Goal: Task Accomplishment & Management: Complete application form

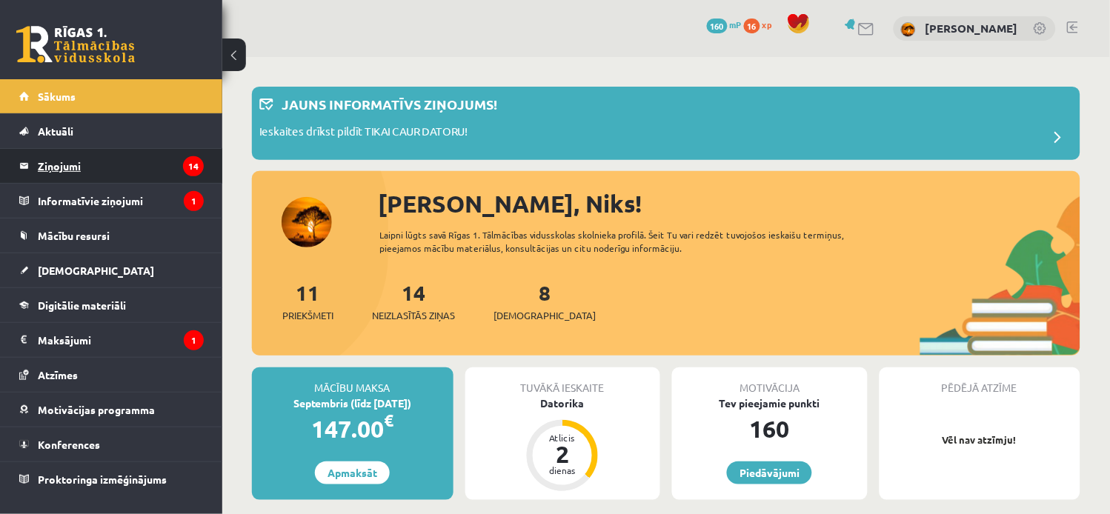
click at [89, 165] on legend "Ziņojumi 14" at bounding box center [121, 166] width 166 height 34
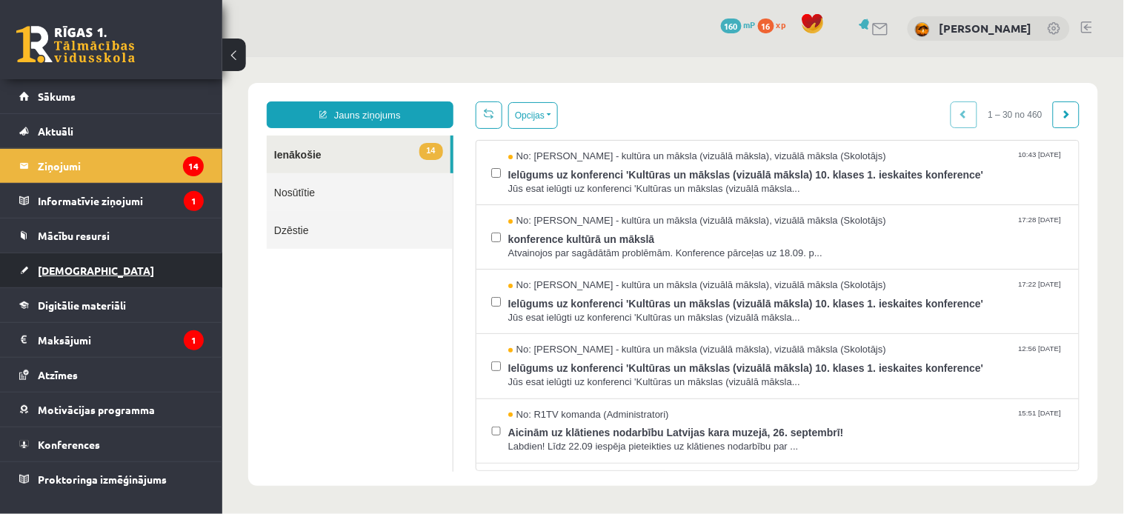
click at [62, 265] on span "[DEMOGRAPHIC_DATA]" at bounding box center [96, 270] width 116 height 13
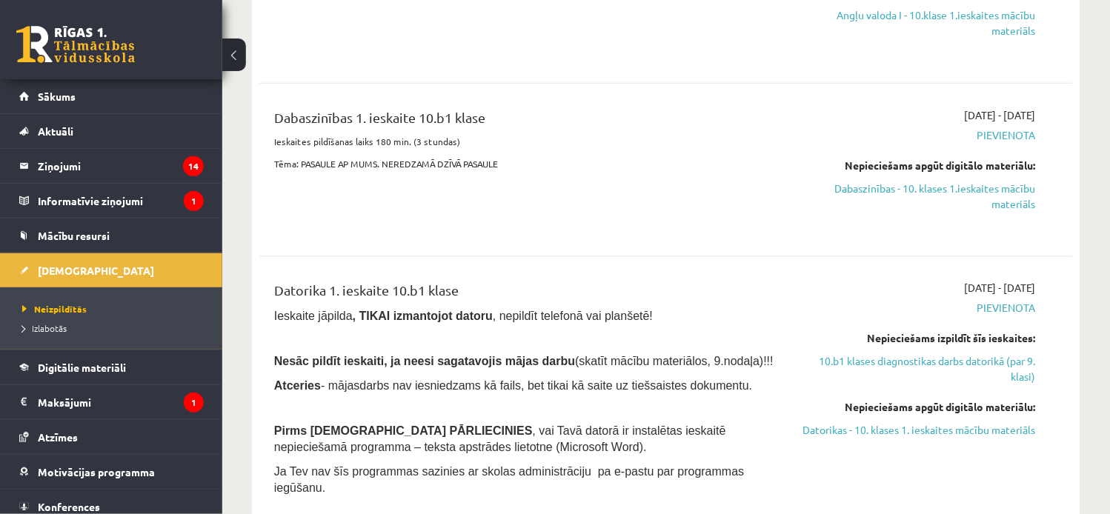
scroll to position [405, 0]
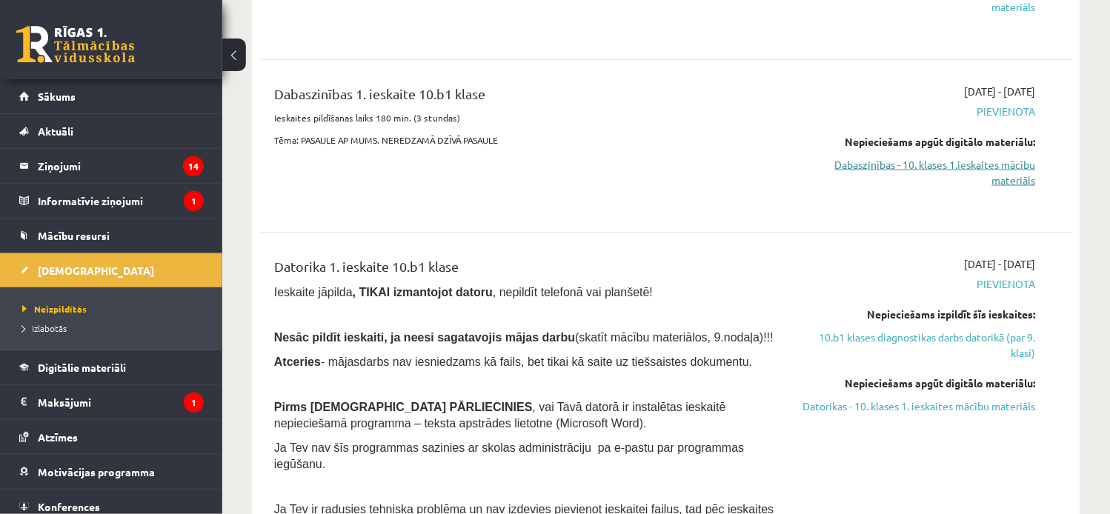
click at [980, 166] on link "Dabaszinības - 10. klases 1.ieskaites mācību materiāls" at bounding box center [916, 172] width 239 height 31
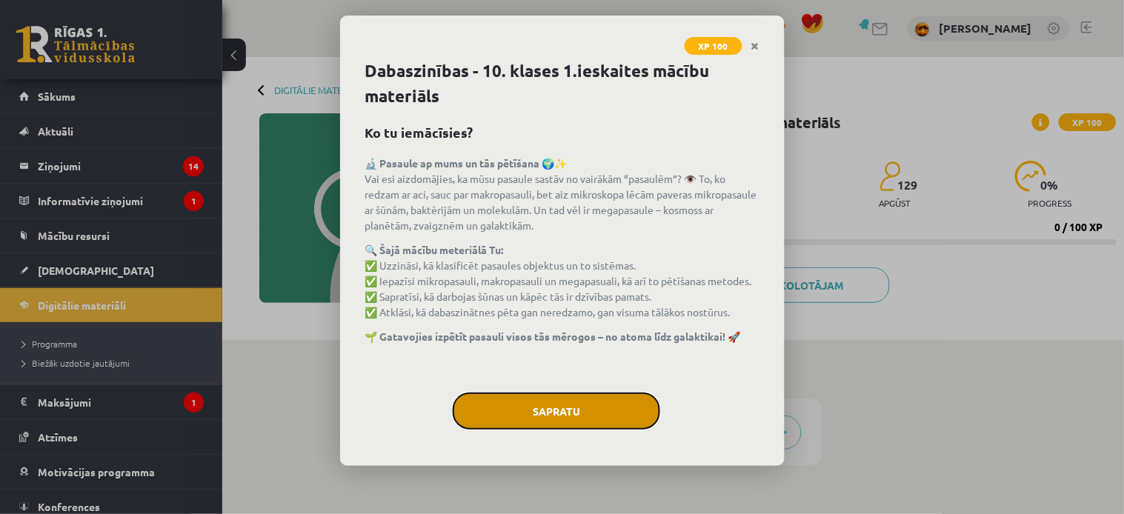
click at [550, 403] on button "Sapratu" at bounding box center [556, 411] width 207 height 37
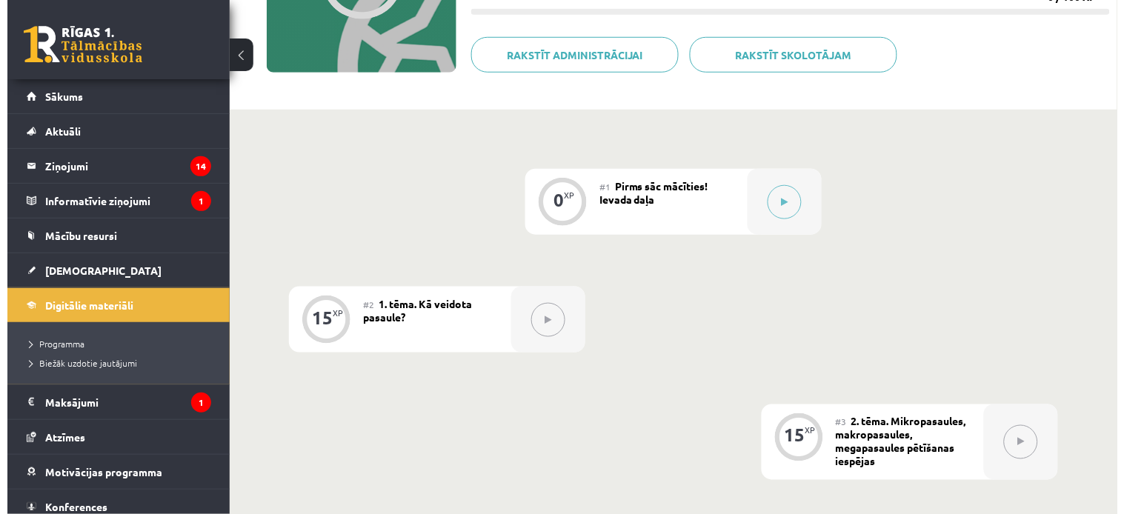
scroll to position [263, 0]
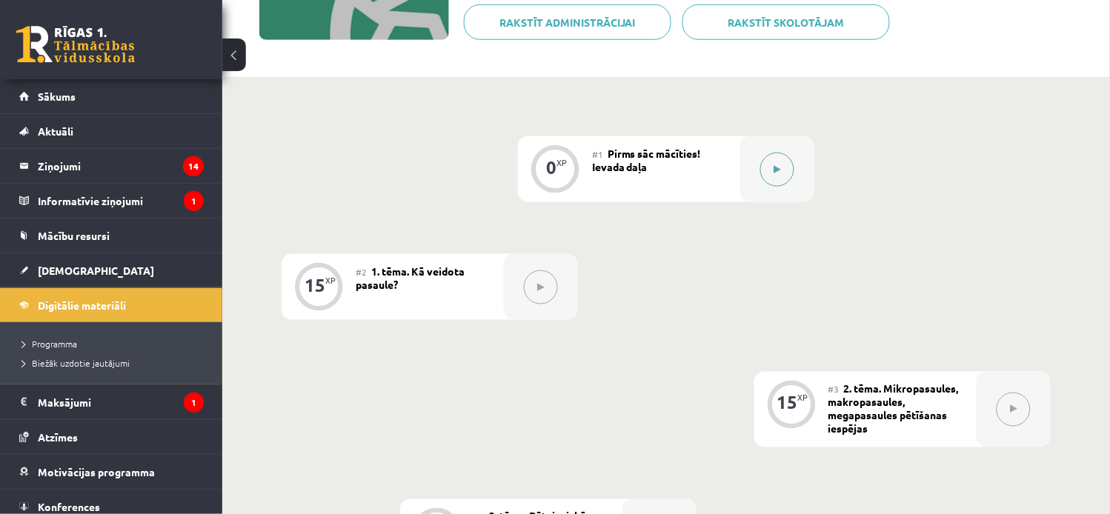
click at [780, 174] on button at bounding box center [777, 170] width 34 height 34
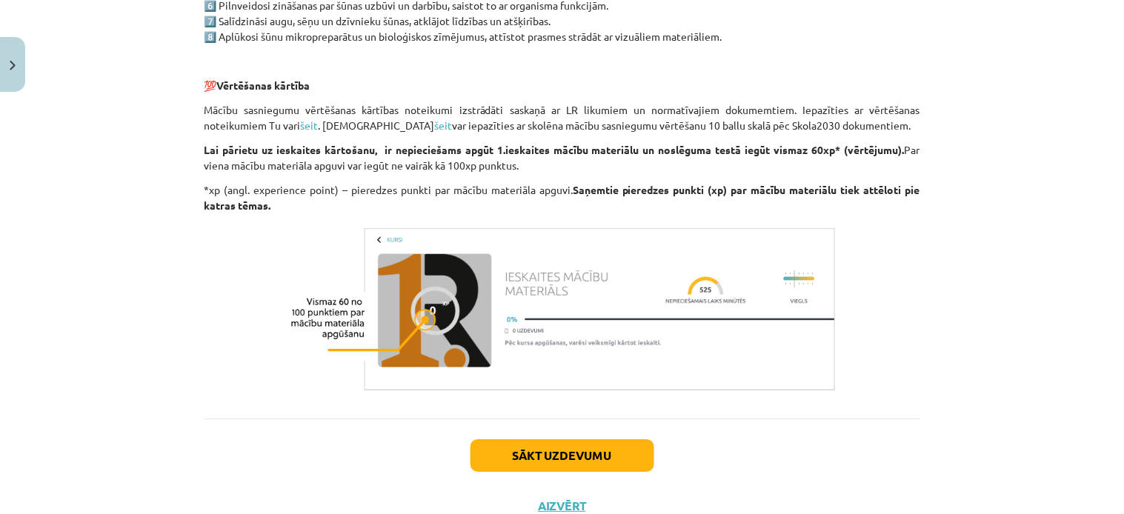
scroll to position [1196, 0]
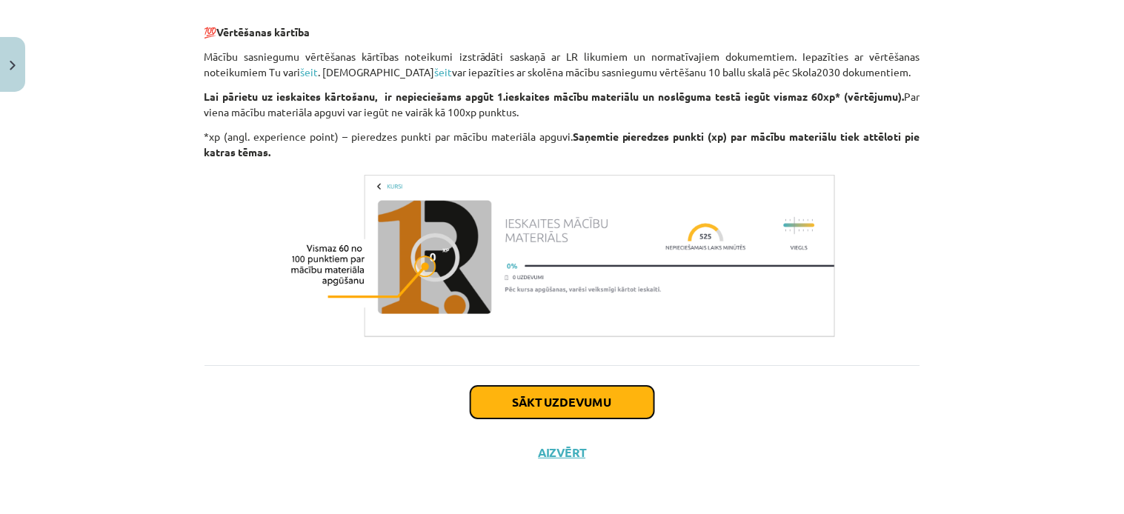
click at [569, 400] on button "Sākt uzdevumu" at bounding box center [563, 402] width 184 height 33
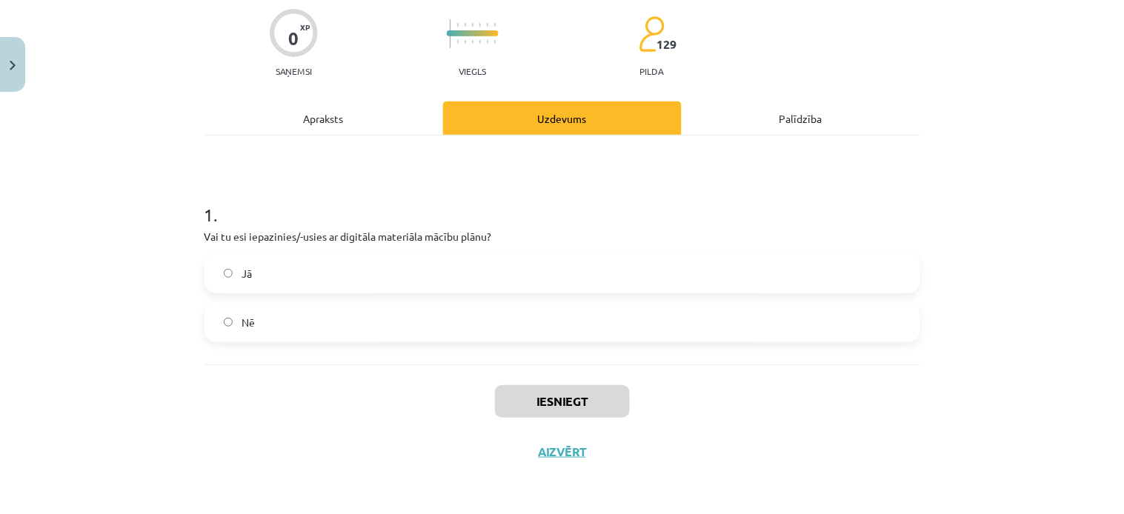
scroll to position [37, 0]
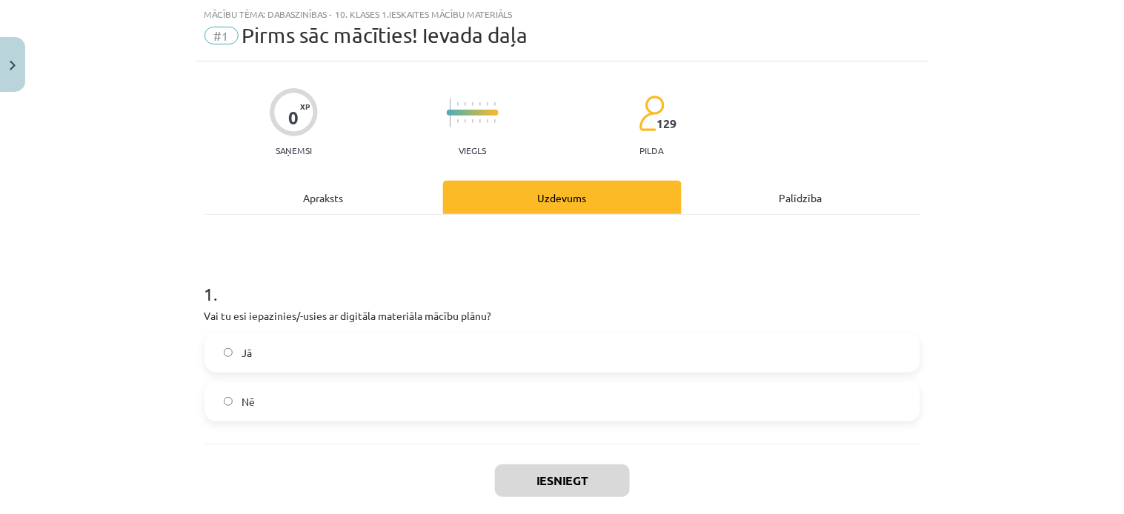
click at [559, 365] on label "Jā" at bounding box center [562, 352] width 713 height 37
click at [561, 485] on button "Iesniegt" at bounding box center [562, 481] width 135 height 33
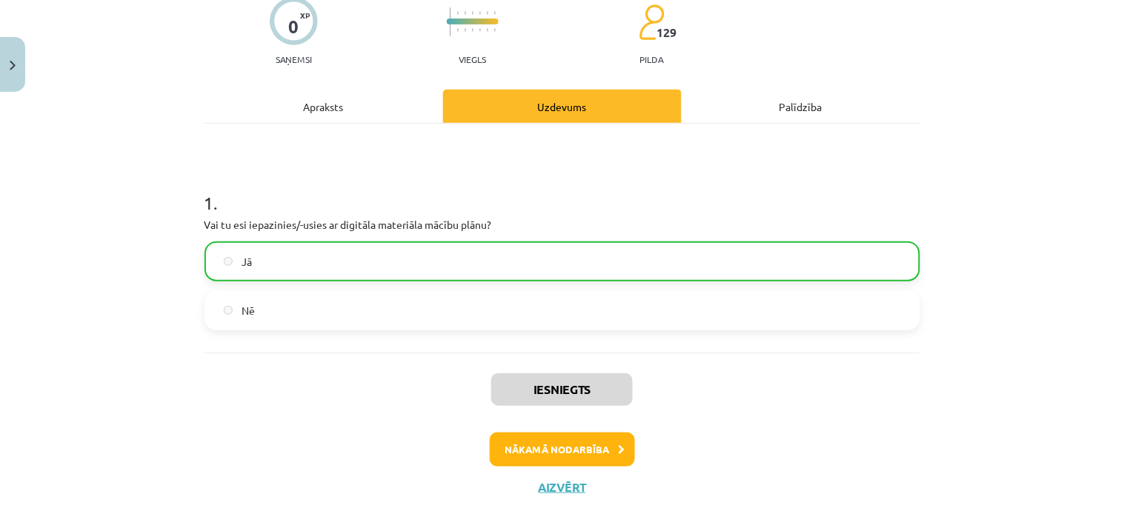
scroll to position [163, 0]
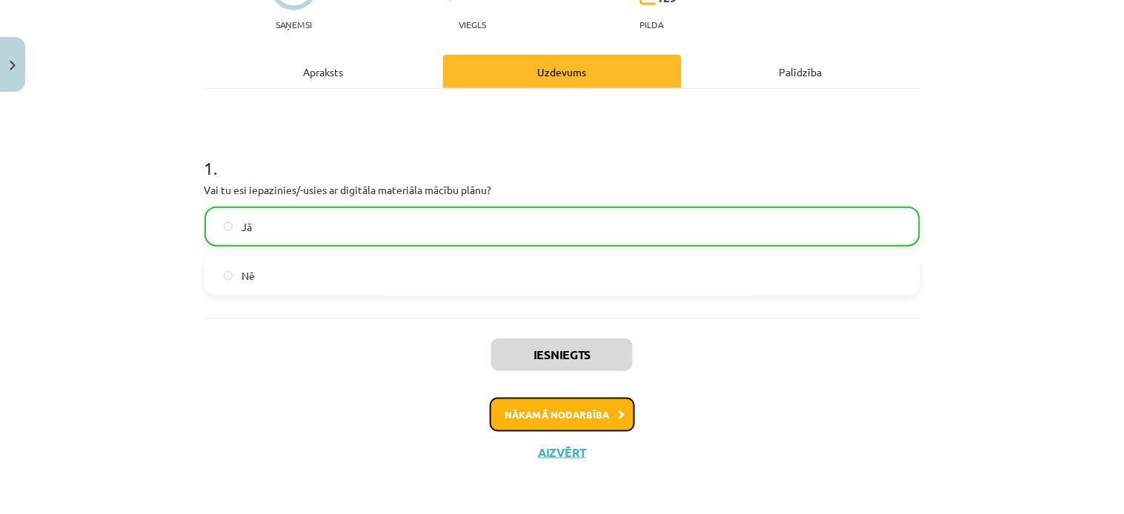
click at [541, 412] on button "Nākamā nodarbība" at bounding box center [562, 415] width 145 height 34
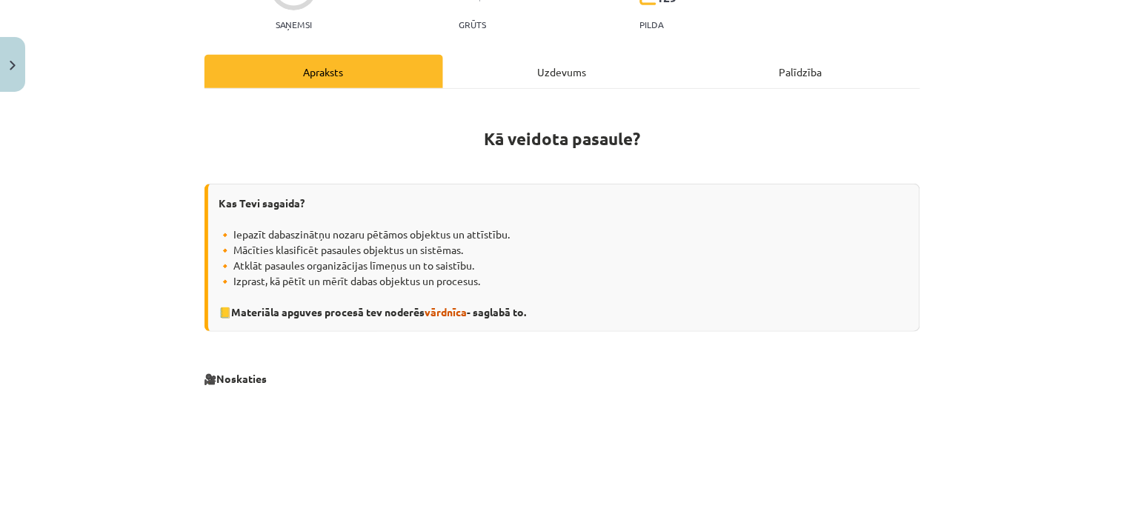
scroll to position [37, 0]
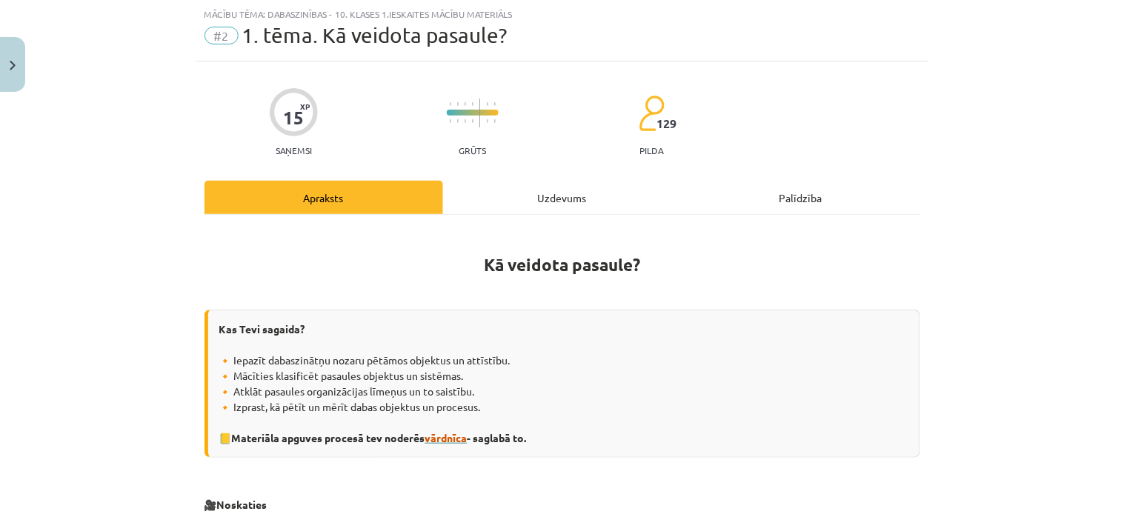
click at [439, 440] on span "vārdnīca" at bounding box center [446, 437] width 42 height 13
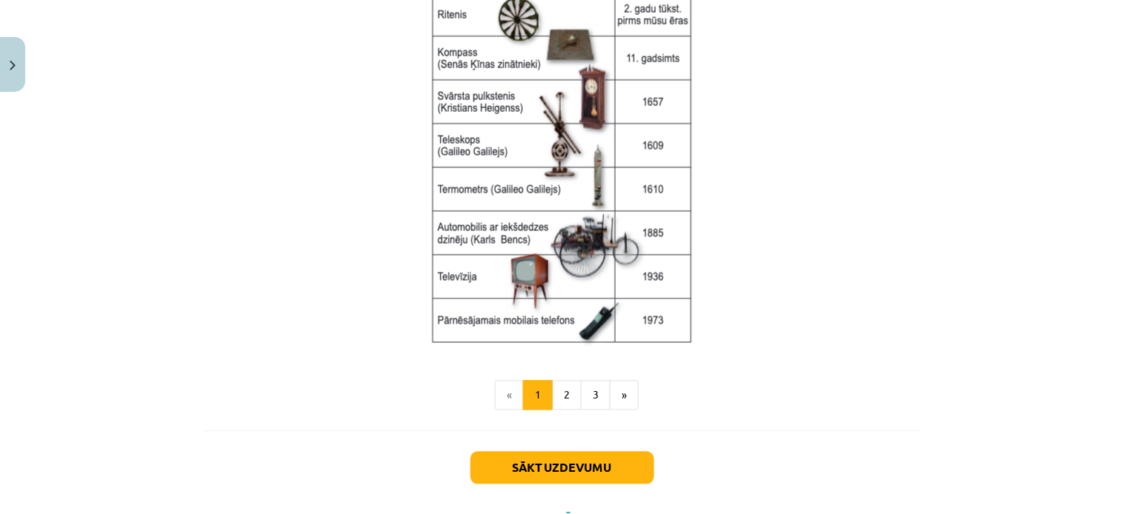
scroll to position [2024, 0]
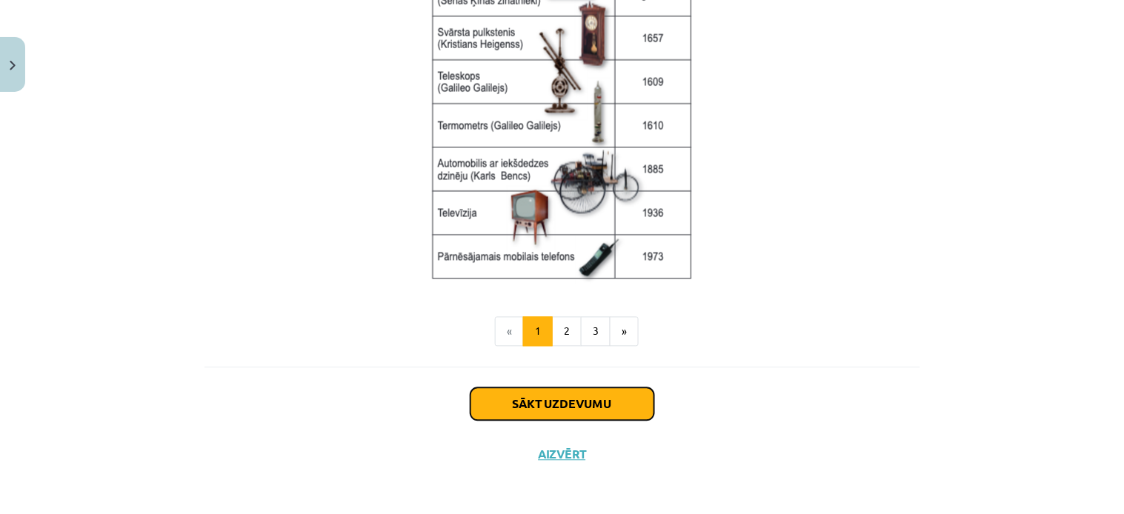
click at [515, 404] on button "Sākt uzdevumu" at bounding box center [563, 404] width 184 height 33
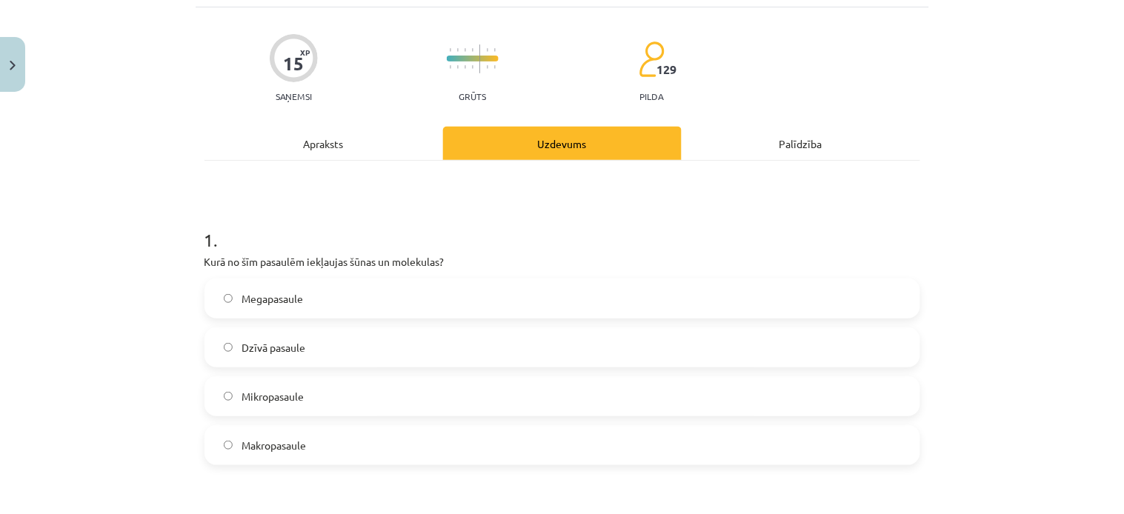
scroll to position [102, 0]
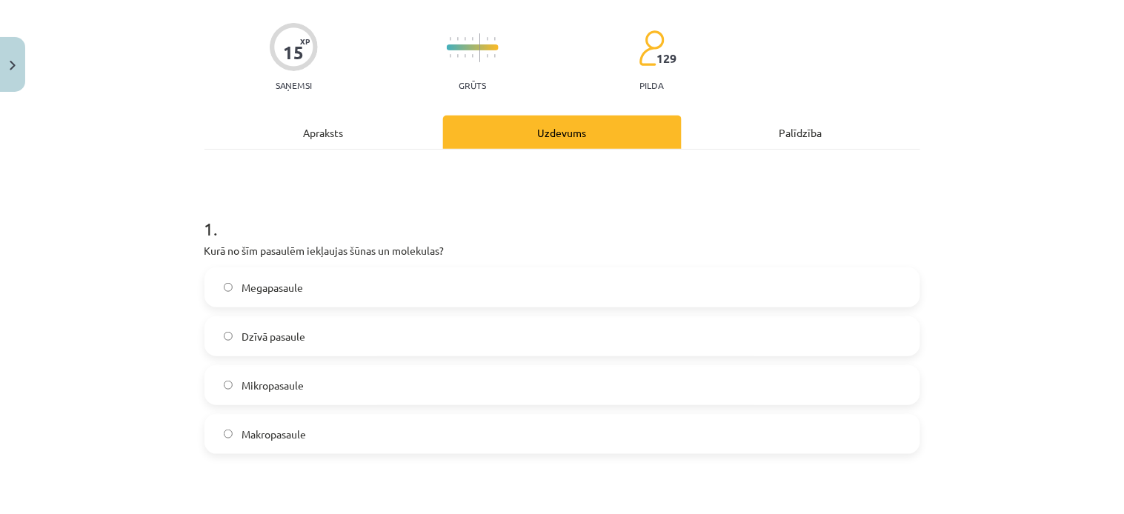
click at [834, 393] on label "Mikropasaule" at bounding box center [562, 385] width 713 height 37
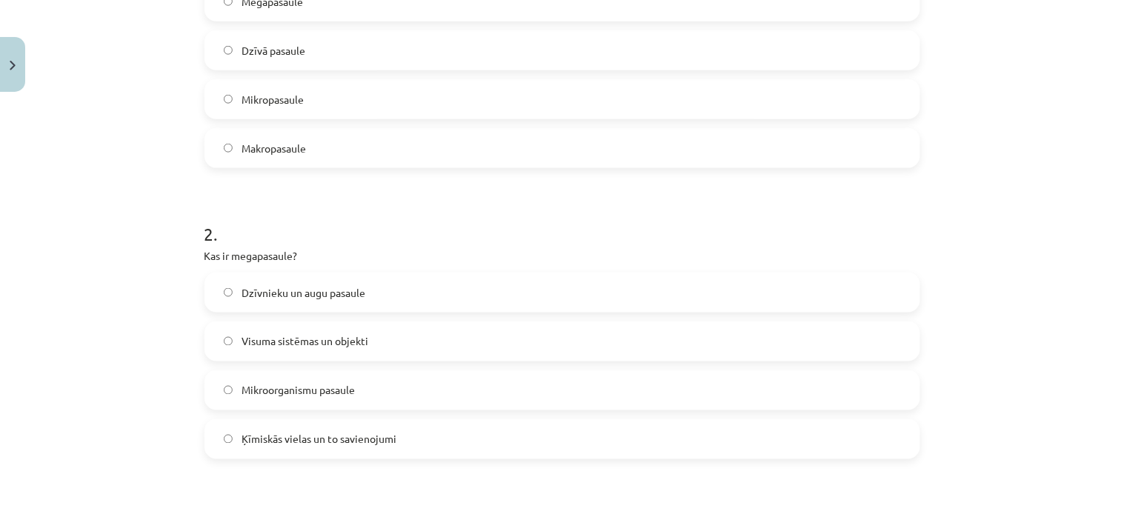
scroll to position [399, 0]
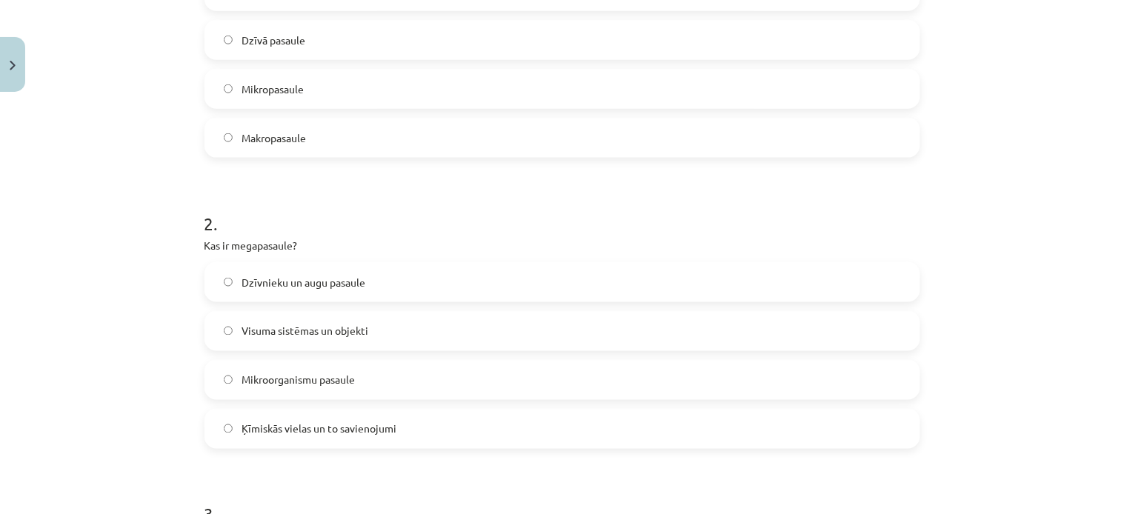
click at [857, 338] on label "Visuma sistēmas un objekti" at bounding box center [562, 331] width 713 height 37
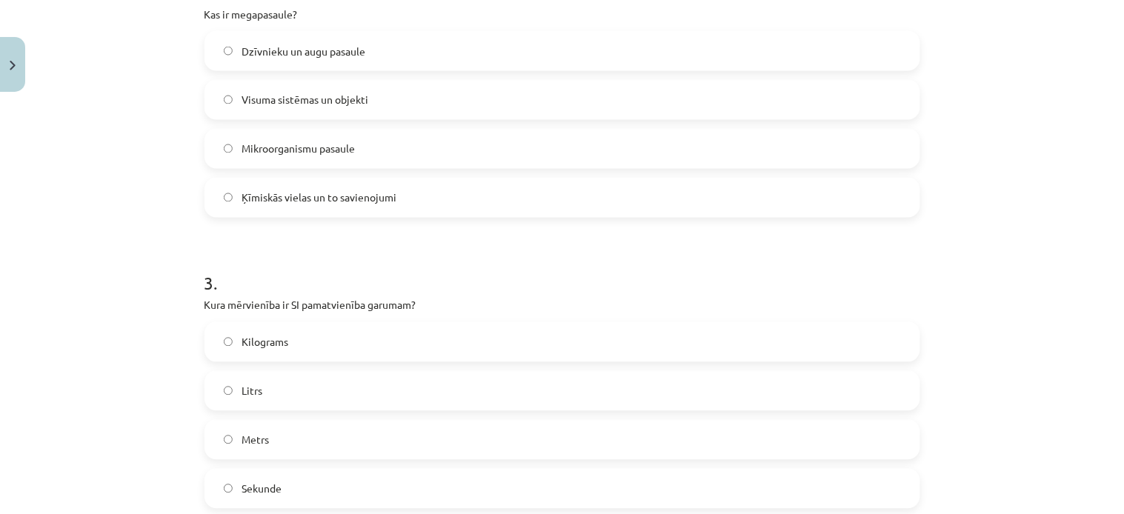
scroll to position [662, 0]
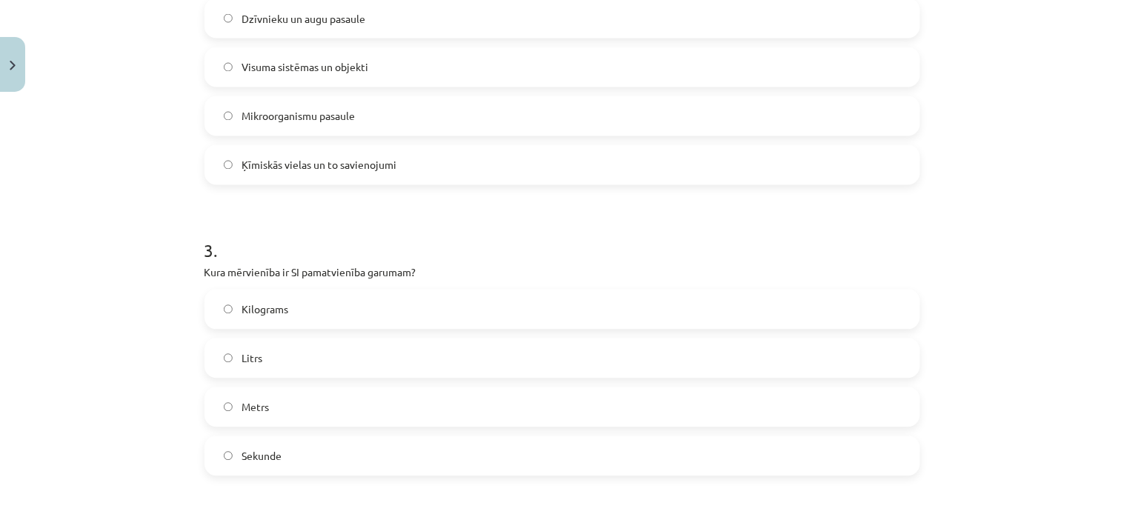
click at [872, 442] on label "Sekunde" at bounding box center [562, 456] width 713 height 37
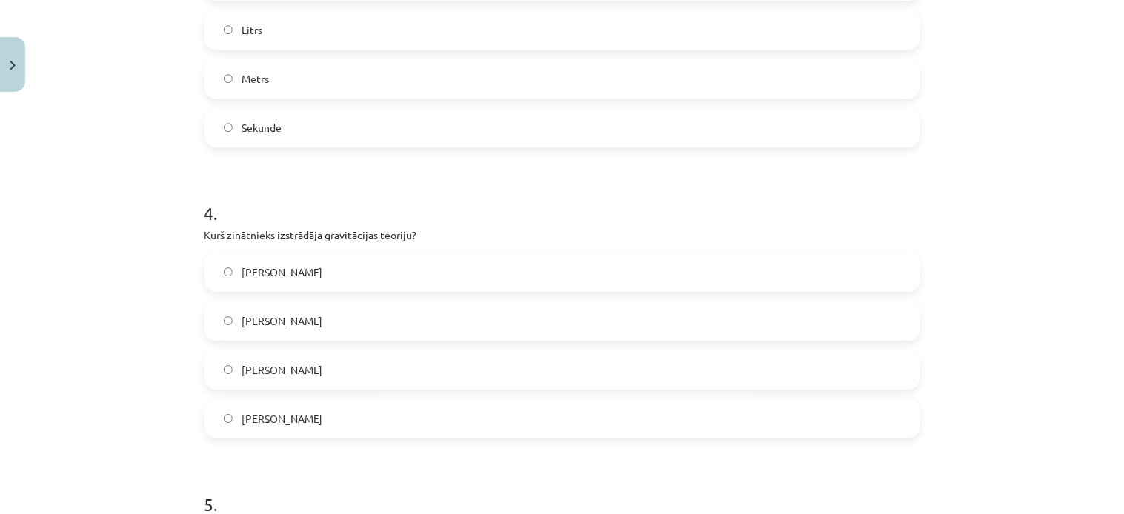
scroll to position [1025, 0]
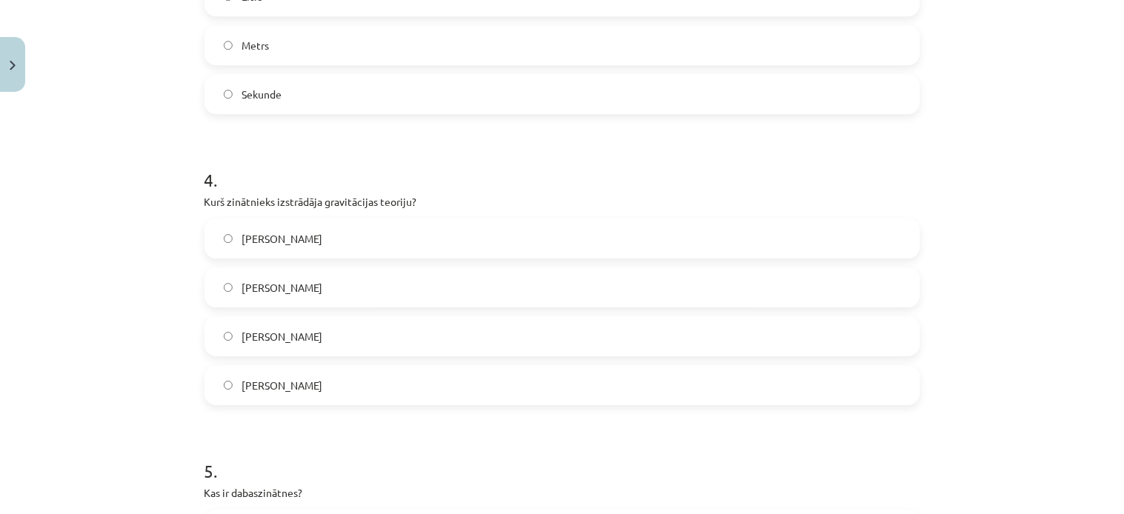
click at [891, 236] on label "Īzaks Ņūtons" at bounding box center [562, 238] width 713 height 37
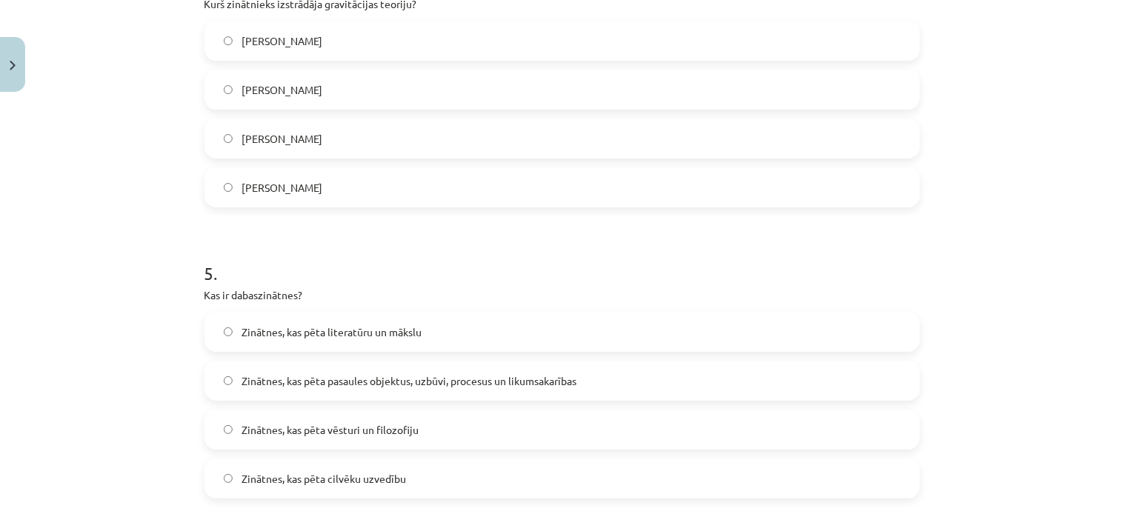
scroll to position [1255, 0]
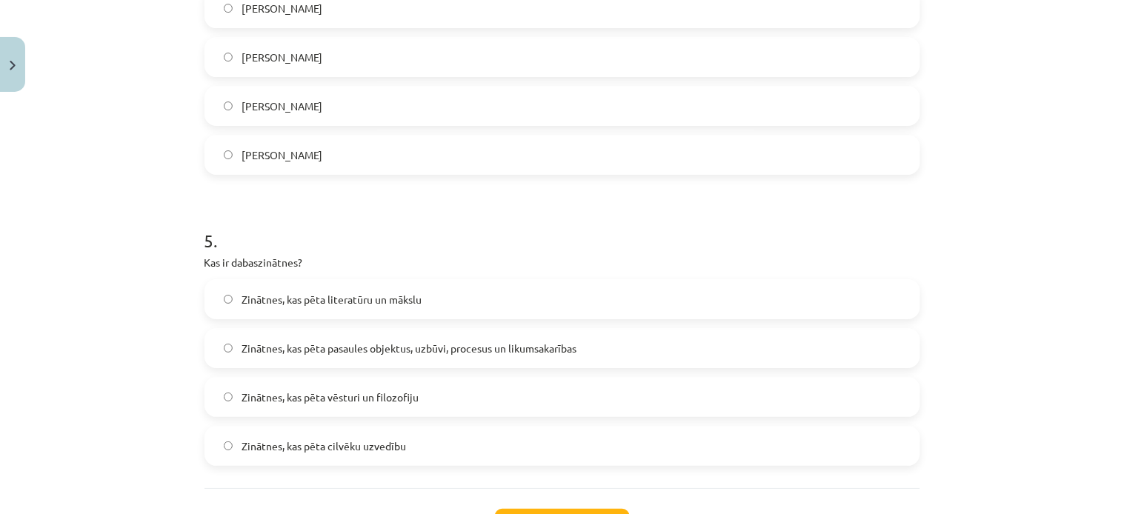
click at [832, 359] on label "Zinātnes, kas pēta pasaules objektus, uzbūvi, procesus un likumsakarības" at bounding box center [562, 348] width 713 height 37
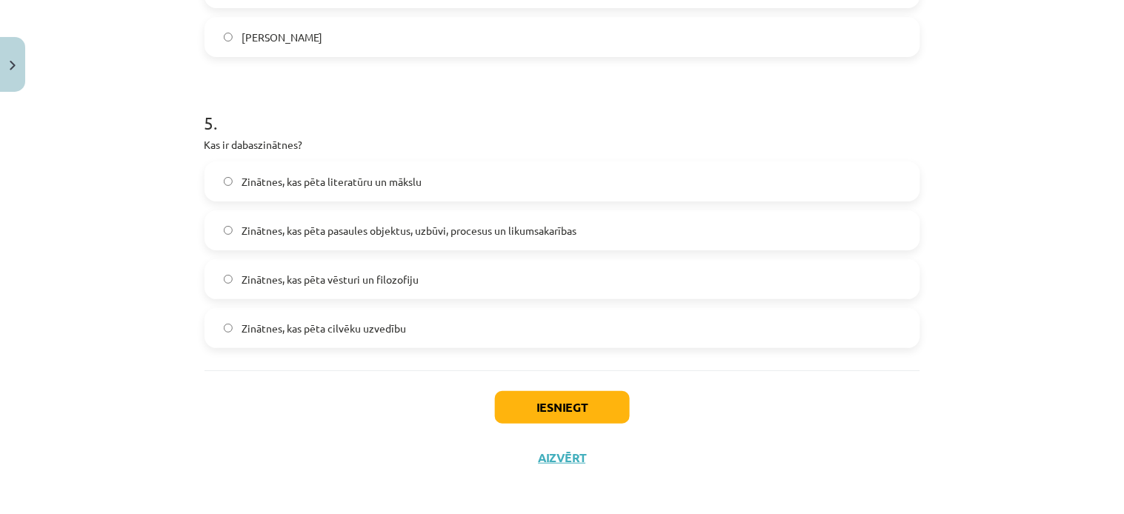
scroll to position [1378, 0]
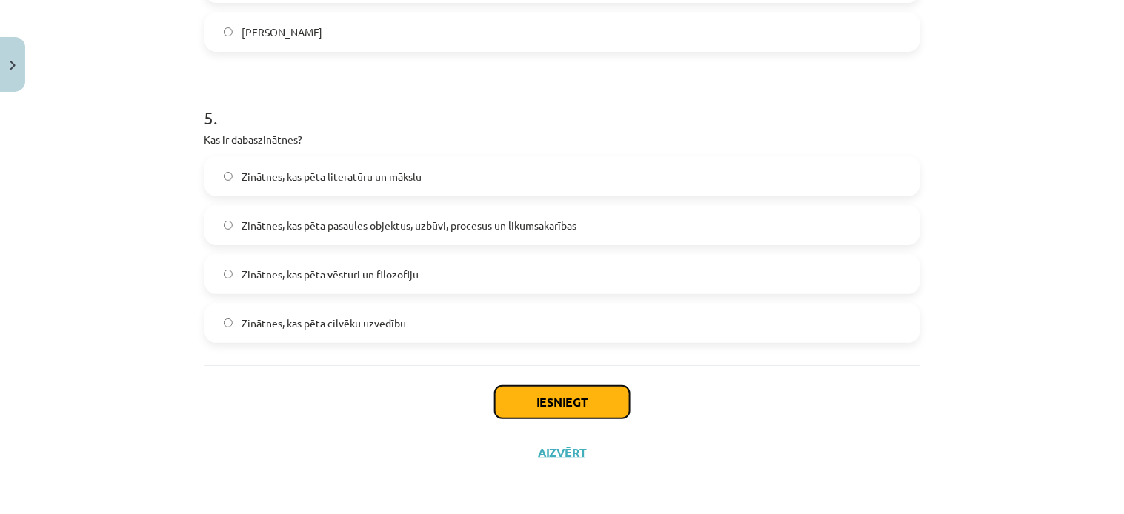
click at [564, 408] on button "Iesniegt" at bounding box center [562, 402] width 135 height 33
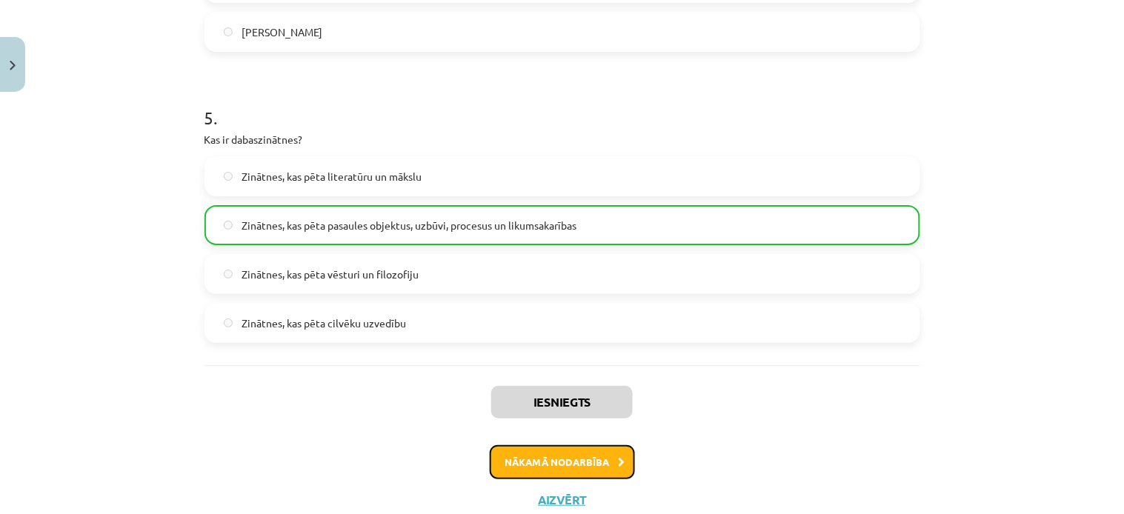
click at [542, 456] on button "Nākamā nodarbība" at bounding box center [562, 462] width 145 height 34
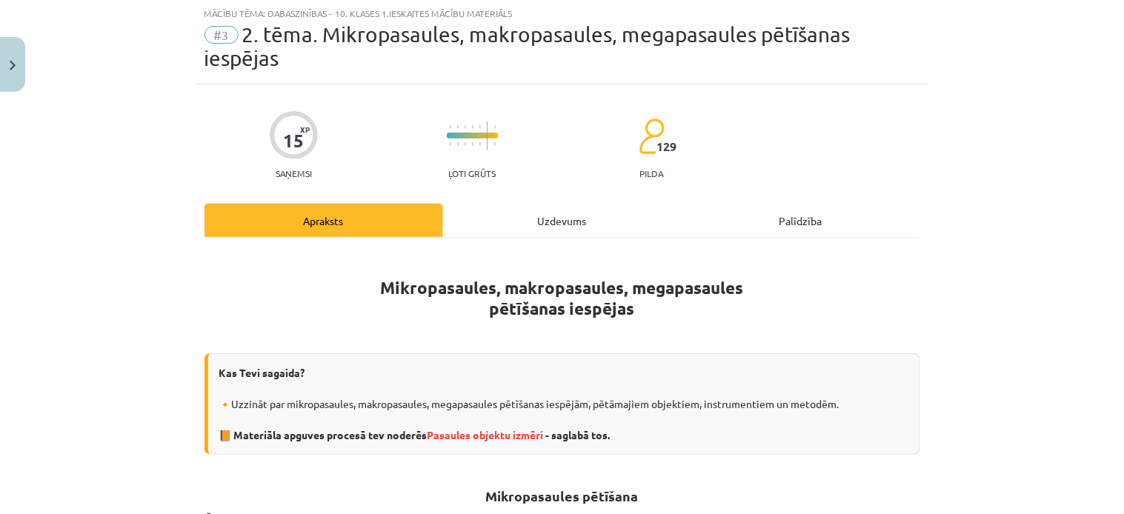
scroll to position [37, 0]
click at [504, 439] on span "Pasaules objektu izmēri" at bounding box center [486, 435] width 116 height 13
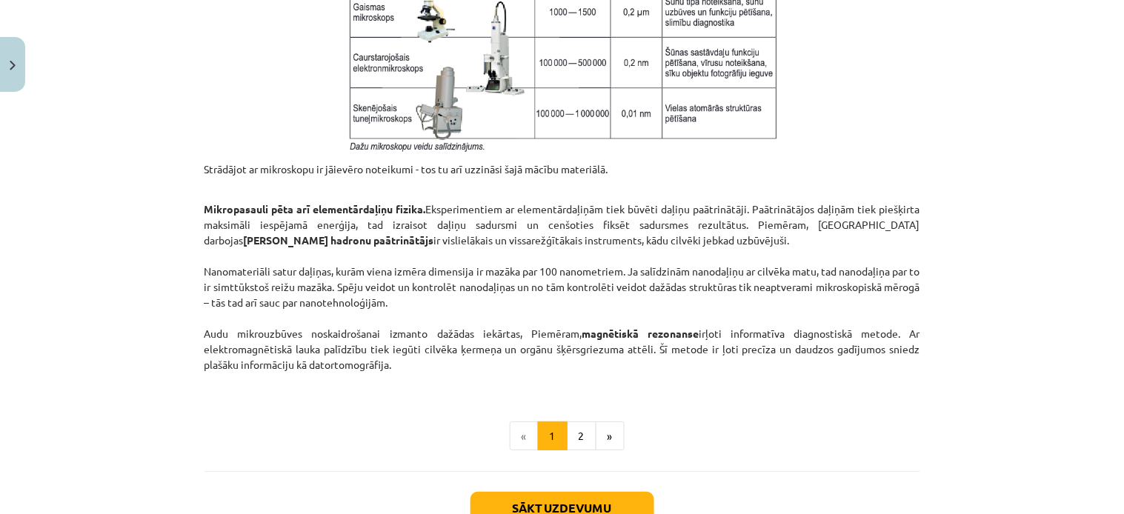
scroll to position [1223, 0]
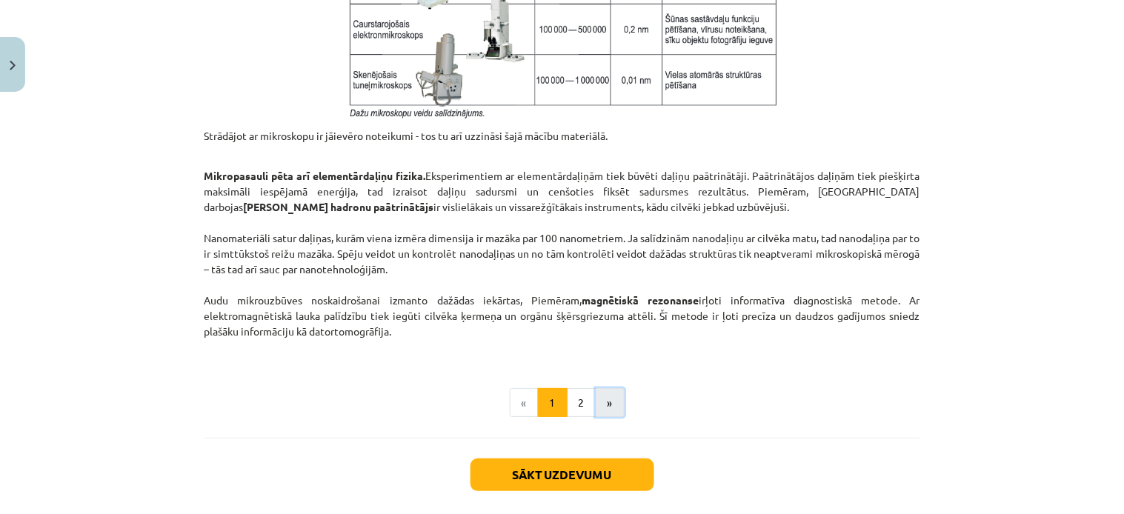
click at [605, 391] on button "»" at bounding box center [610, 403] width 29 height 30
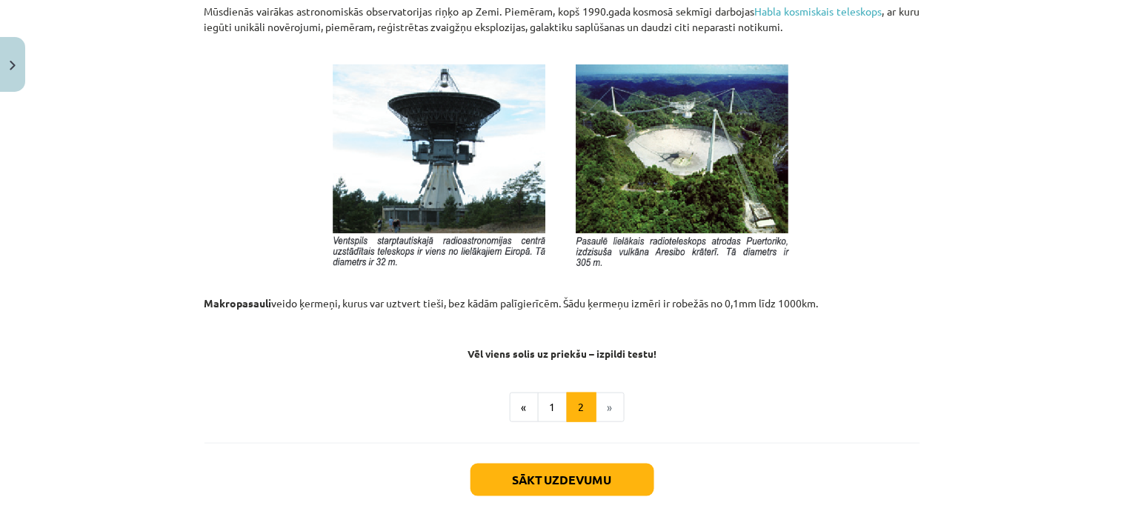
scroll to position [1664, 0]
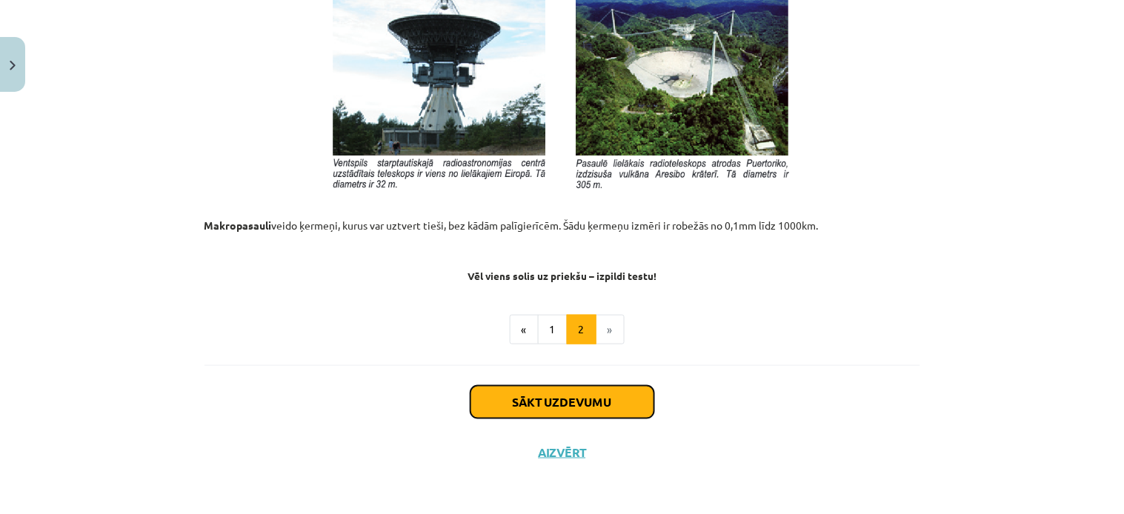
click at [588, 404] on button "Sākt uzdevumu" at bounding box center [563, 402] width 184 height 33
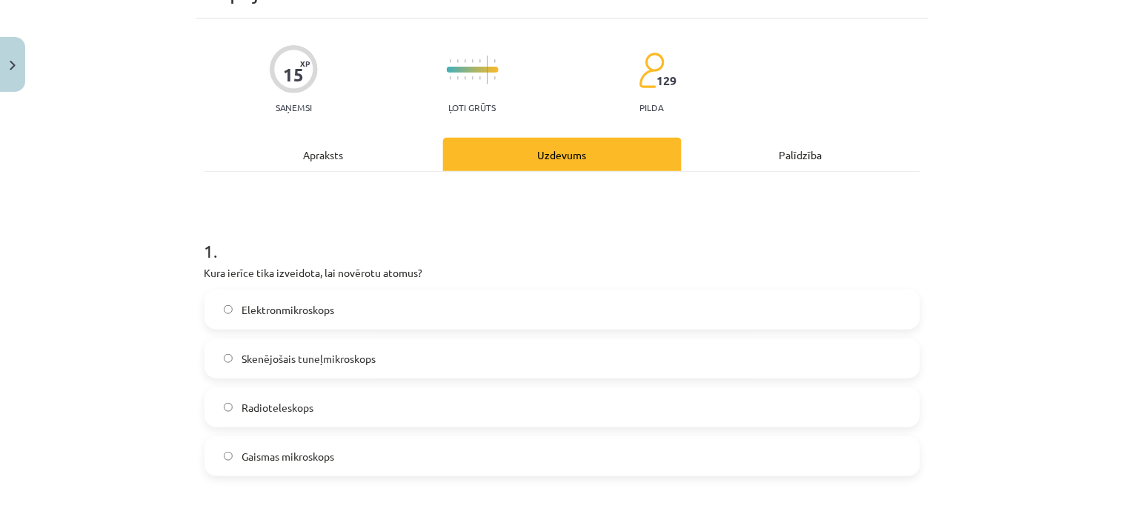
scroll to position [136, 0]
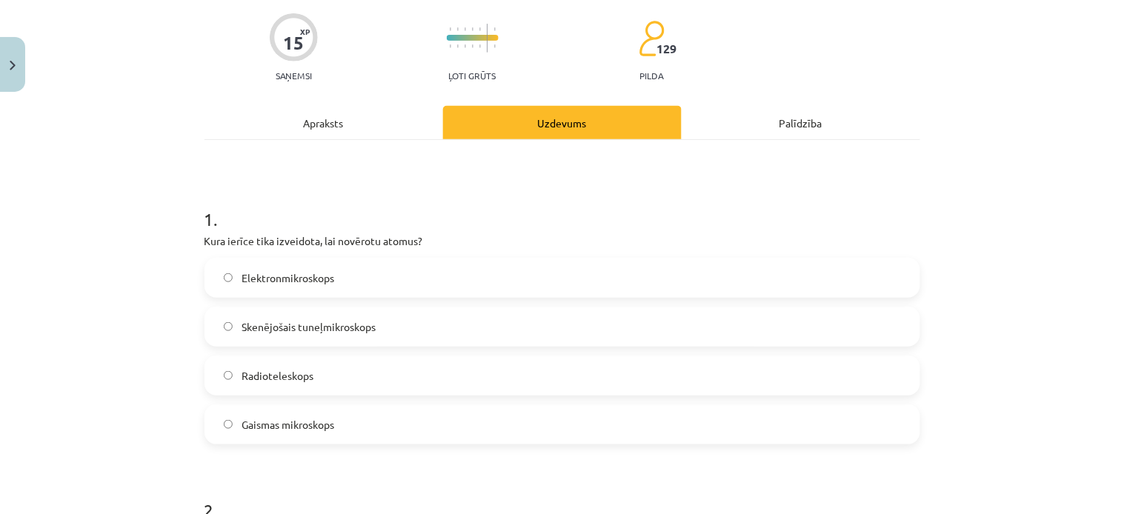
click at [872, 419] on label "Gaismas mikroskops" at bounding box center [562, 424] width 713 height 37
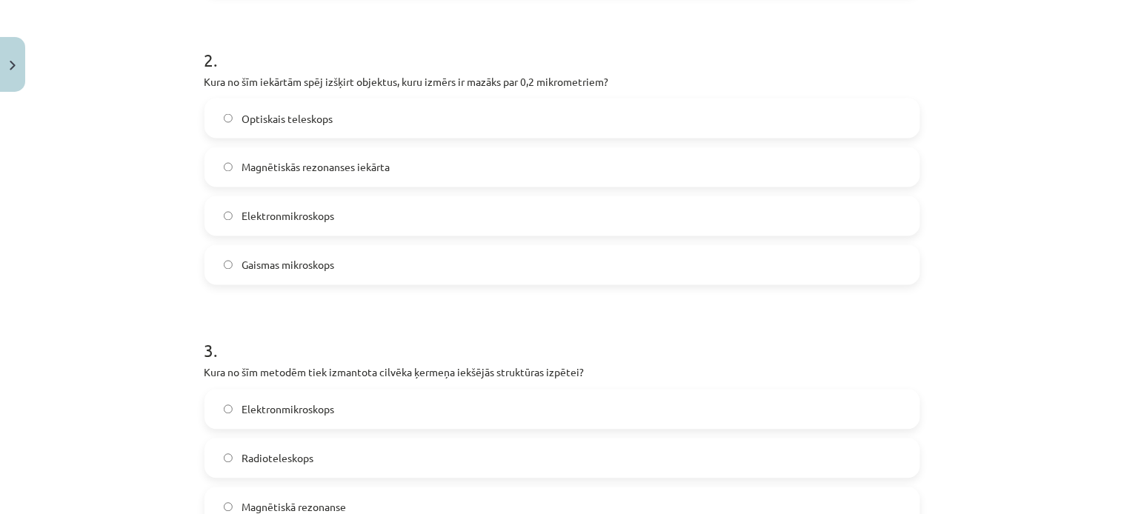
click at [832, 254] on label "Gaismas mikroskops" at bounding box center [562, 265] width 713 height 37
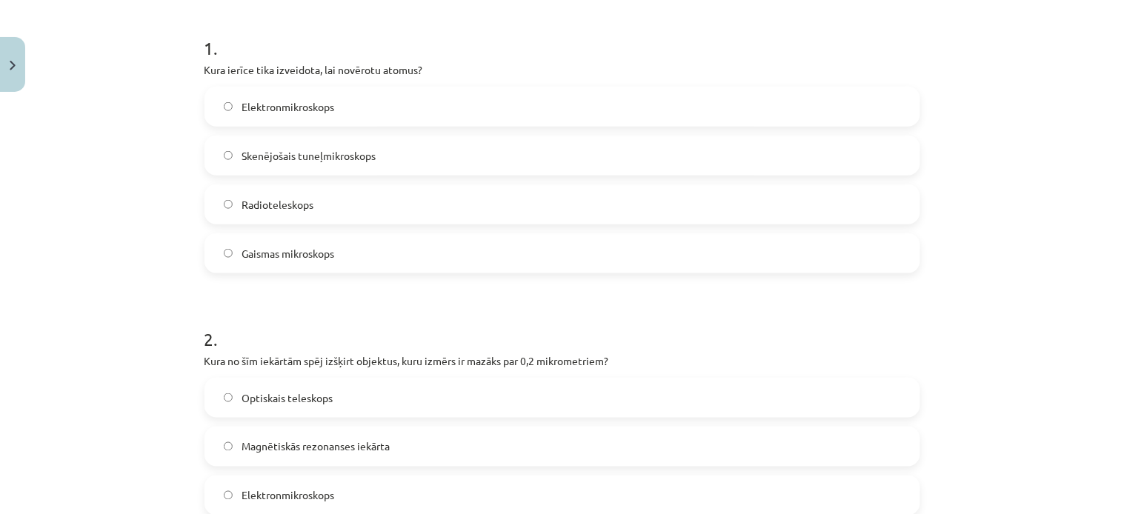
scroll to position [332, 0]
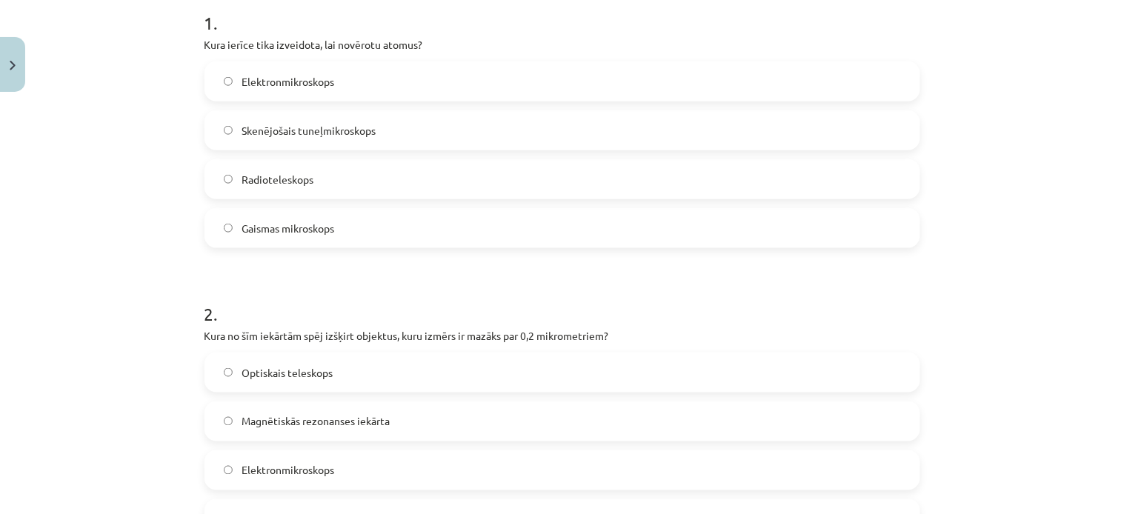
click at [791, 112] on label "Skenējošais tuneļmikroskops" at bounding box center [562, 130] width 713 height 37
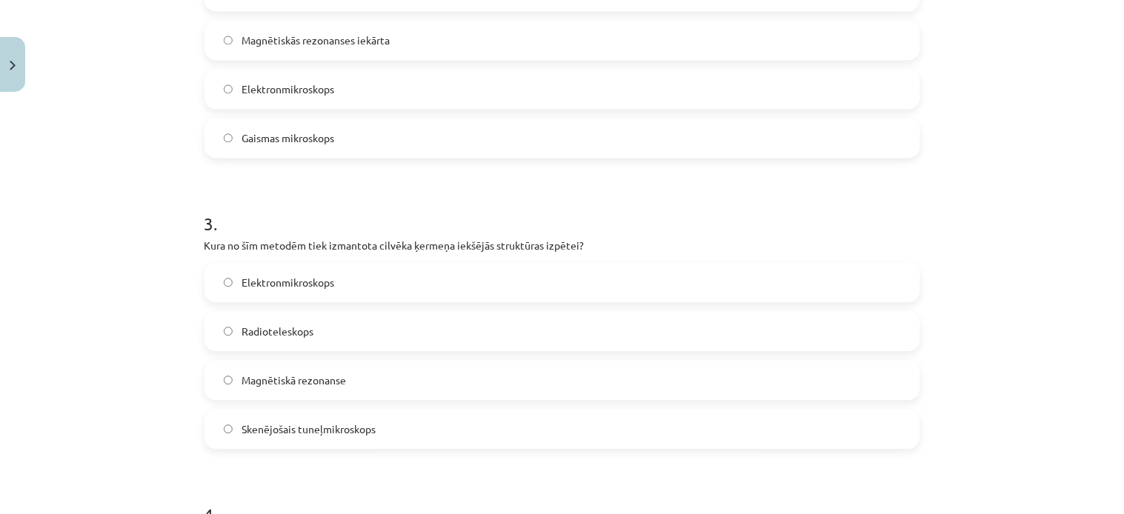
scroll to position [748, 0]
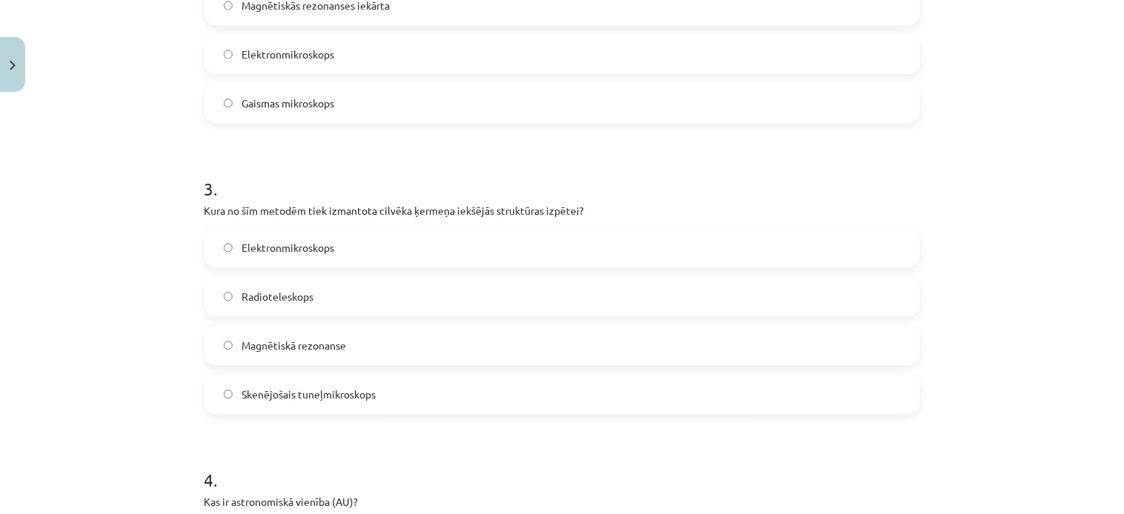
click at [818, 341] on label "Magnētiskā rezonanse" at bounding box center [562, 345] width 713 height 37
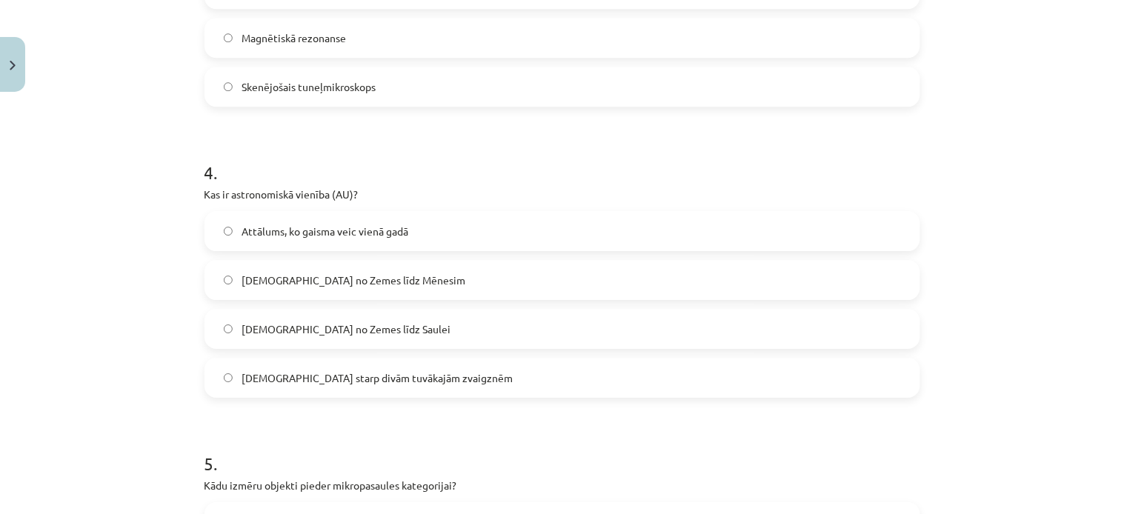
scroll to position [1050, 0]
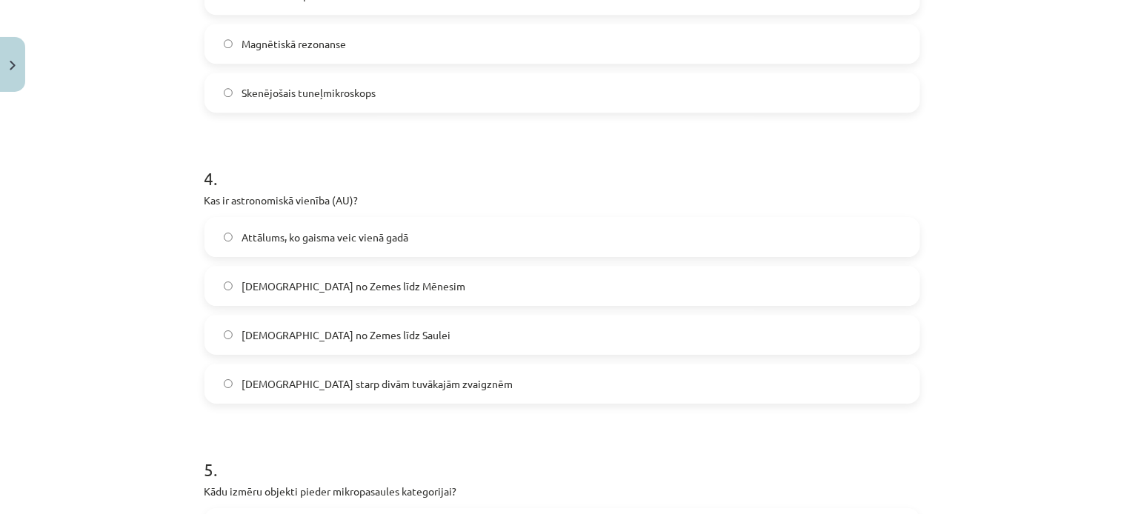
click at [627, 233] on label "Attālums, ko gaisma veic vienā gadā" at bounding box center [562, 237] width 713 height 37
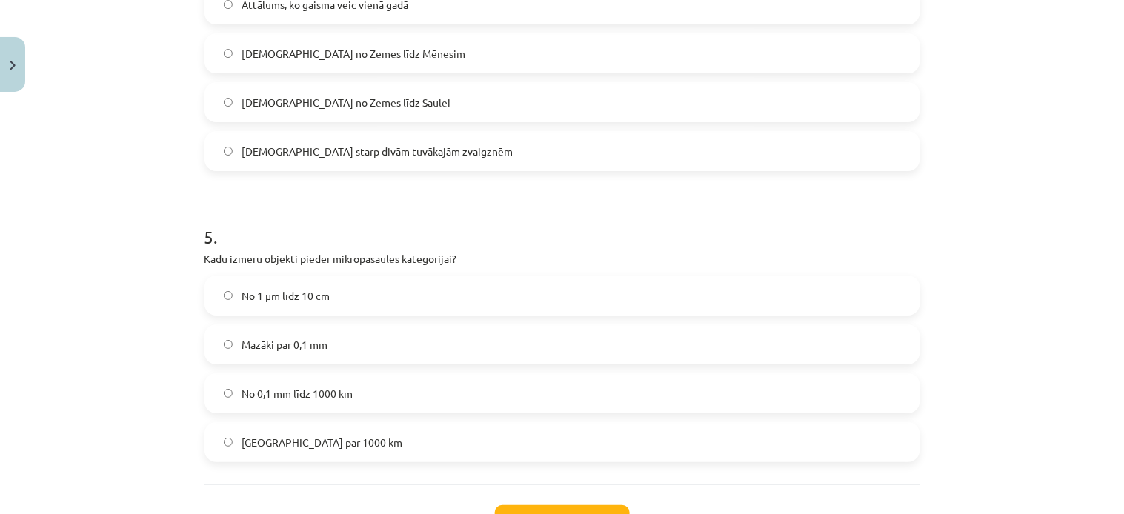
scroll to position [1314, 0]
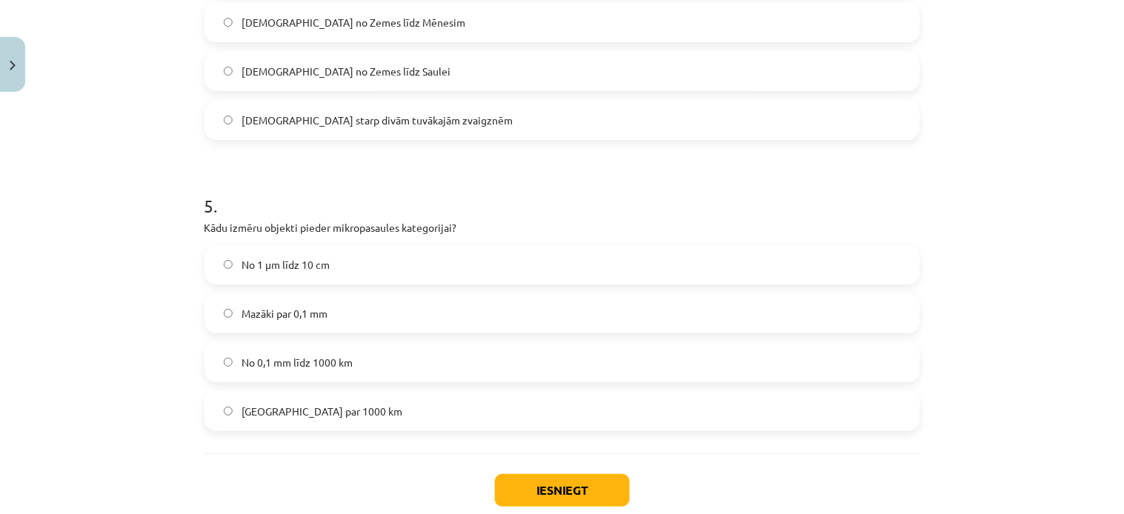
click at [747, 322] on label "Mazāki par 0,1 mm" at bounding box center [562, 313] width 713 height 37
click at [548, 484] on button "Iesniegt" at bounding box center [562, 490] width 135 height 33
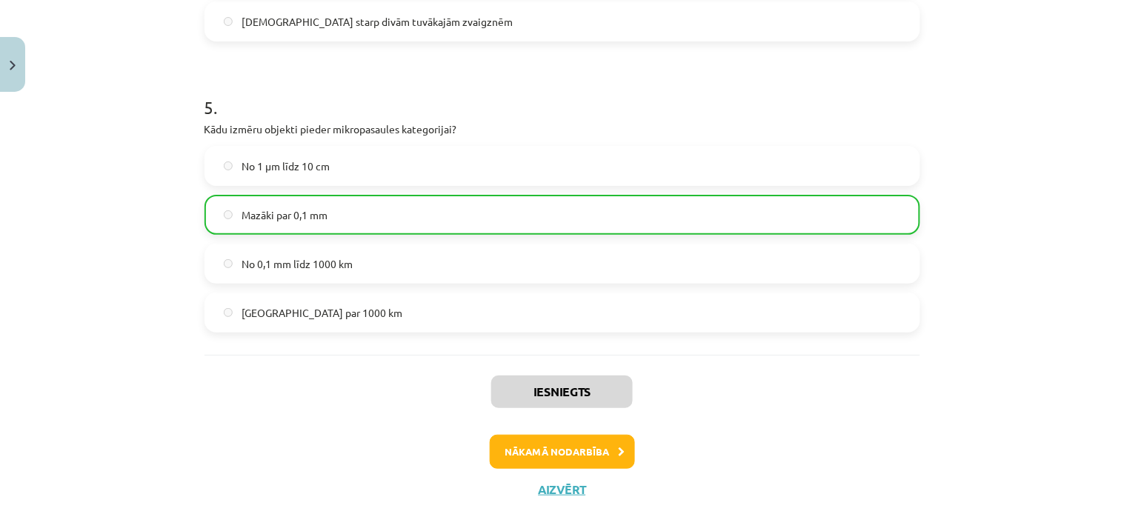
scroll to position [1446, 0]
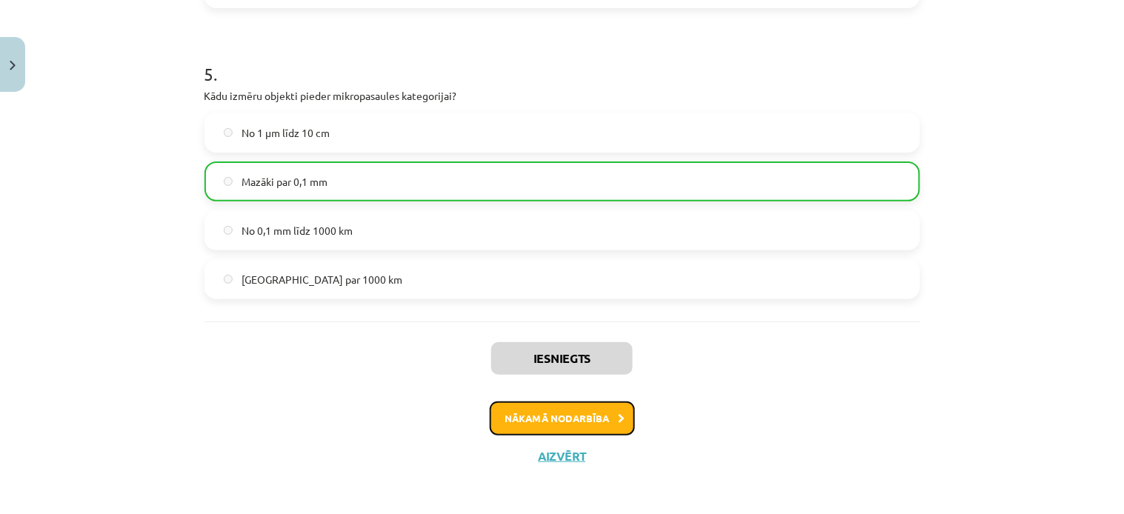
click at [553, 422] on button "Nākamā nodarbība" at bounding box center [562, 419] width 145 height 34
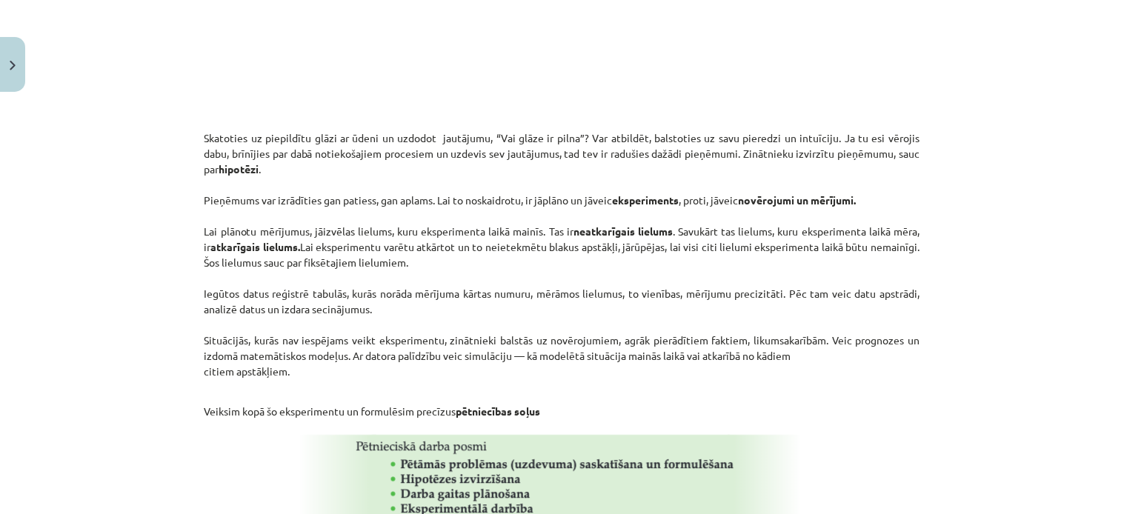
scroll to position [671, 0]
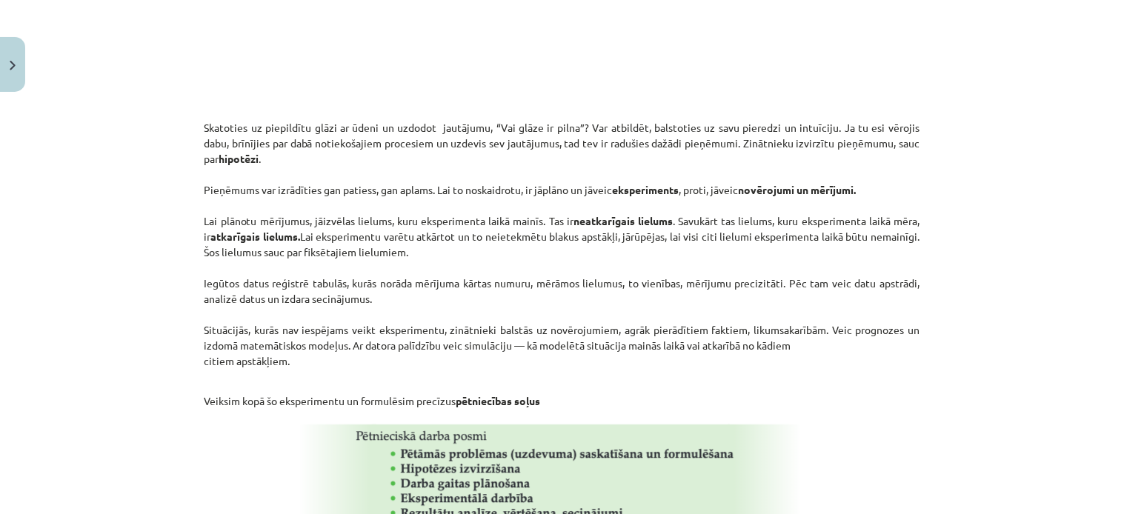
click at [983, 396] on div "Mācību tēma: Dabaszinības - 10. klases 1.ieskaites mācību materiāls #4 3. tēma.…" at bounding box center [562, 257] width 1124 height 514
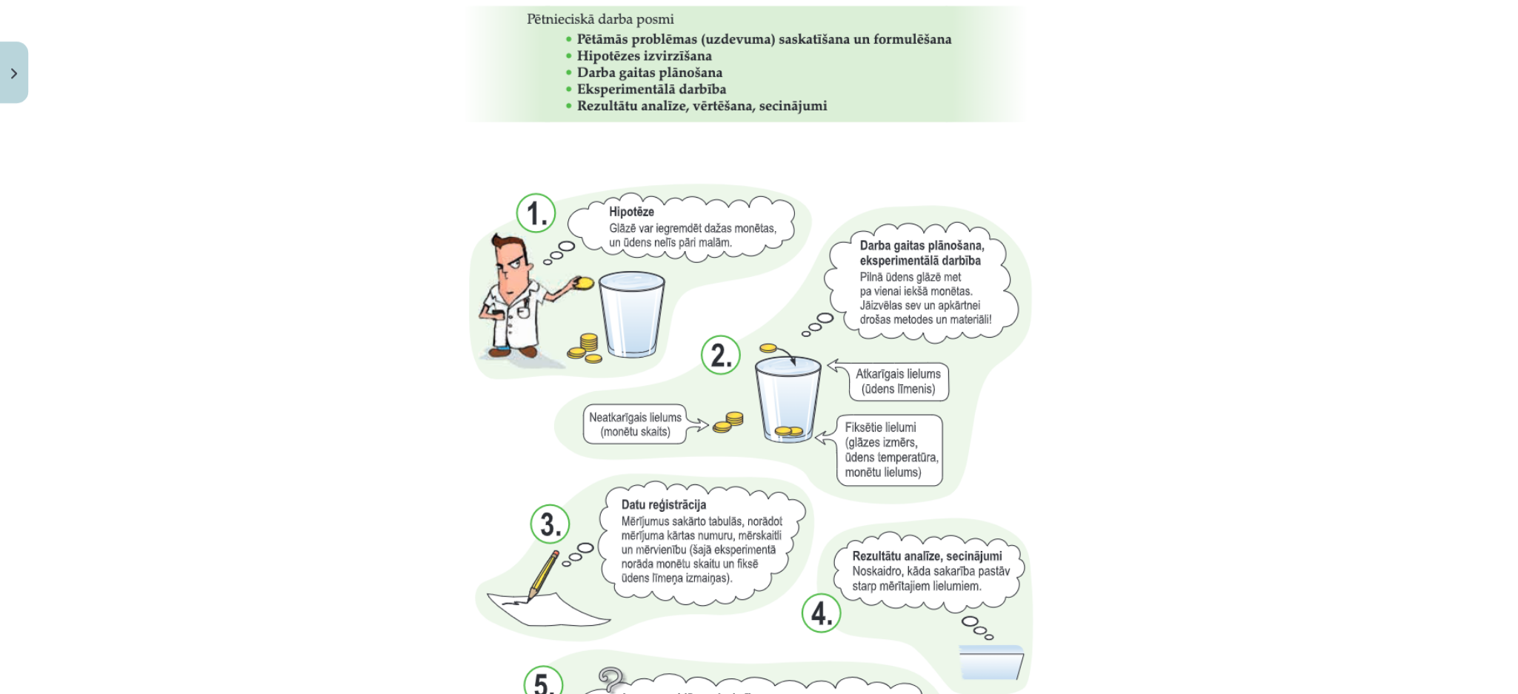
scroll to position [1090, 0]
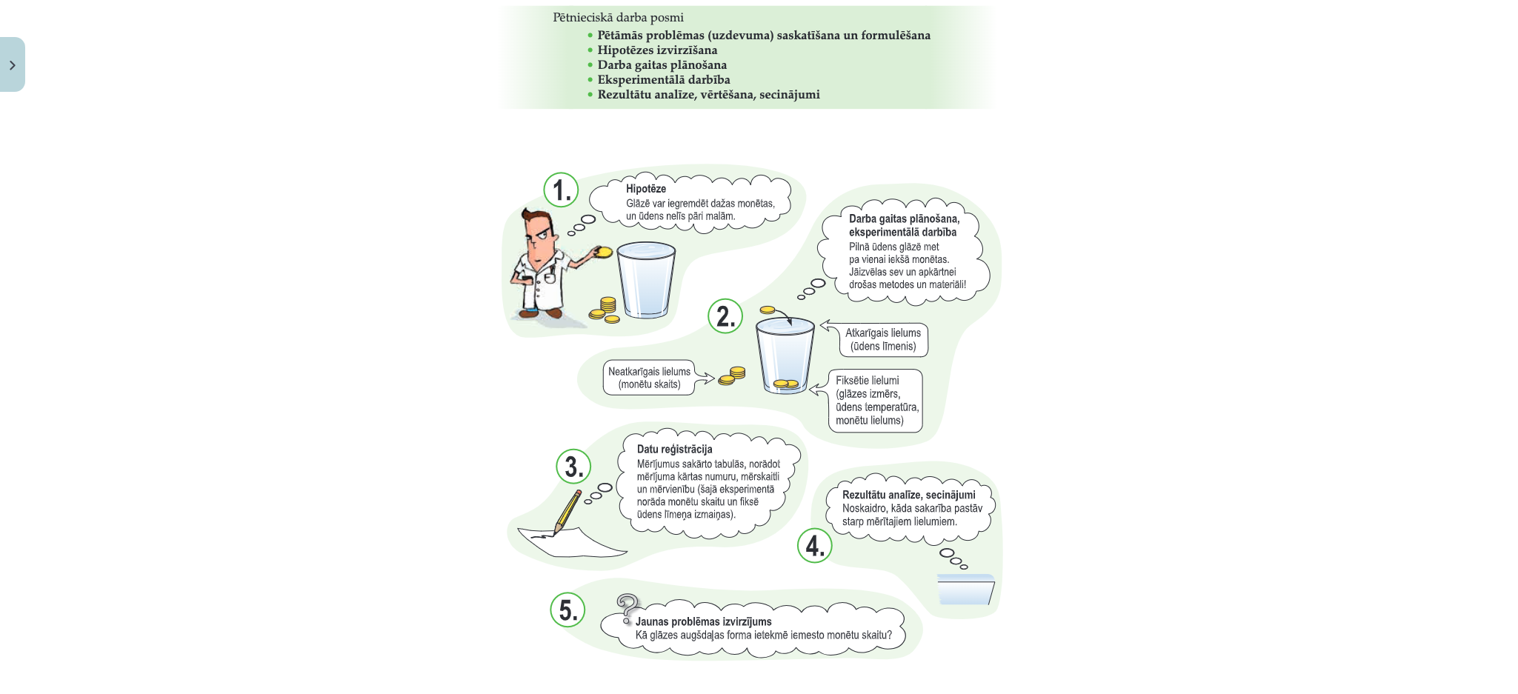
drag, startPoint x: 1114, startPoint y: 4, endPoint x: 1379, endPoint y: 487, distance: 550.2
click at [1123, 487] on div "Mācību tēma: Dabaszinības - 10. klases 1.ieskaites mācību materiāls #4 3. tēma.…" at bounding box center [759, 347] width 1518 height 694
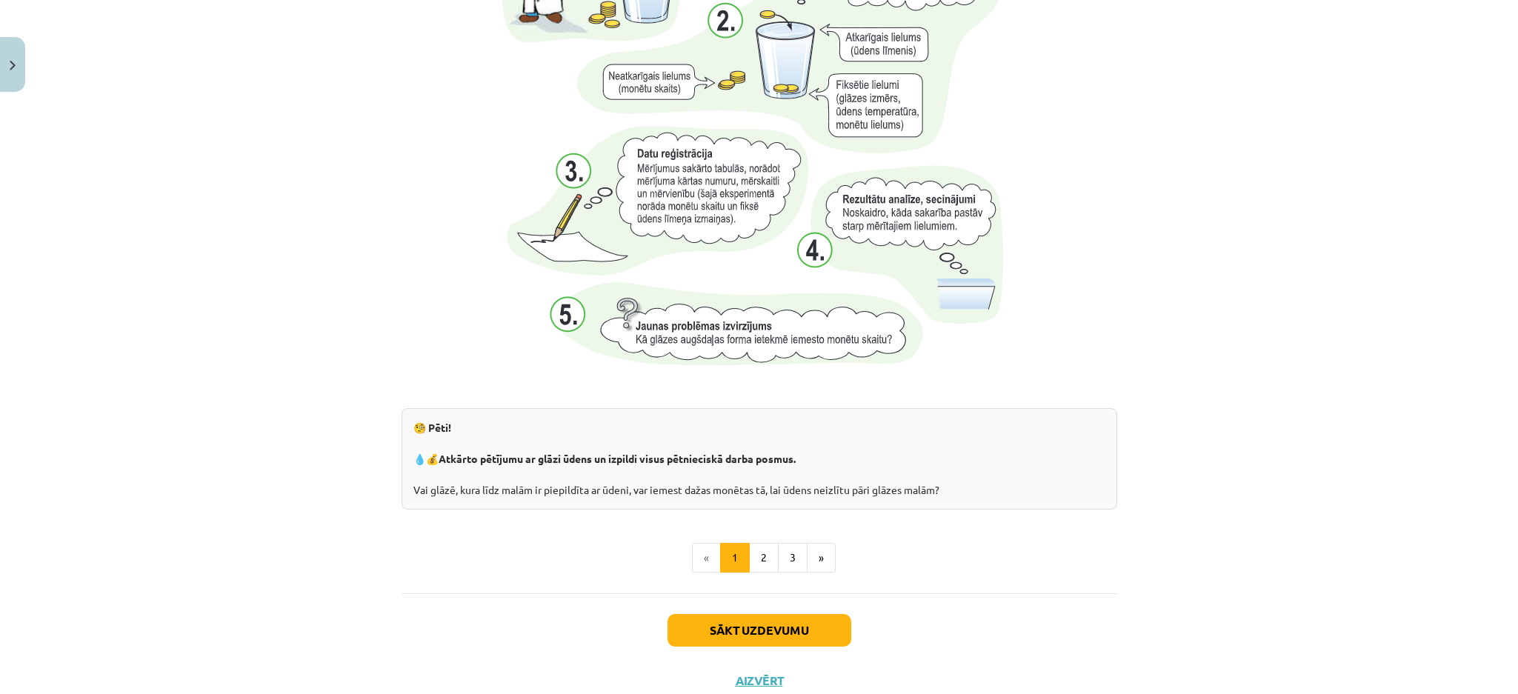
scroll to position [1436, 0]
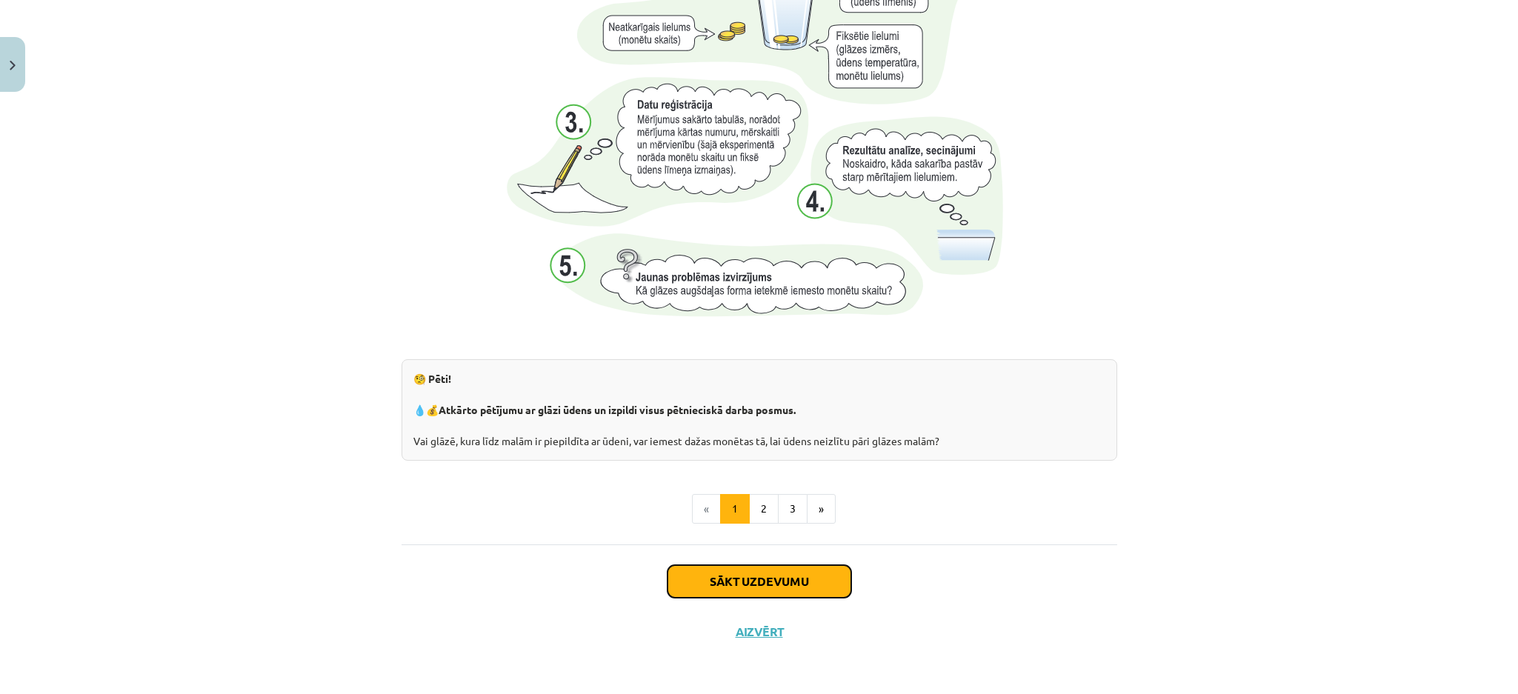
click at [741, 514] on button "Sākt uzdevumu" at bounding box center [760, 581] width 184 height 33
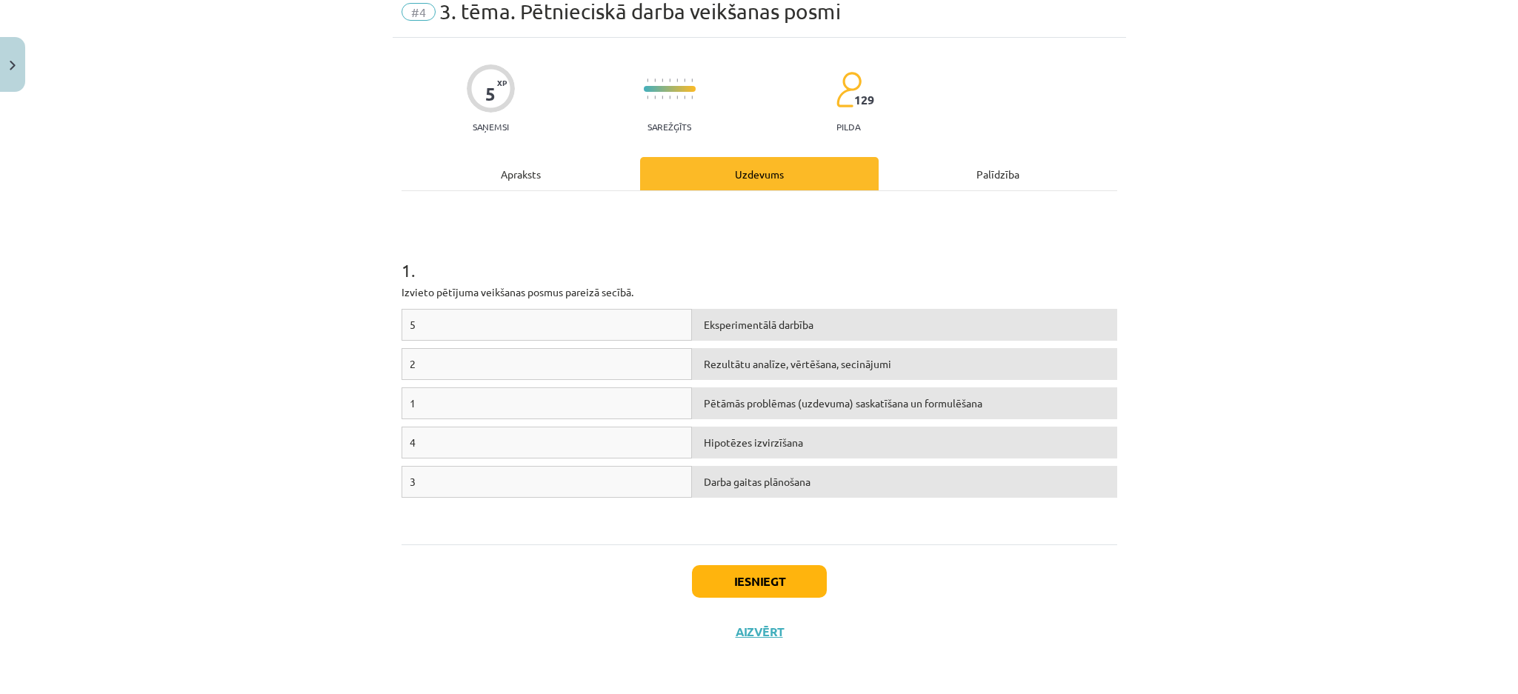
scroll to position [36, 0]
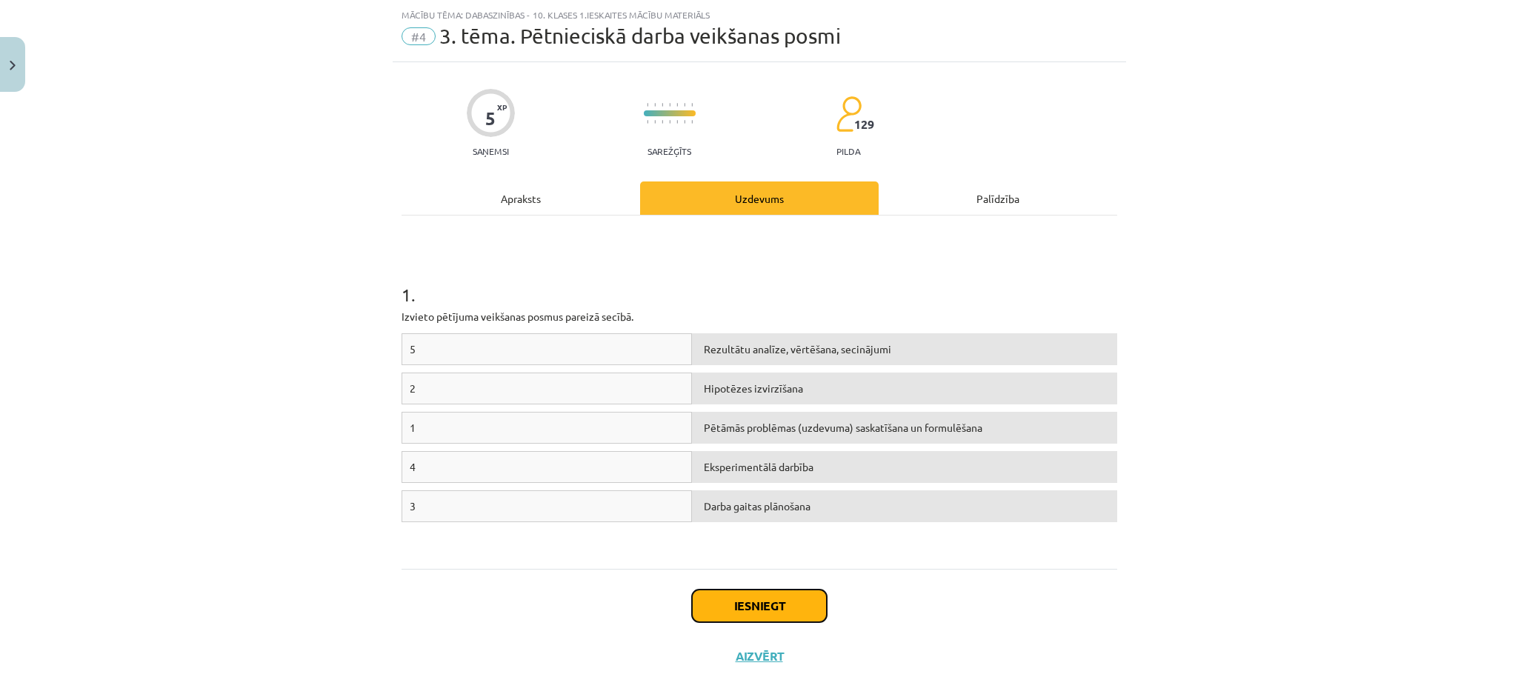
click at [749, 514] on button "Iesniegt" at bounding box center [759, 606] width 135 height 33
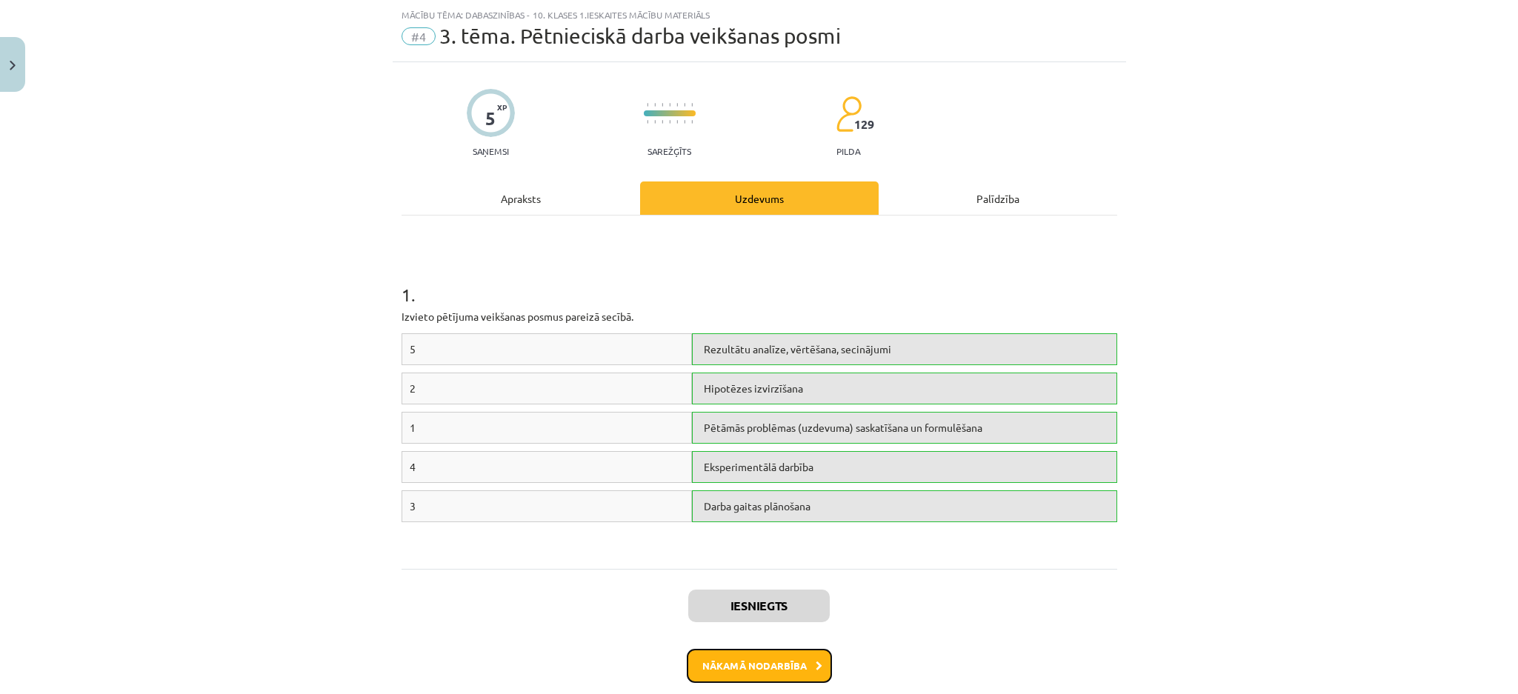
click at [794, 514] on button "Nākamā nodarbība" at bounding box center [759, 666] width 145 height 34
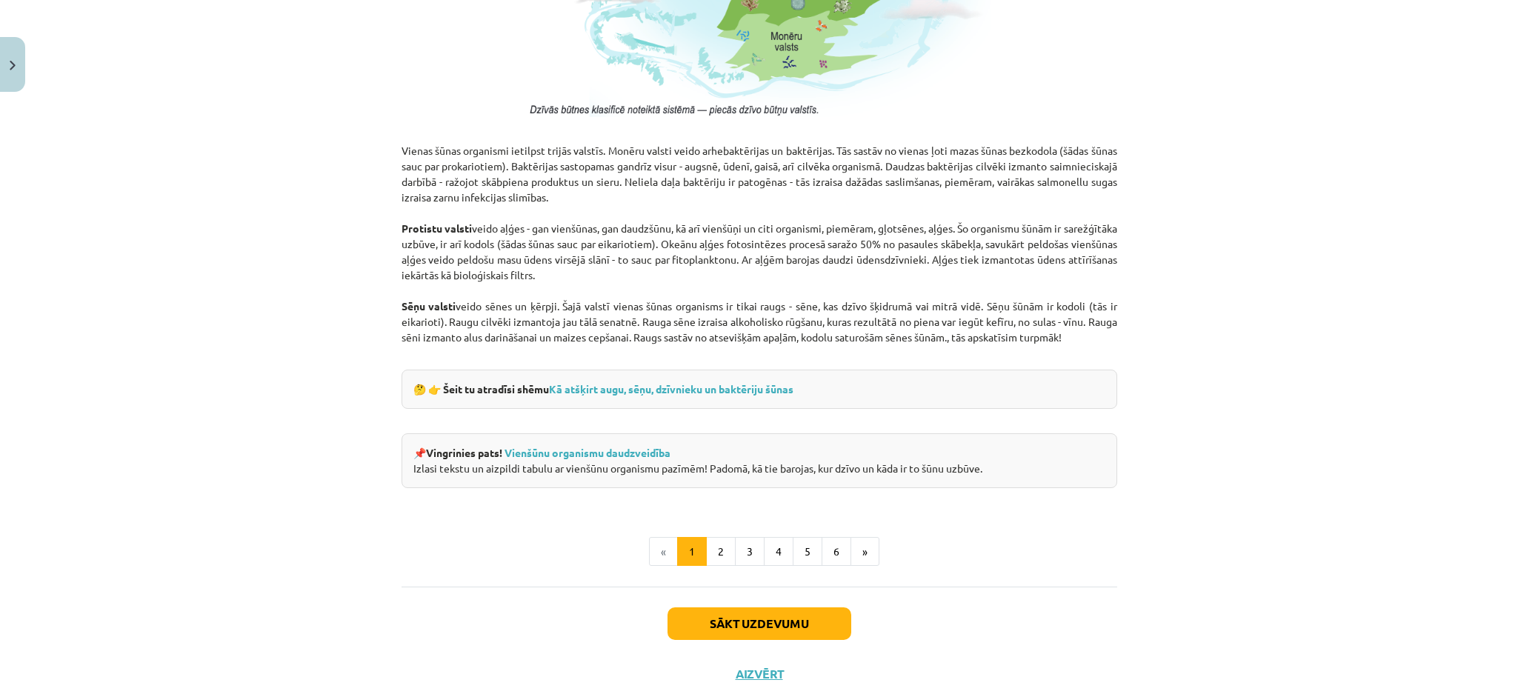
scroll to position [1243, 0]
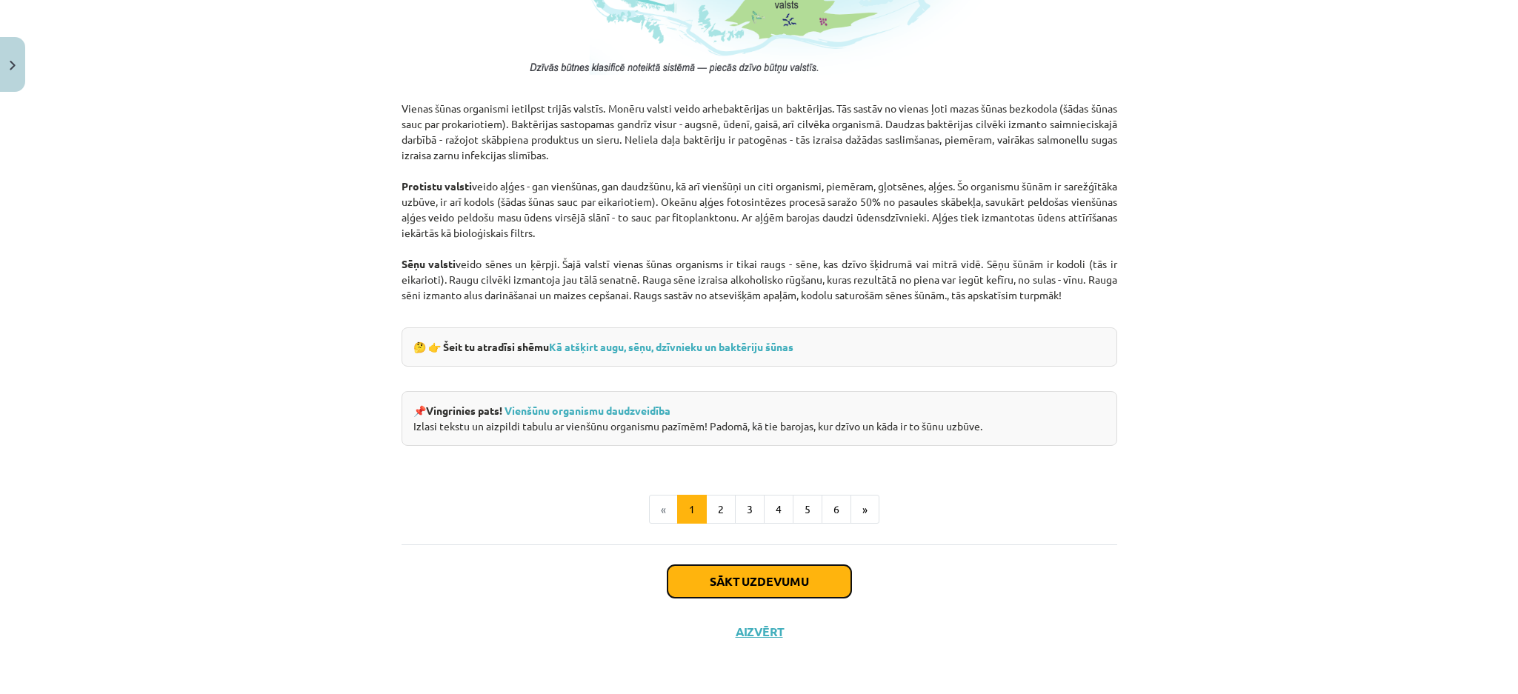
click at [809, 514] on button "Sākt uzdevumu" at bounding box center [760, 581] width 184 height 33
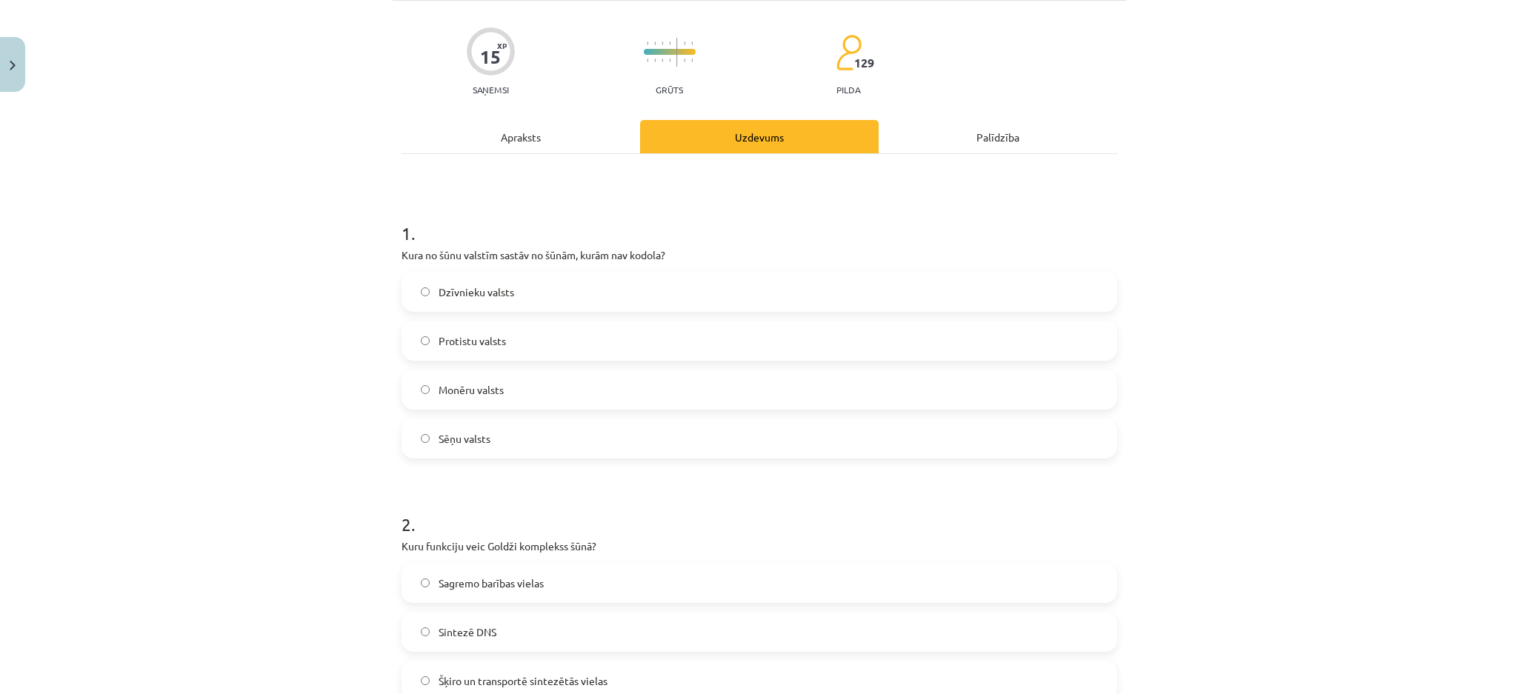
scroll to position [36, 0]
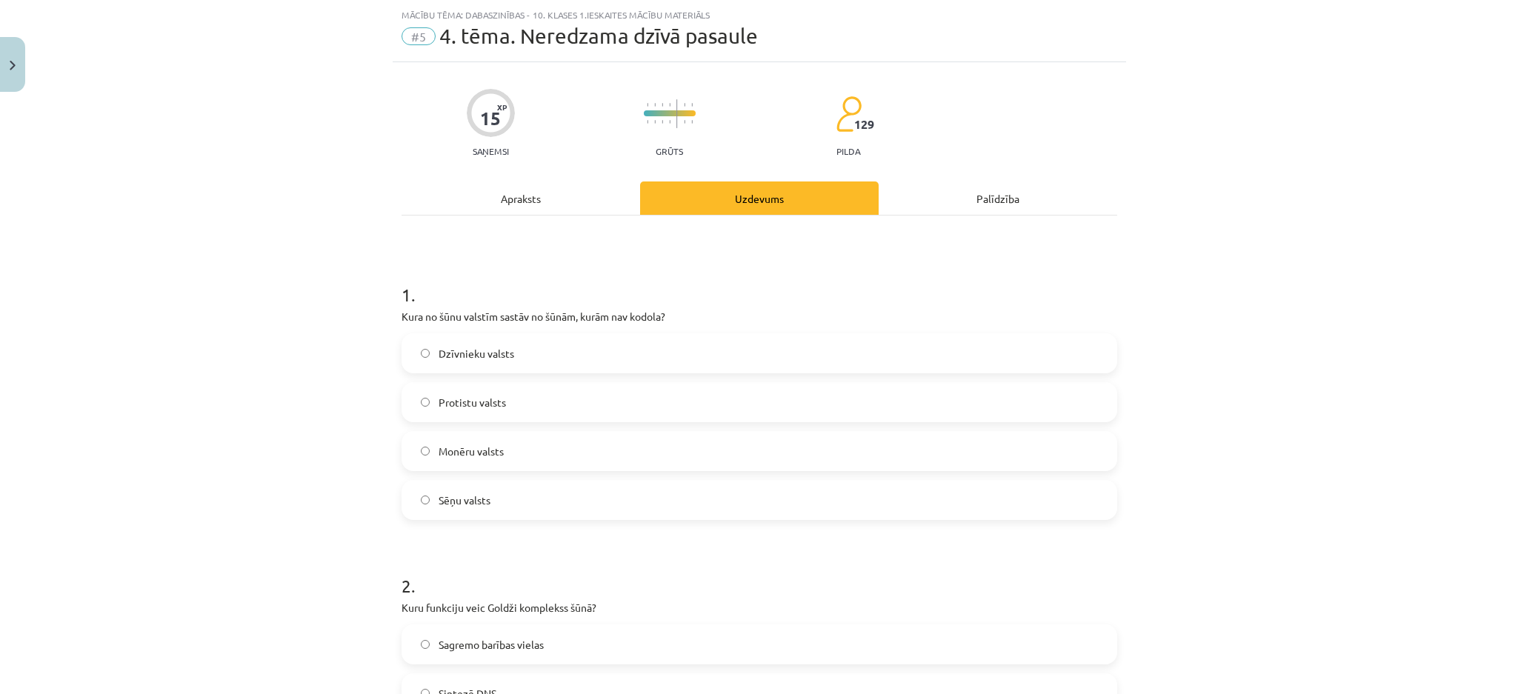
click at [772, 454] on label "Monēru valsts" at bounding box center [759, 451] width 713 height 37
click at [756, 499] on label "Sēņu valsts" at bounding box center [759, 500] width 713 height 37
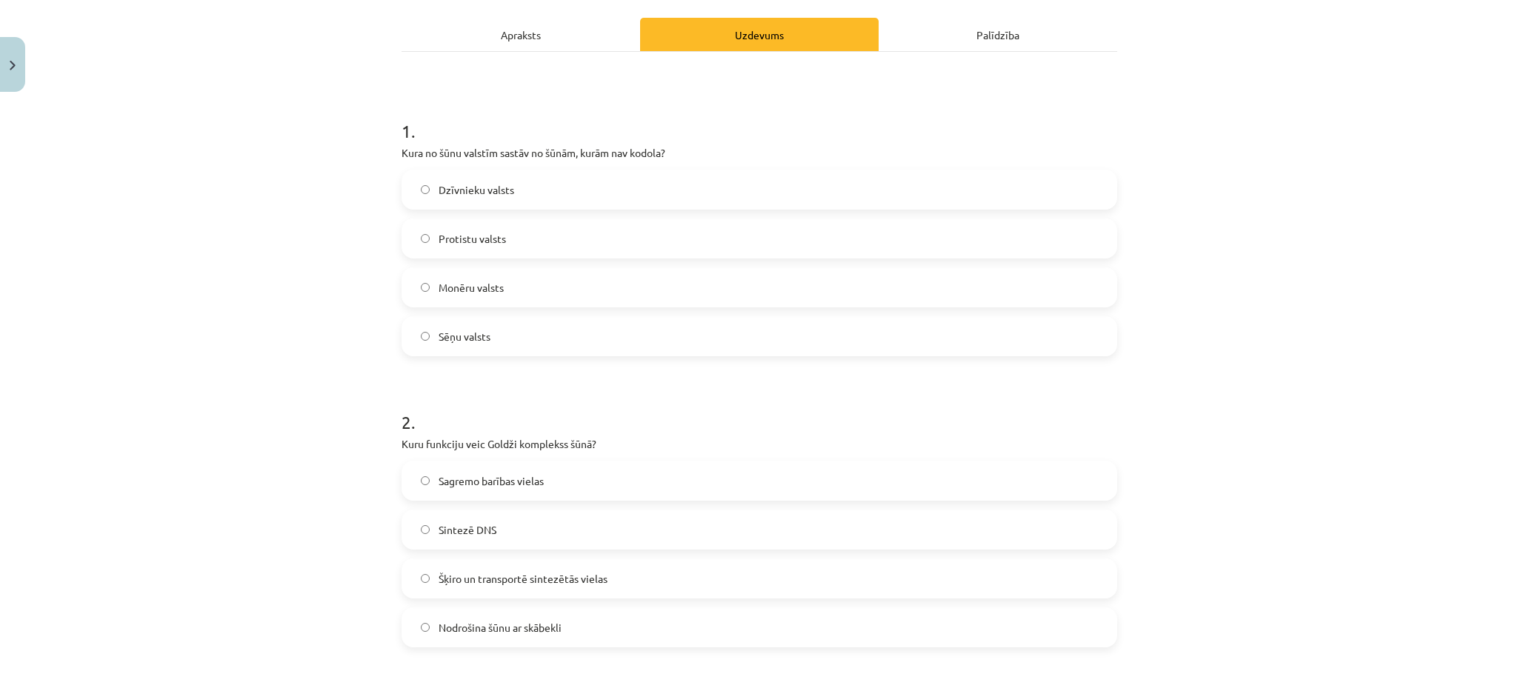
scroll to position [214, 0]
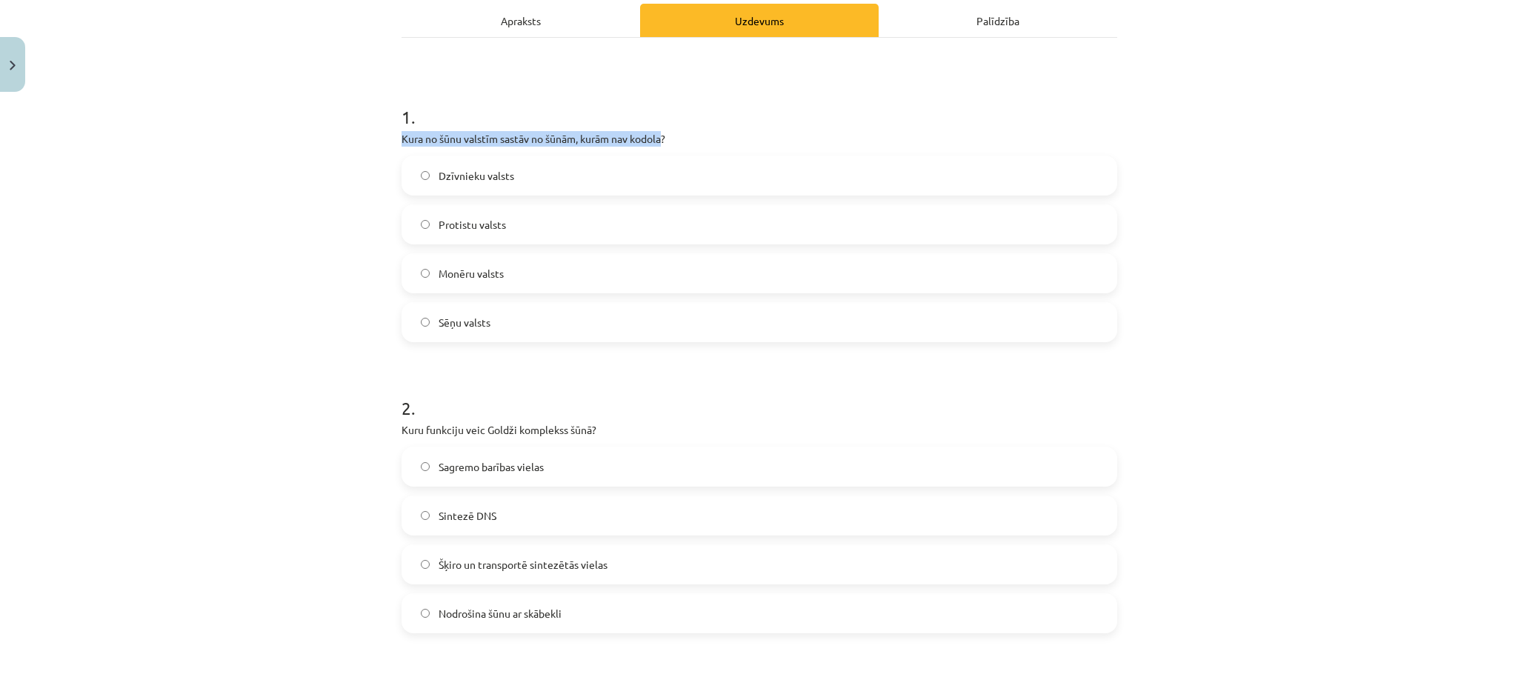
drag, startPoint x: 656, startPoint y: 134, endPoint x: 434, endPoint y: 133, distance: 221.6
click at [434, 133] on p "Kura no šūnu valstīm sastāv no šūnām, kurām nav kodola?" at bounding box center [760, 139] width 716 height 16
copy p "ūnu valstīm sastāv no šūnām, kurām nav kodola"
drag, startPoint x: 391, startPoint y: 428, endPoint x: 639, endPoint y: 423, distance: 247.5
click at [639, 423] on p "Kuru funkciju veic Goldži komplekss šūnā?" at bounding box center [760, 430] width 716 height 16
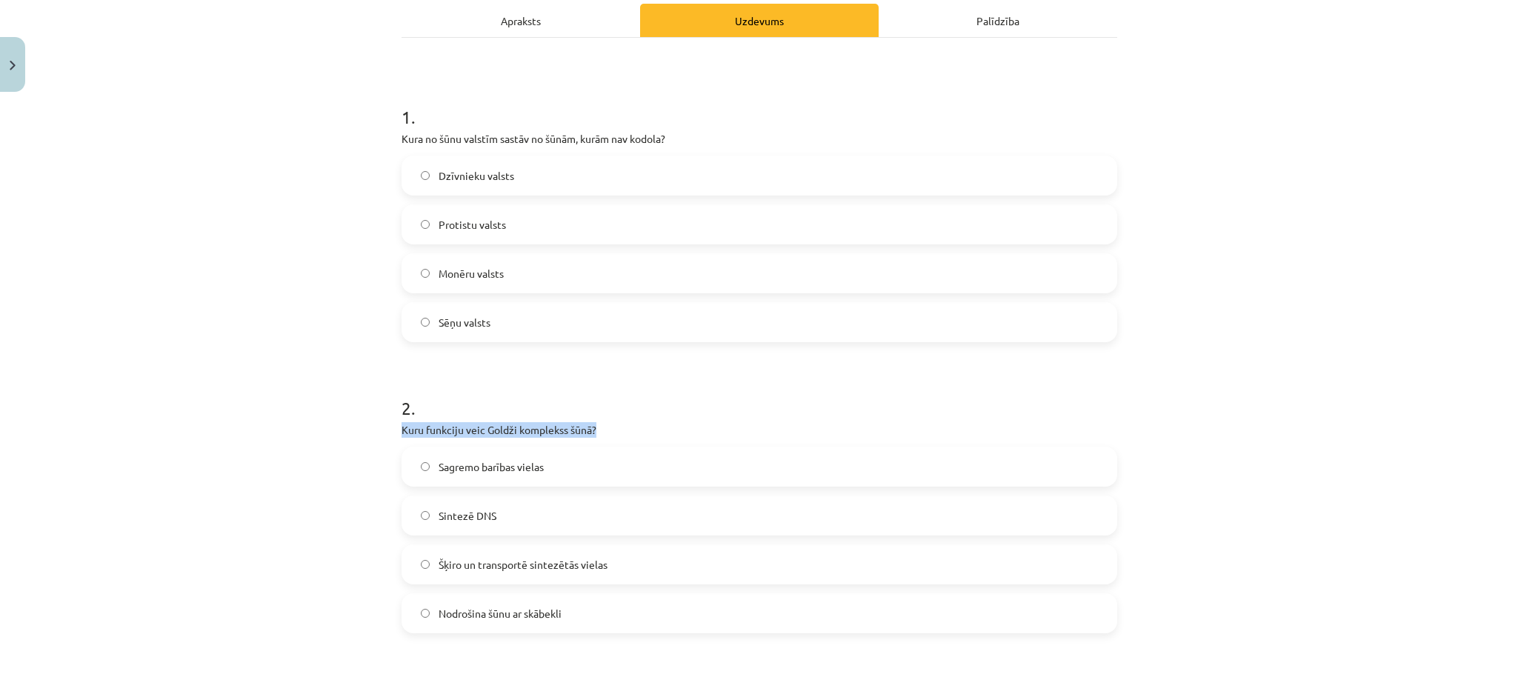
copy p "Kuru funkciju veic Goldži komplekss šūnā?"
click at [556, 514] on label "Šķiro un transportē sintezētās vielas" at bounding box center [759, 564] width 713 height 37
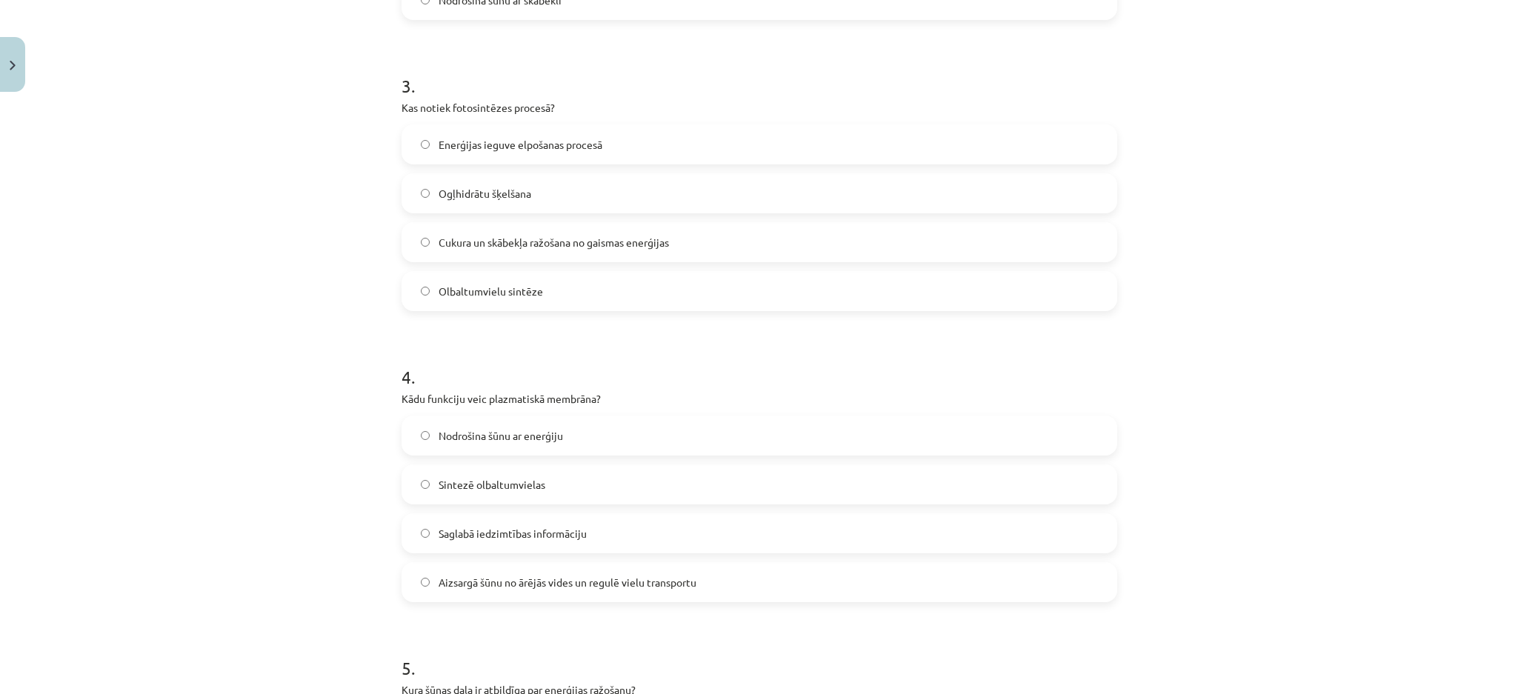
scroll to position [837, 0]
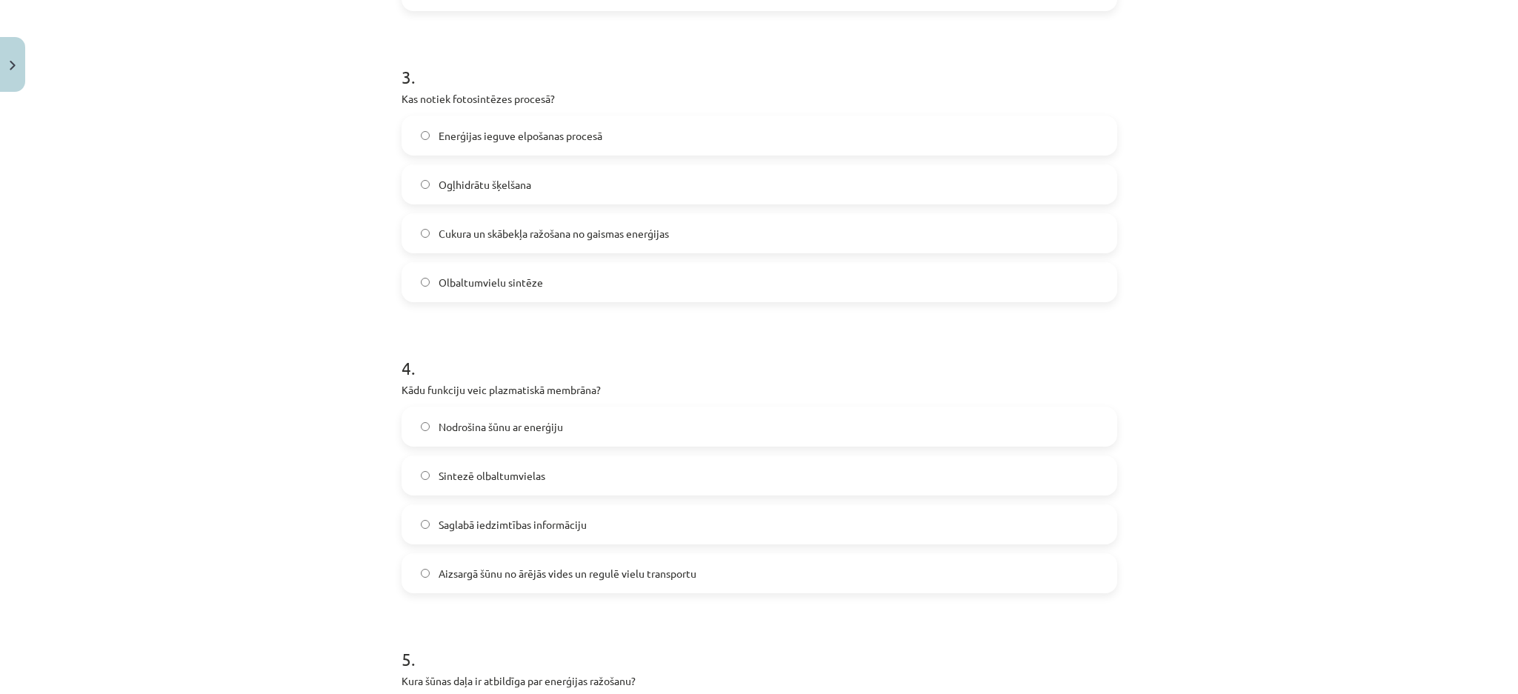
click at [785, 232] on label "Cukura un skābekļa ražošana no gaismas enerģijas" at bounding box center [759, 233] width 713 height 37
drag, startPoint x: 618, startPoint y: 394, endPoint x: 378, endPoint y: 388, distance: 240.2
click at [378, 388] on div "Mācību tēma: Dabaszinības - 10. klases 1.ieskaites mācību materiāls #5 4. tēma.…" at bounding box center [759, 347] width 1518 height 694
copy p "Kādu funkciju veic plazmatiskā membrāna?"
click at [590, 514] on span "Aizsargā šūnu no ārējās vides un regulē vielu transportu" at bounding box center [568, 574] width 258 height 16
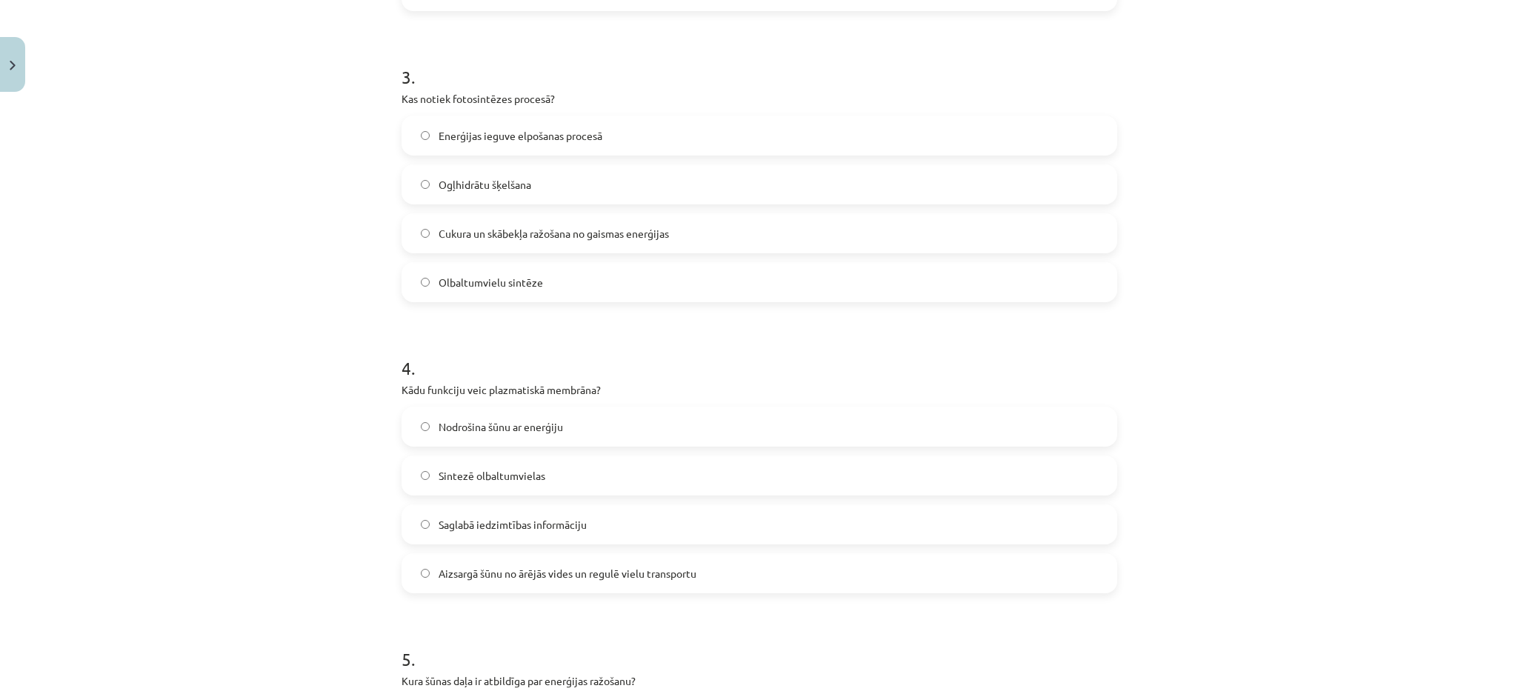
click at [587, 514] on label "Saglabā iedzimtības informāciju" at bounding box center [759, 524] width 713 height 37
click at [583, 514] on span "Aizsargā šūnu no ārējās vides un regulē vielu transportu" at bounding box center [568, 574] width 258 height 16
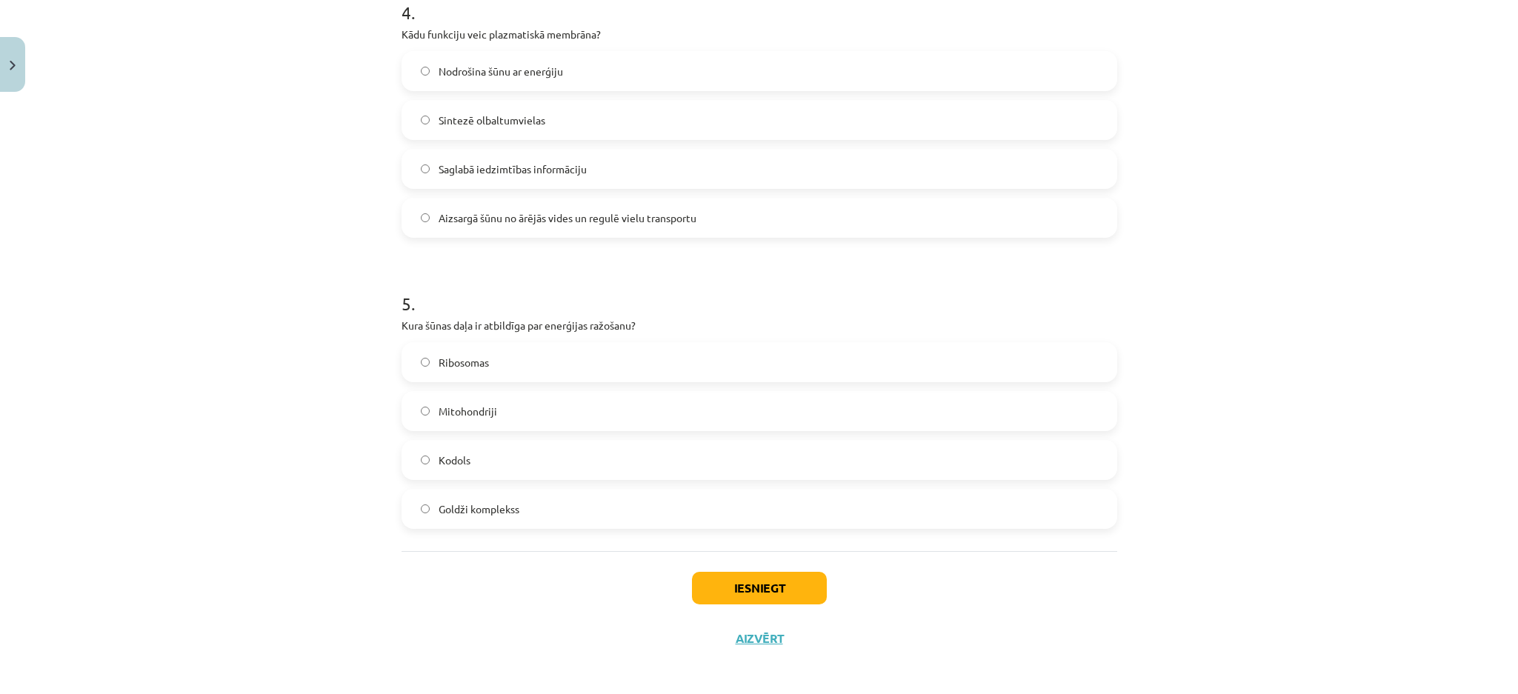
scroll to position [1199, 0]
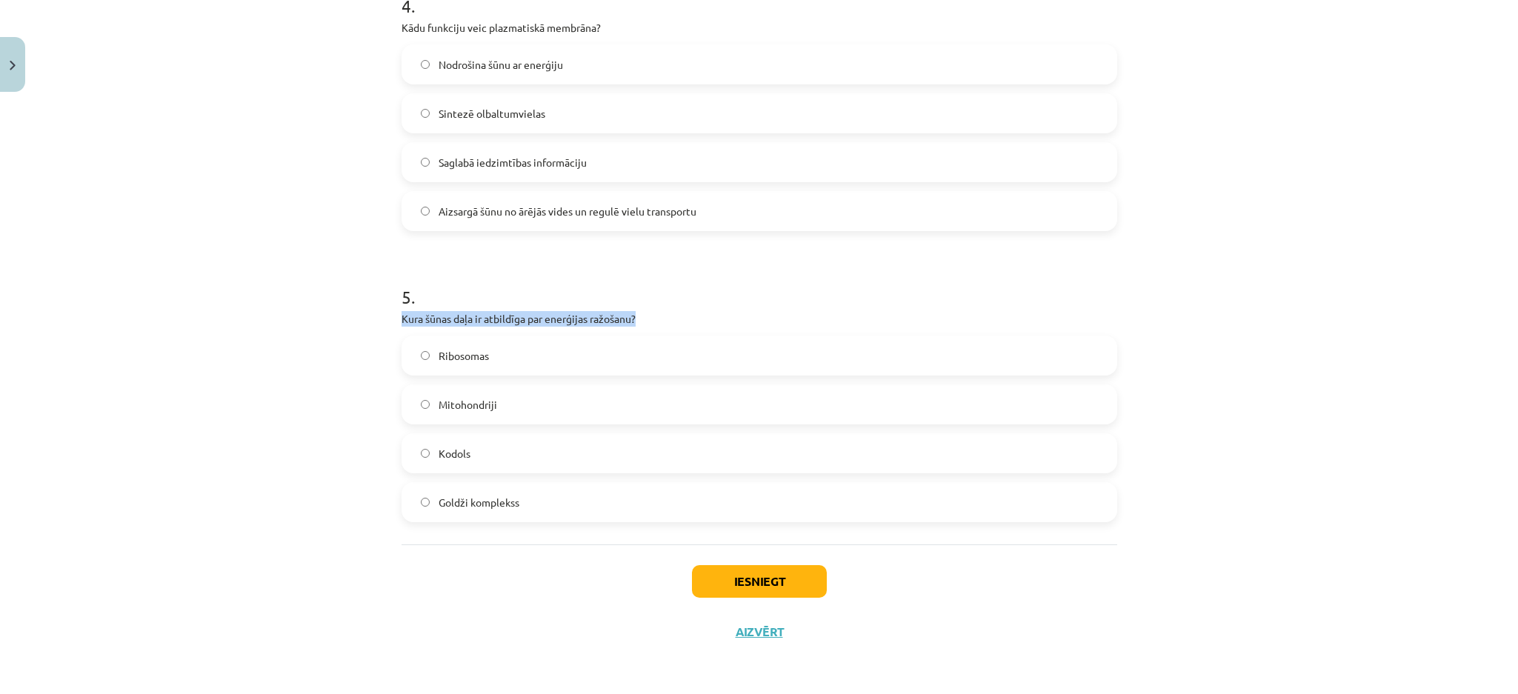
drag, startPoint x: 701, startPoint y: 291, endPoint x: 640, endPoint y: 318, distance: 66.4
click at [641, 316] on div "5 . Kura šūnas daļa ir atbildīga par enerģijas ražošanu? Ribosomas Mitohondriji…" at bounding box center [760, 392] width 716 height 262
copy div "Kura šūnas daļa ir atbildīga par enerģijas ražošanu?"
click at [490, 413] on label "Mitohondriji" at bounding box center [759, 404] width 713 height 37
click at [731, 514] on button "Iesniegt" at bounding box center [759, 581] width 135 height 33
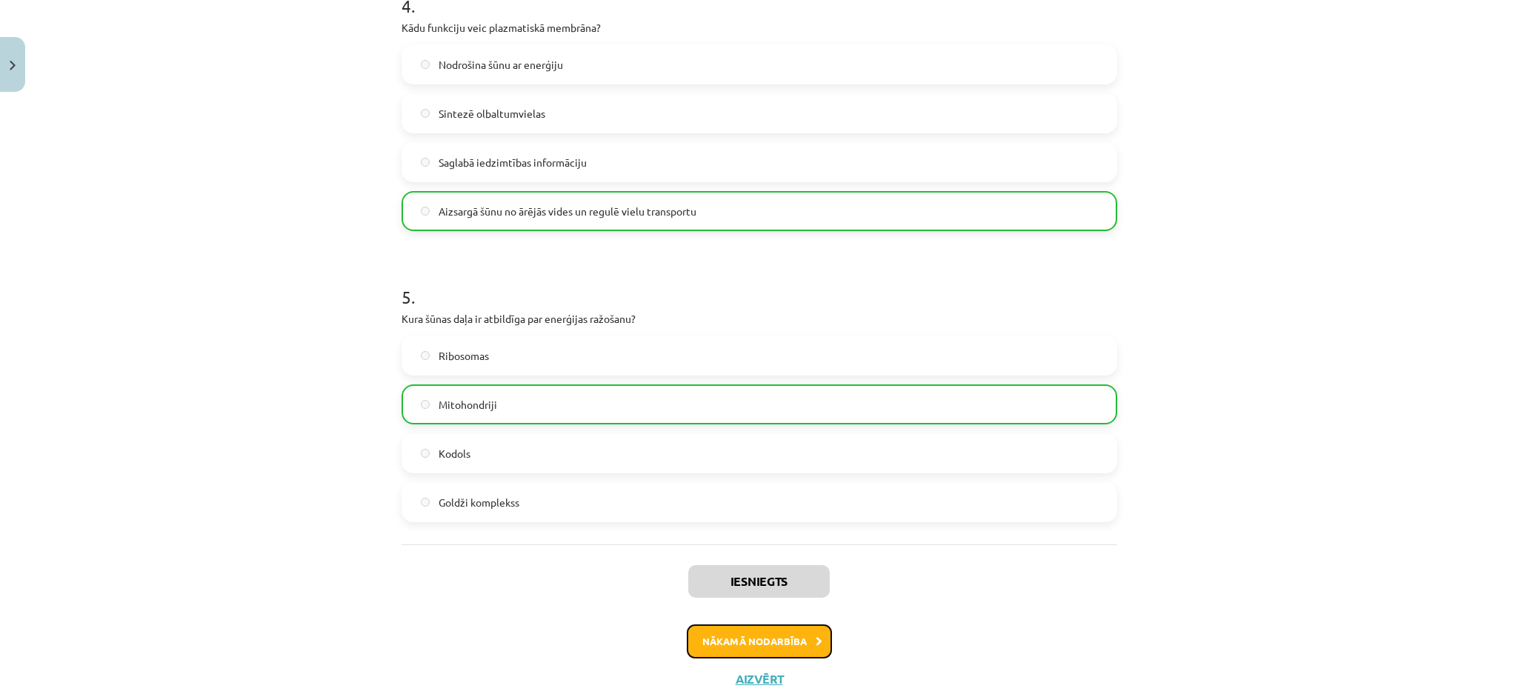
click at [759, 514] on button "Nākamā nodarbība" at bounding box center [759, 642] width 145 height 34
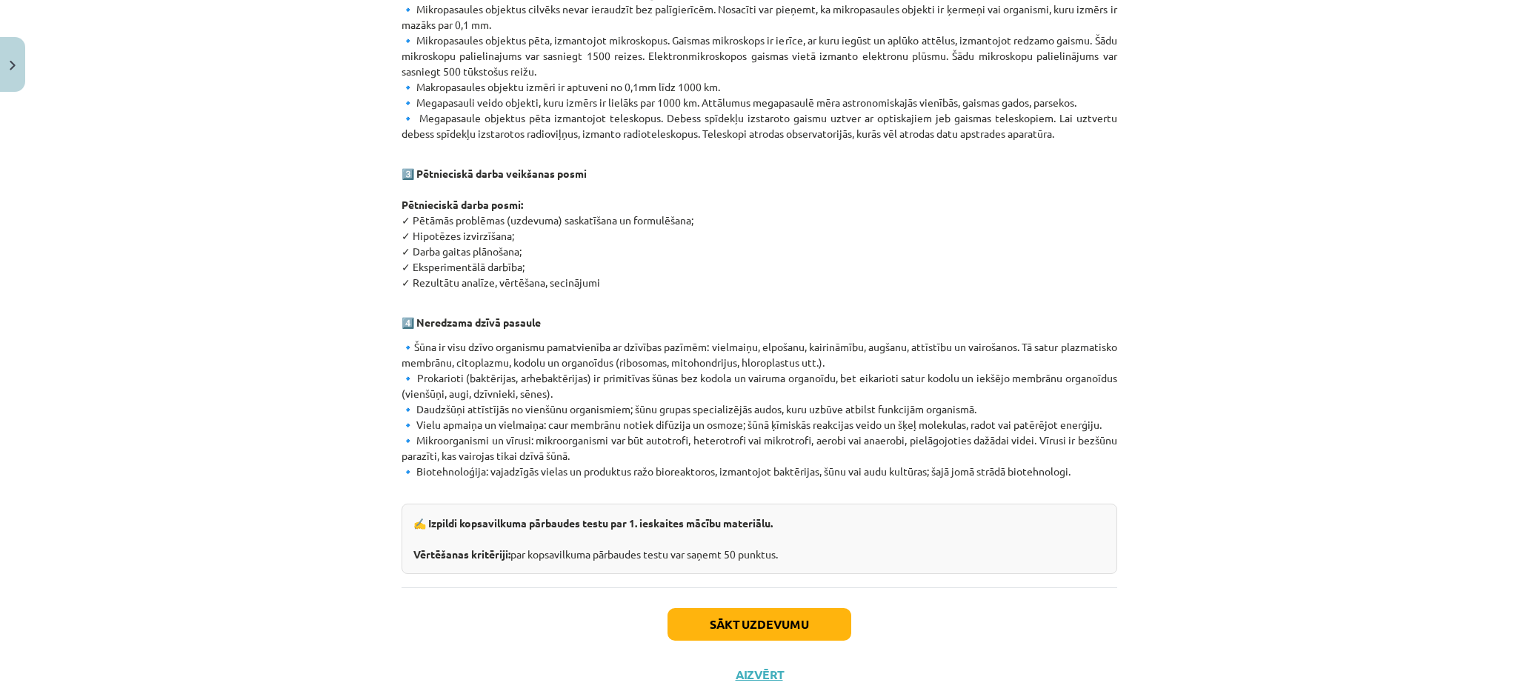
scroll to position [731, 0]
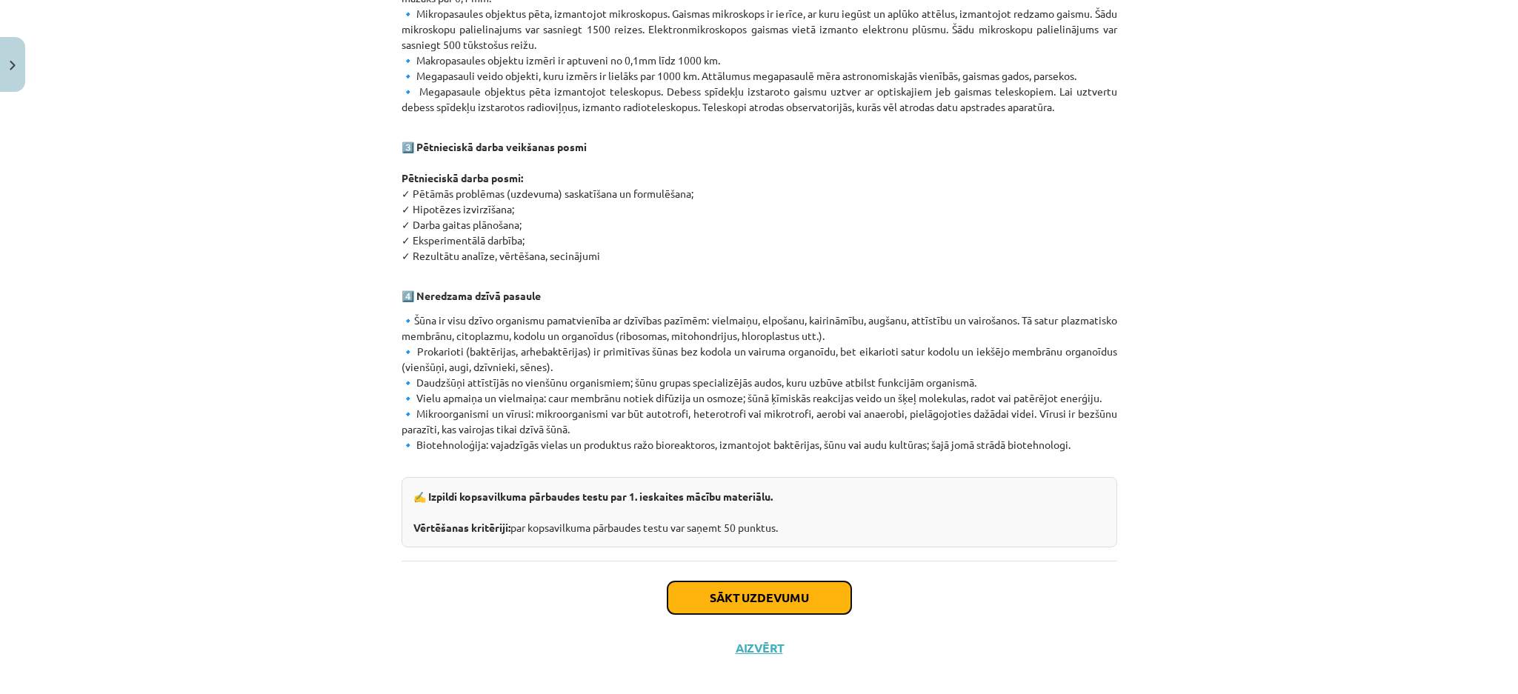
click at [812, 514] on button "Sākt uzdevumu" at bounding box center [760, 598] width 184 height 33
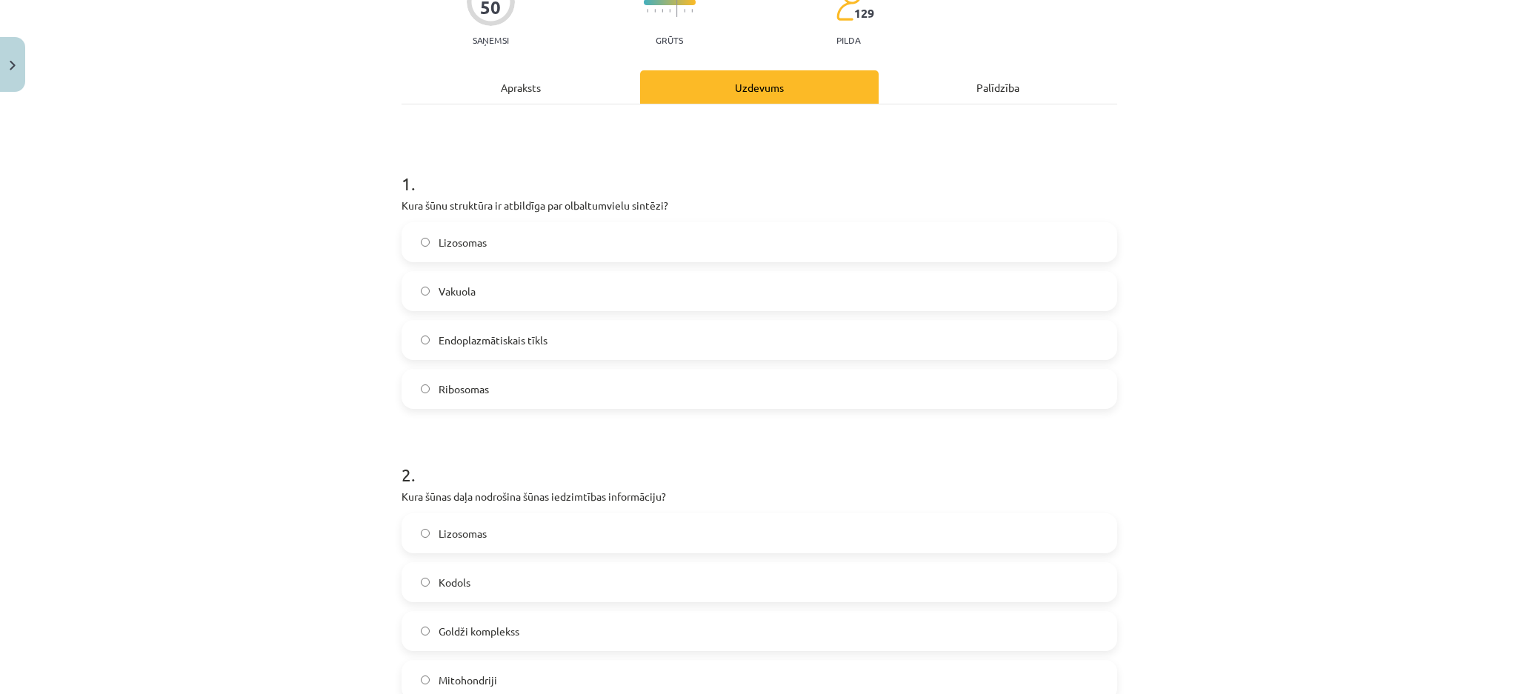
scroll to position [36, 0]
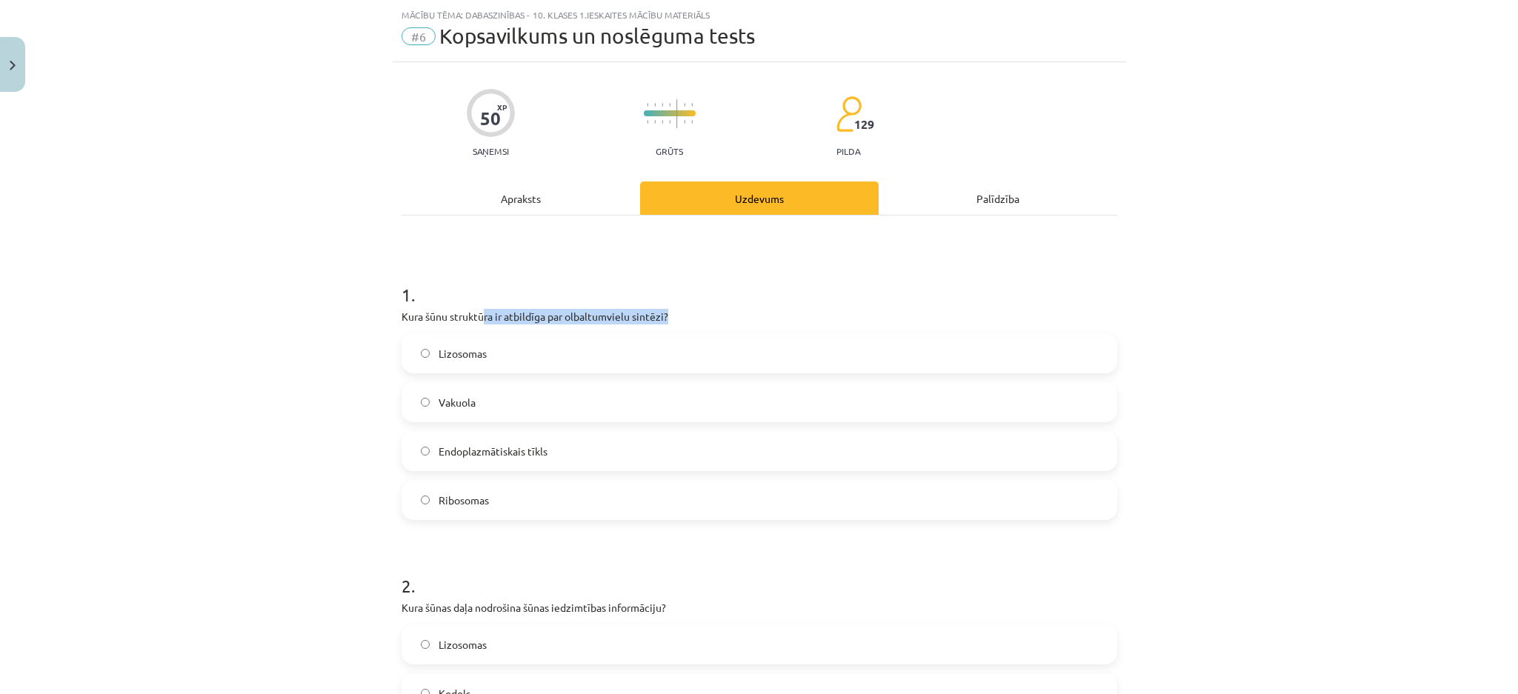
drag, startPoint x: 669, startPoint y: 325, endPoint x: 472, endPoint y: 310, distance: 197.7
click at [472, 310] on p "Kura šūnu struktūra ir atbildīga par olbaltumvielu sintēzi?" at bounding box center [760, 317] width 716 height 16
drag, startPoint x: 392, startPoint y: 312, endPoint x: 678, endPoint y: 314, distance: 286.0
click at [678, 314] on p "Kura šūnu struktūra ir atbildīga par olbaltumvielu sintēzi?" at bounding box center [760, 317] width 716 height 16
copy p "Kura šūnu struktūra ir atbildīga par olbaltumvielu sintēzi?"
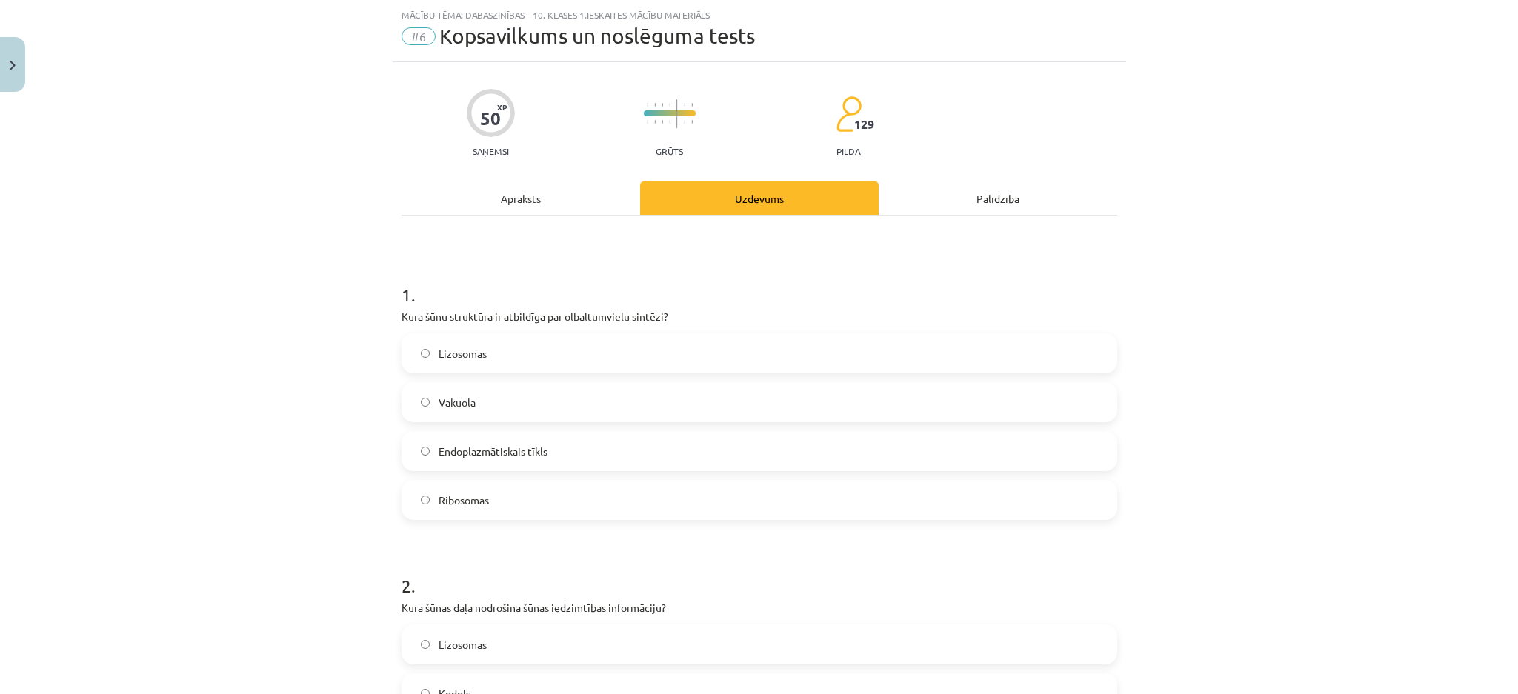
click at [490, 490] on label "Ribosomas" at bounding box center [759, 500] width 713 height 37
click at [1030, 505] on label "Ribosomas" at bounding box center [759, 500] width 713 height 37
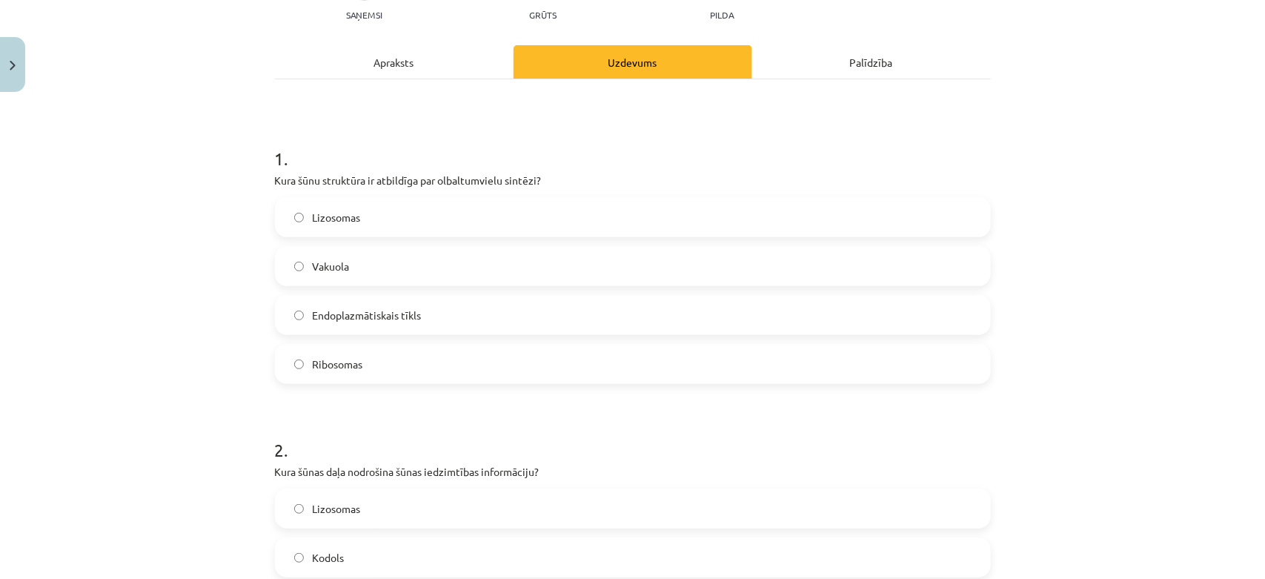
scroll to position [172, 0]
drag, startPoint x: 1481, startPoint y: 2, endPoint x: 1134, endPoint y: 417, distance: 540.8
click at [1123, 417] on div "Mācību tēma: Dabaszinības - 10. klases 1.ieskaites mācību materiāls #6 Kopsavil…" at bounding box center [632, 289] width 1265 height 579
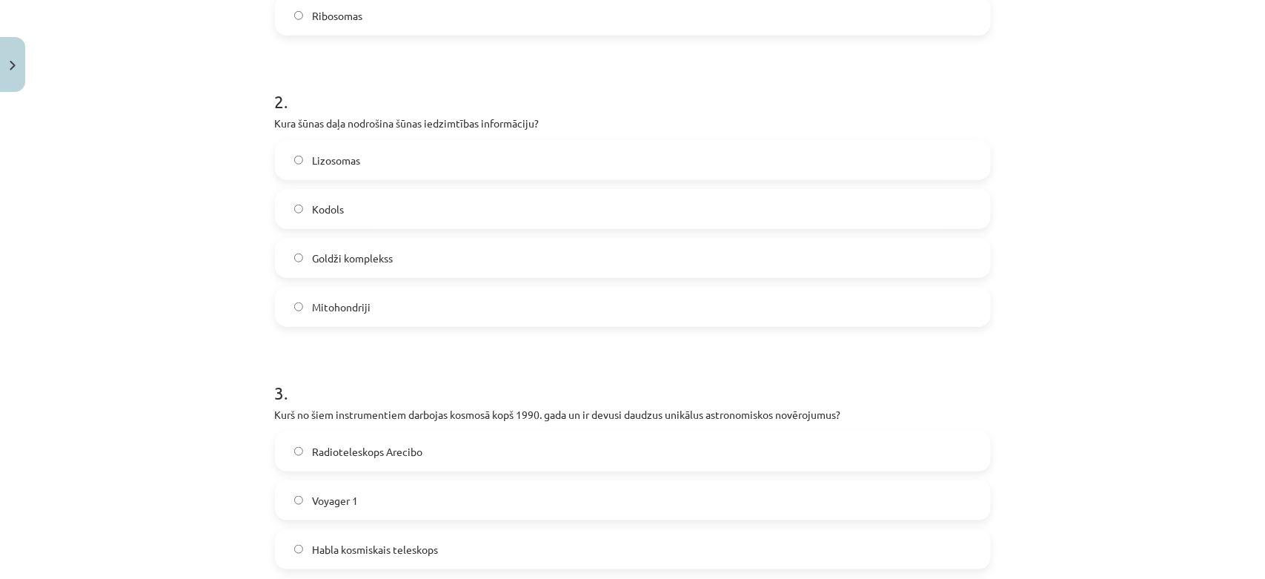
scroll to position [542, 0]
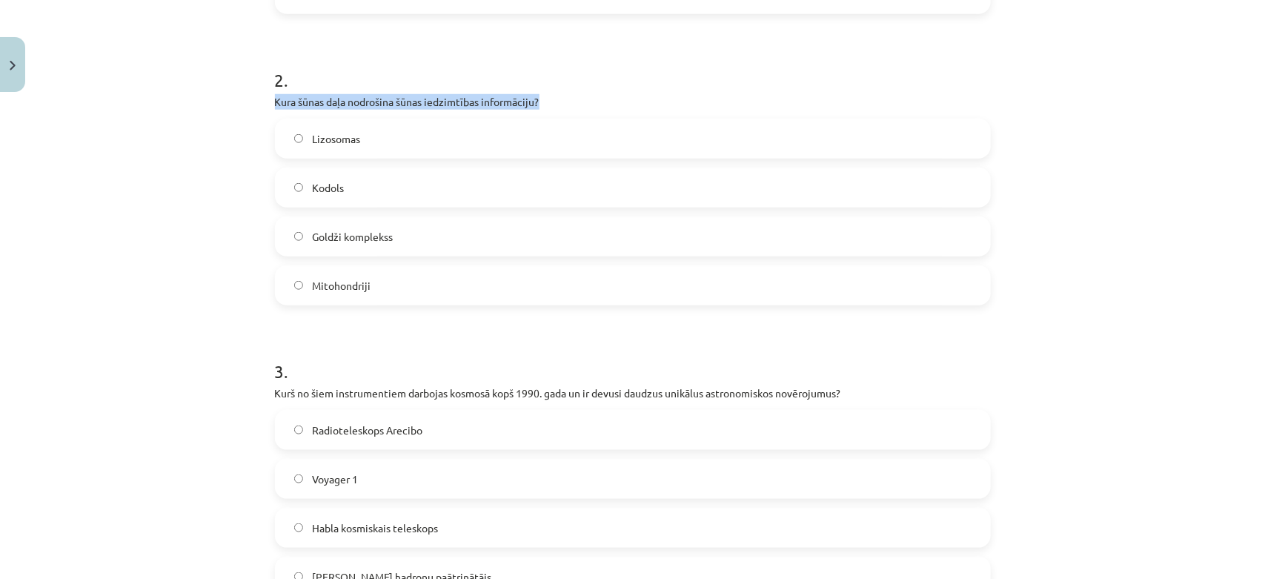
drag, startPoint x: 554, startPoint y: 95, endPoint x: 252, endPoint y: 104, distance: 301.7
click at [253, 104] on div "Mācību tēma: Dabaszinības - 10. klases 1.ieskaites mācību materiāls #6 Kopsavil…" at bounding box center [632, 289] width 1265 height 579
copy p "Kura šūnas daļa nodrošina šūnas iedzimtības informāciju?"
click at [331, 186] on span "Kodols" at bounding box center [328, 188] width 32 height 16
click at [1110, 369] on div "Mācību tēma: Dabaszinības - 10. klases 1.ieskaites mācību materiāls #6 Kopsavil…" at bounding box center [632, 289] width 1265 height 579
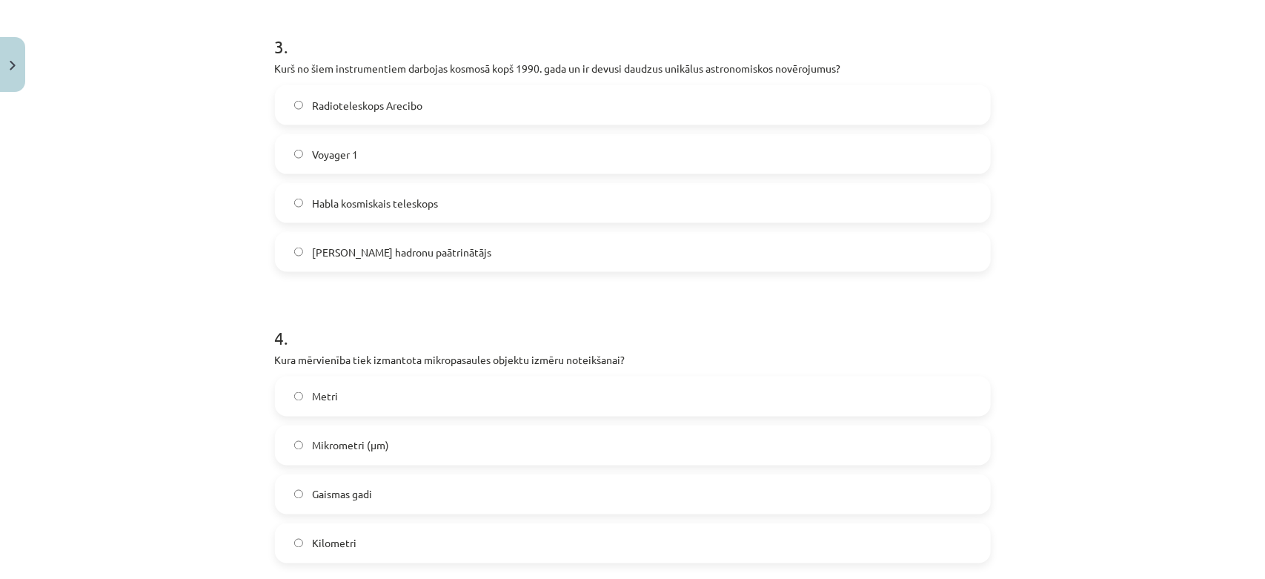
scroll to position [876, 0]
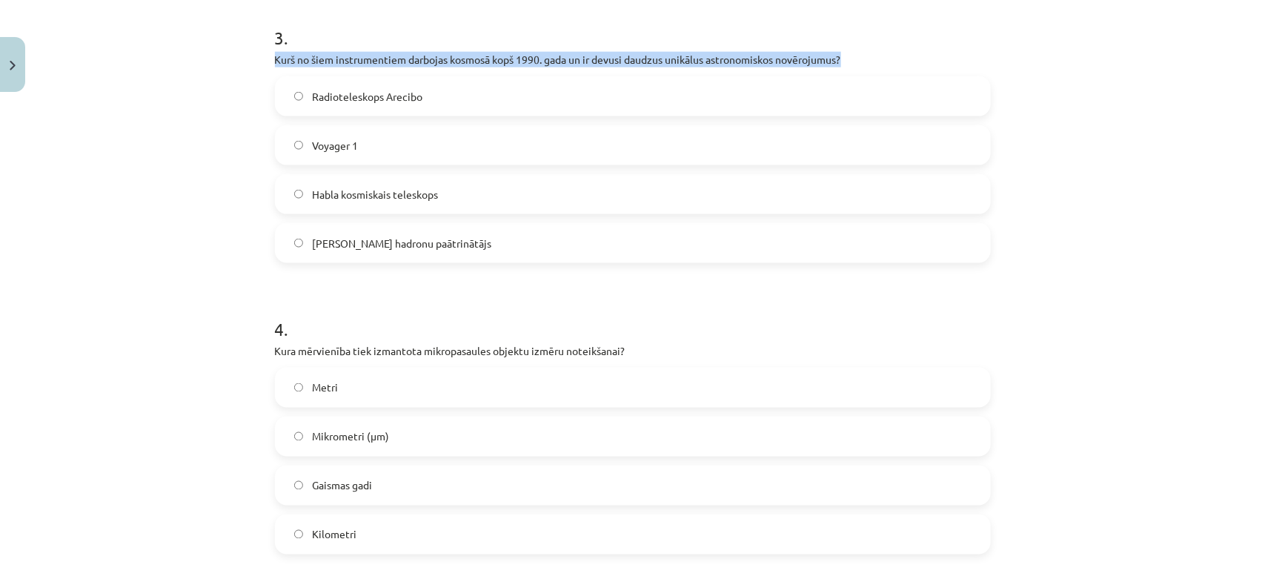
drag, startPoint x: 843, startPoint y: 56, endPoint x: 631, endPoint y: 34, distance: 212.3
click at [631, 34] on div "3 . Kurš no šiem instrumentiem darbojas kosmosā kopš 1990. gada un ir devusi da…" at bounding box center [633, 132] width 716 height 262
copy div "Kurš no šiem instrumentiem darbojas kosmosā kopš 1990. gada un ir devusi daudzu…"
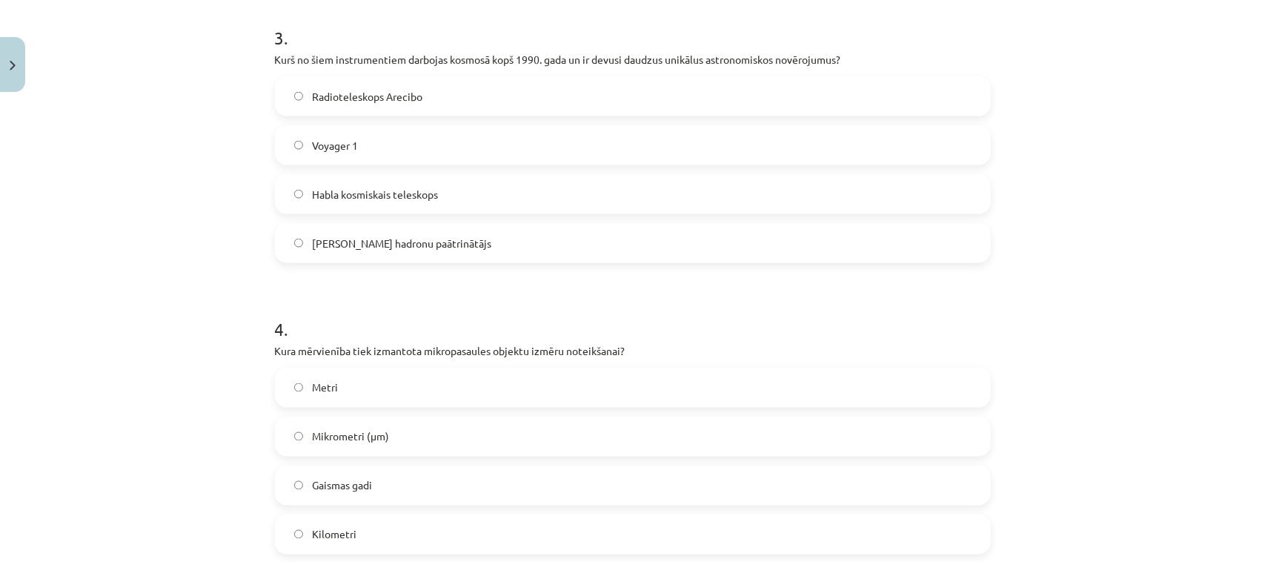
click at [333, 191] on span "Habla kosmiskais teleskops" at bounding box center [375, 195] width 126 height 16
click at [1078, 312] on div "Mācību tēma: Dabaszinības - 10. klases 1.ieskaites mācību materiāls #6 Kopsavil…" at bounding box center [632, 289] width 1265 height 579
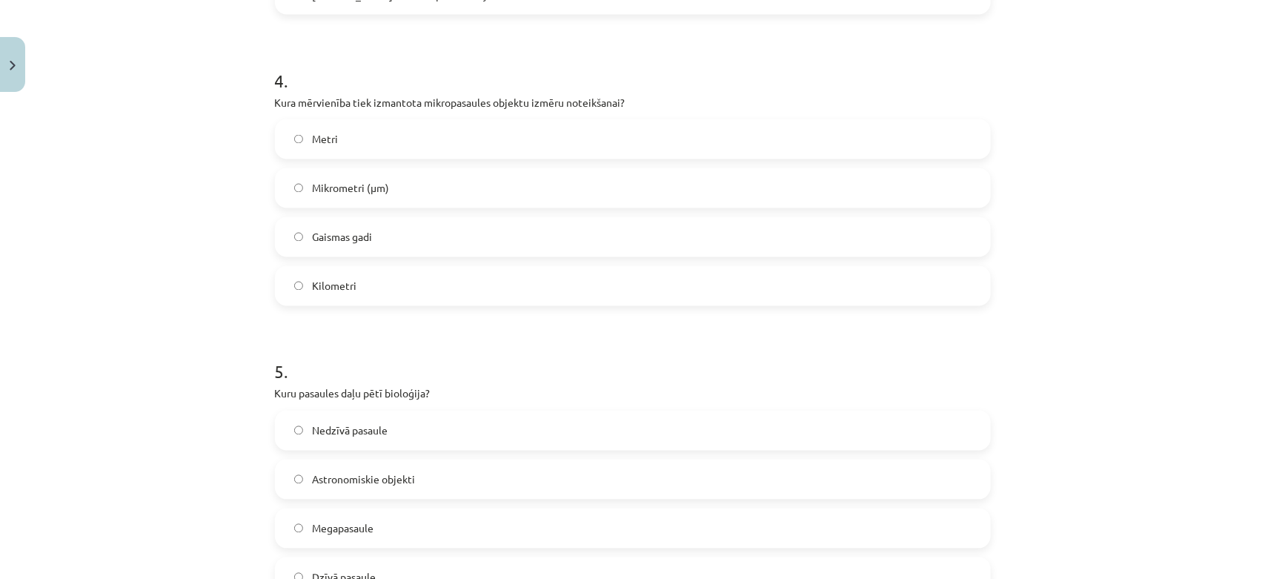
scroll to position [1135, 0]
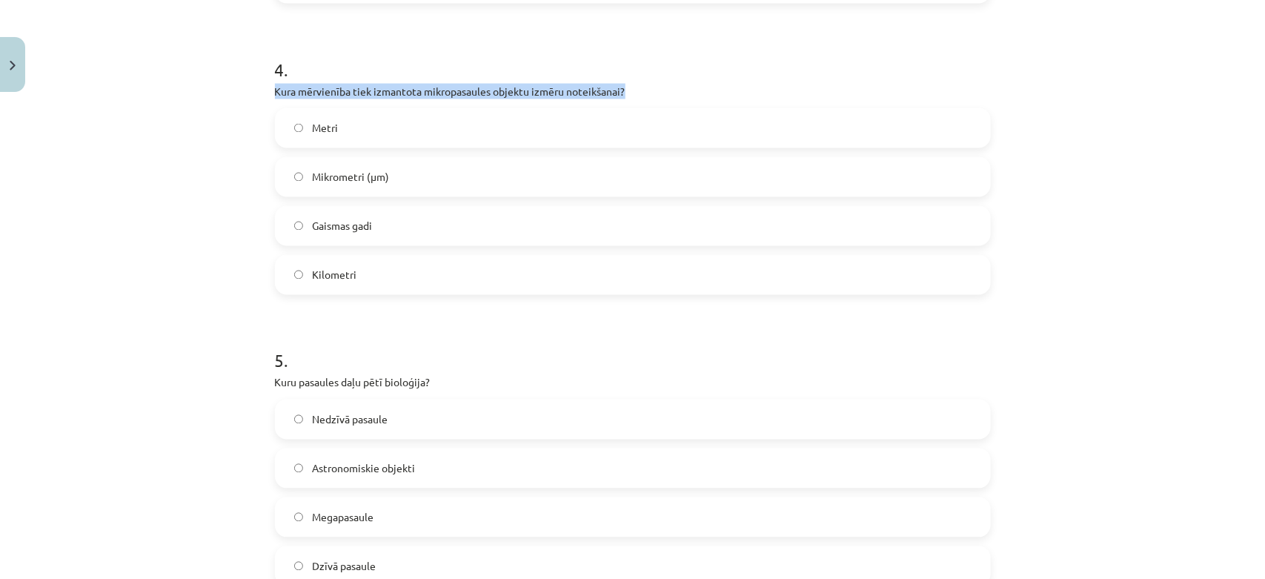
drag, startPoint x: 617, startPoint y: 90, endPoint x: 252, endPoint y: 97, distance: 364.6
click at [252, 97] on div "Mācību tēma: Dabaszinības - 10. klases 1.ieskaites mācību materiāls #6 Kopsavil…" at bounding box center [632, 289] width 1265 height 579
copy p "Kura mērvienība tiek izmantota mikropasaules objektu izmēru noteikšanai?"
click at [468, 168] on label "Mikrometri (μm)" at bounding box center [632, 177] width 713 height 37
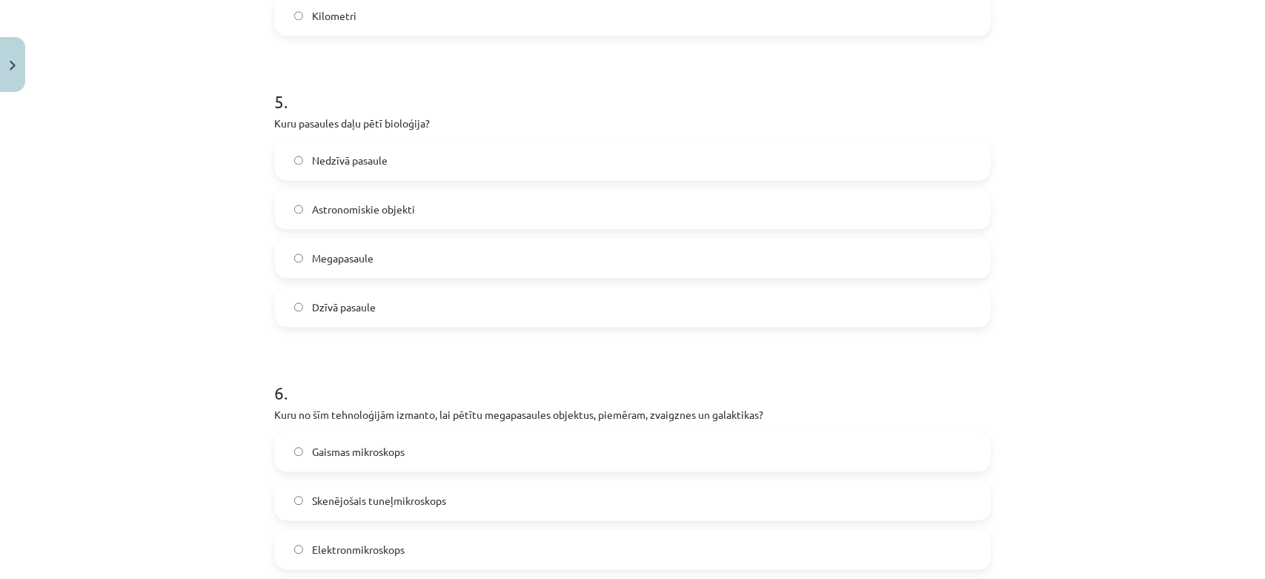
scroll to position [1432, 0]
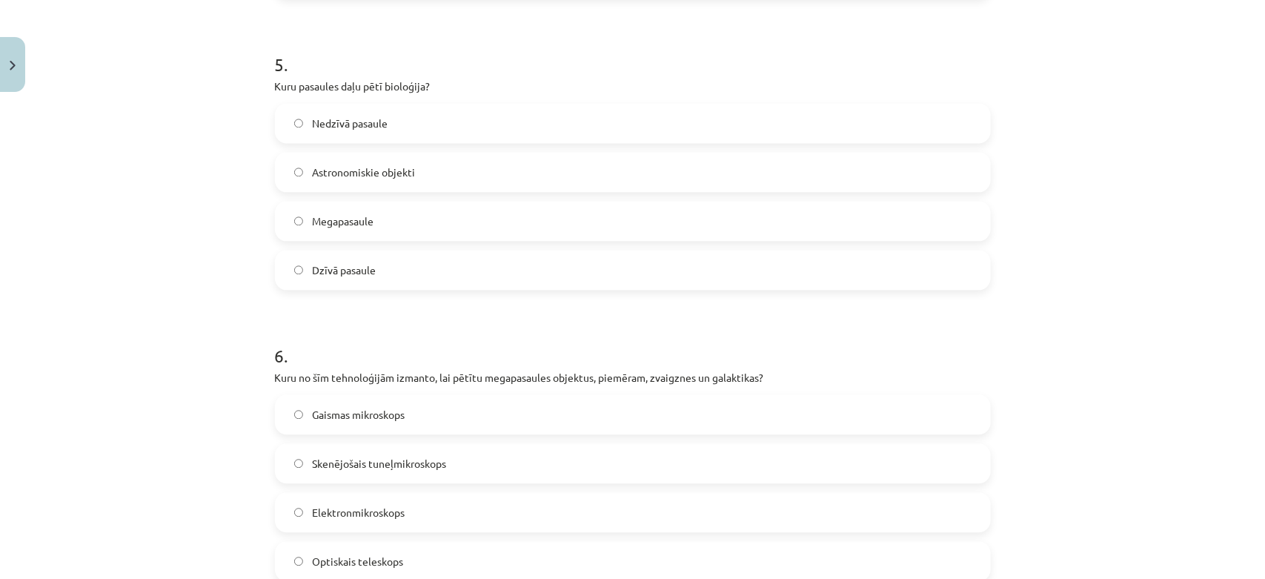
click at [449, 262] on label "Dzīvā pasaule" at bounding box center [632, 269] width 713 height 37
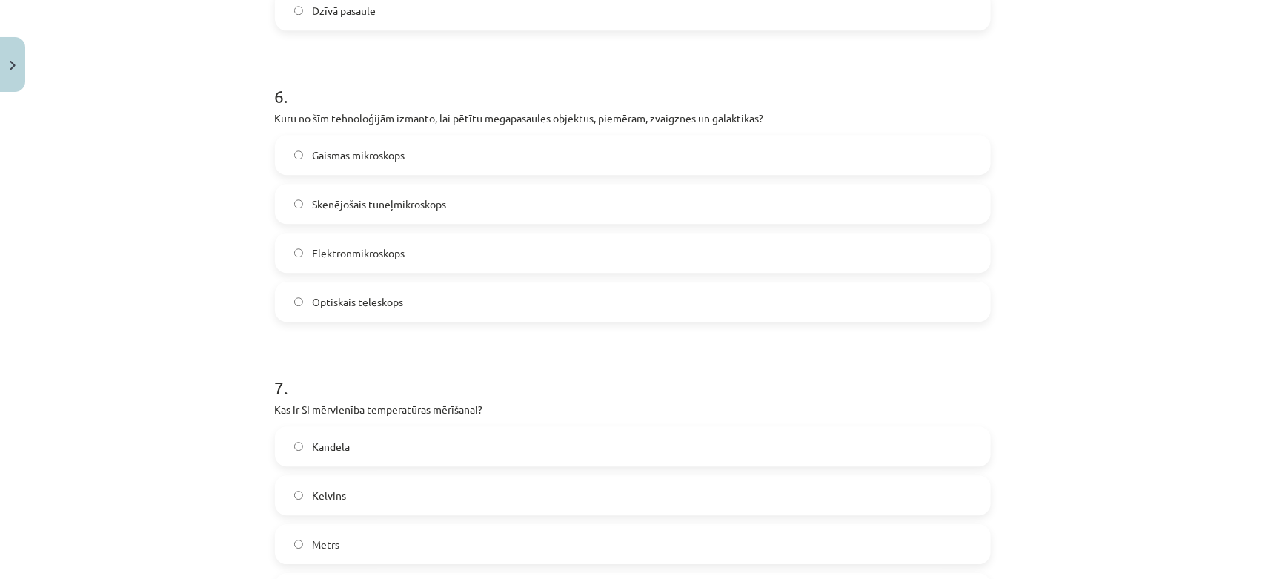
scroll to position [1728, 0]
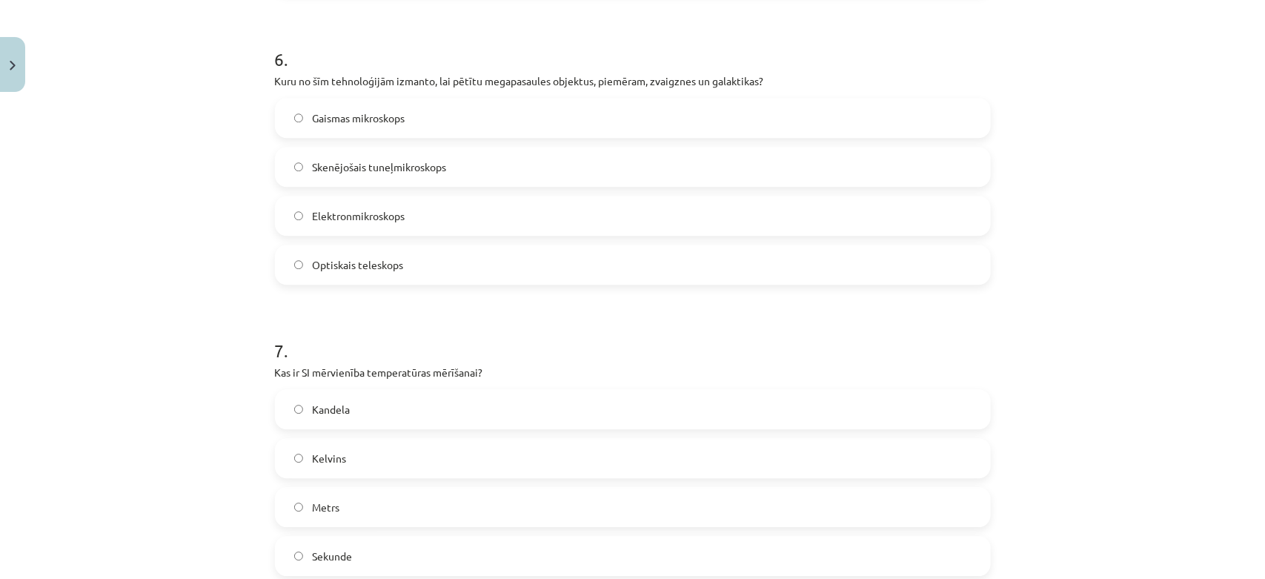
click at [496, 275] on label "Optiskais teleskops" at bounding box center [632, 264] width 713 height 37
drag, startPoint x: 467, startPoint y: 365, endPoint x: 421, endPoint y: 353, distance: 47.6
click at [421, 353] on div "7 . Kas ir SI mērvienība temperatūras mērīšanai? Kandela Kelvins Metrs Sekunde" at bounding box center [633, 445] width 716 height 262
copy div "Kas ir SI mērvienība temperatūras mērīšanai?"
click at [376, 460] on label "Kelvins" at bounding box center [632, 457] width 713 height 37
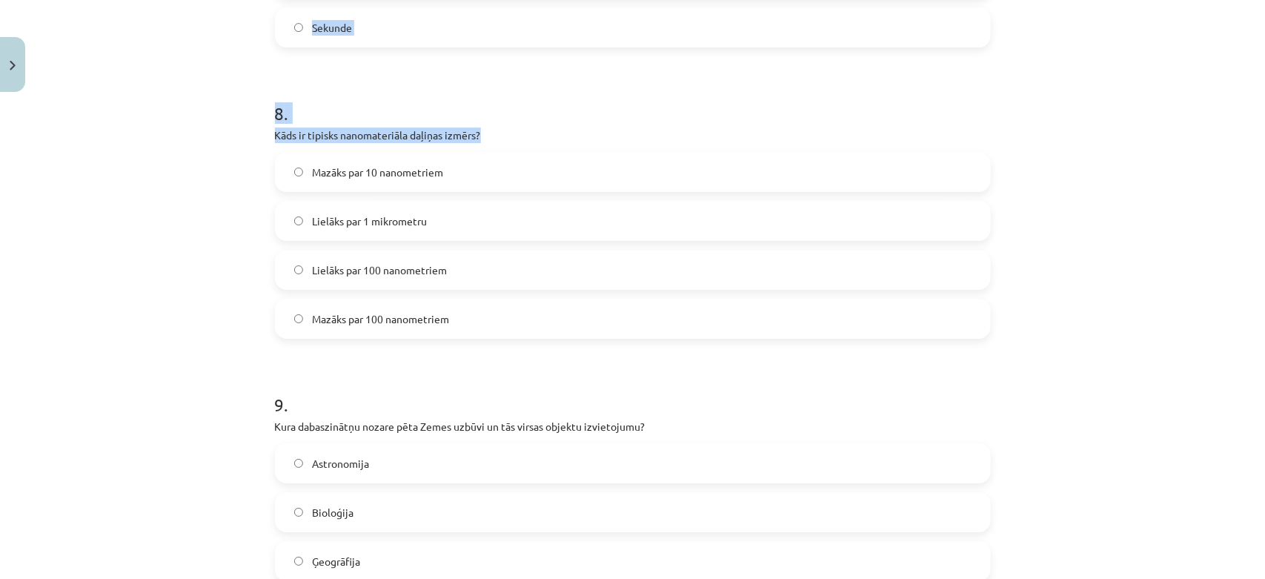
scroll to position [2230, 0]
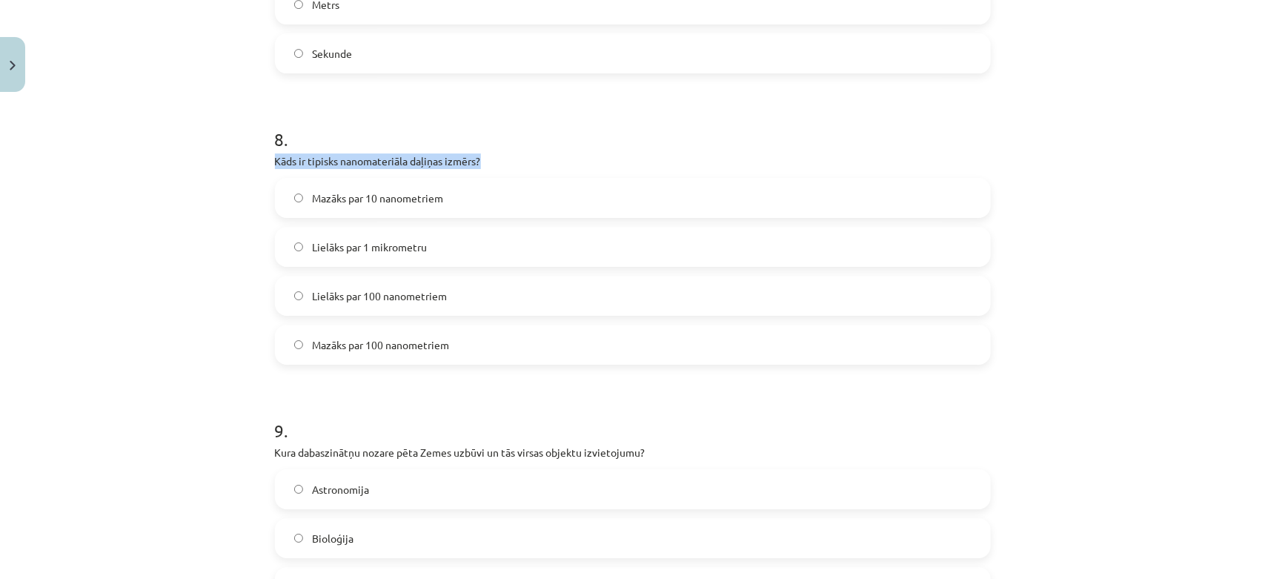
drag, startPoint x: 505, startPoint y: 27, endPoint x: 310, endPoint y: 105, distance: 210.8
click at [310, 105] on div "8 . Kāds ir tipisks nanomateriāla daļiņas izmērs? Mazāks par 10 nanometriem Lie…" at bounding box center [633, 234] width 716 height 262
copy div "Kāds ir tipisks nanomateriāla daļiņas izmērs?"
click at [428, 216] on label "Mazāks par 10 nanometriem" at bounding box center [632, 197] width 713 height 37
click at [394, 279] on label "Lielāks par 100 nanometriem" at bounding box center [632, 295] width 713 height 37
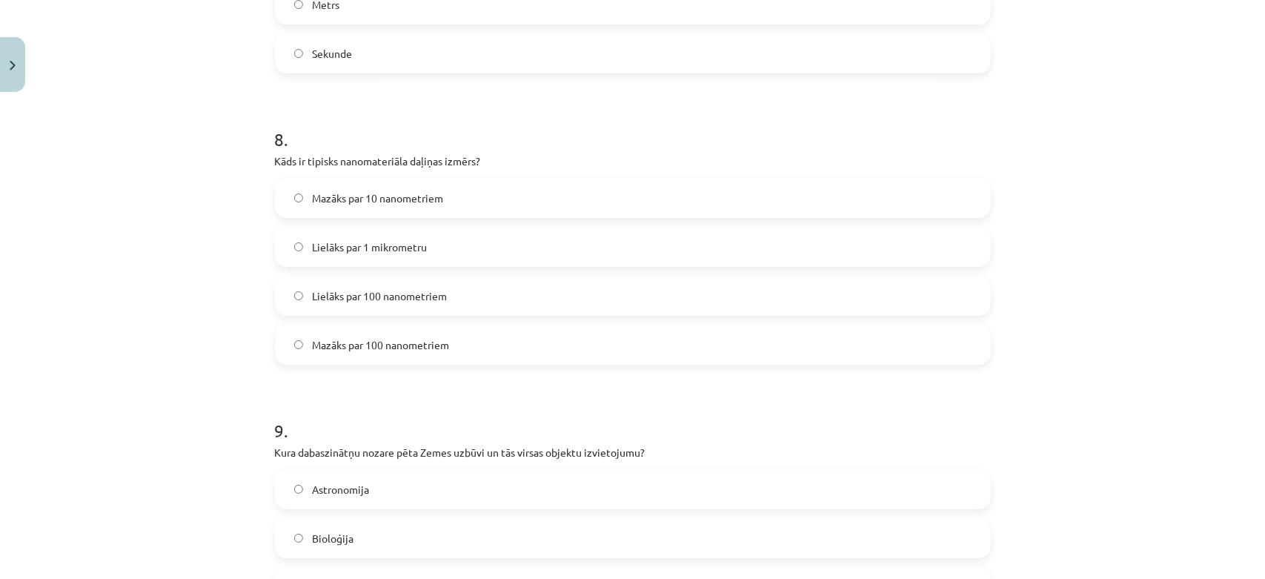
click at [388, 339] on span "Mazāks par 100 nanometriem" at bounding box center [380, 345] width 137 height 16
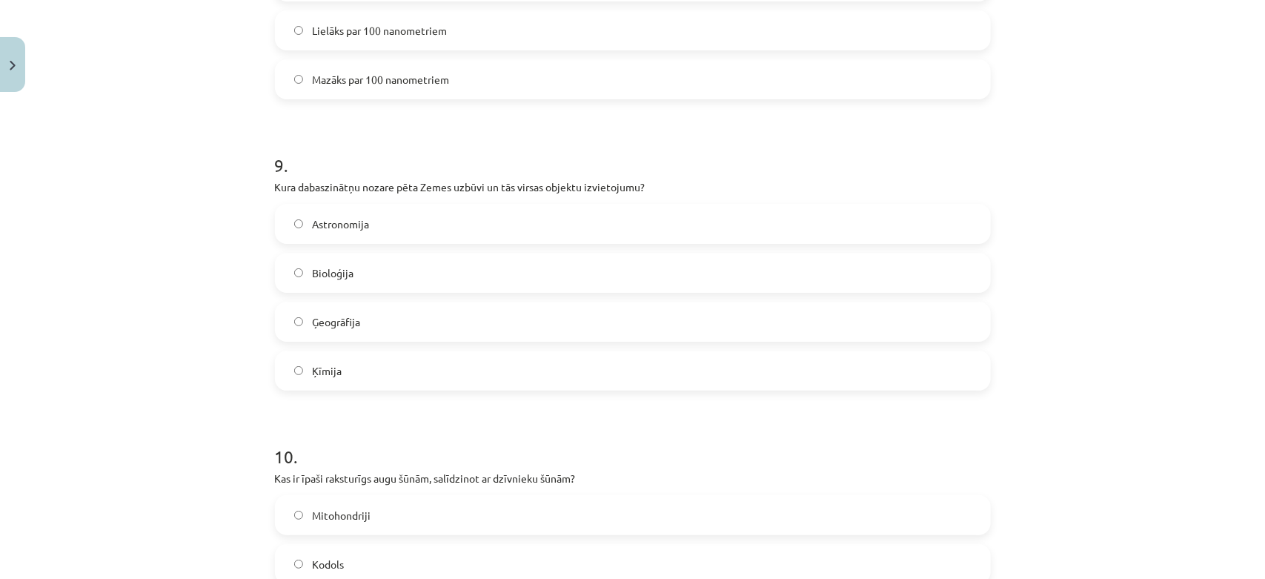
scroll to position [2527, 0]
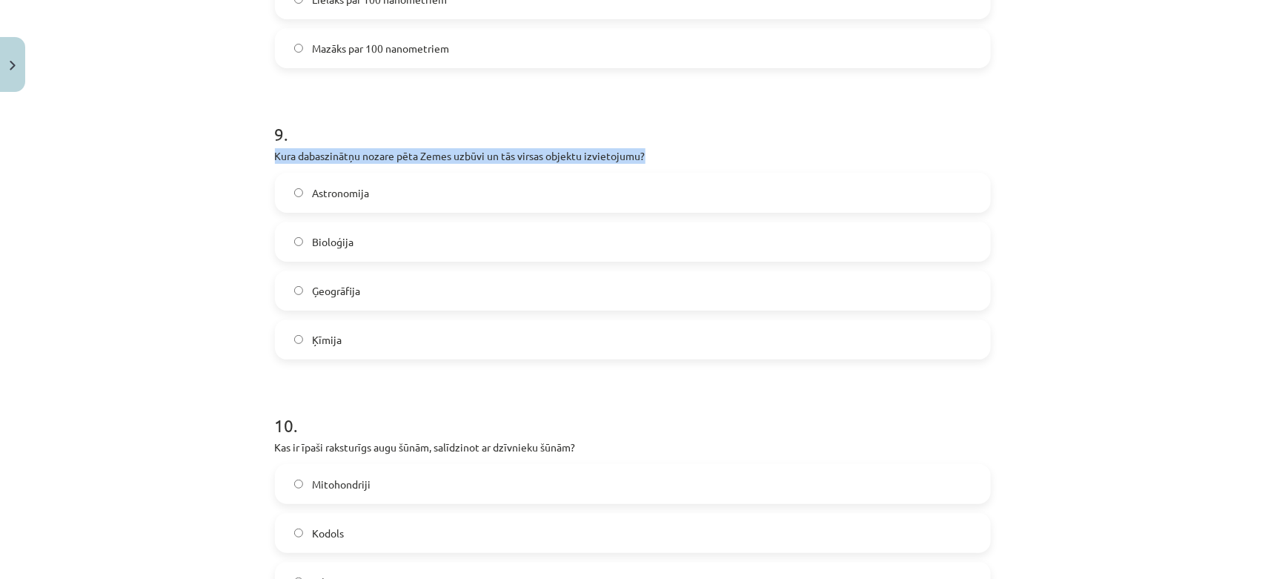
drag, startPoint x: 656, startPoint y: 161, endPoint x: 296, endPoint y: 139, distance: 360.0
click at [296, 139] on div "9 . Kura dabaszinātņu nozare pēta Zemes uzbūvi un tās virsas objektu izvietojum…" at bounding box center [633, 229] width 716 height 262
click at [325, 304] on label "Ģeogrāfija" at bounding box center [632, 290] width 713 height 37
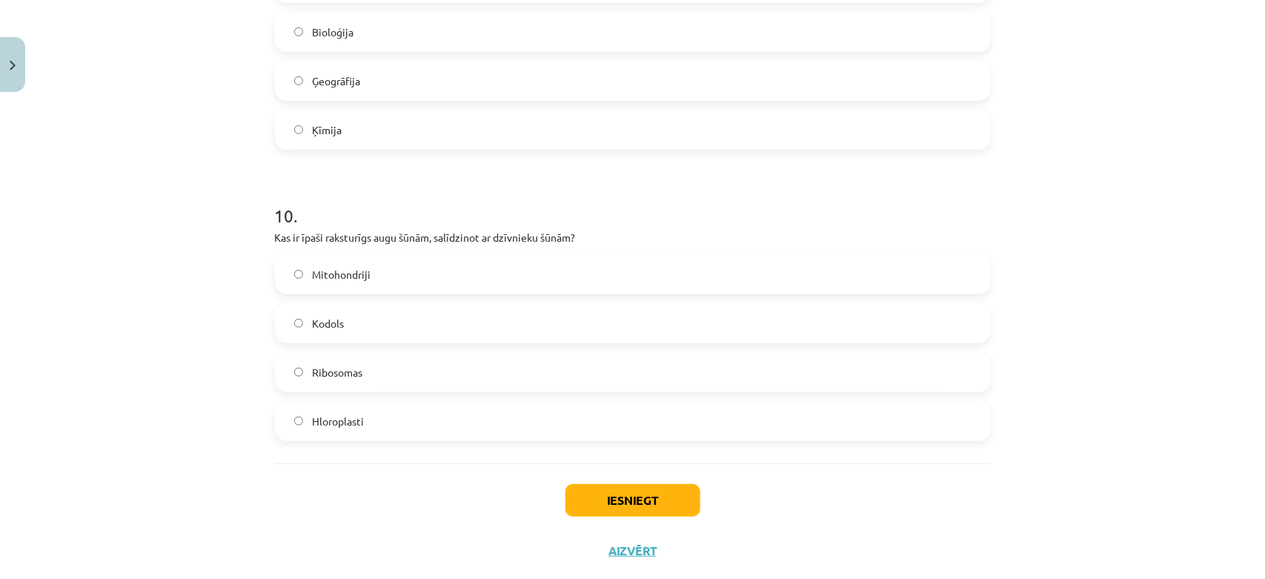
scroll to position [2749, 0]
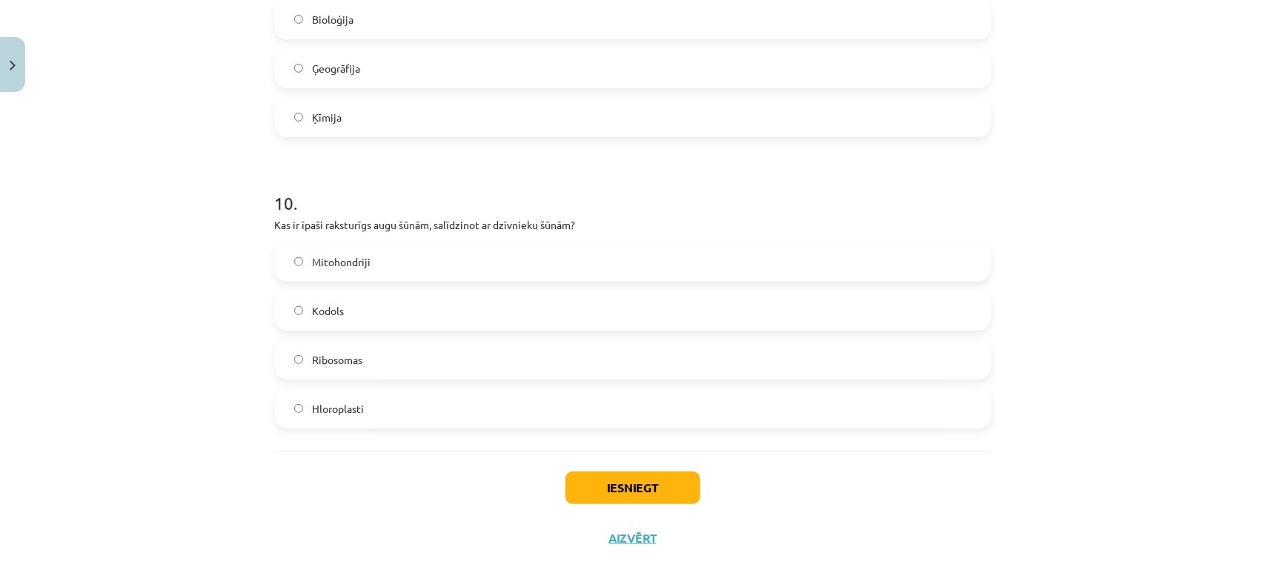
click at [587, 313] on label "Kodols" at bounding box center [632, 310] width 713 height 37
click at [542, 212] on h1 "10 ." at bounding box center [633, 190] width 716 height 46
drag, startPoint x: 576, startPoint y: 230, endPoint x: 464, endPoint y: 200, distance: 116.5
click at [464, 200] on div "10 . Kas ir īpaši raksturīgs augu šūnām, salīdzinot ar dzīvnieku šūnām? Mitohon…" at bounding box center [633, 298] width 716 height 262
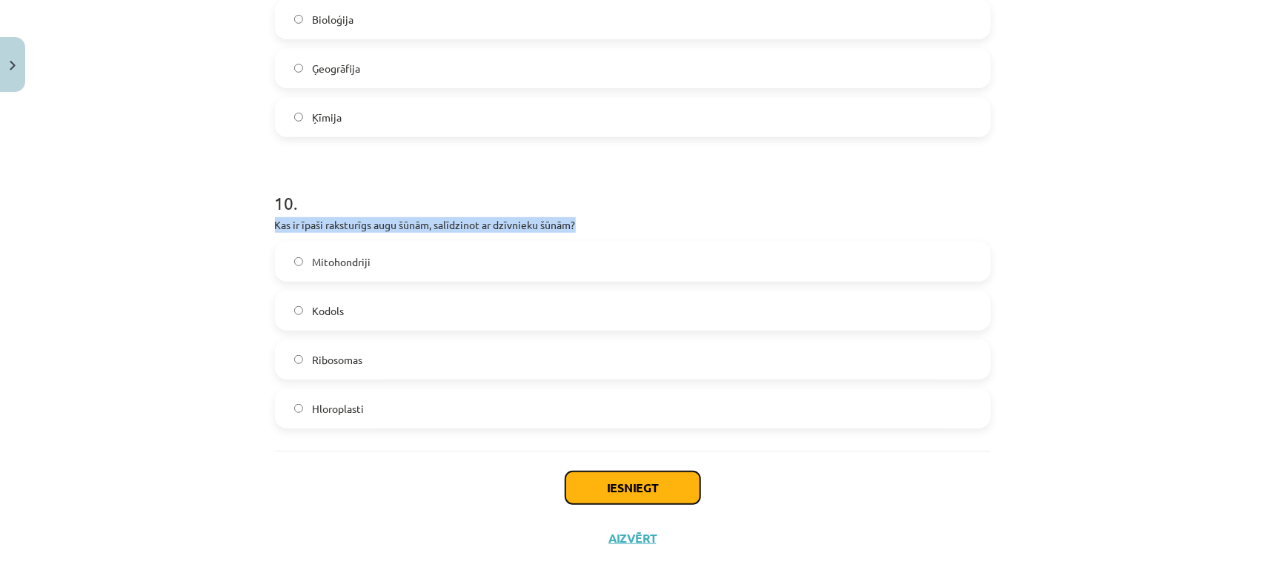
click at [611, 479] on button "Iesniegt" at bounding box center [632, 487] width 135 height 33
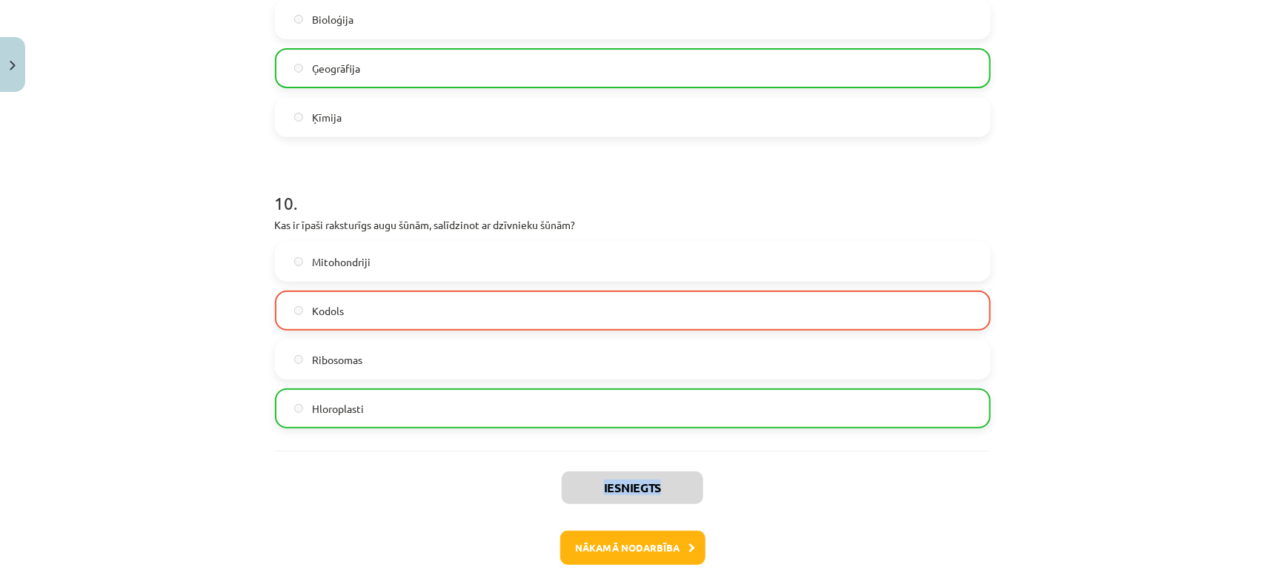
drag, startPoint x: 1242, startPoint y: 474, endPoint x: 1232, endPoint y: 401, distance: 74.0
click at [1123, 401] on div "Mācību tēma: Dabaszinības - 10. klases 1.ieskaites mācību materiāls #6 Kopsavil…" at bounding box center [632, 289] width 1265 height 579
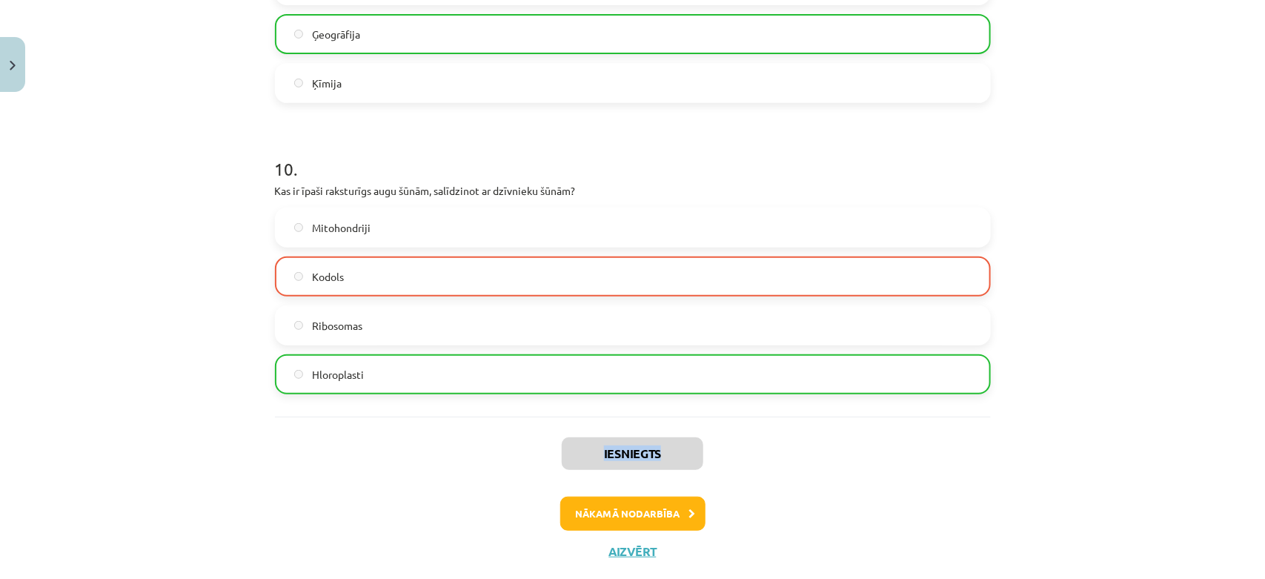
scroll to position [2817, 0]
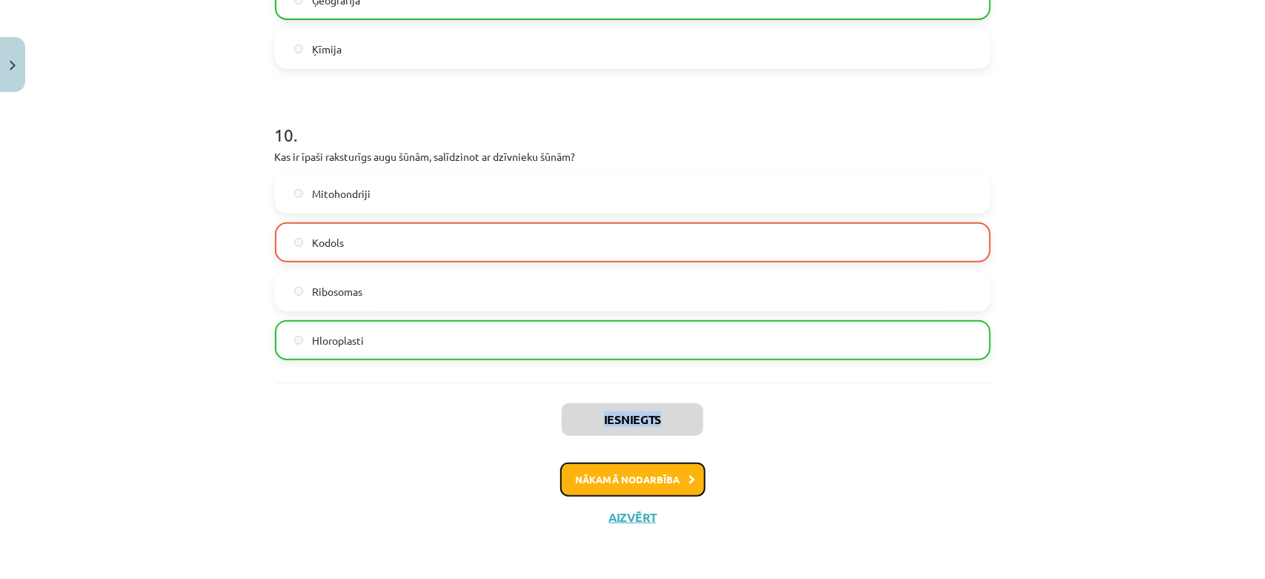
click at [613, 484] on button "Nākamā nodarbība" at bounding box center [632, 479] width 145 height 34
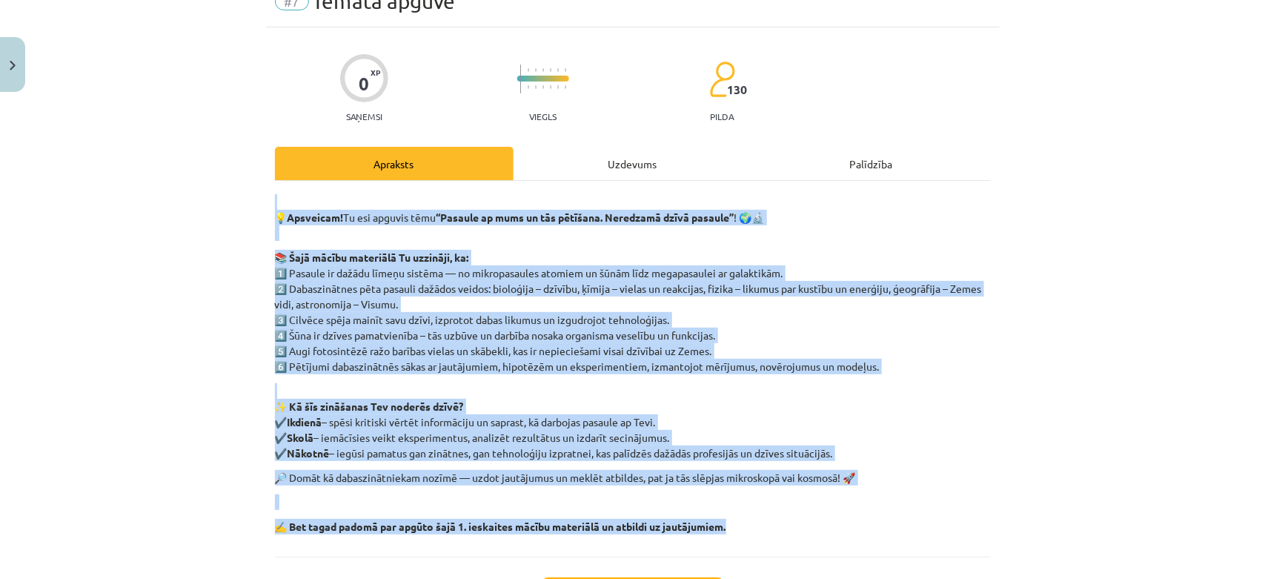
scroll to position [37, 0]
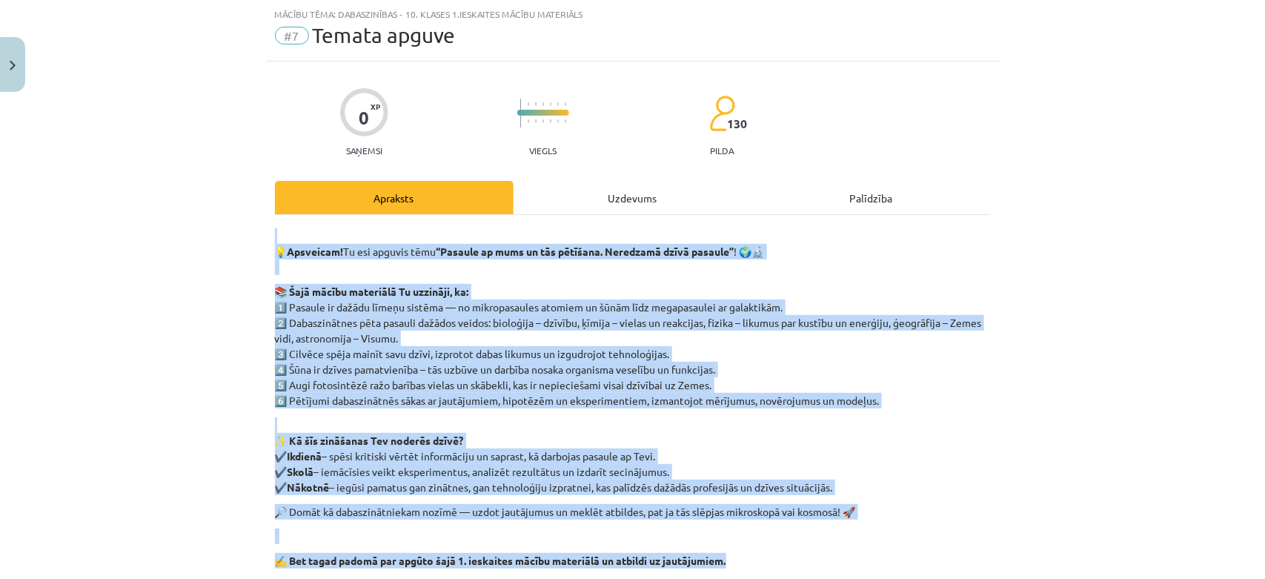
click at [1123, 269] on div "Mācību tēma: Dabaszinības - 10. klases 1.ieskaites mācību materiāls #7 Temata a…" at bounding box center [632, 289] width 1265 height 579
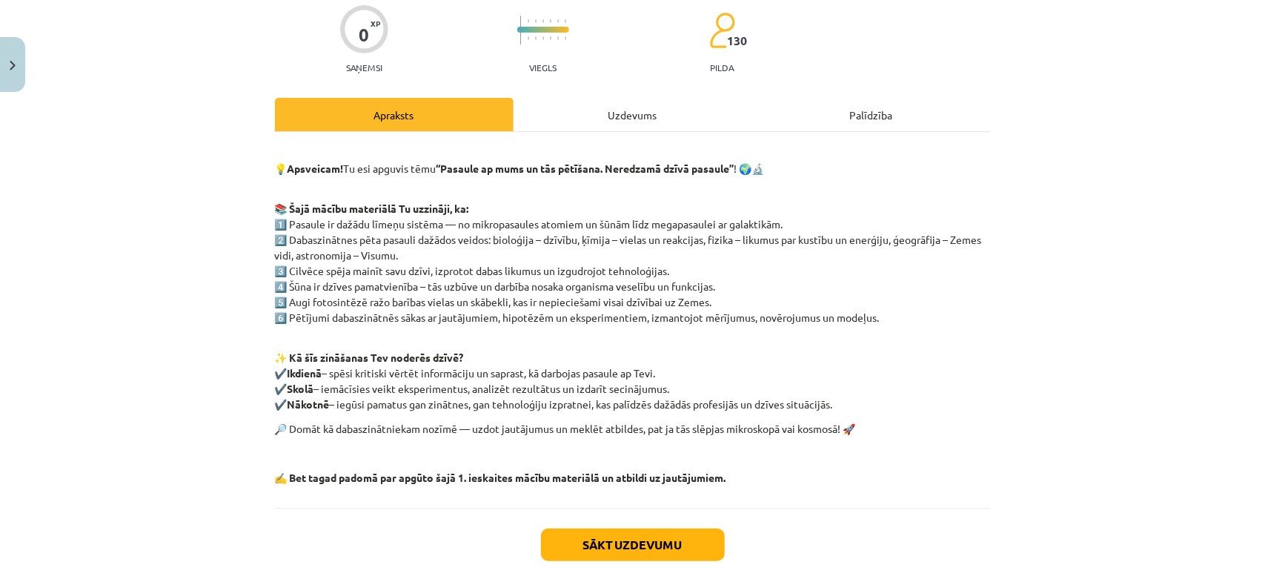
scroll to position [199, 0]
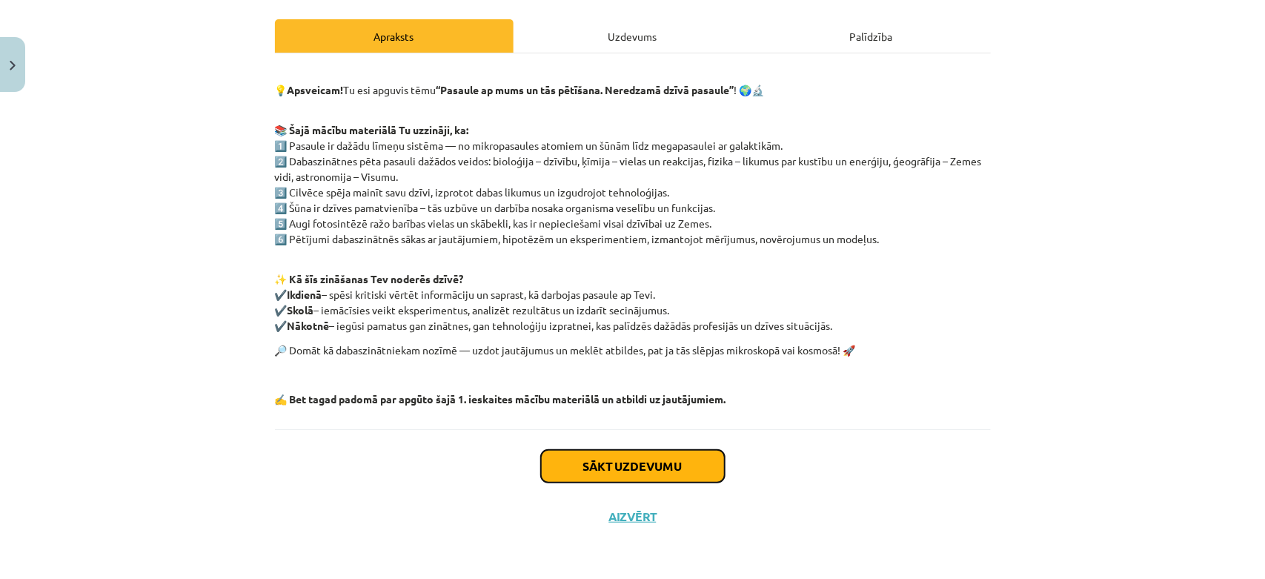
click at [636, 467] on button "Sākt uzdevumu" at bounding box center [633, 466] width 184 height 33
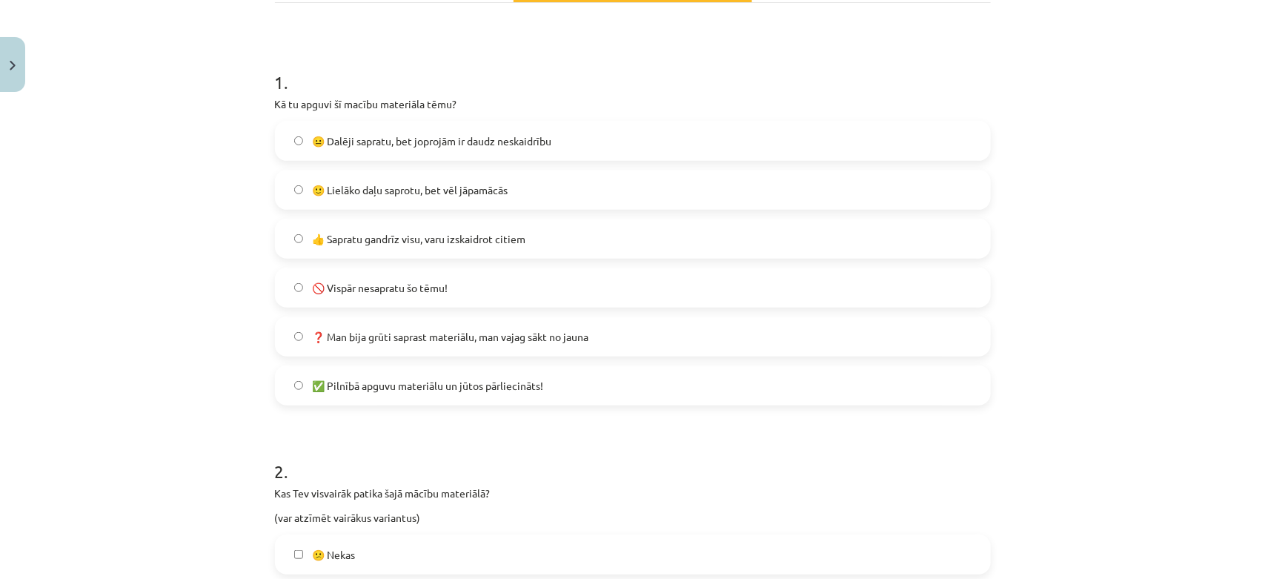
scroll to position [267, 0]
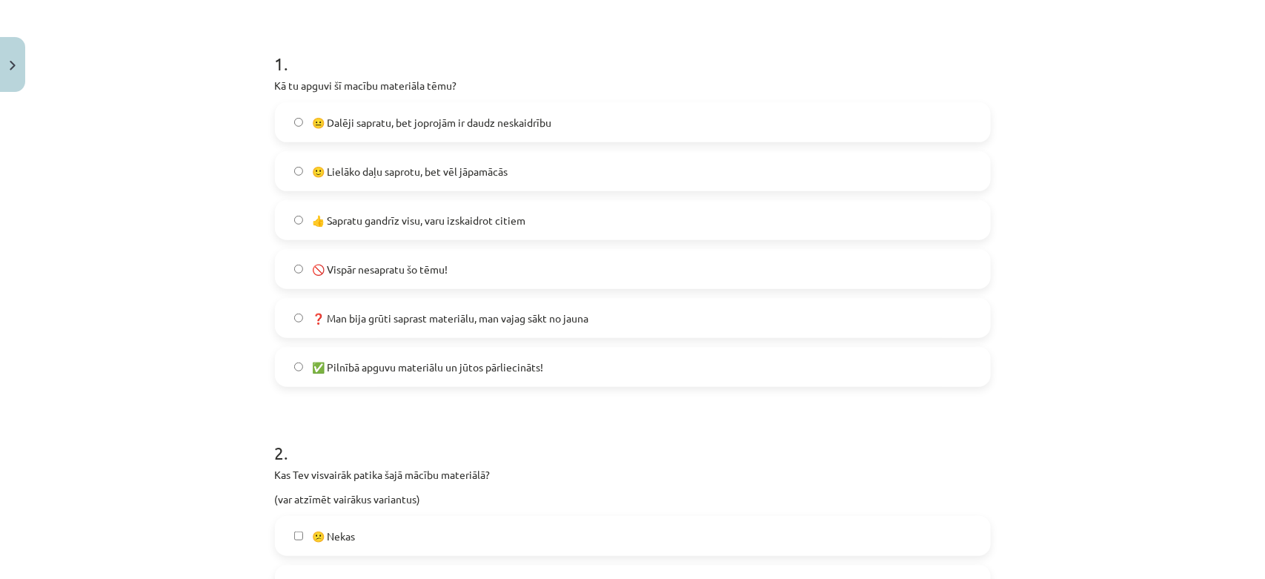
click at [619, 170] on label "🙂 Lielāko daļu saprotu, bet vēl jāpamācās" at bounding box center [632, 171] width 713 height 37
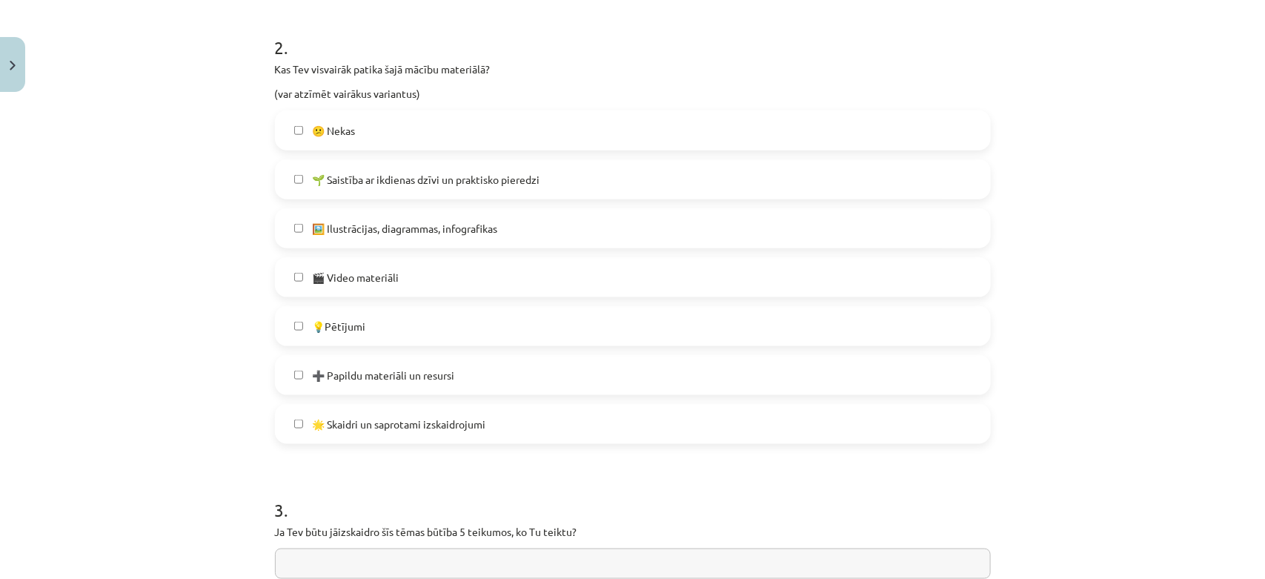
scroll to position [675, 0]
click at [316, 365] on span "➕ Papildu materiāli un resursi" at bounding box center [383, 373] width 142 height 16
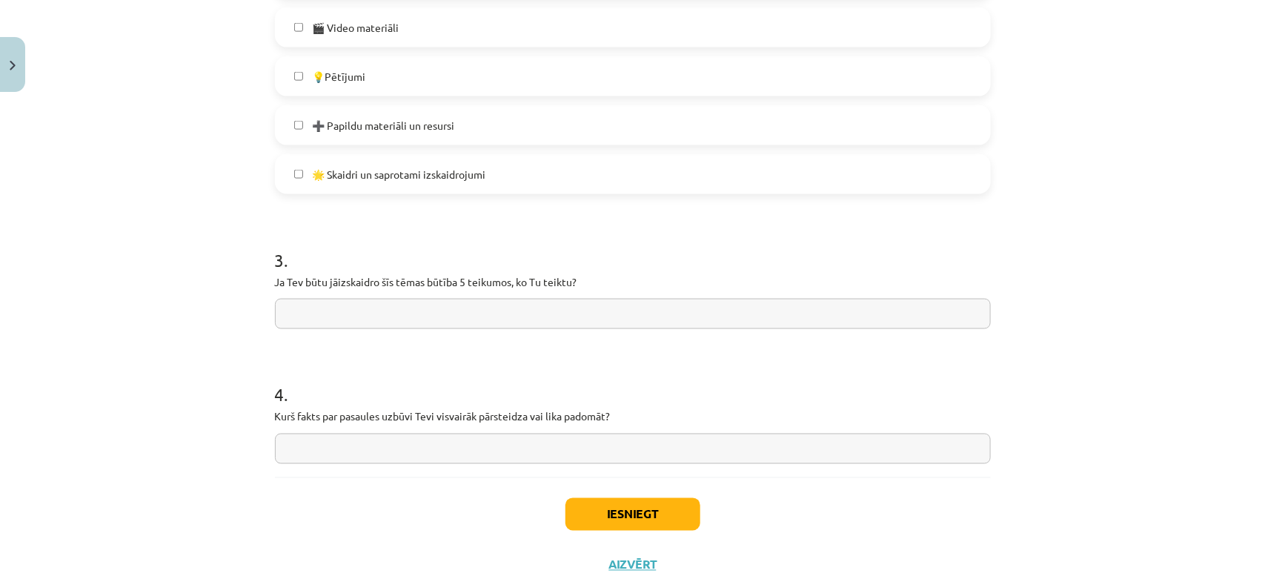
scroll to position [956, 0]
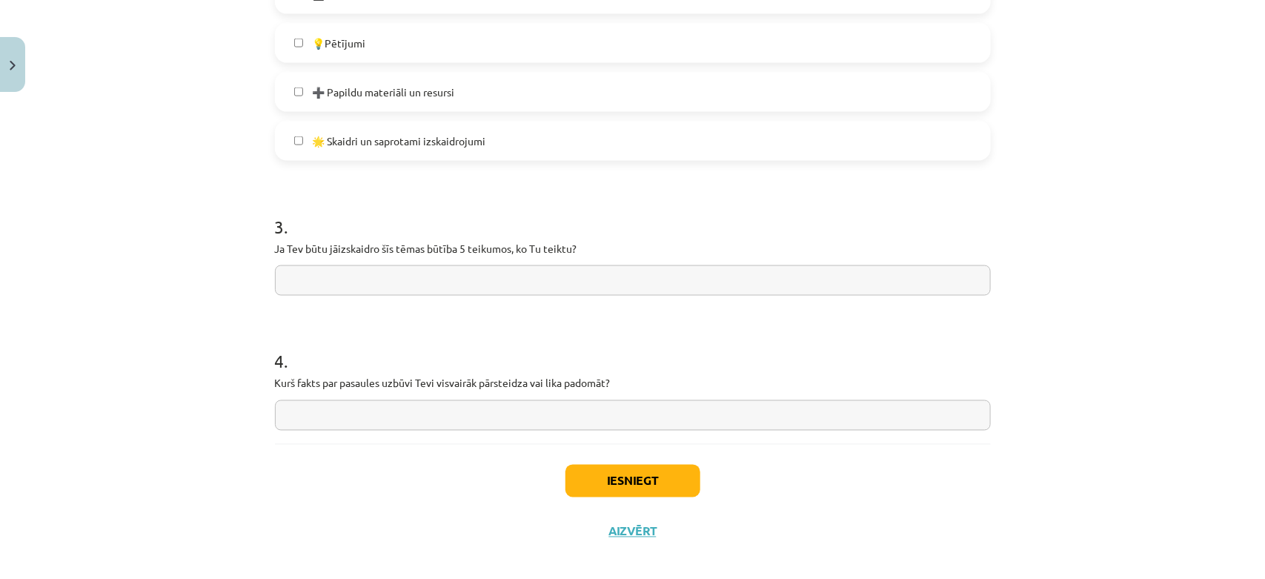
click at [861, 279] on input "text" at bounding box center [633, 280] width 716 height 30
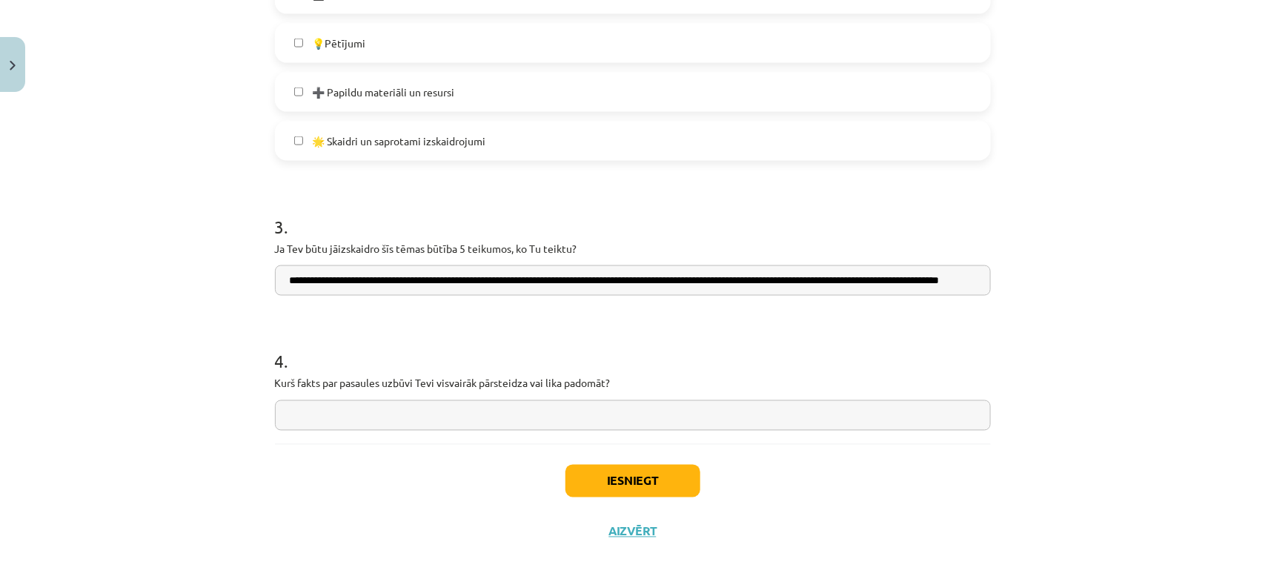
scroll to position [0, 54]
type input "**********"
click at [519, 412] on input "text" at bounding box center [633, 415] width 716 height 30
type input "**********"
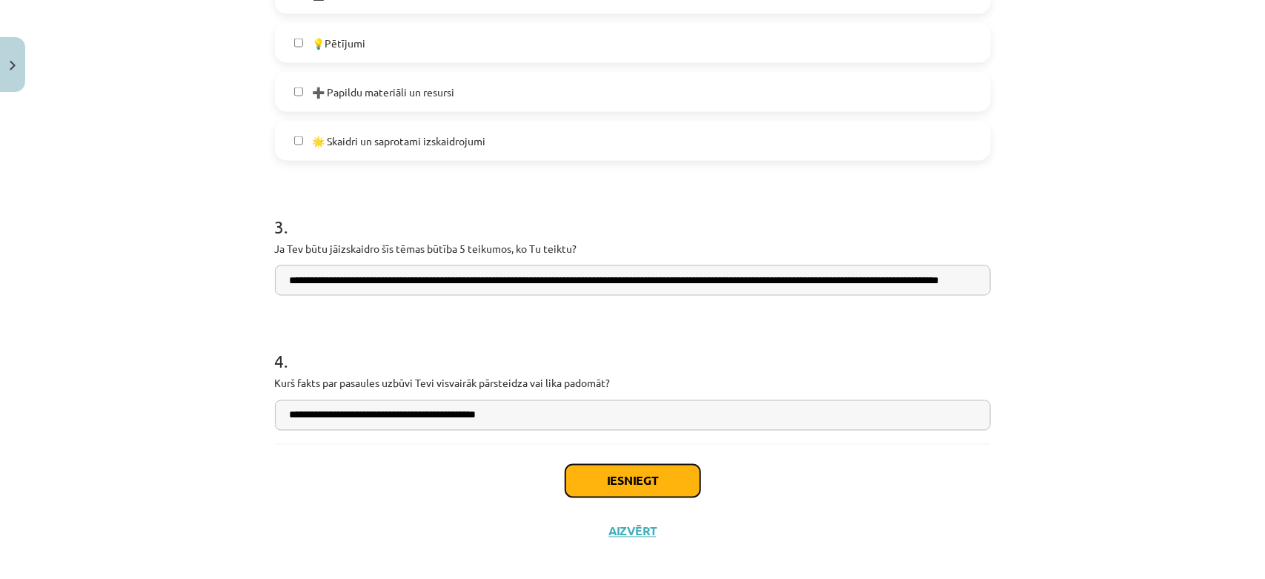
click at [597, 491] on button "Iesniegt" at bounding box center [632, 481] width 135 height 33
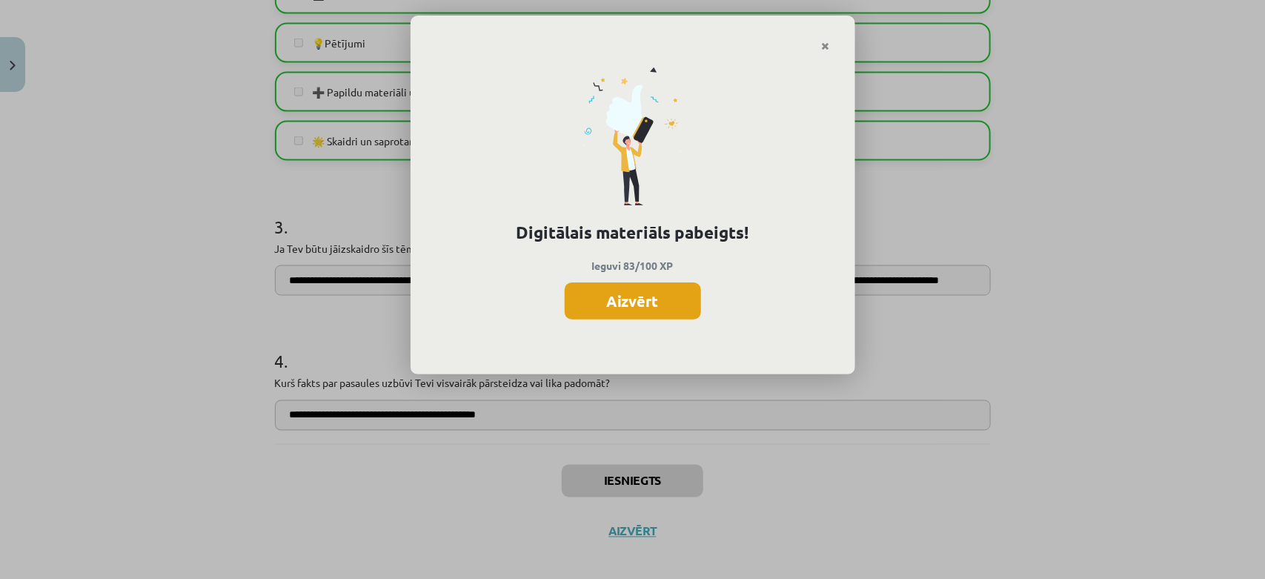
click at [653, 311] on button "Aizvērt" at bounding box center [633, 300] width 136 height 37
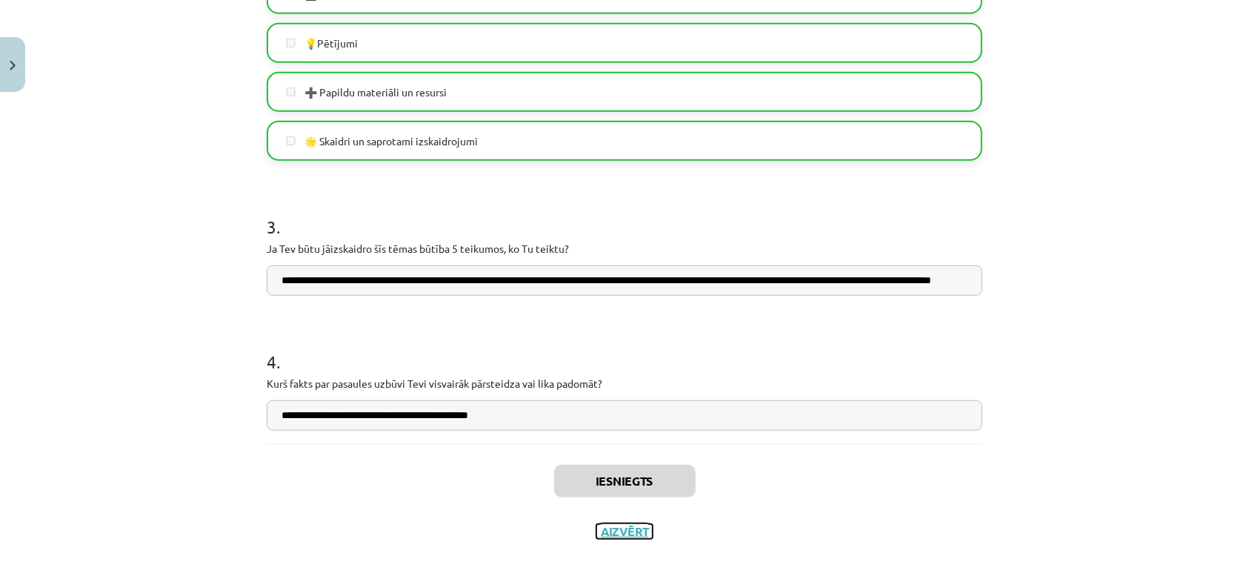
click at [620, 514] on button "Aizvērt" at bounding box center [624, 531] width 56 height 15
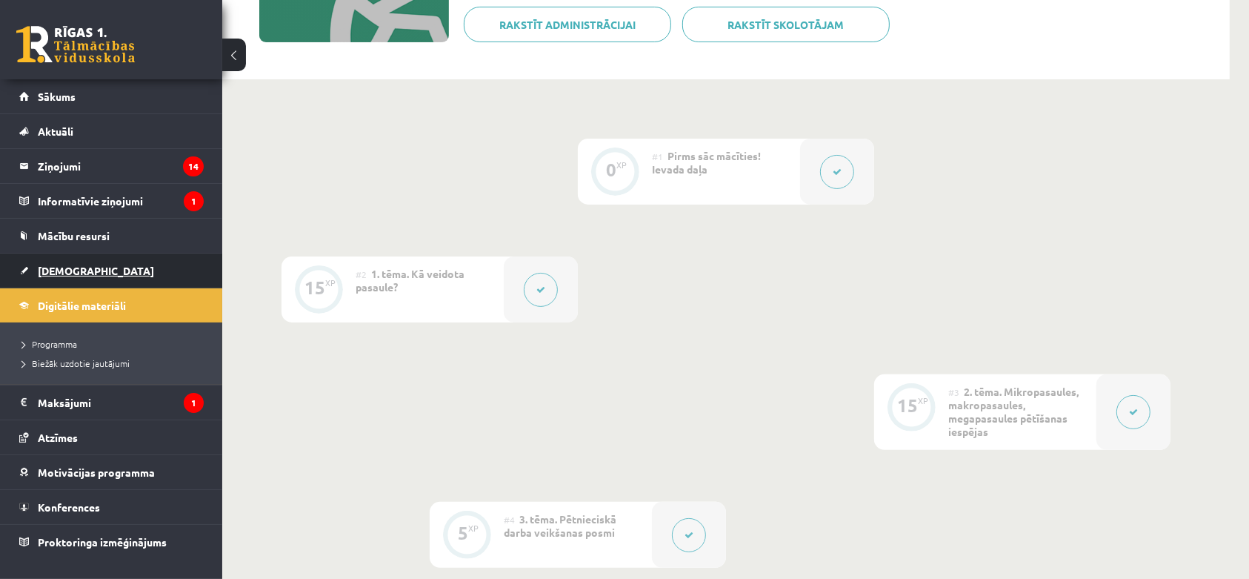
click at [57, 288] on link "[DEMOGRAPHIC_DATA]" at bounding box center [111, 270] width 185 height 34
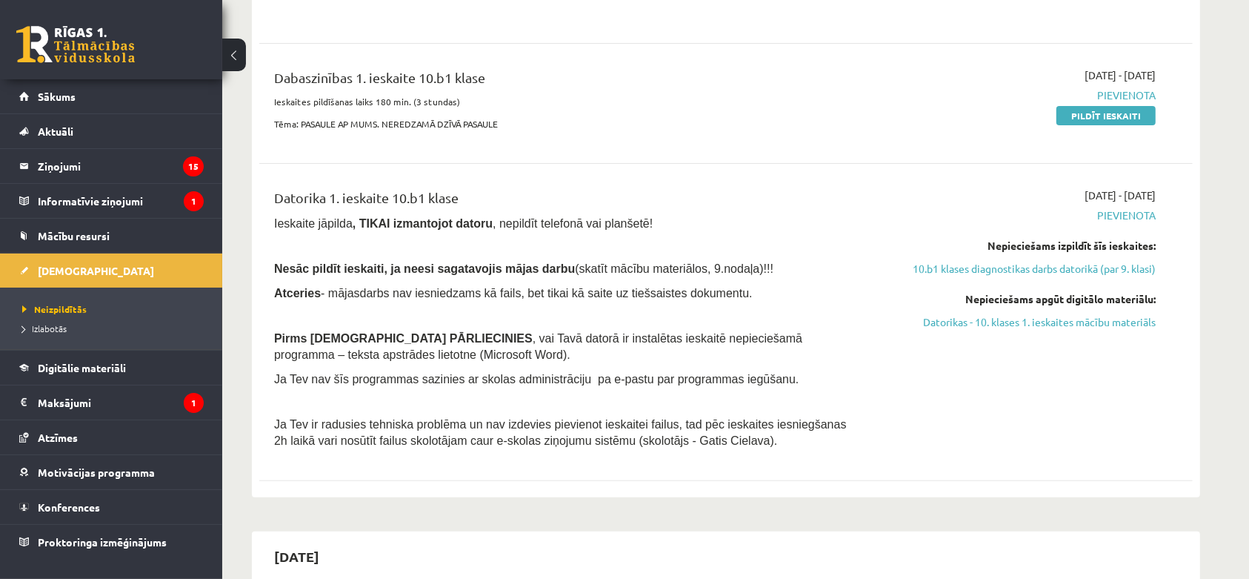
scroll to position [408, 0]
click at [1115, 115] on link "Pildīt ieskaiti" at bounding box center [1106, 113] width 99 height 19
click at [1094, 108] on link "Pildīt ieskaiti" at bounding box center [1106, 113] width 99 height 19
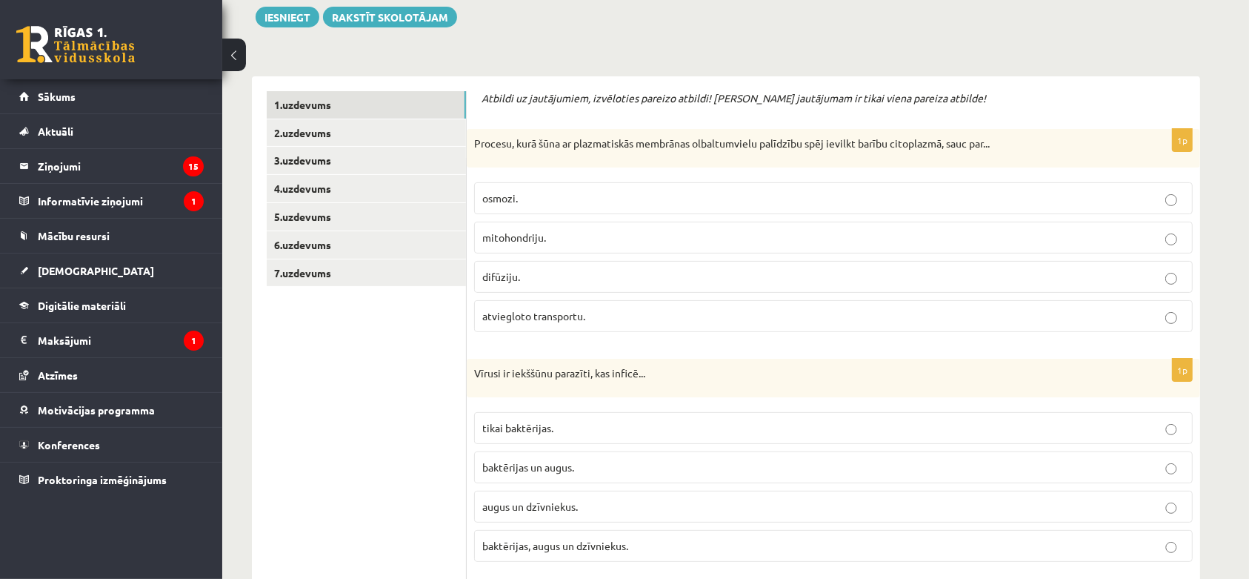
scroll to position [227, 0]
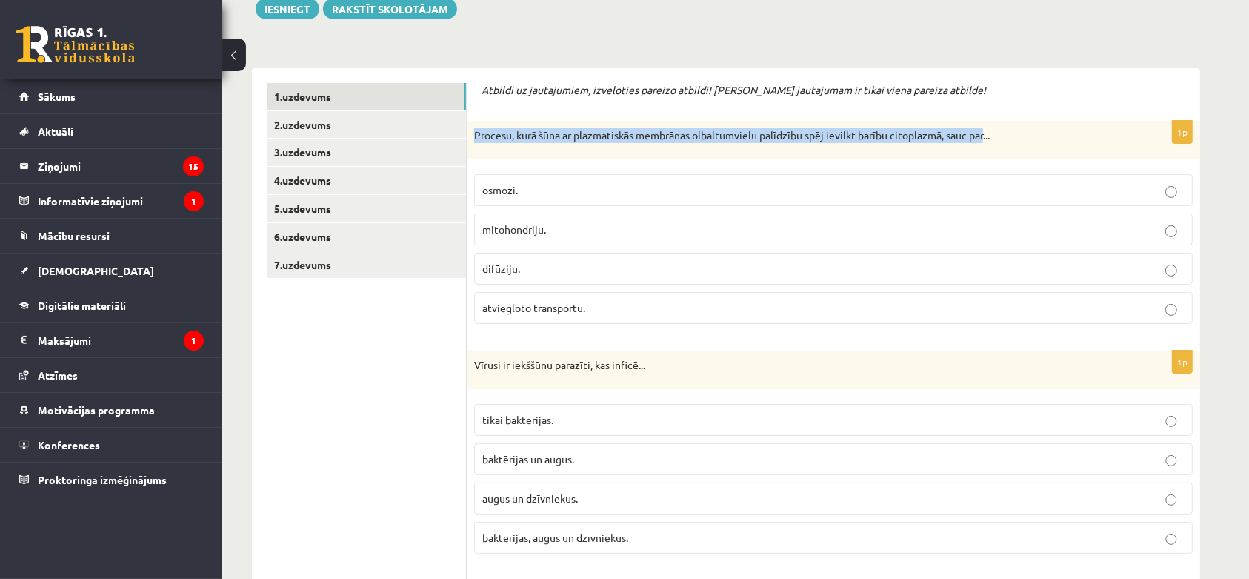
drag, startPoint x: 476, startPoint y: 130, endPoint x: 988, endPoint y: 142, distance: 511.4
click at [988, 142] on div "Procesu, kurā šūna ar plazmatiskās membrānas olbaltumvielu palīdzību spēj ievil…" at bounding box center [834, 140] width 734 height 39
copy p "Procesu, kurā šūna ar plazmatiskās membrānas olbaltumvielu palīdzību spēj ievil…"
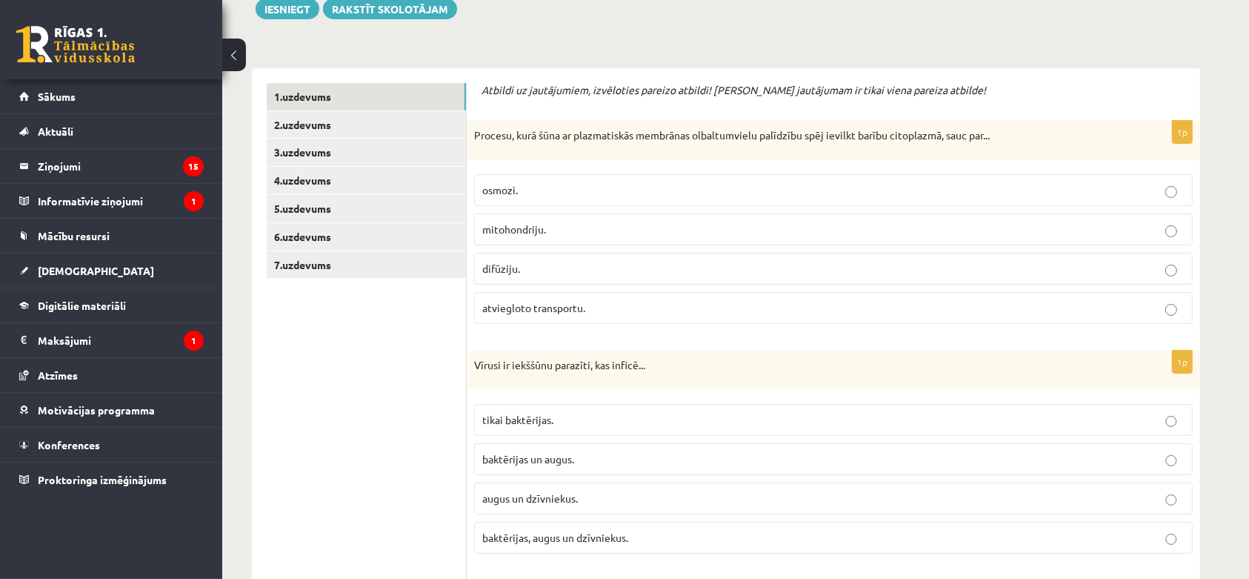
click at [624, 172] on fieldset "osmozi. mitohondriju. [GEOGRAPHIC_DATA]. atviegloto transportu." at bounding box center [833, 248] width 719 height 162
click at [623, 187] on p "osmozi." at bounding box center [833, 190] width 702 height 16
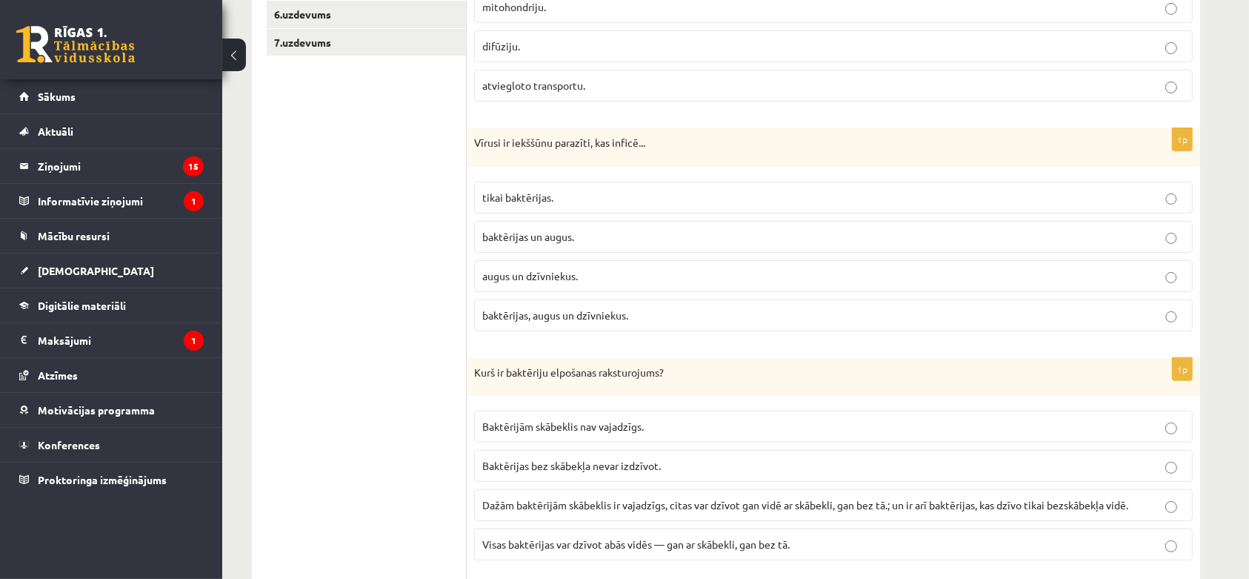
scroll to position [487, 0]
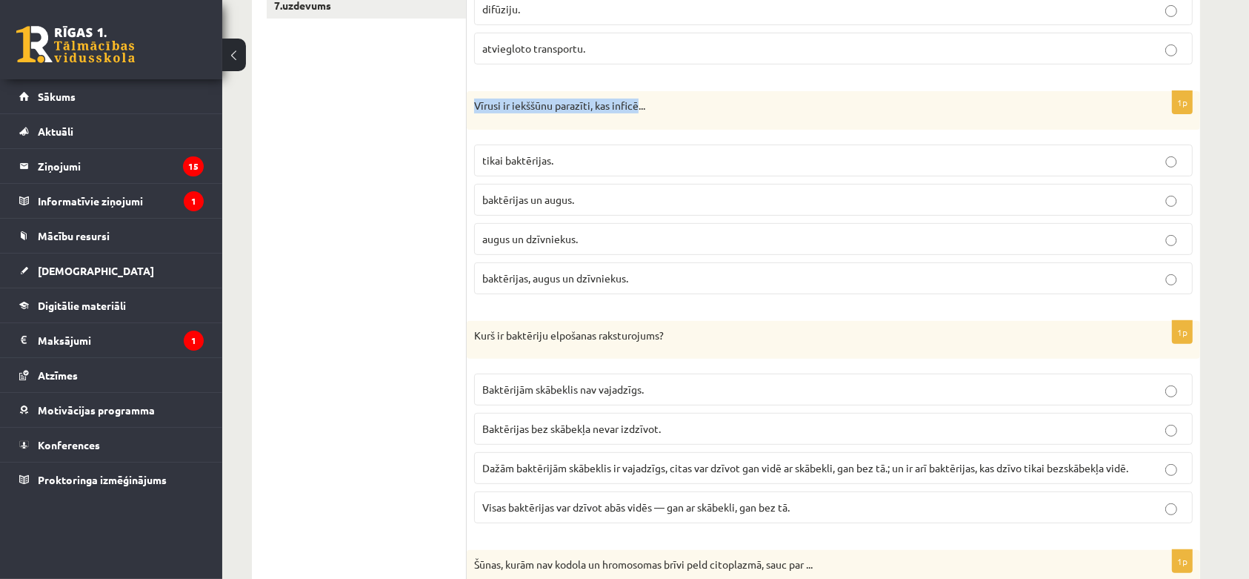
drag, startPoint x: 469, startPoint y: 101, endPoint x: 637, endPoint y: 119, distance: 169.1
click at [637, 119] on div "Vīrusi ir iekššūnu parazīti, kas inficē..." at bounding box center [834, 110] width 734 height 39
copy p "Vīrusi ir iekššūnu parazīti, kas inficē"
click at [576, 272] on p "baktērijas, augus un dzīvniekus." at bounding box center [833, 278] width 702 height 16
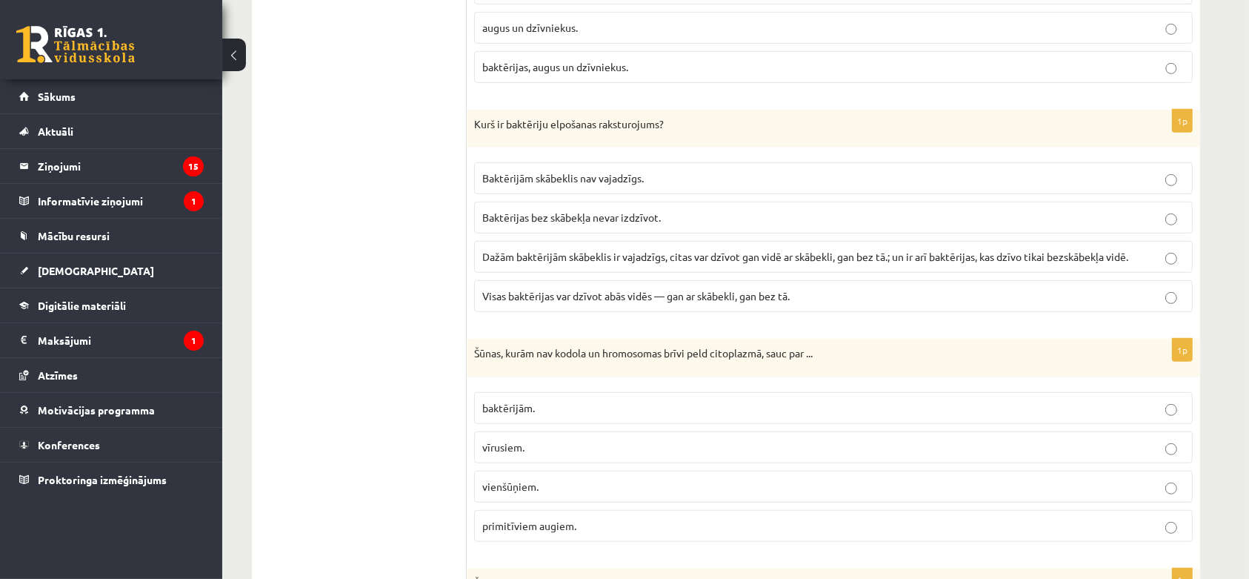
scroll to position [709, 0]
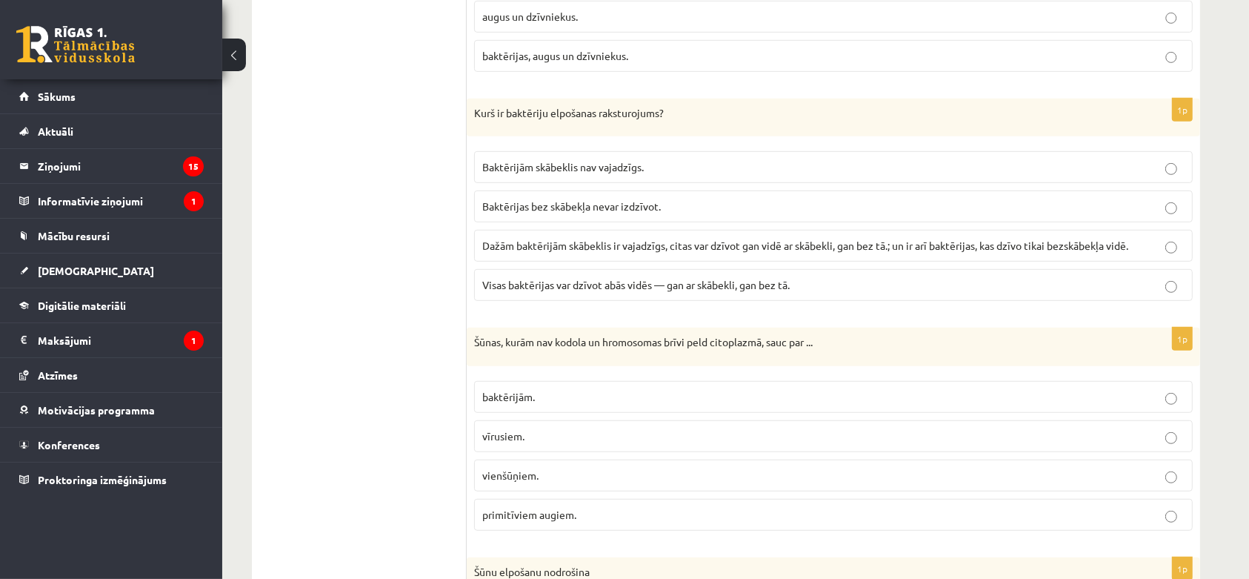
click at [583, 248] on span "Dažām baktērijām skābeklis ir vajadzīgs, citas var dzīvot gan vidē ar skābekli,…" at bounding box center [805, 245] width 646 height 13
drag, startPoint x: 474, startPoint y: 345, endPoint x: 764, endPoint y: 356, distance: 289.9
click at [764, 356] on div "Šūnas, kurām nav kodola un hromosomas brīvi peld citoplazmā, sauc par ..." at bounding box center [834, 347] width 734 height 39
copy p "Šūnas, kurām nav kodola un hromosomas brīvi peld citoplazmā"
click at [528, 483] on p "vienšūņiem." at bounding box center [833, 476] width 702 height 16
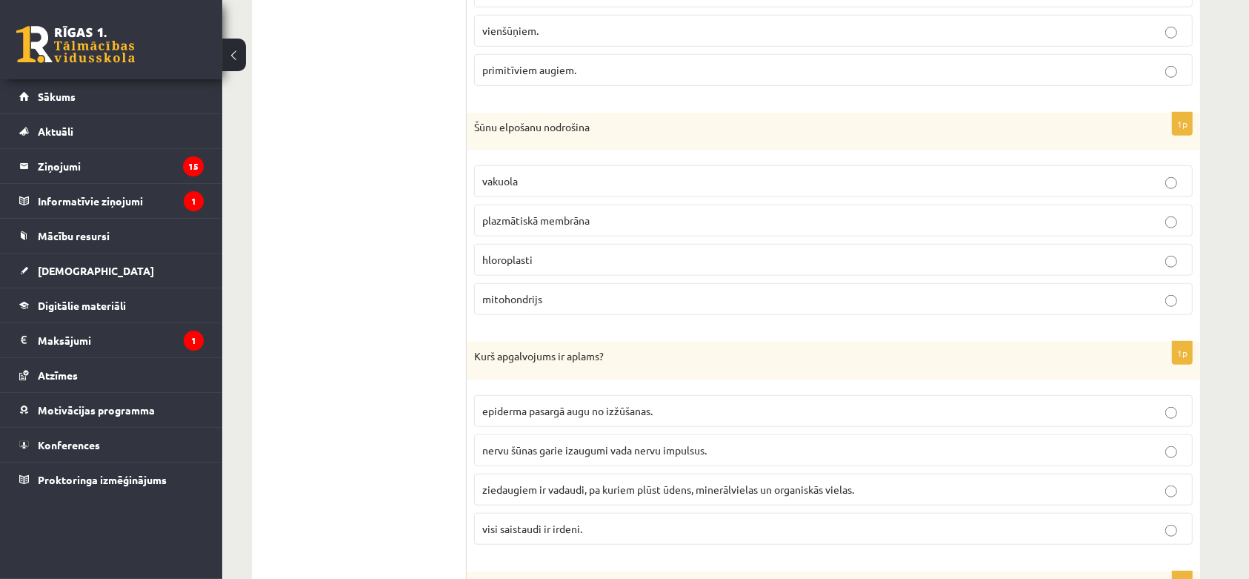
scroll to position [1191, 0]
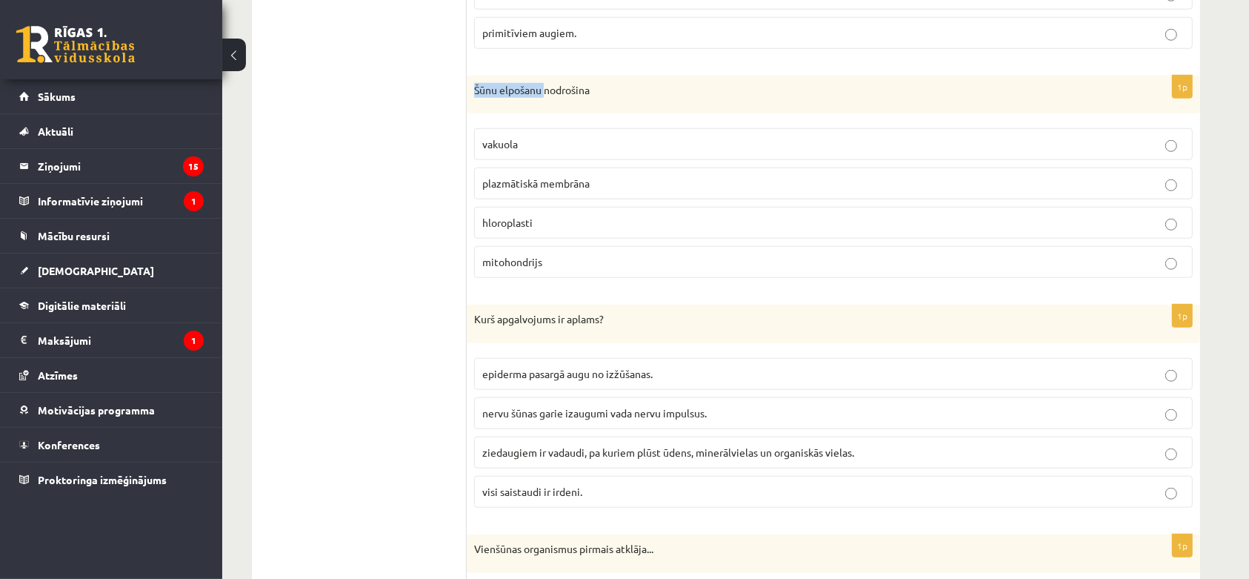
drag, startPoint x: 471, startPoint y: 94, endPoint x: 545, endPoint y: 99, distance: 74.2
click at [545, 99] on div "Šūnu elpošanu nodrošina" at bounding box center [834, 95] width 734 height 39
copy p "Šūnu elpošanu"
click at [574, 265] on p "mitohondrijs" at bounding box center [833, 262] width 702 height 16
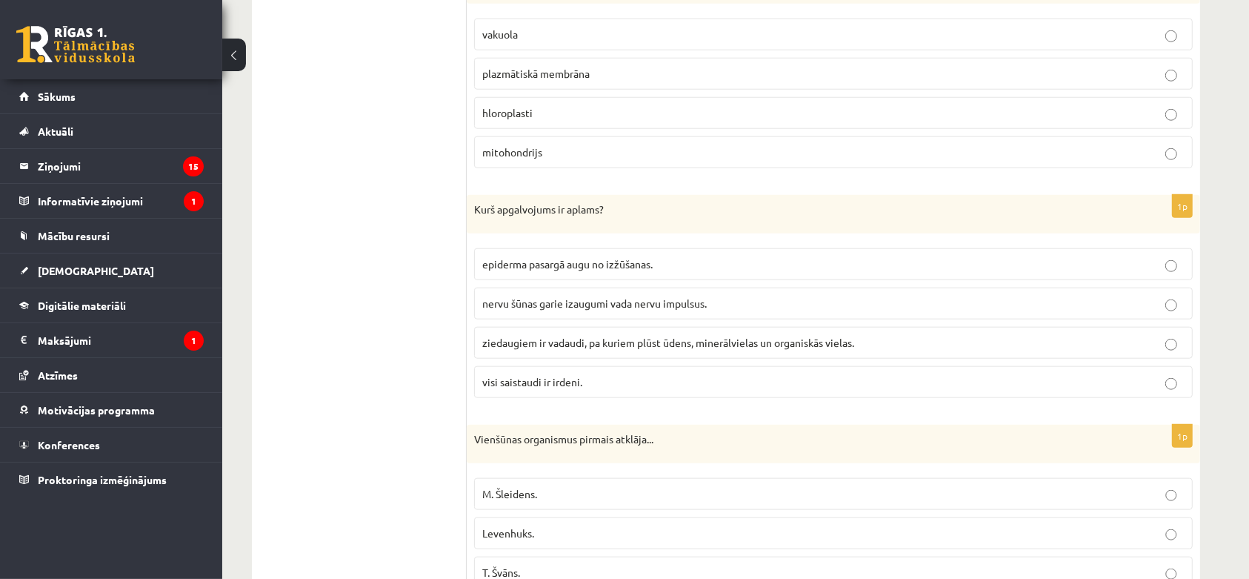
scroll to position [1302, 0]
click at [1067, 308] on p "nervu šūnas garie izaugumi vada nervu impulsus." at bounding box center [833, 302] width 702 height 16
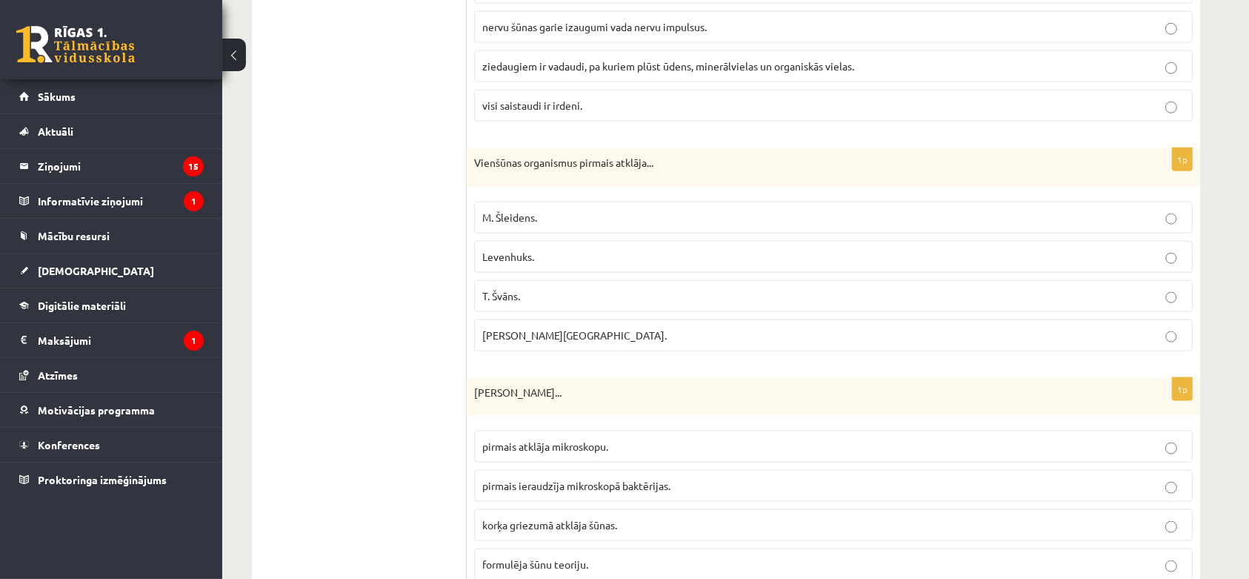
scroll to position [1598, 0]
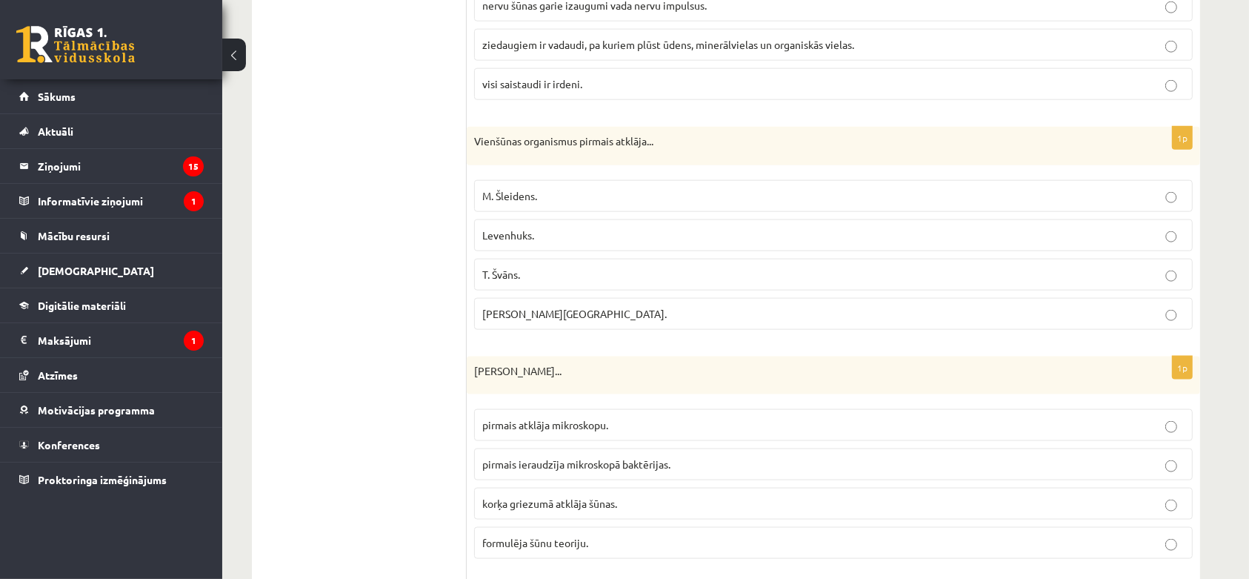
click at [1058, 235] on p "Levenhuks." at bounding box center [833, 235] width 702 height 16
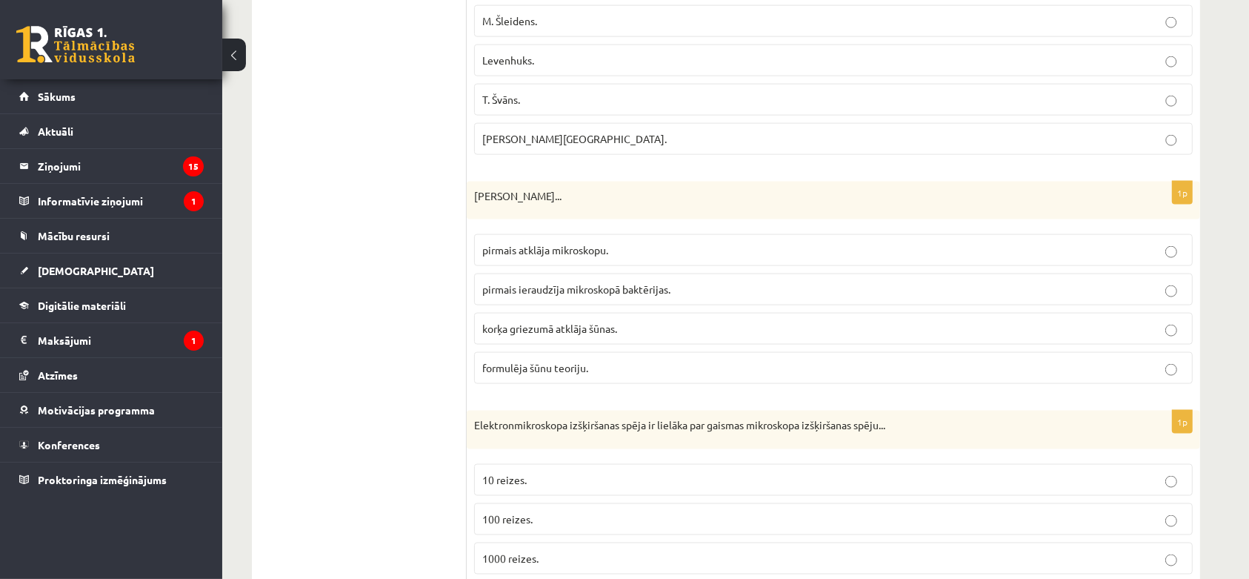
scroll to position [1784, 0]
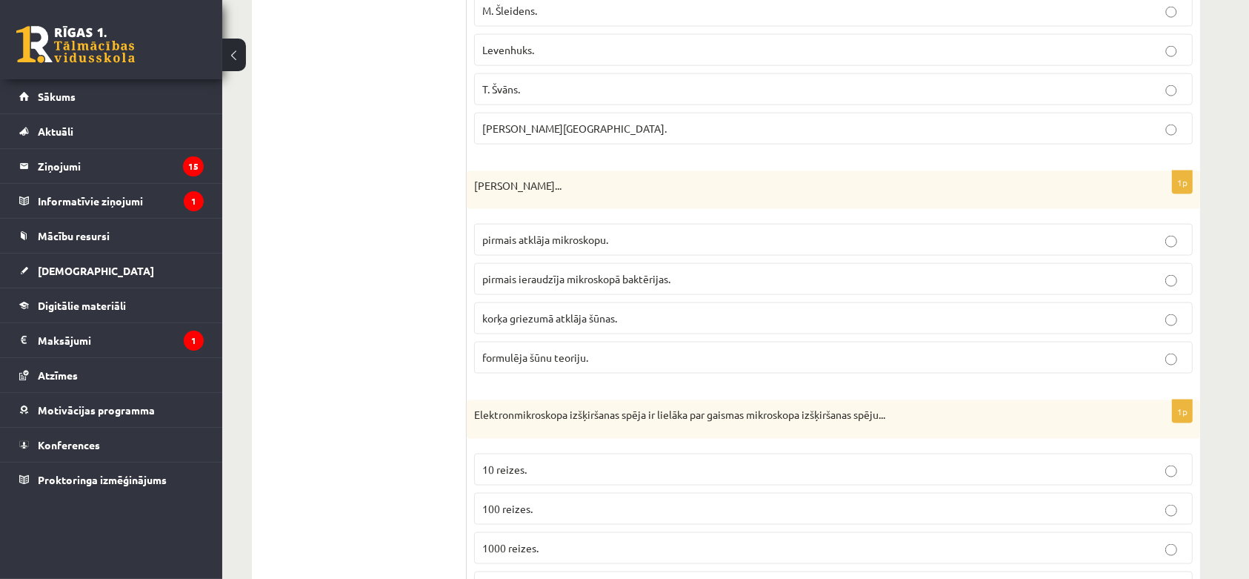
click at [1005, 326] on p "korķa griezumā atklāja šūnas." at bounding box center [833, 318] width 702 height 16
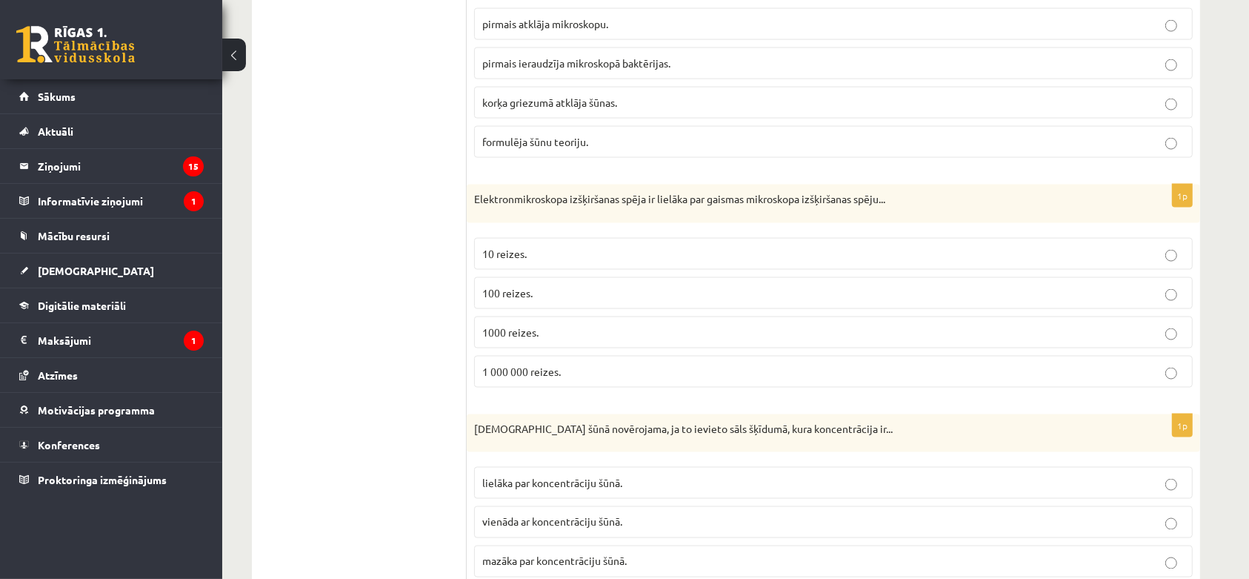
scroll to position [2006, 0]
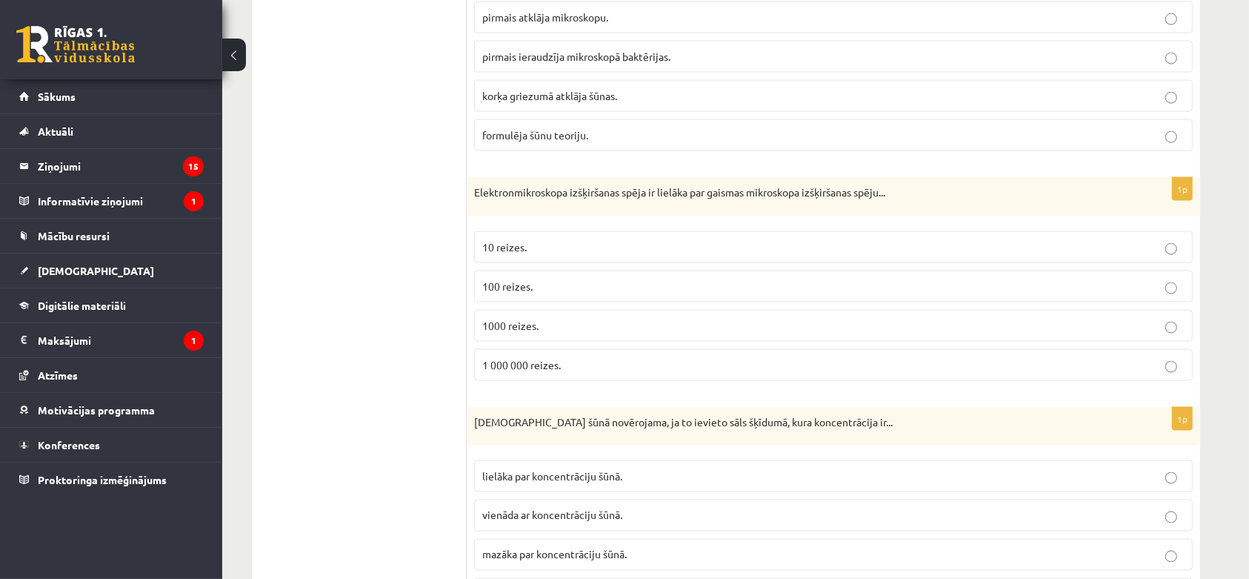
click at [752, 368] on p "1 000 000 reizes." at bounding box center [833, 365] width 702 height 16
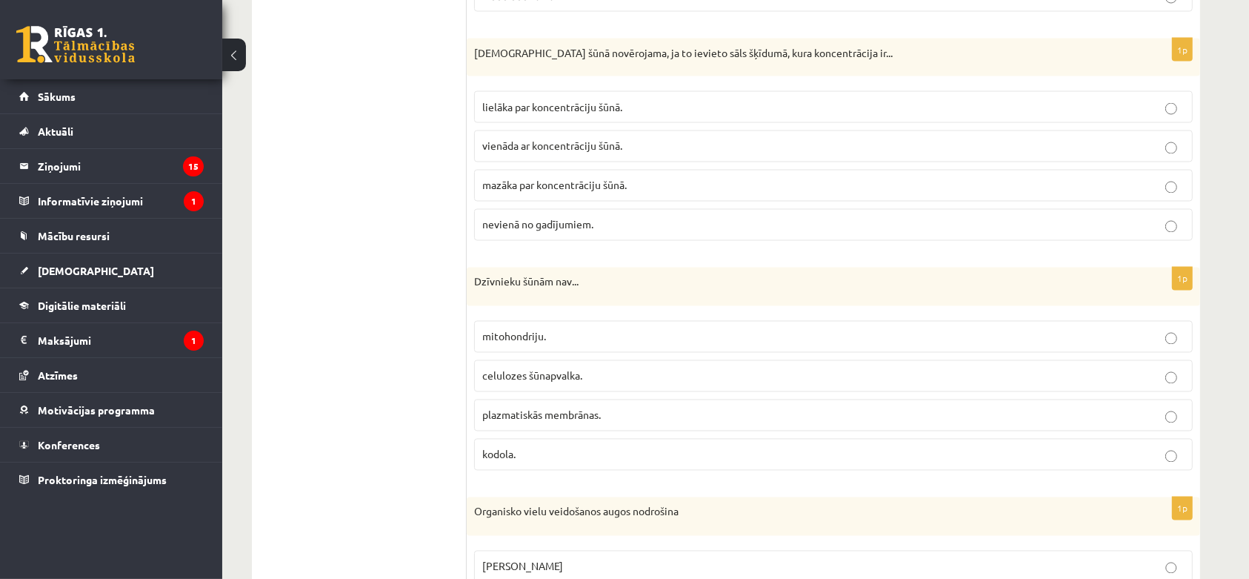
scroll to position [2413, 0]
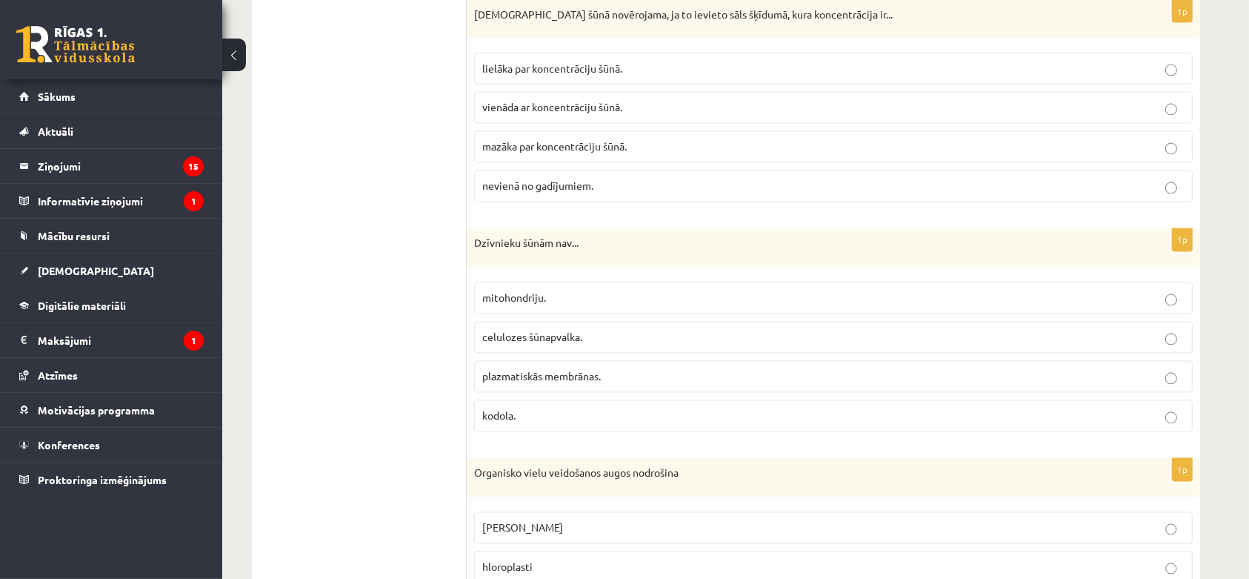
click at [988, 194] on p "nevienā no gadījumiem." at bounding box center [833, 187] width 702 height 16
click at [897, 353] on label "celulozes šūnapvalka." at bounding box center [833, 338] width 719 height 32
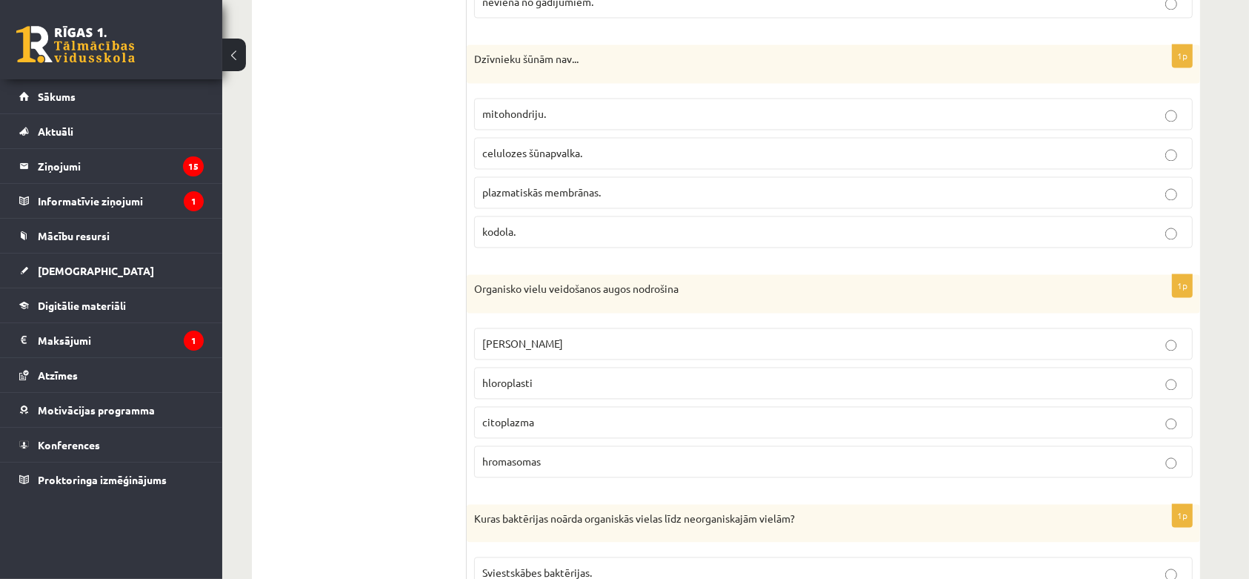
scroll to position [2599, 0]
click at [627, 390] on p "hloroplasti" at bounding box center [833, 382] width 702 height 16
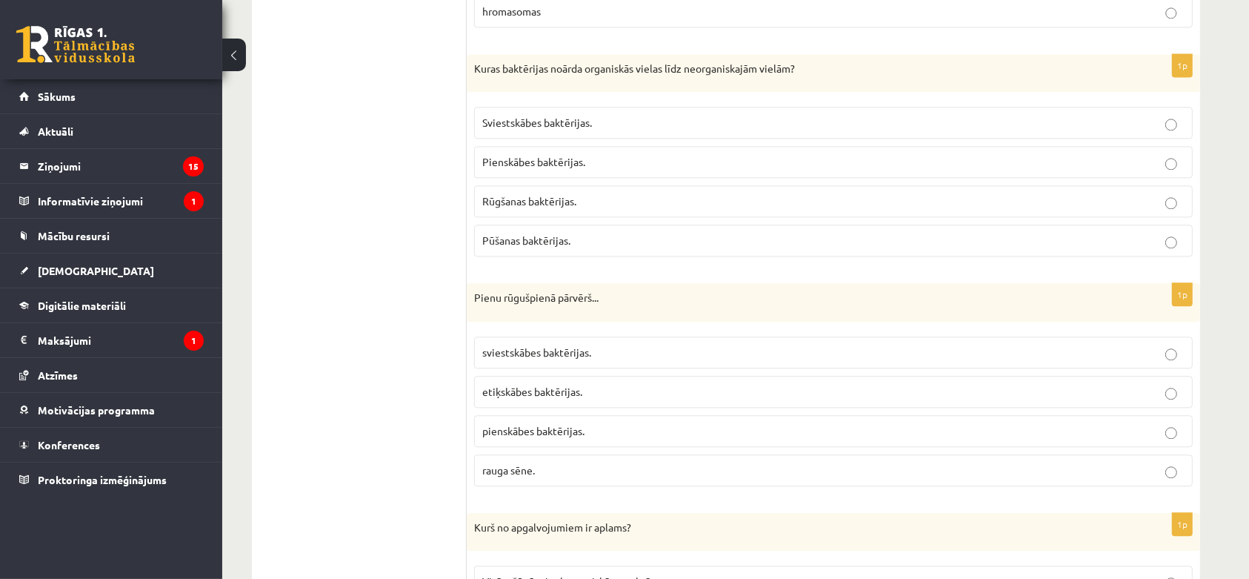
scroll to position [3080, 0]
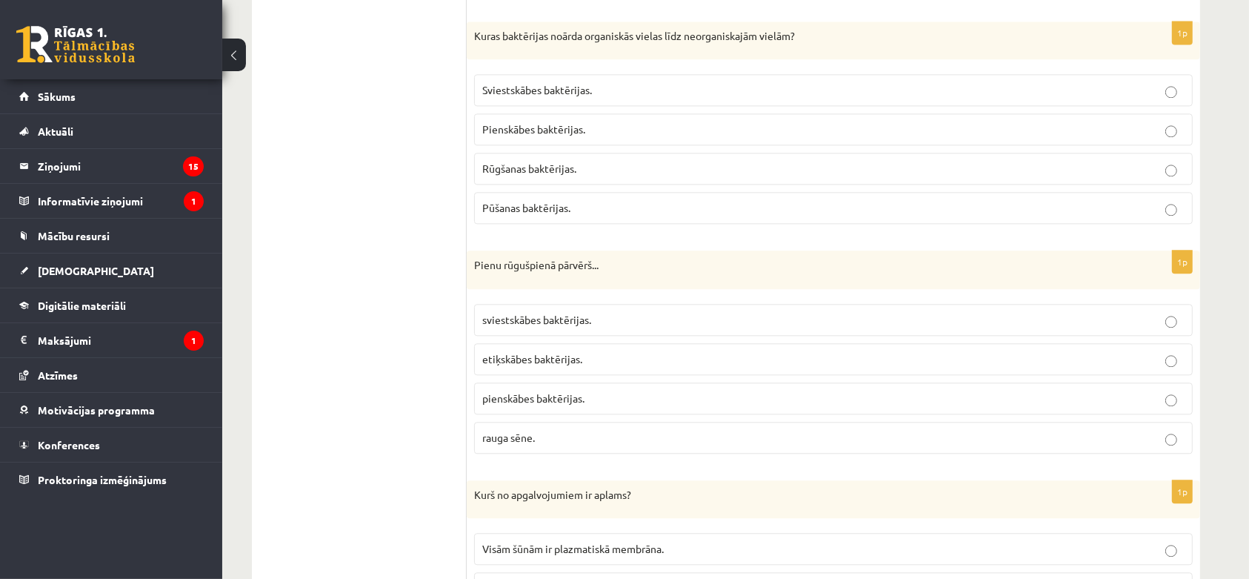
click at [954, 216] on p "Pūšanas baktērijas." at bounding box center [833, 208] width 702 height 16
click at [831, 406] on p "pienskābes baktērijas." at bounding box center [833, 399] width 702 height 16
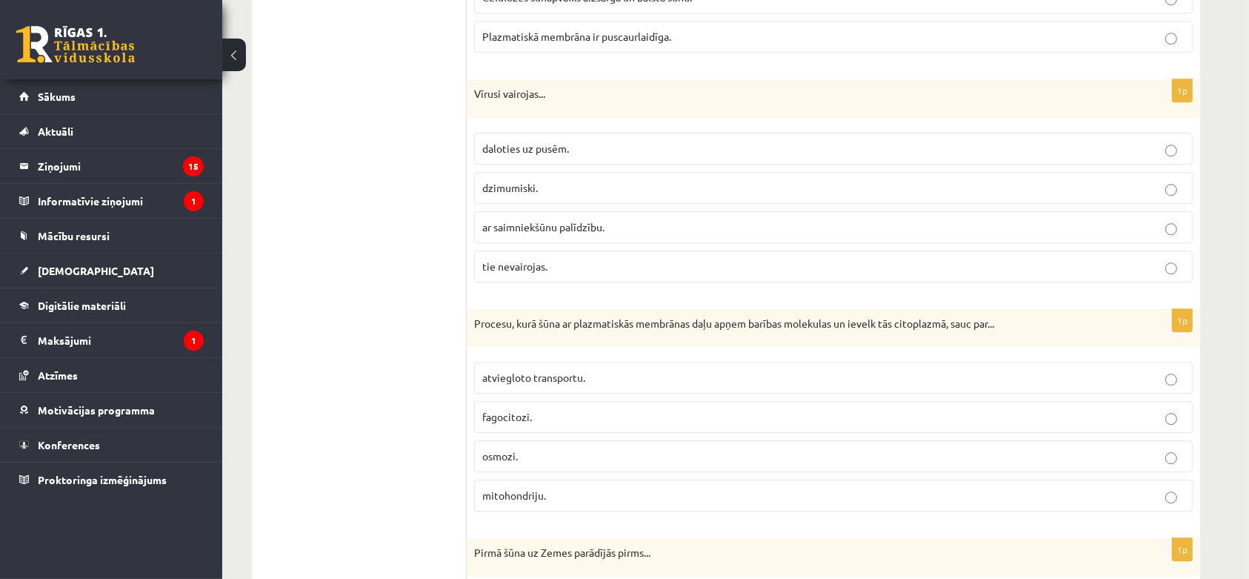
scroll to position [3747, 0]
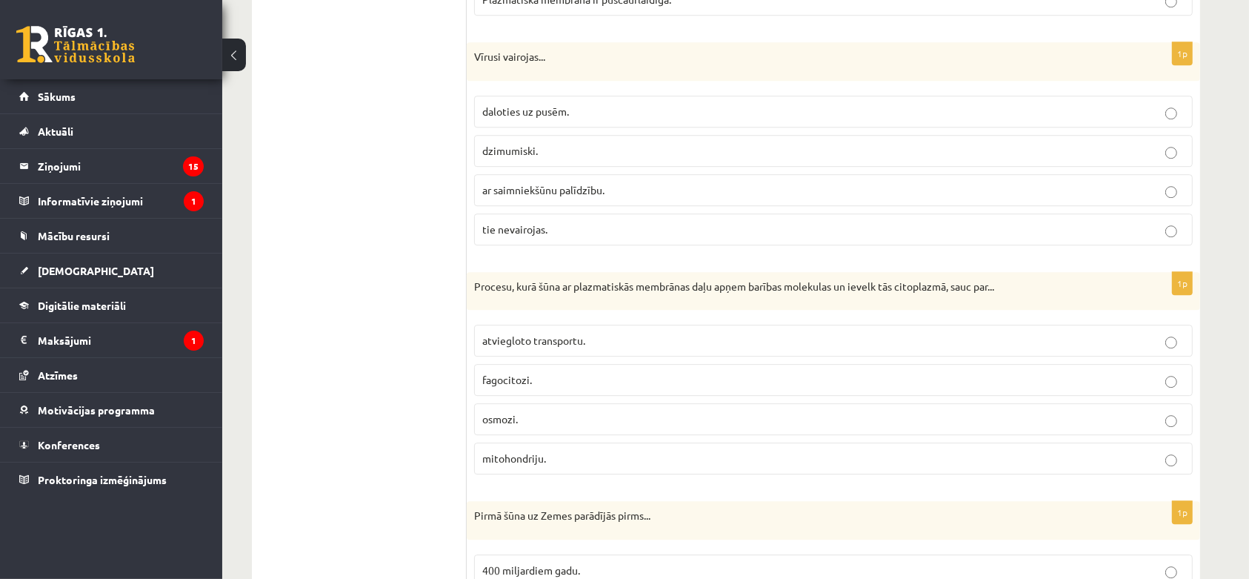
click at [1104, 198] on p "ar saimniekšūnu palīdzību." at bounding box center [833, 190] width 702 height 16
click at [909, 388] on p "fagocitozi." at bounding box center [833, 380] width 702 height 16
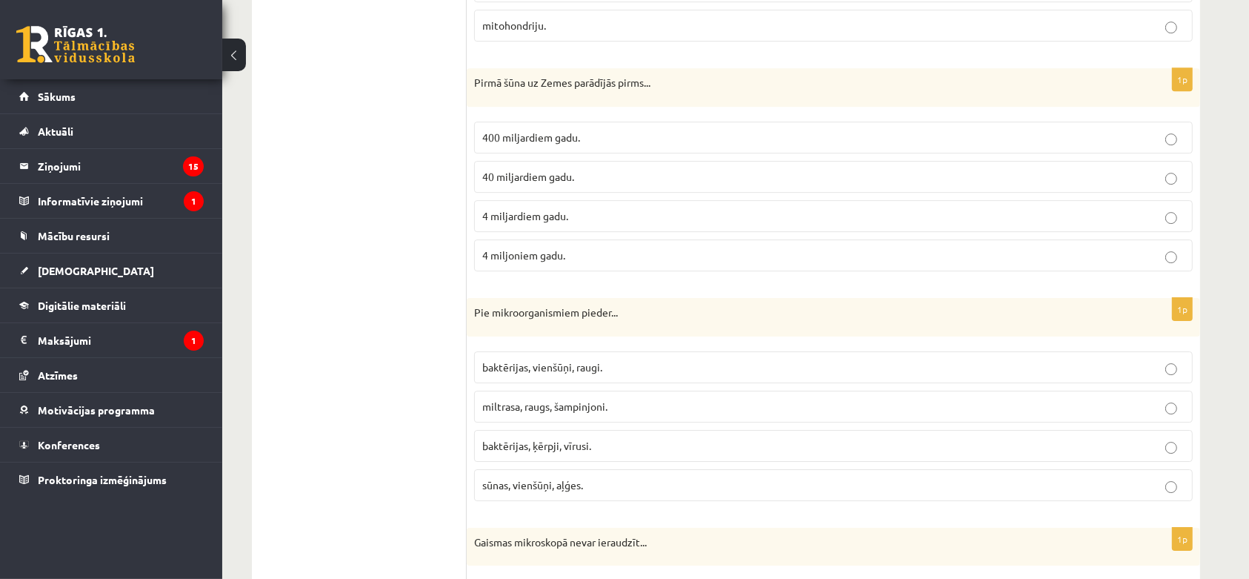
scroll to position [4143, 0]
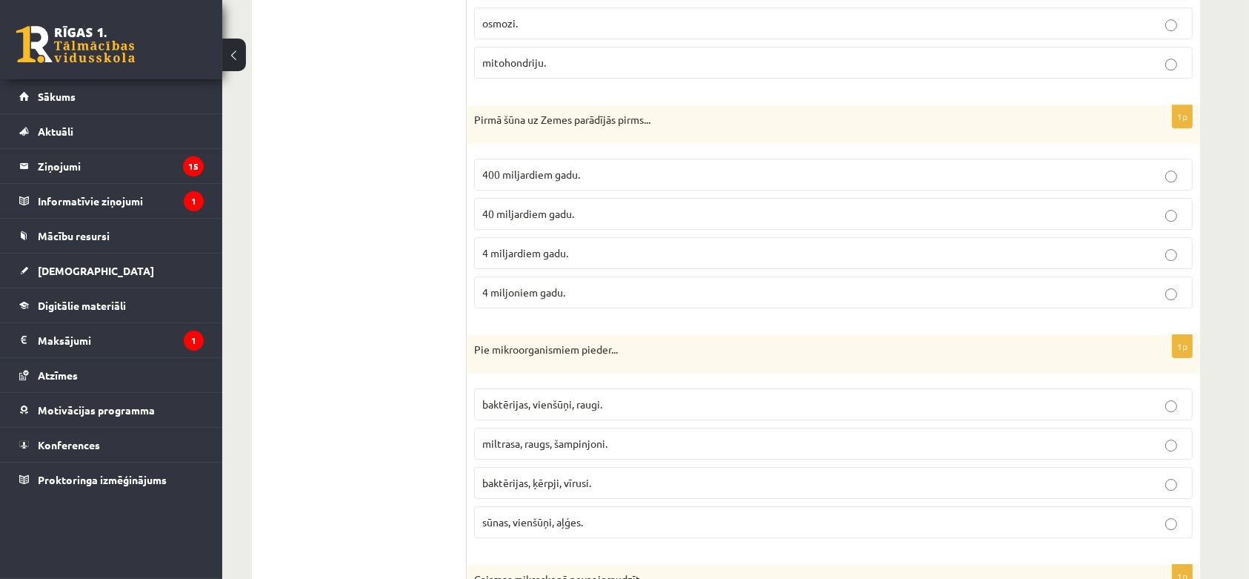
click at [926, 261] on p "4 miljardiem gadu." at bounding box center [833, 253] width 702 height 16
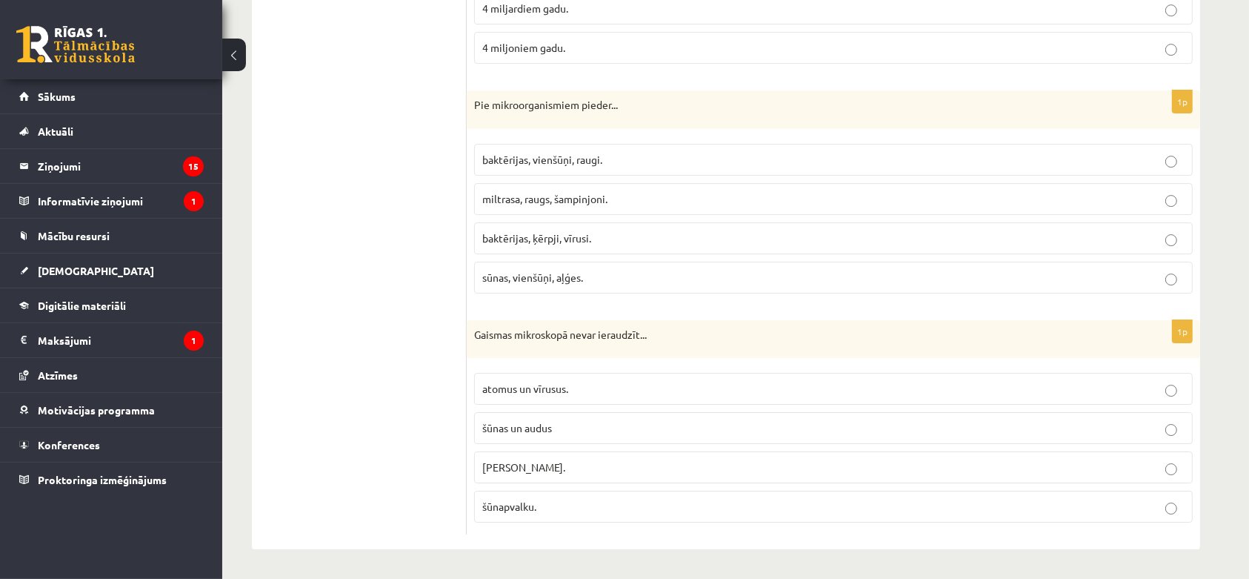
scroll to position [4416, 0]
click at [1162, 394] on p "atomus un vīrusus." at bounding box center [833, 389] width 702 height 16
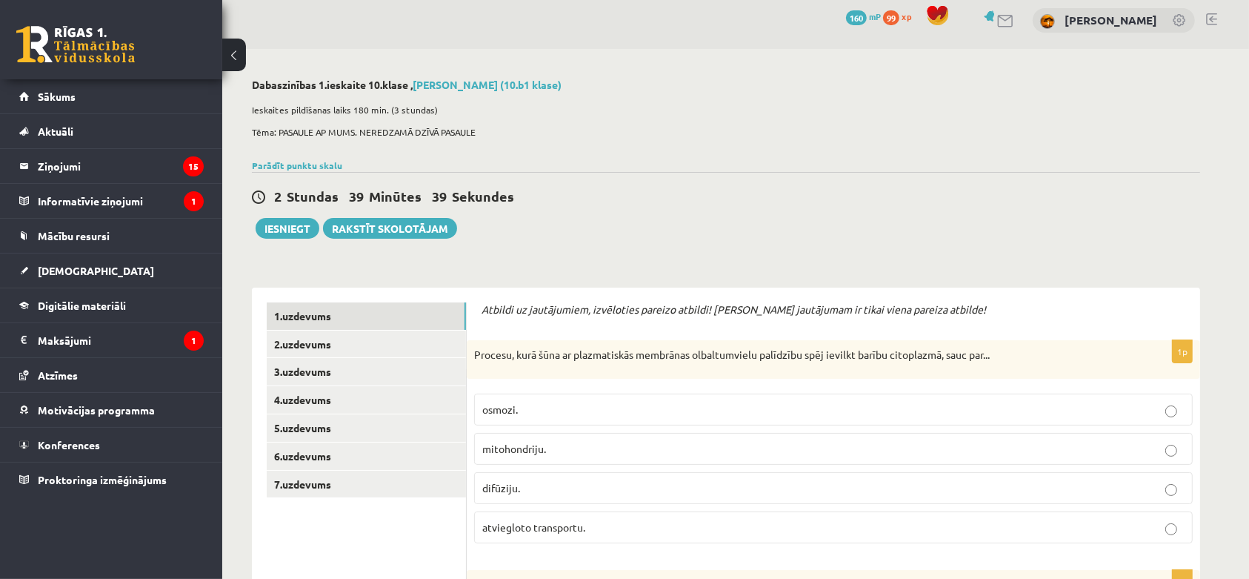
scroll to position [0, 0]
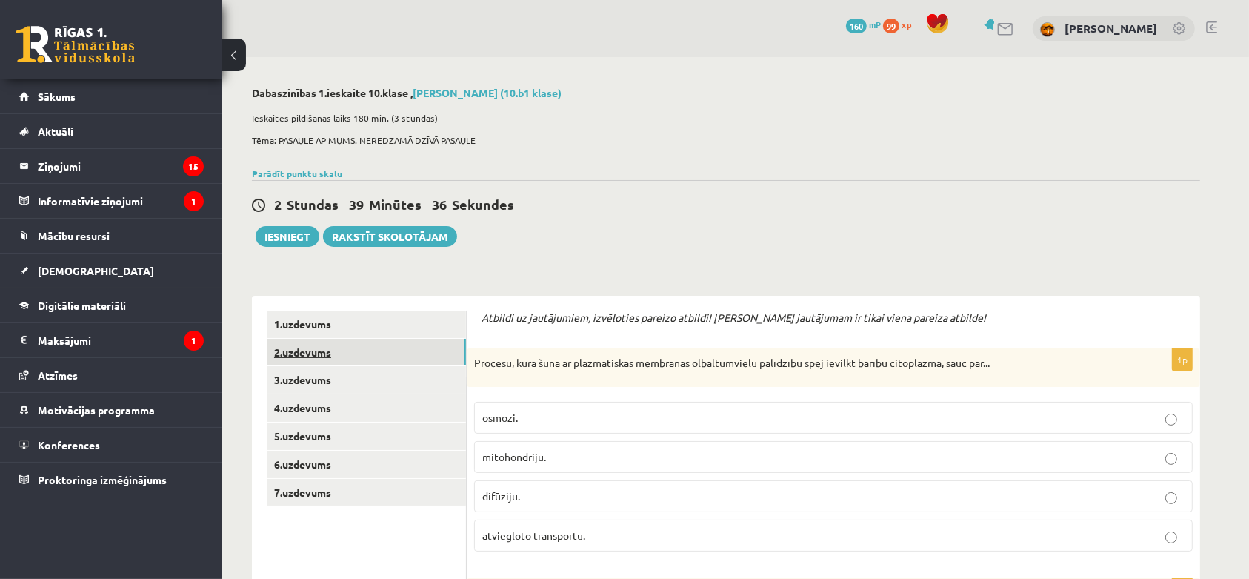
click at [336, 347] on link "2.uzdevums" at bounding box center [366, 352] width 199 height 27
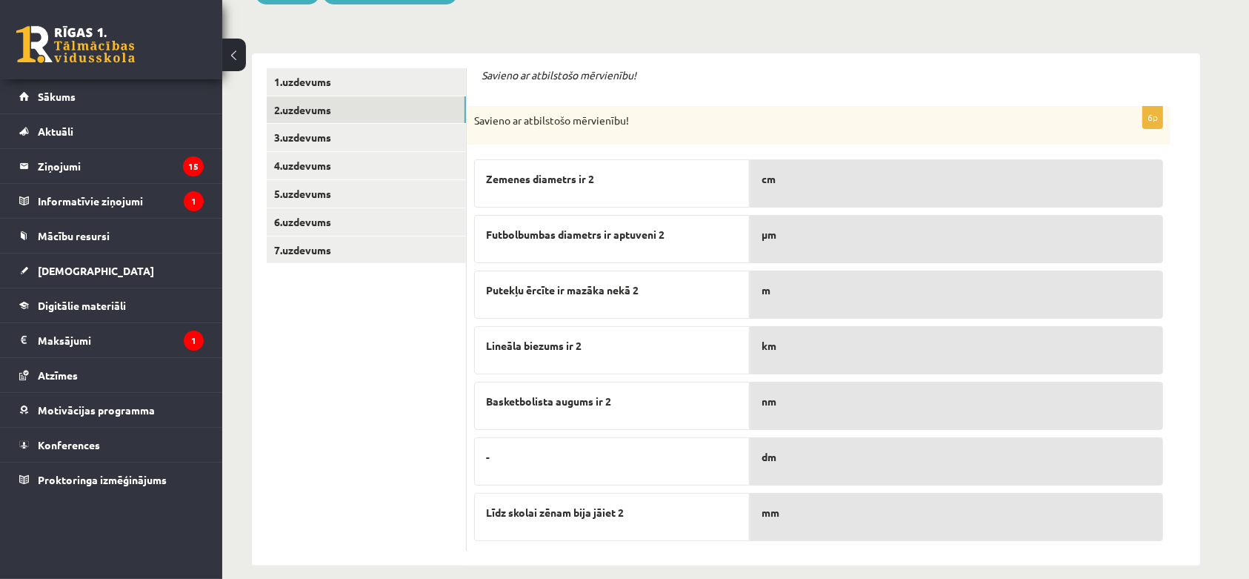
scroll to position [258, 0]
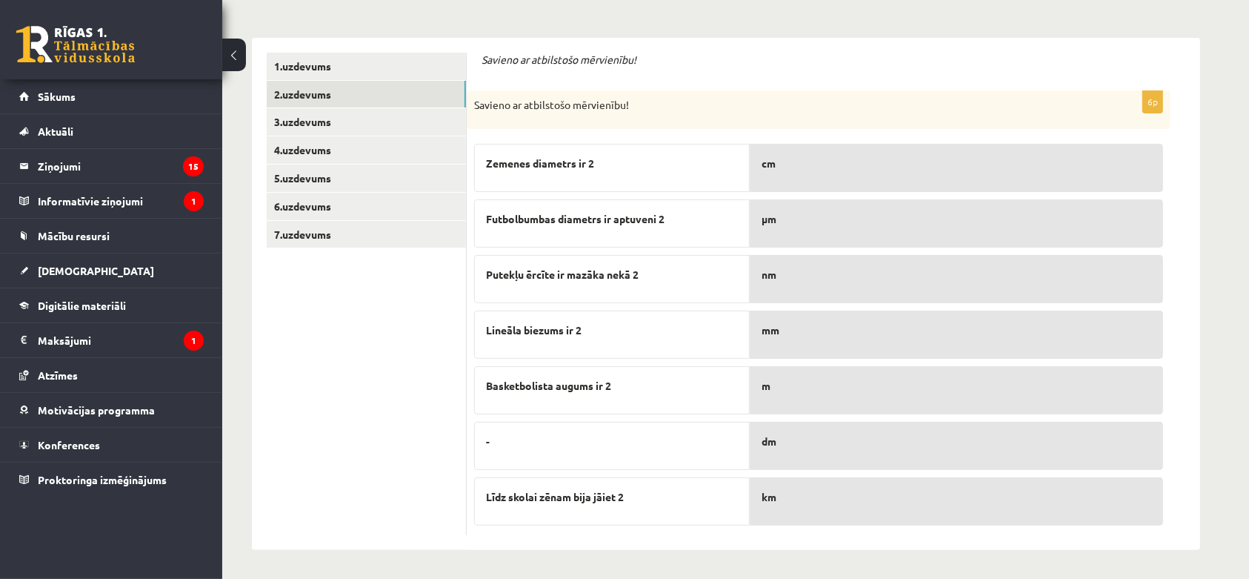
click at [810, 456] on div "dm" at bounding box center [956, 446] width 413 height 48
click at [347, 119] on link "3.uzdevums" at bounding box center [366, 121] width 199 height 27
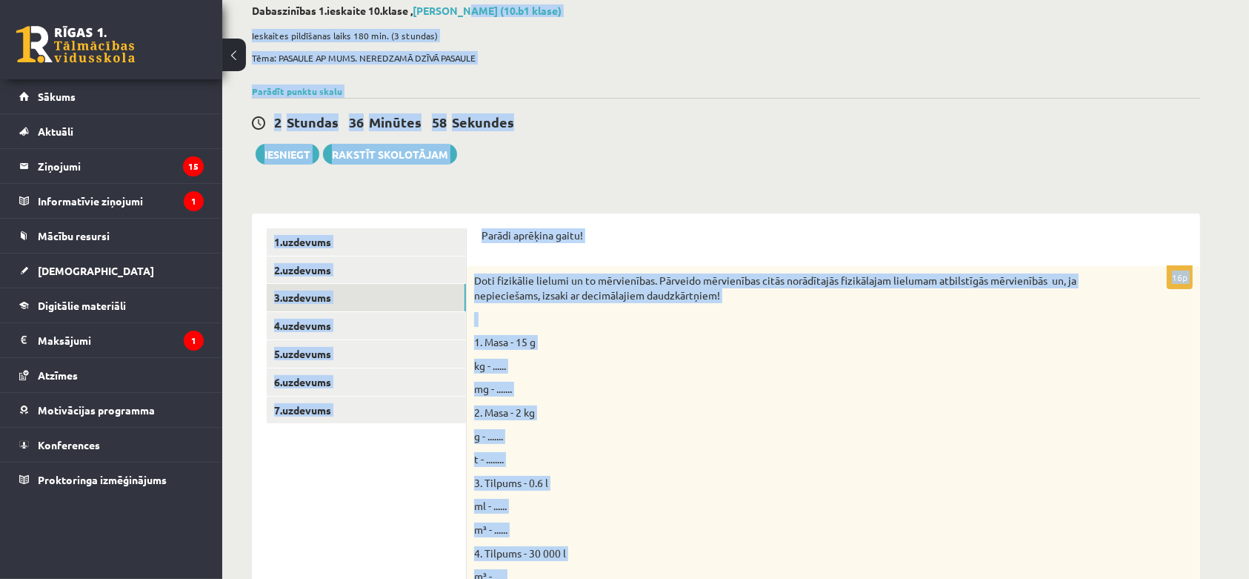
scroll to position [0, 0]
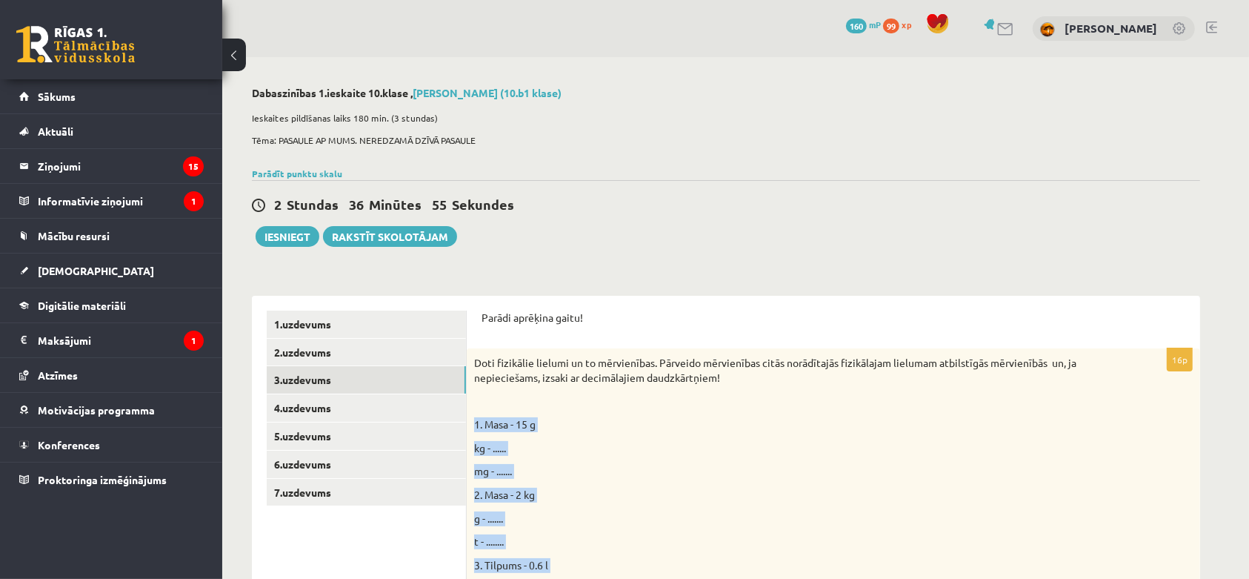
drag, startPoint x: 538, startPoint y: 515, endPoint x: 476, endPoint y: 408, distance: 123.8
copy div "1. Masa - 15 g kg - ...... mg - ....... 2. Masa - 2 kg g - ....... t - ........…"
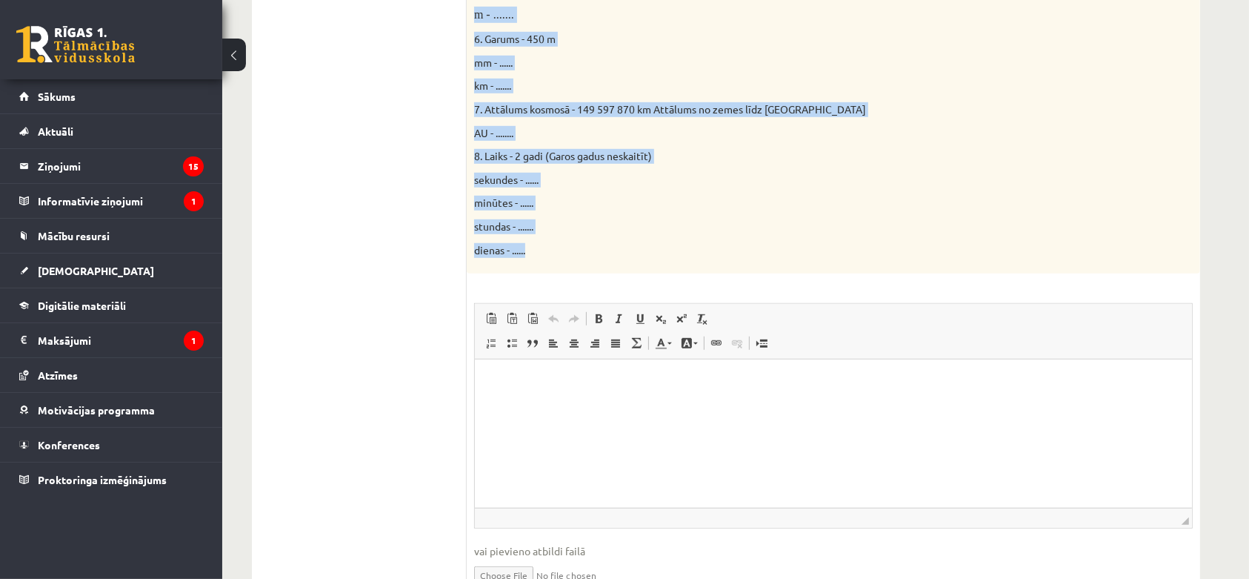
scroll to position [841, 0]
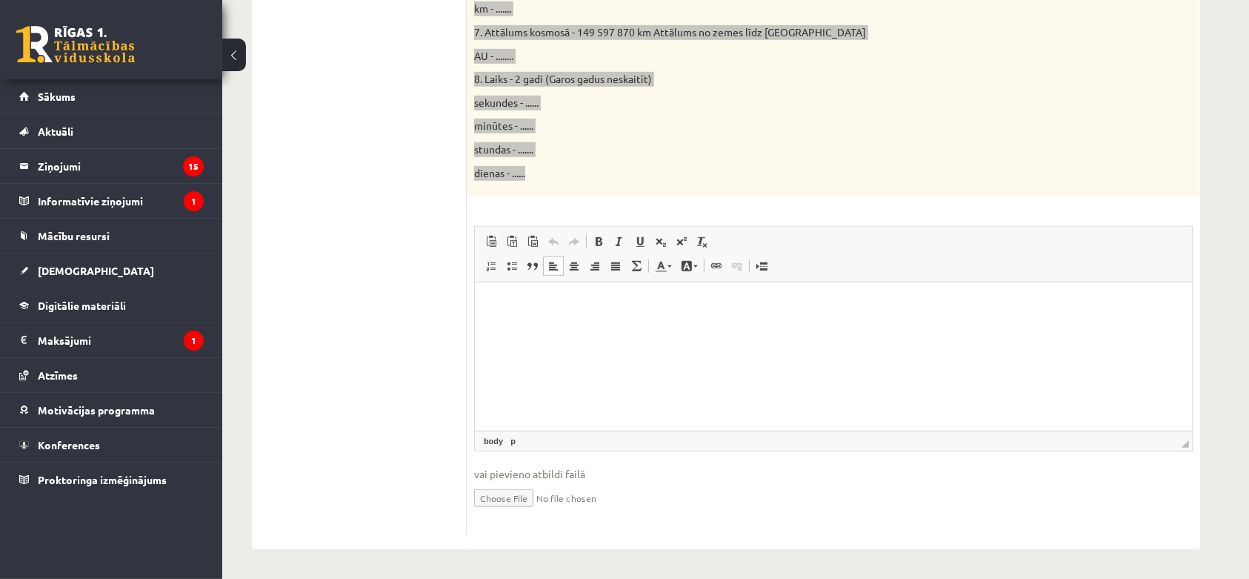
click at [980, 302] on p "Rich Text Editor, wiswyg-editor-user-answer-47024900449420" at bounding box center [833, 305] width 688 height 16
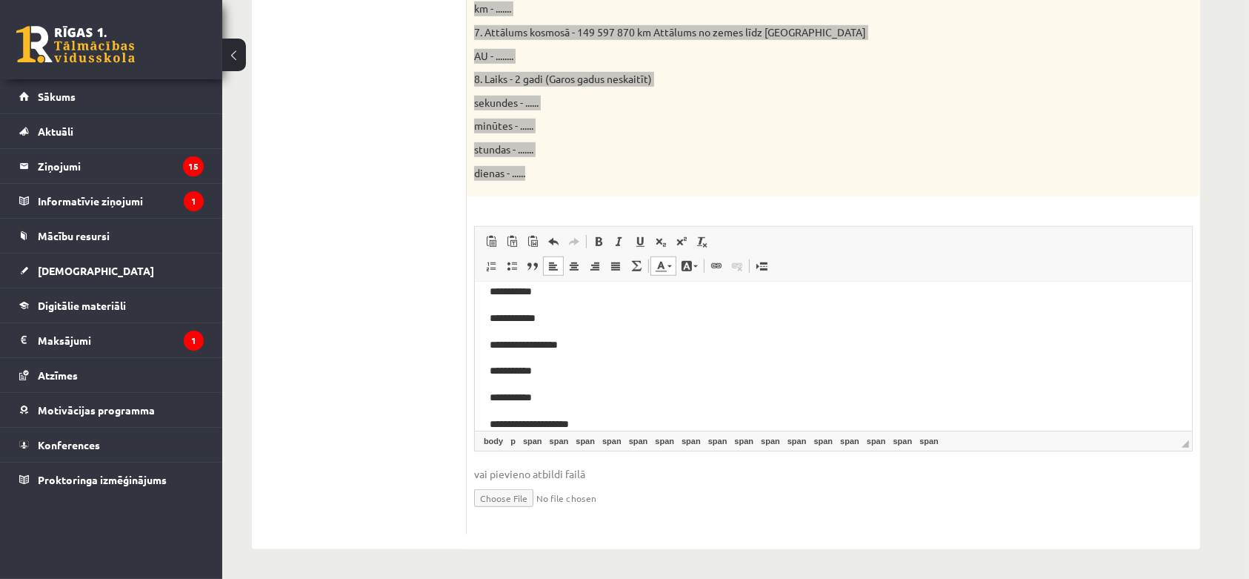
scroll to position [0, 0]
click at [534, 349] on p "**********" at bounding box center [833, 347] width 688 height 17
click at [537, 377] on p "**********" at bounding box center [833, 373] width 688 height 17
click at [535, 377] on span "**********" at bounding box center [512, 373] width 46 height 10
click at [532, 346] on span "**********" at bounding box center [512, 347] width 46 height 10
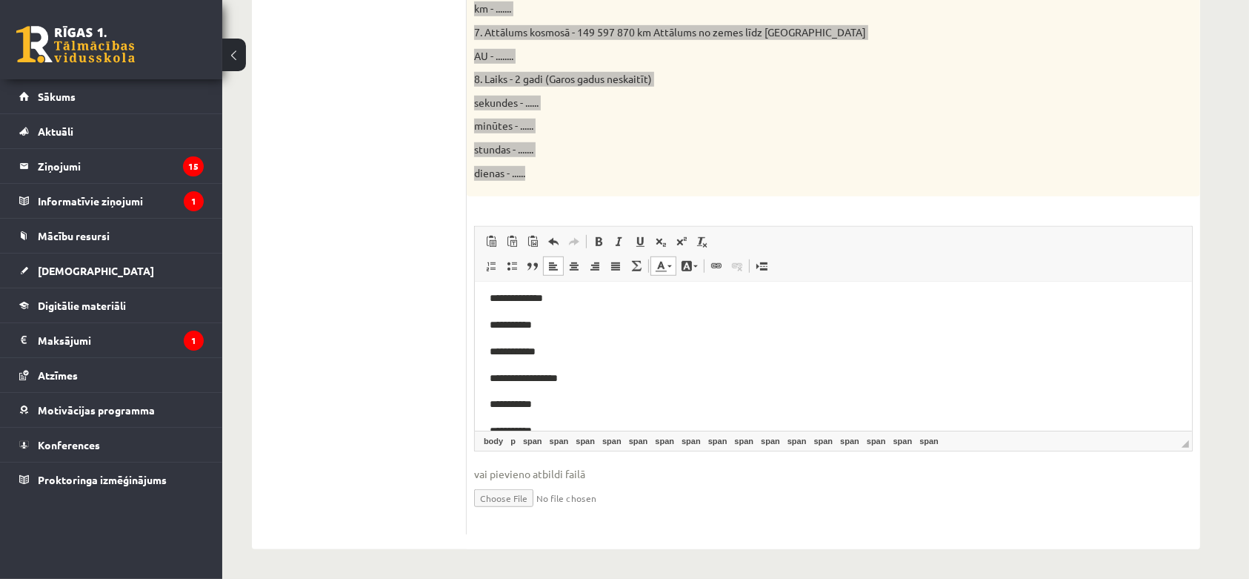
scroll to position [111, 0]
click at [545, 319] on p "**********" at bounding box center [833, 316] width 688 height 17
click at [535, 350] on body "**********" at bounding box center [833, 535] width 688 height 699
click at [534, 348] on p "**********" at bounding box center [833, 342] width 688 height 17
click at [530, 398] on p "**********" at bounding box center [833, 395] width 688 height 17
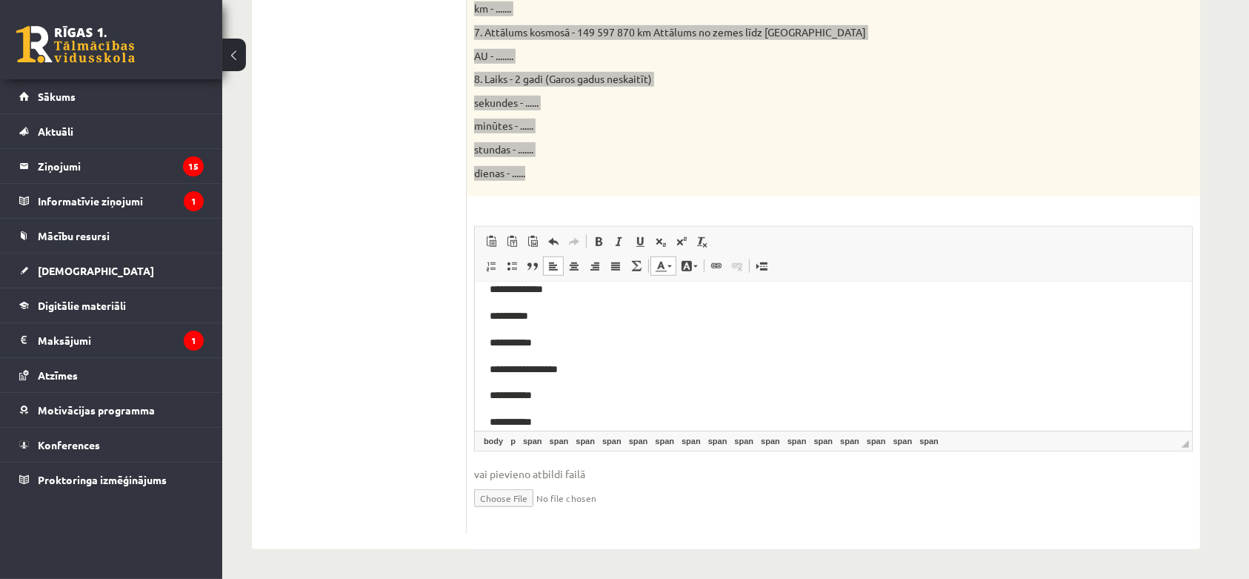
click at [531, 423] on p "**********" at bounding box center [833, 421] width 688 height 17
click at [556, 320] on p "**********" at bounding box center [833, 327] width 688 height 17
click at [545, 359] on body "**********" at bounding box center [833, 387] width 688 height 699
click at [546, 345] on p "**********" at bounding box center [833, 353] width 688 height 17
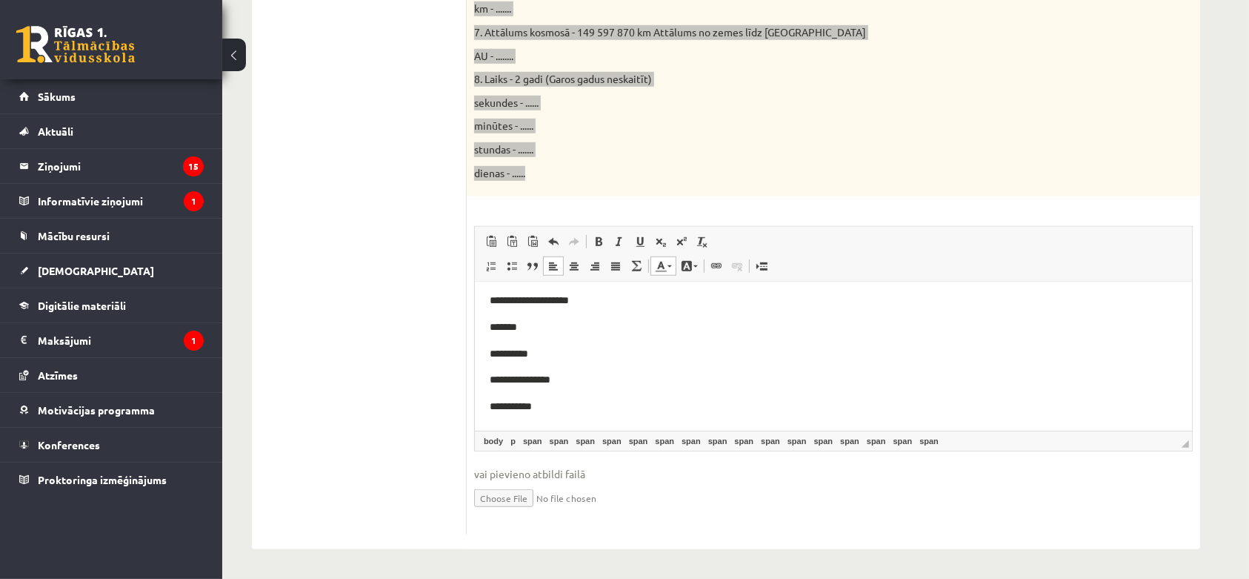
click at [559, 399] on p "**********" at bounding box center [833, 406] width 688 height 17
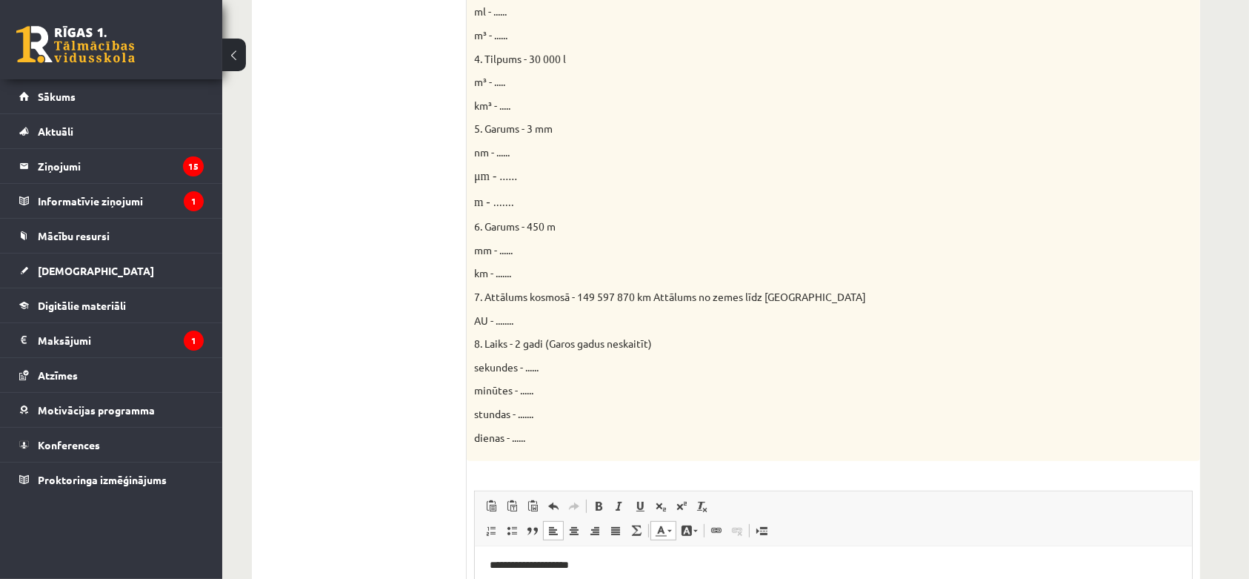
scroll to position [576, 0]
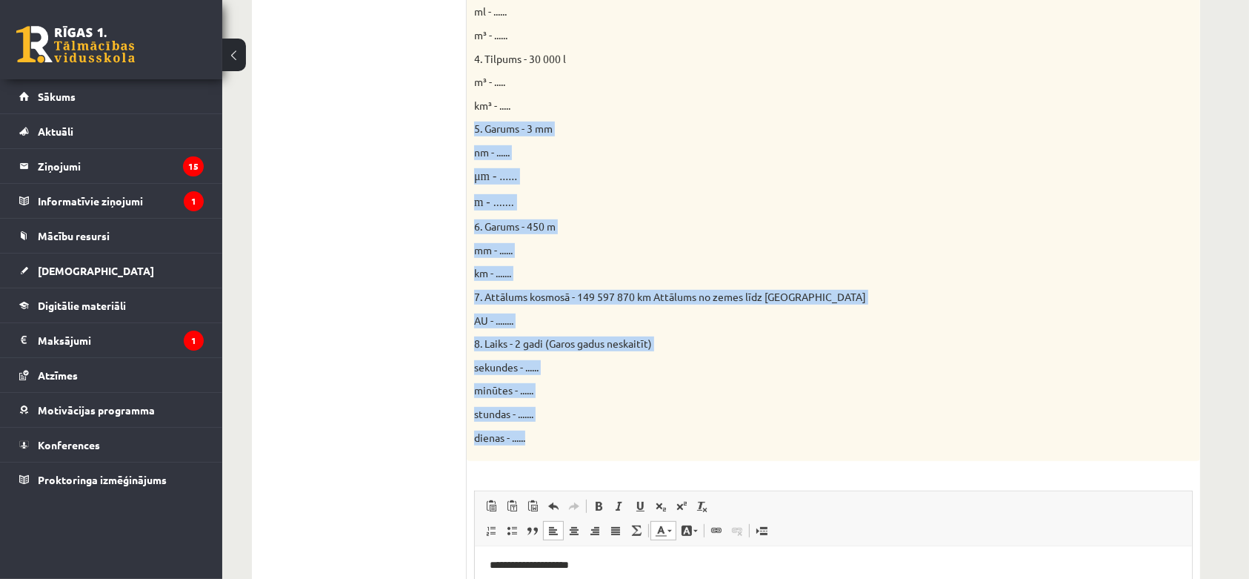
drag, startPoint x: 476, startPoint y: 124, endPoint x: 657, endPoint y: 426, distance: 351.6
click at [657, 426] on div "Doti fizikālie lielumi un to mērvienības. Pārveido mērvienības citās norādītajā…" at bounding box center [834, 116] width 734 height 689
copy div "5. Garums - 3 mm nm - ...... μm - ...... m - ....... 6. Garums - 450 m mm - ...…"
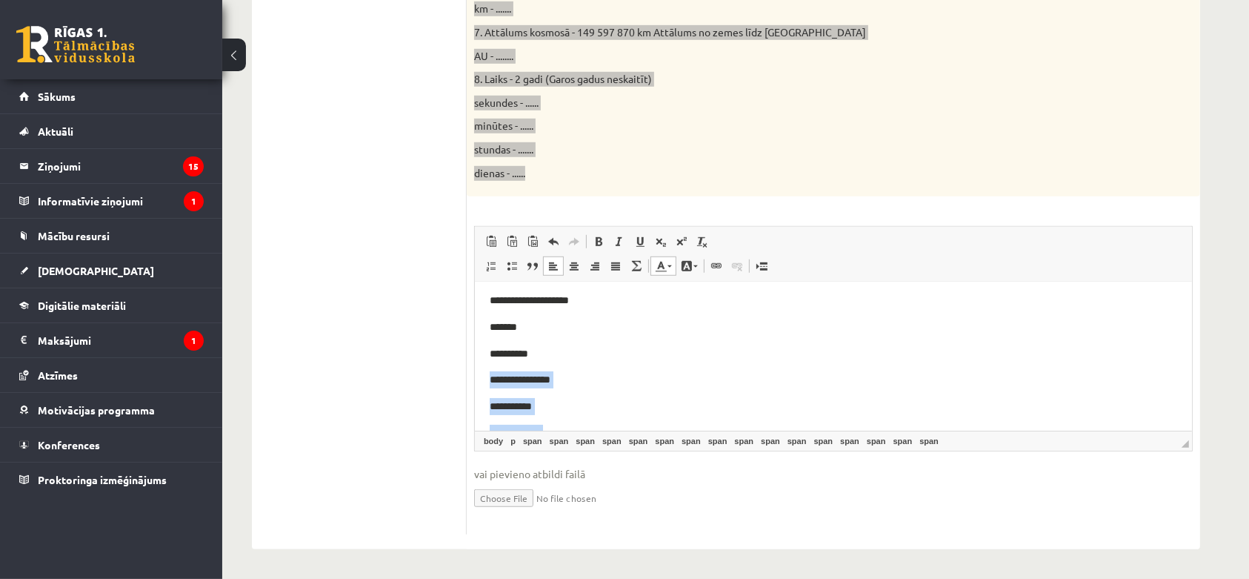
scroll to position [573, 0]
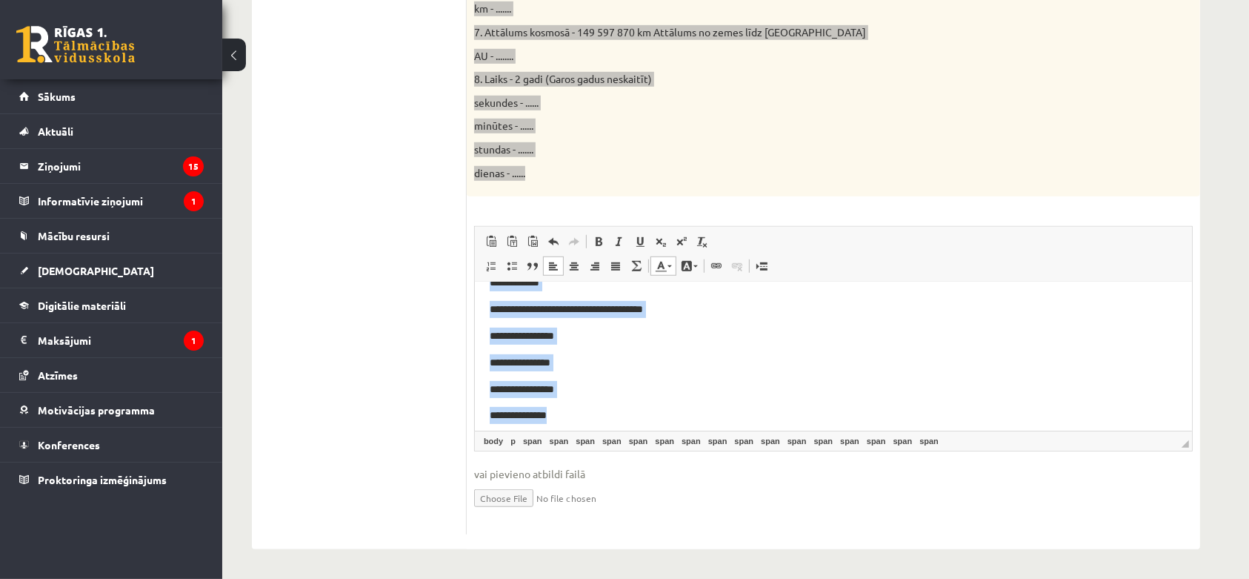
drag, startPoint x: 489, startPoint y: 373, endPoint x: 624, endPoint y: 528, distance: 205.9
click at [624, 439] on html "**********" at bounding box center [832, 74] width 717 height 729
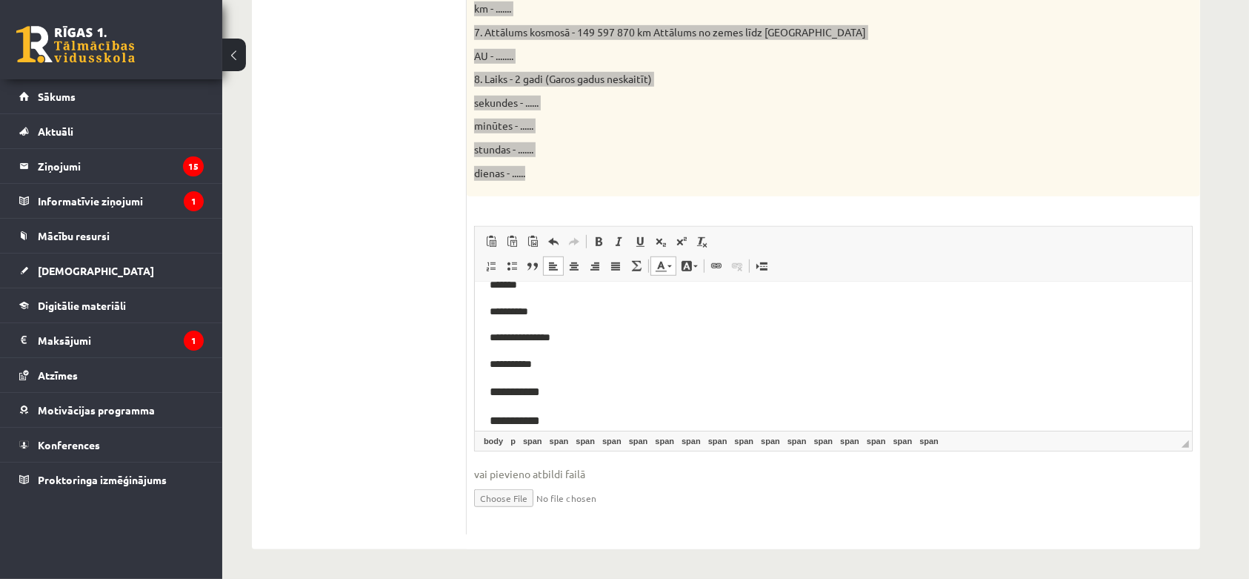
scroll to position [313, 0]
click at [538, 348] on p "**********" at bounding box center [833, 352] width 688 height 17
click at [536, 376] on p "**********" at bounding box center [833, 379] width 688 height 19
click at [534, 403] on p "**********" at bounding box center [833, 408] width 688 height 19
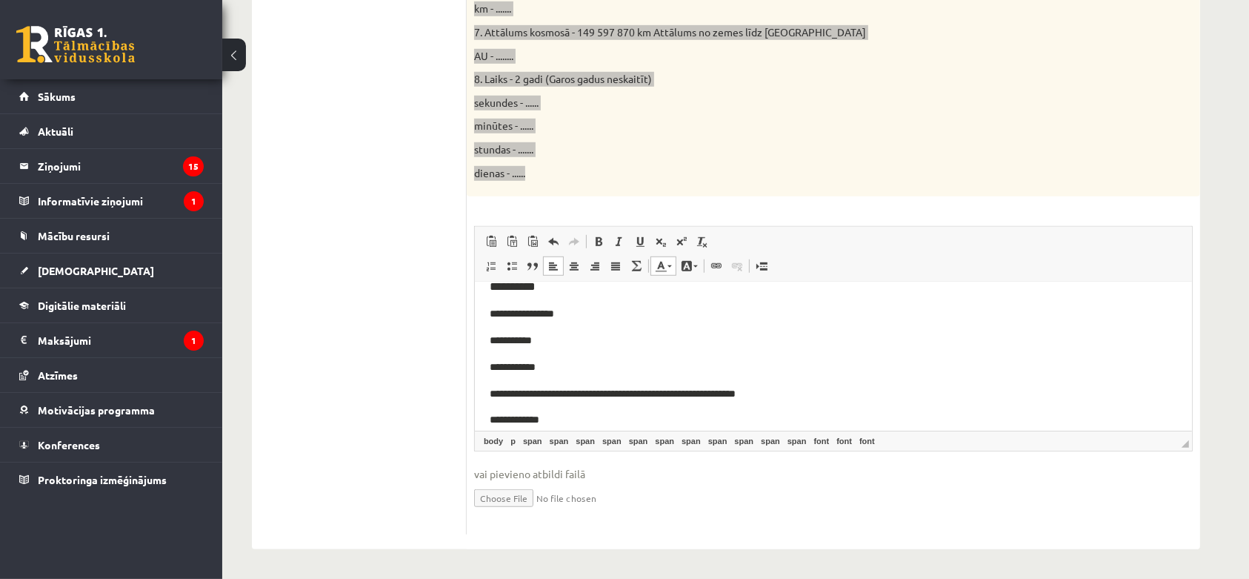
scroll to position [425, 0]
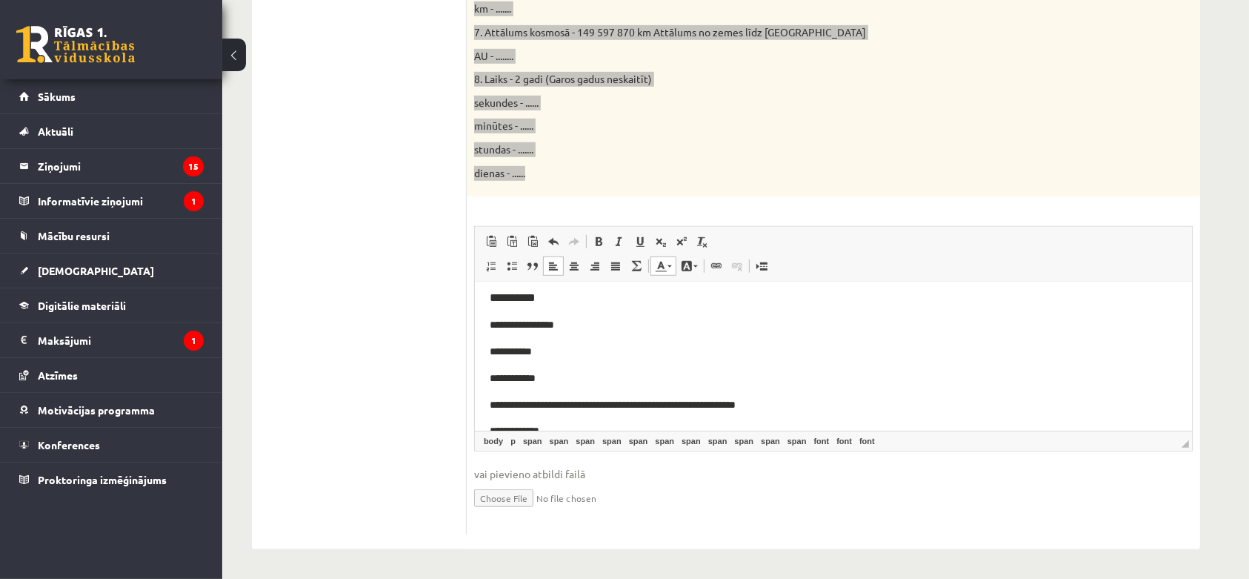
click at [549, 353] on p "**********" at bounding box center [833, 351] width 688 height 17
click at [553, 373] on p "**********" at bounding box center [833, 378] width 688 height 17
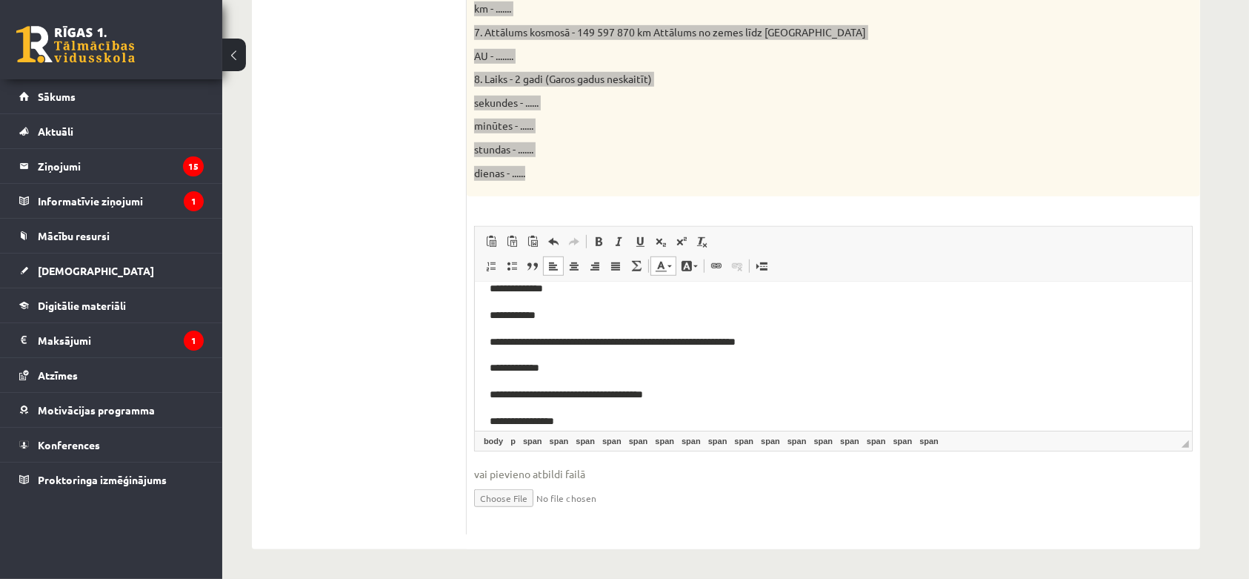
scroll to position [499, 0]
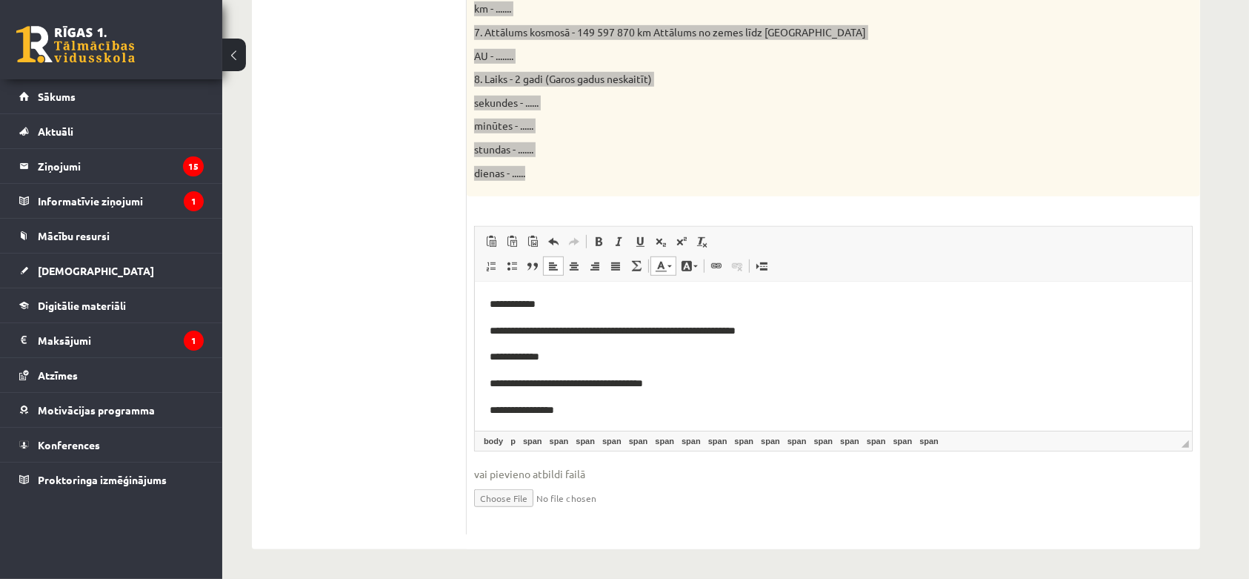
click at [550, 353] on p "**********" at bounding box center [833, 356] width 688 height 17
click at [594, 406] on p "**********" at bounding box center [833, 410] width 688 height 17
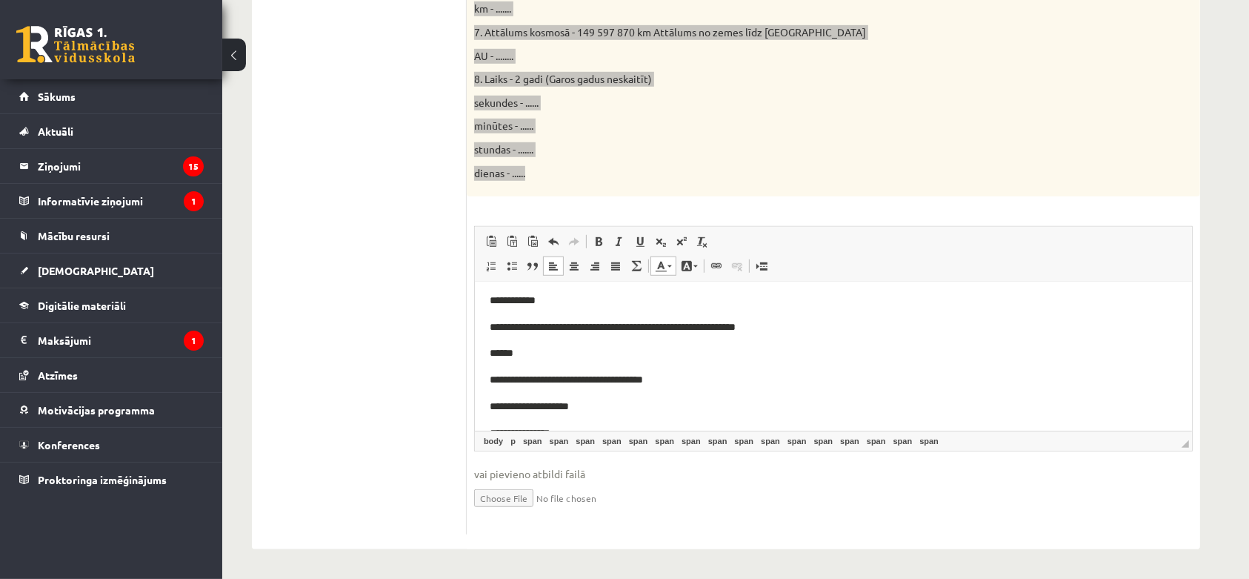
click at [596, 399] on p "**********" at bounding box center [833, 406] width 688 height 17
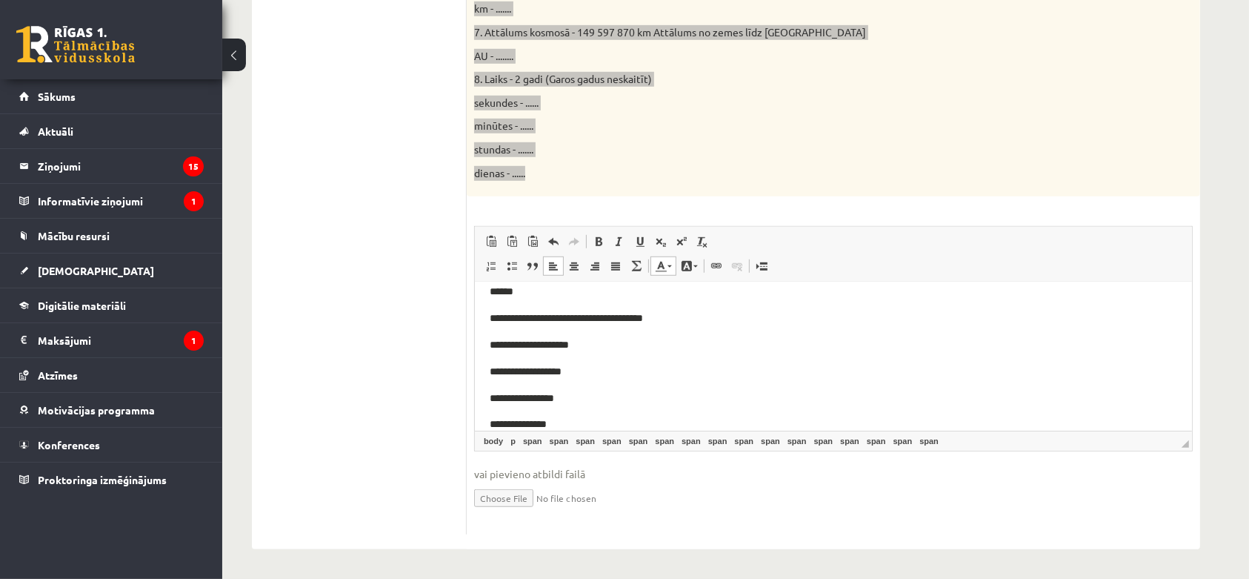
scroll to position [573, 0]
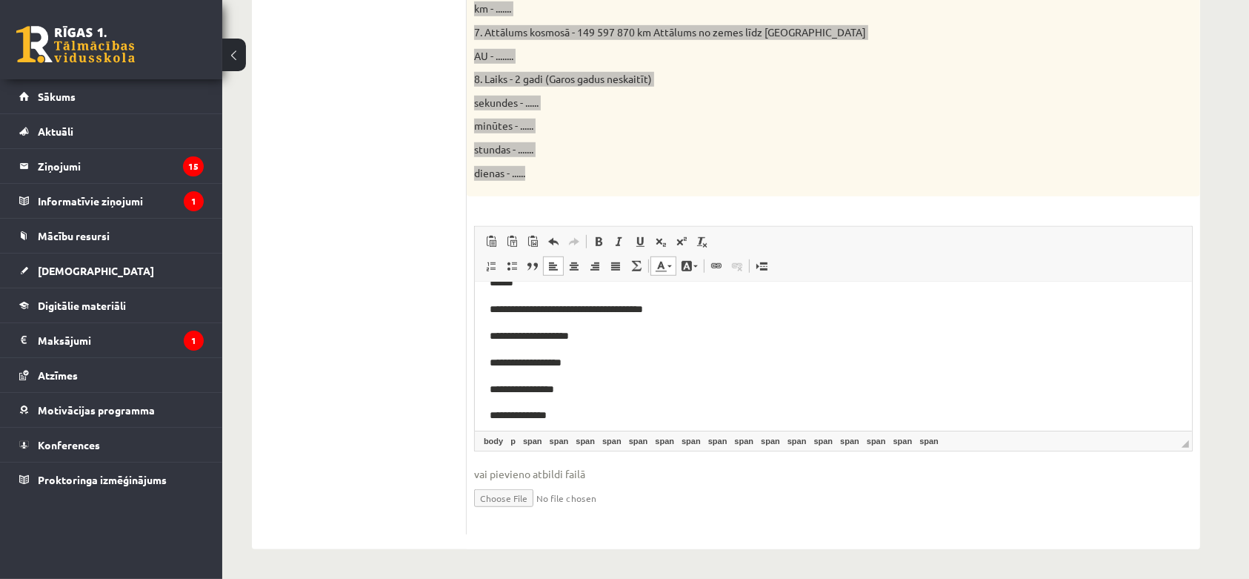
click at [589, 383] on p "**********" at bounding box center [833, 389] width 688 height 17
click at [565, 421] on html "**********" at bounding box center [832, 74] width 717 height 729
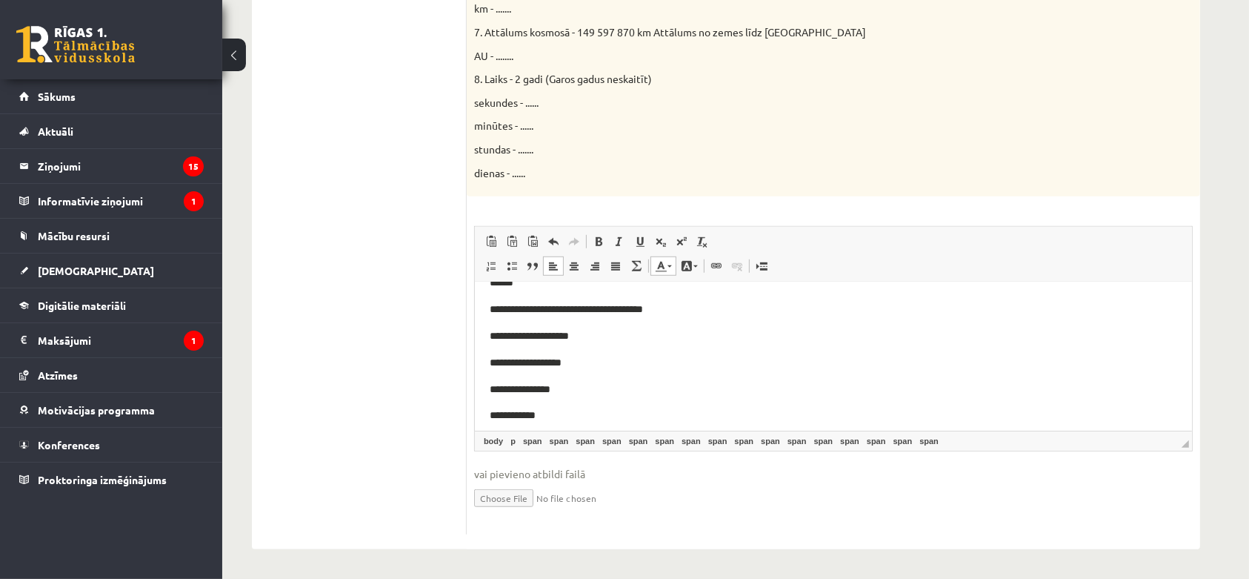
click at [395, 283] on ul "1.uzdevums 2.uzdevums 3.uzdevums 4.uzdevums 5.uzdevums 6.uzdevums 7.uzdevums" at bounding box center [367, 1] width 200 height 1065
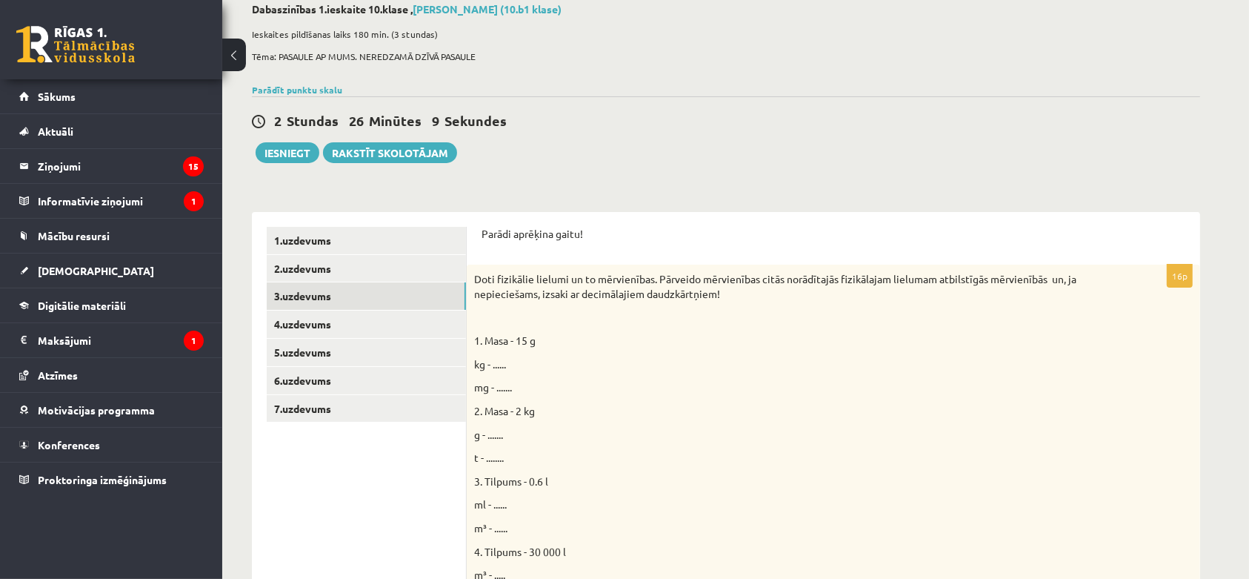
scroll to position [96, 0]
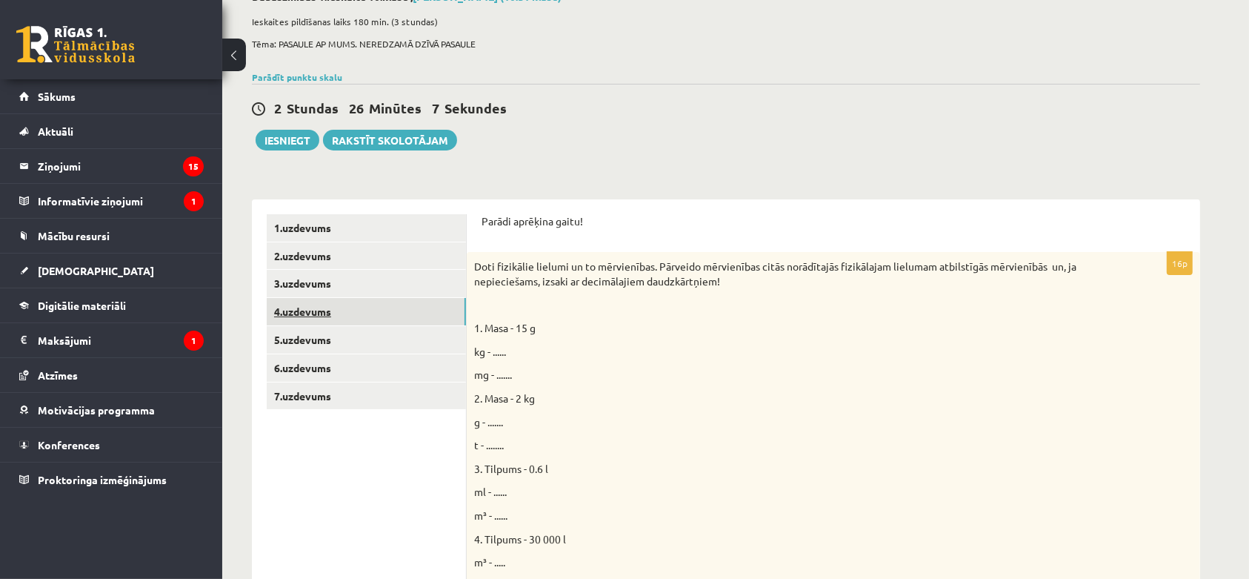
click at [326, 310] on link "4.uzdevums" at bounding box center [366, 311] width 199 height 27
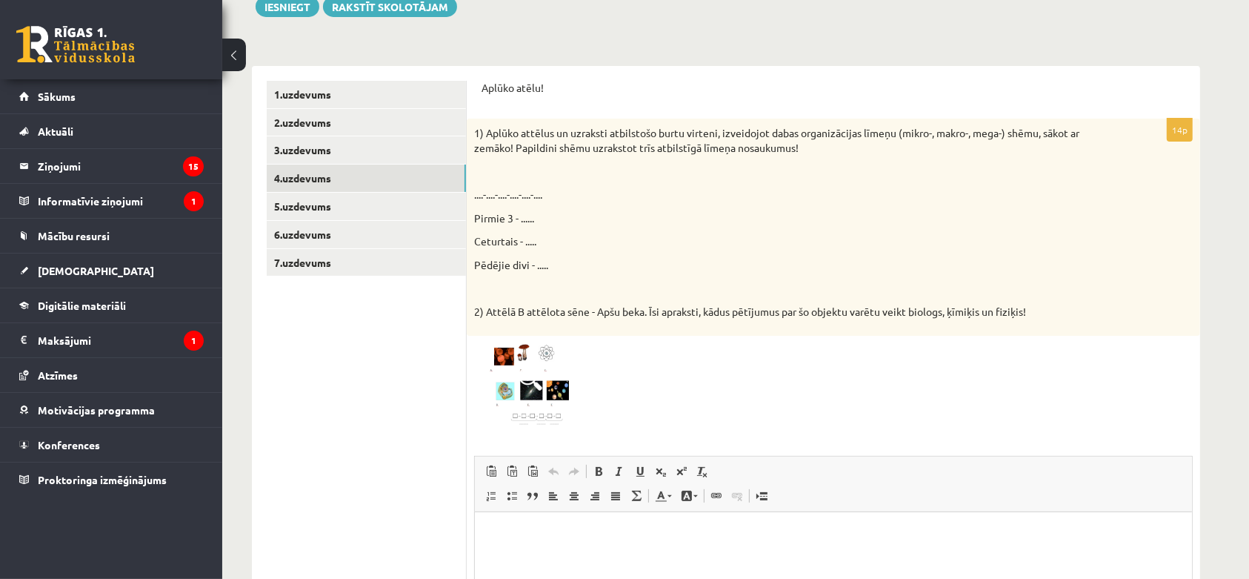
scroll to position [295, 0]
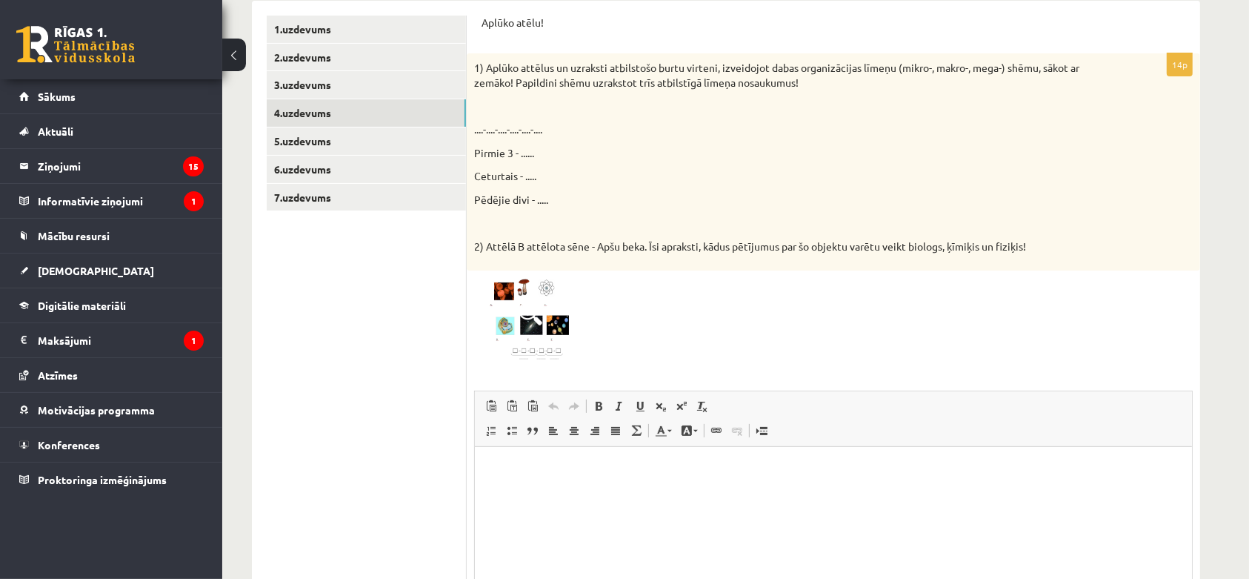
click at [515, 289] on img at bounding box center [529, 320] width 111 height 84
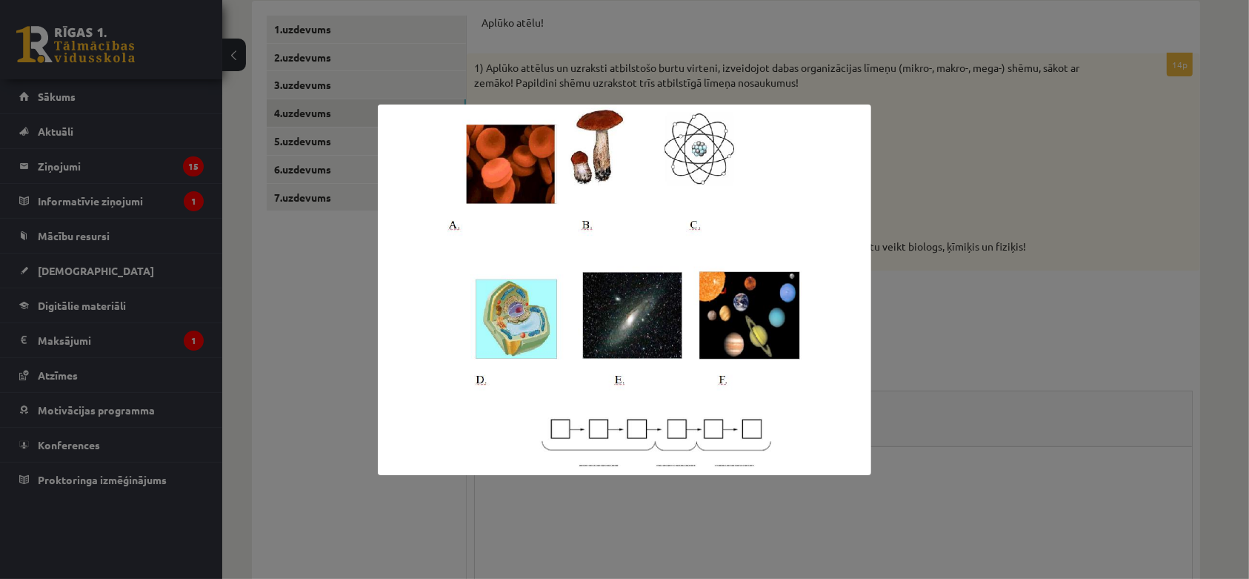
click at [988, 514] on div at bounding box center [624, 289] width 1249 height 579
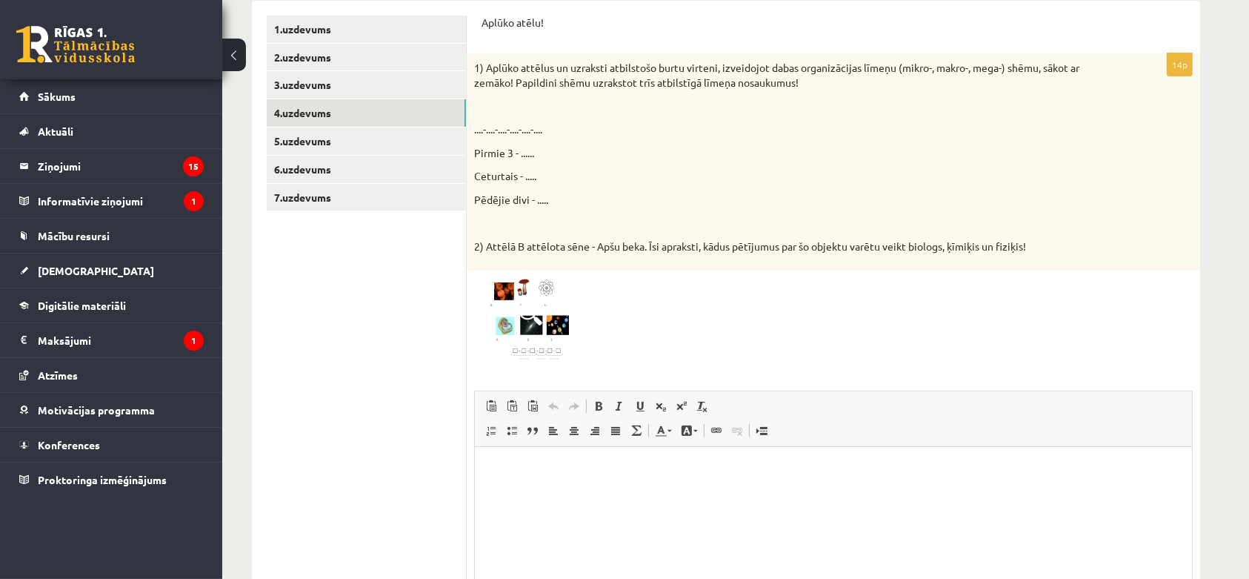
click at [978, 492] on html at bounding box center [832, 469] width 717 height 45
click at [538, 325] on img at bounding box center [529, 320] width 111 height 84
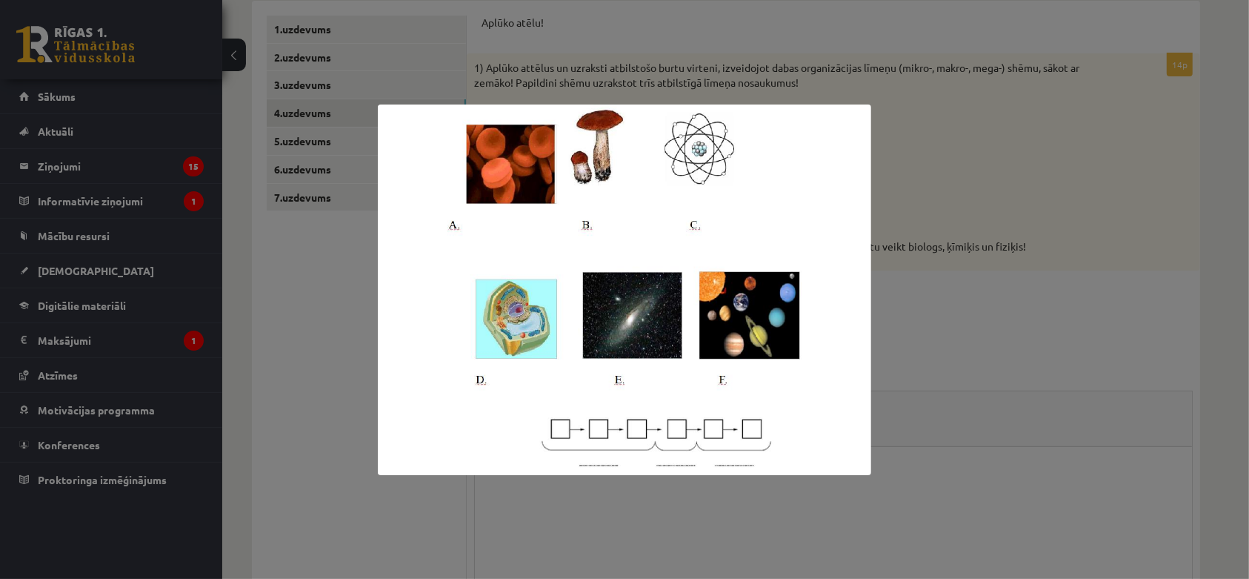
click at [917, 490] on div at bounding box center [624, 289] width 1249 height 579
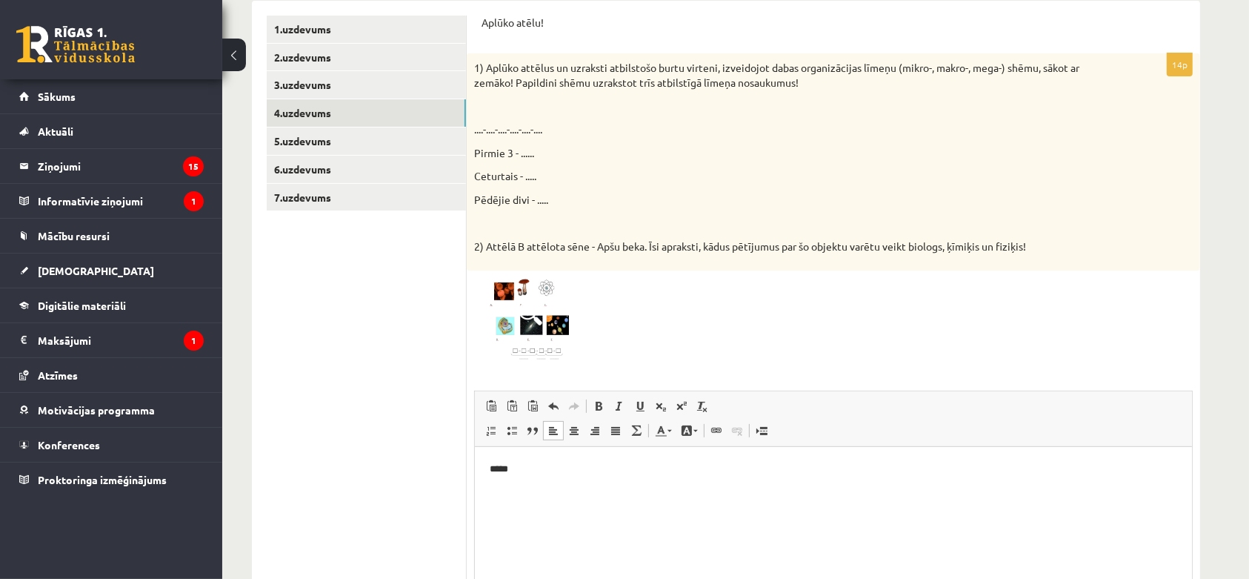
click at [917, 490] on p "Rich Text Editor, wiswyg-editor-user-answer-47024832658960" at bounding box center [833, 495] width 688 height 16
click at [331, 142] on link "5.uzdevums" at bounding box center [366, 140] width 199 height 27
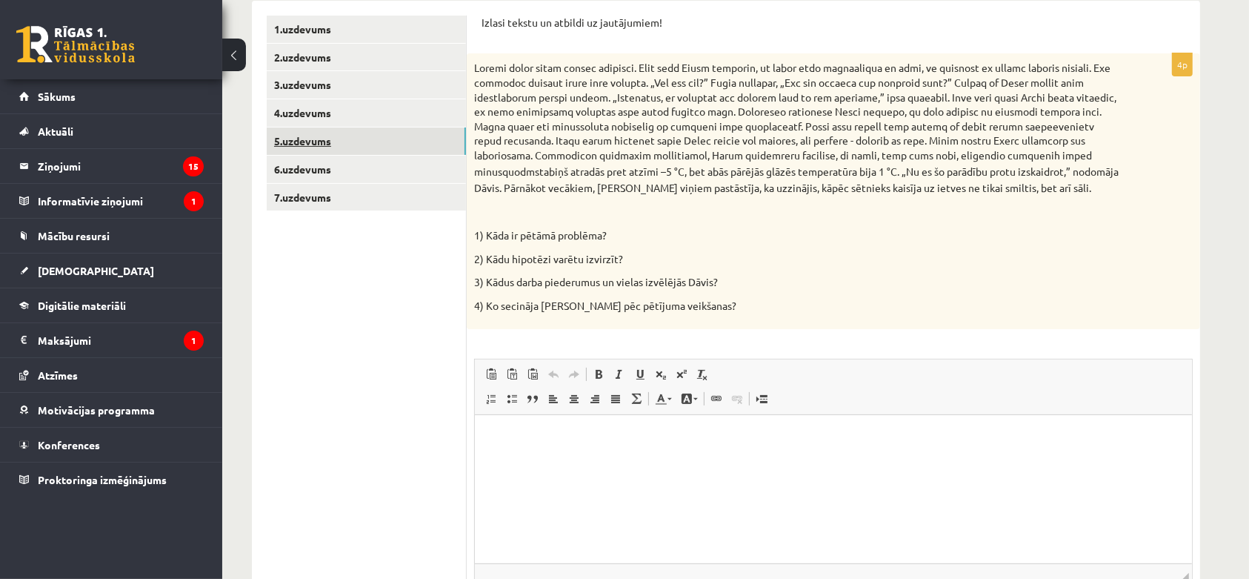
scroll to position [0, 0]
click at [525, 428] on html at bounding box center [832, 437] width 717 height 45
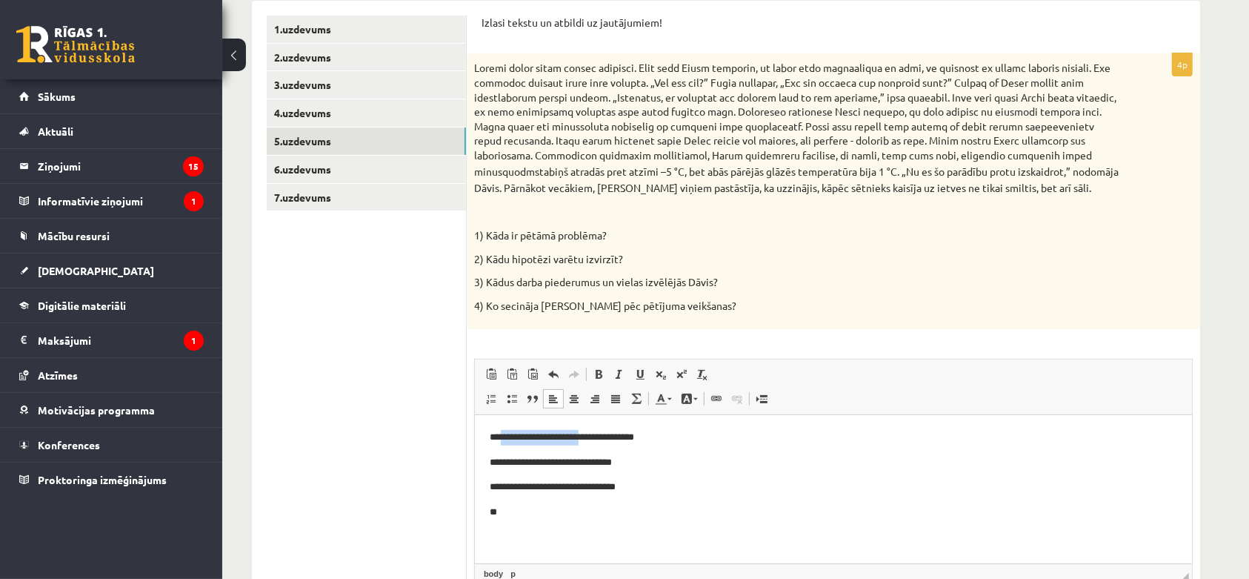
drag, startPoint x: 586, startPoint y: 436, endPoint x: 500, endPoint y: 438, distance: 86.0
click at [500, 438] on p "**********" at bounding box center [833, 438] width 688 height 16
drag, startPoint x: 612, startPoint y: 464, endPoint x: 502, endPoint y: 449, distance: 110.7
click at [502, 449] on body "**********" at bounding box center [833, 475] width 688 height 90
click at [535, 514] on p "**" at bounding box center [833, 513] width 688 height 16
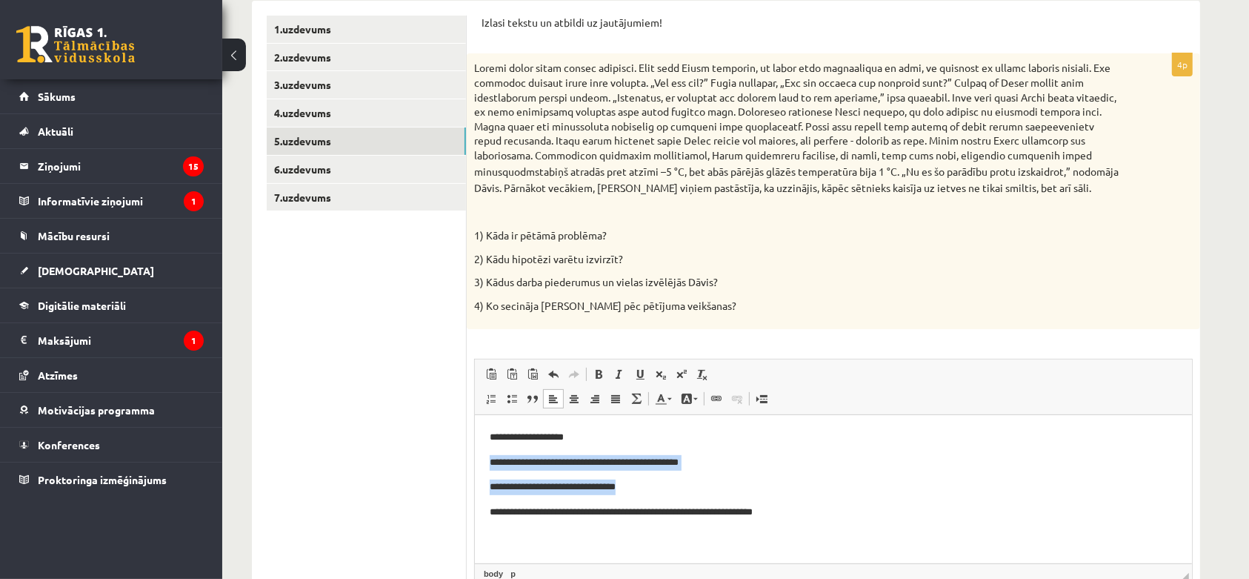
drag, startPoint x: 921, startPoint y: 482, endPoint x: 736, endPoint y: 283, distance: 272.1
click at [736, 415] on html "**********" at bounding box center [832, 475] width 717 height 120
click at [887, 285] on p "3) Kādus darba piederumus un vielas izvēlējās Dāvis?" at bounding box center [796, 282] width 645 height 15
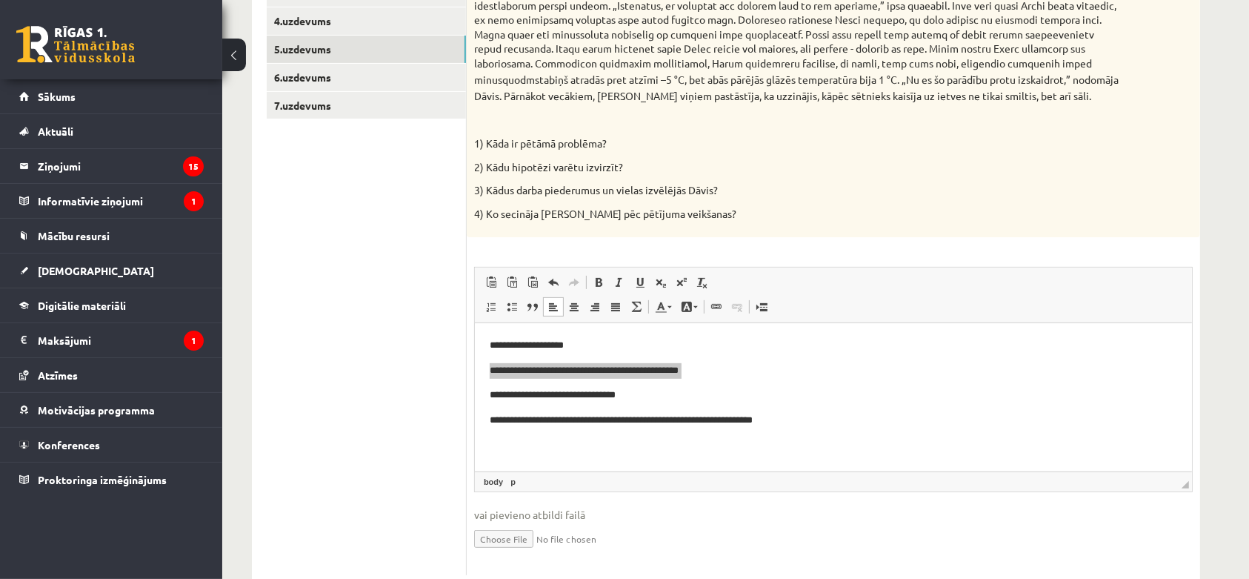
scroll to position [430, 0]
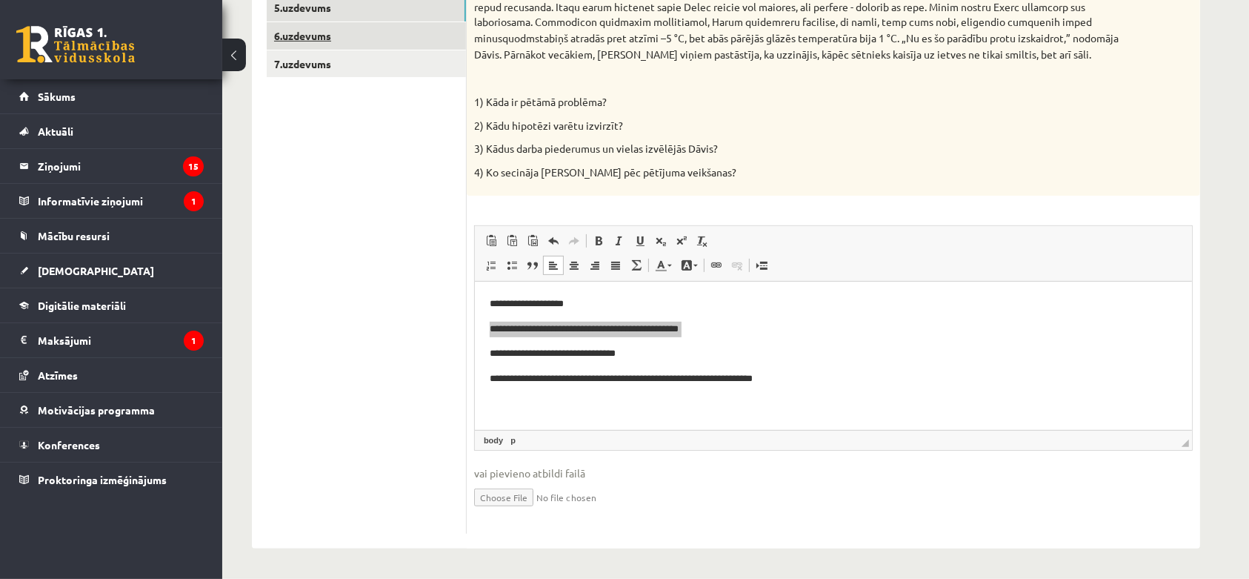
click at [430, 43] on link "6.uzdevums" at bounding box center [366, 35] width 199 height 27
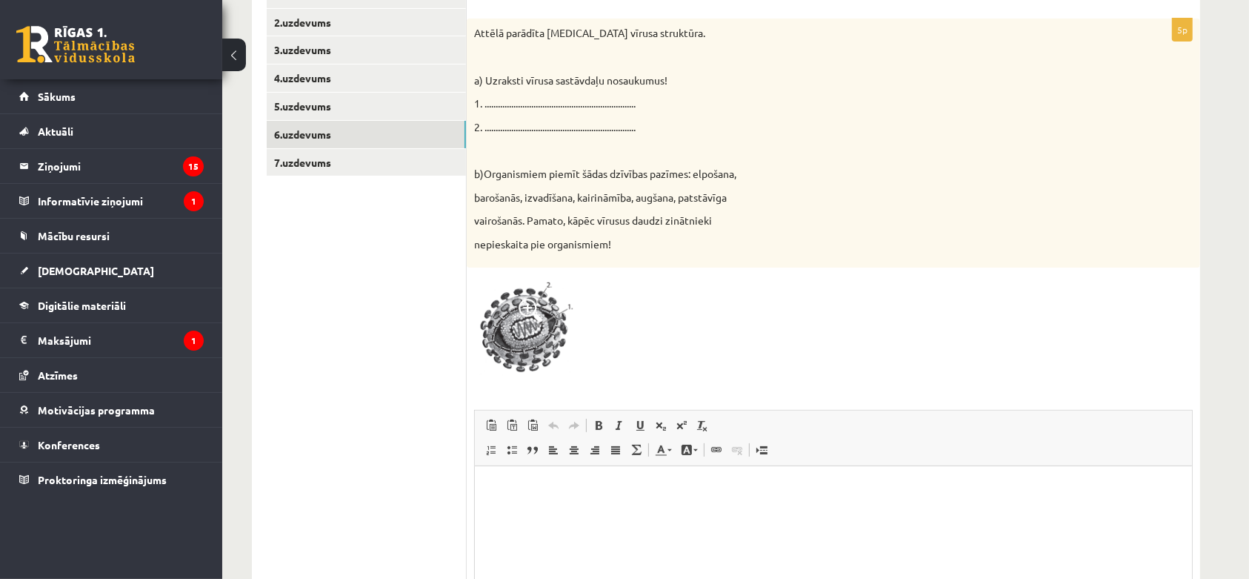
scroll to position [326, 0]
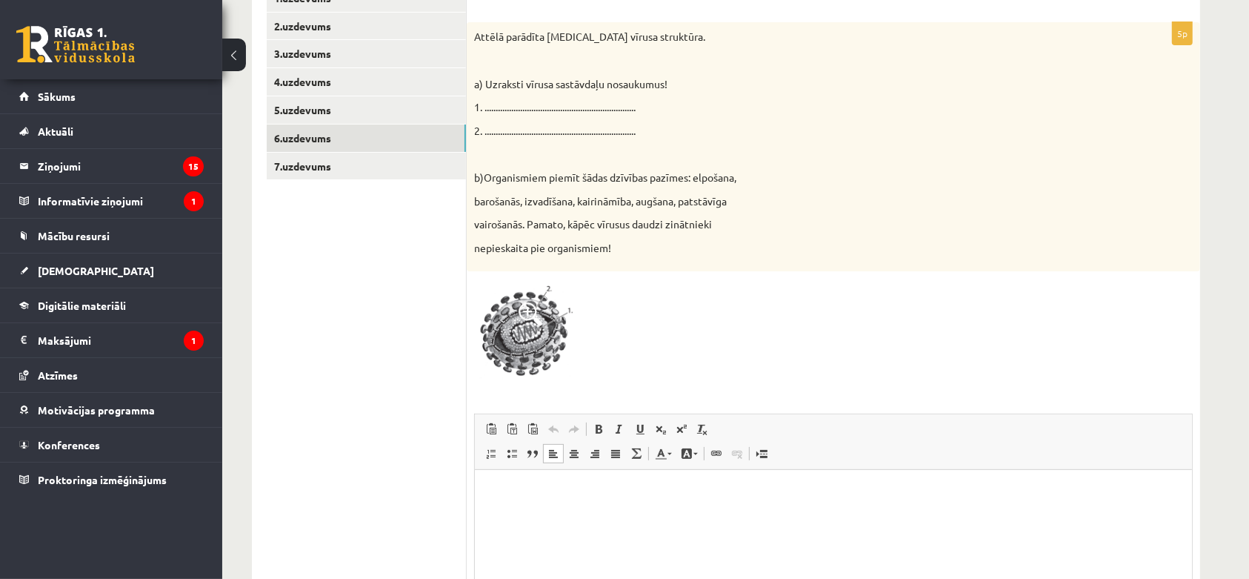
click at [753, 491] on p "Rich Text Editor, wiswyg-editor-user-answer-47024855003260" at bounding box center [833, 492] width 688 height 16
click at [753, 491] on p "**" at bounding box center [833, 492] width 688 height 16
click at [531, 339] on img at bounding box center [529, 331] width 111 height 105
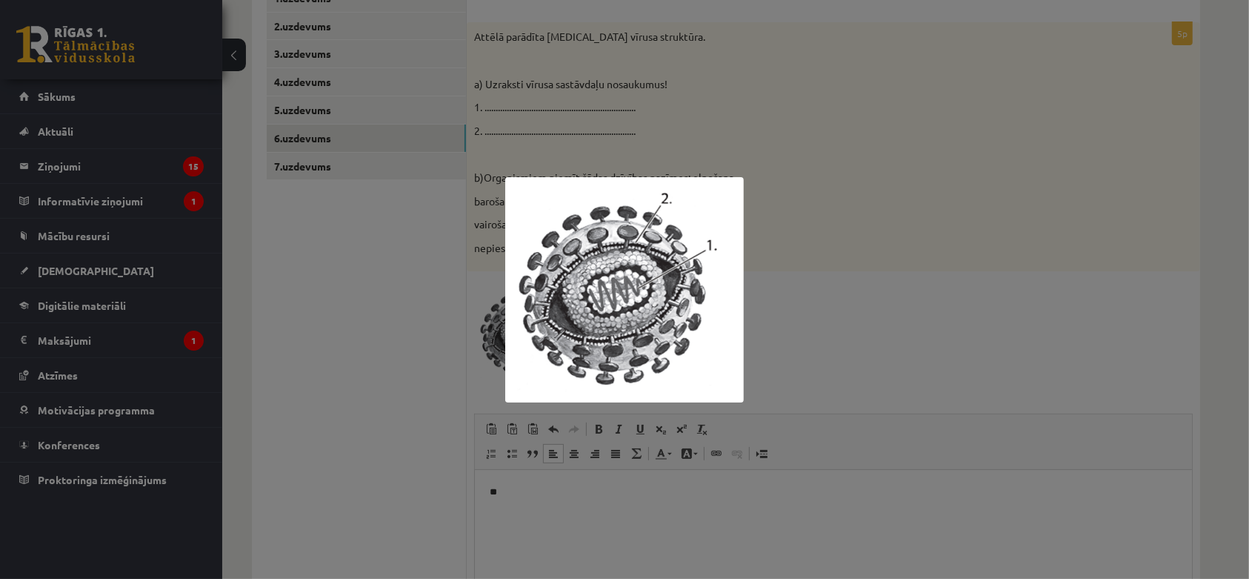
click at [543, 505] on div at bounding box center [624, 289] width 1249 height 579
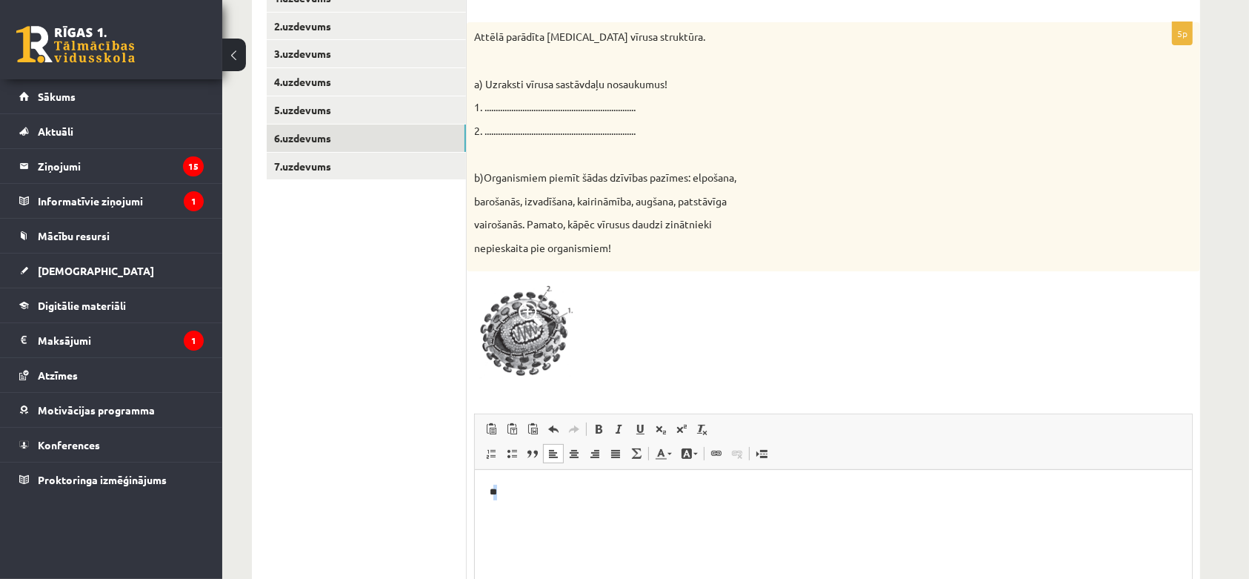
click at [542, 505] on html "**" at bounding box center [832, 491] width 717 height 45
click at [551, 490] on p "**" at bounding box center [833, 492] width 688 height 16
click at [316, 176] on link "7.uzdevums" at bounding box center [366, 166] width 199 height 27
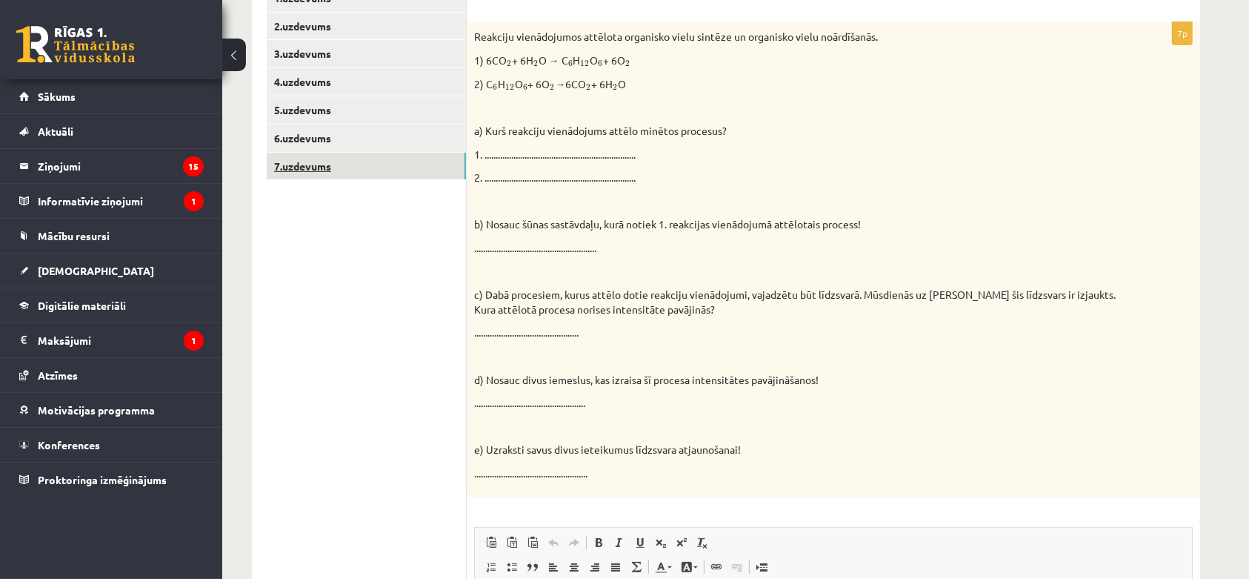
scroll to position [0, 0]
drag, startPoint x: 1252, startPoint y: 82, endPoint x: 1228, endPoint y: 39, distance: 49.4
click at [1228, 39] on div "**********" at bounding box center [726, 305] width 1008 height 1149
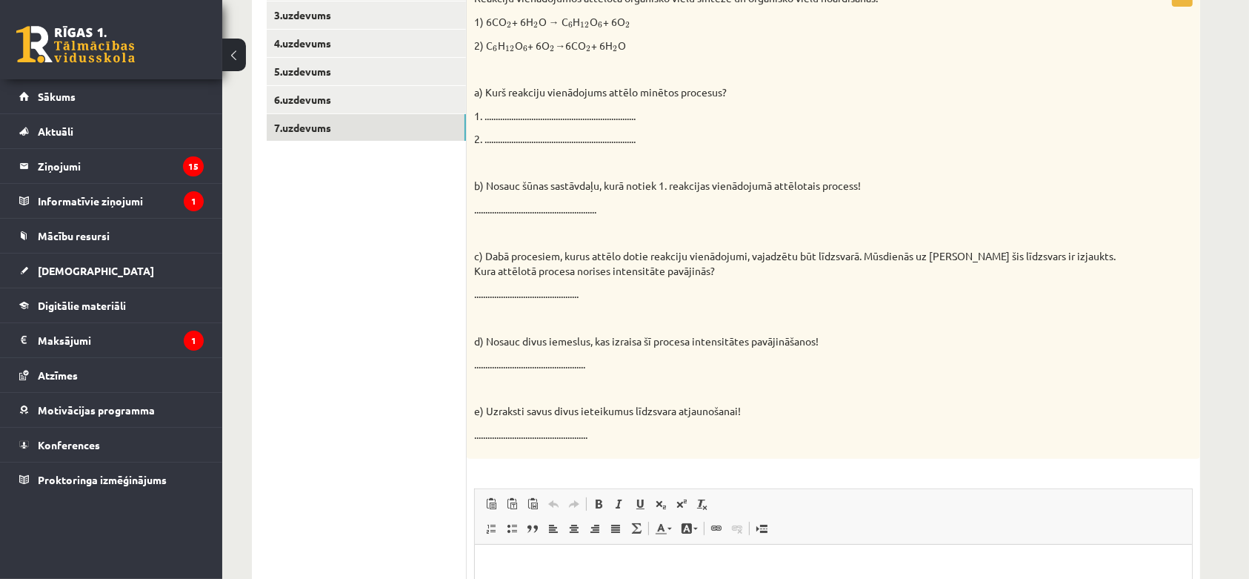
scroll to position [305, 0]
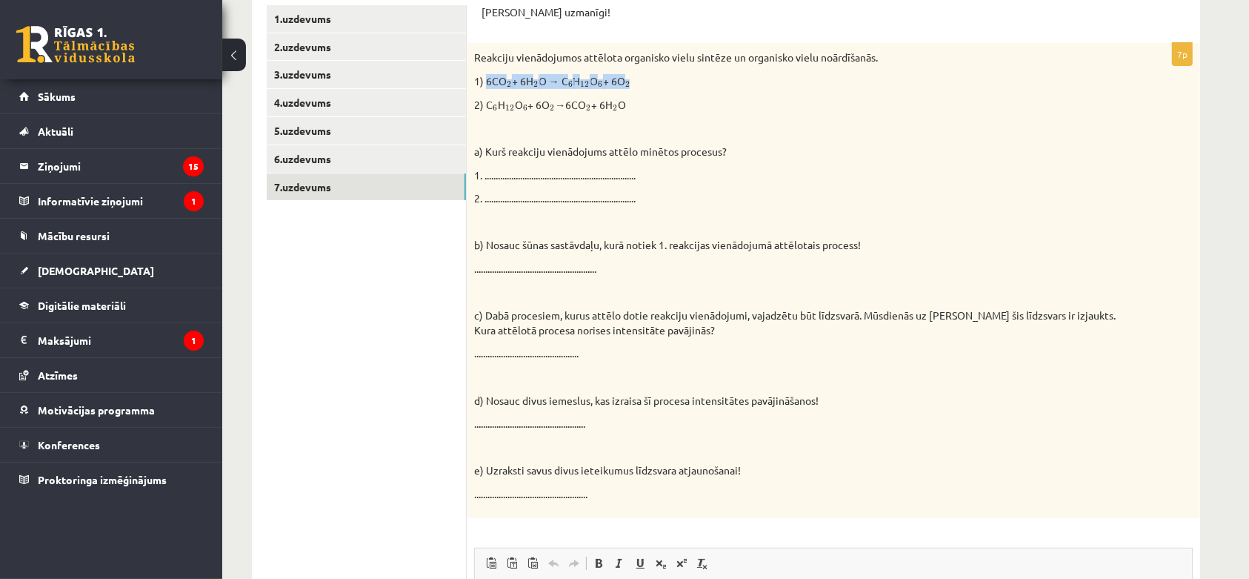
drag, startPoint x: 646, startPoint y: 70, endPoint x: 485, endPoint y: 82, distance: 161.2
click at [485, 79] on div "Reakciju vienādojumos attēlota organisko vielu sintēze un organisko vielu noārd…" at bounding box center [834, 280] width 734 height 474
copy p "6CO 2 2 + 6H 2 2 O → C 6 6 H 12 12 O 6 6 + 6O 2"
drag, startPoint x: 493, startPoint y: 245, endPoint x: 601, endPoint y: 239, distance: 108.4
click at [601, 239] on p "b) Nosauc šūnas sastāvdaļu, kurā notiek 1. reakcijas vienādojumā attēlotais pro…" at bounding box center [796, 245] width 645 height 15
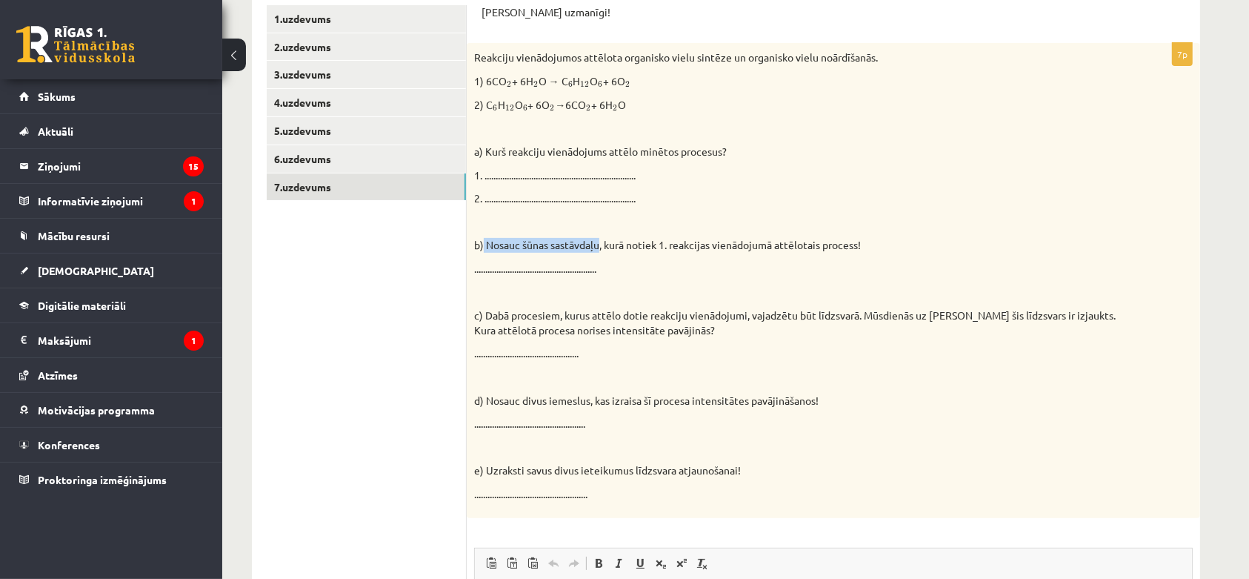
copy p "Nosauc šūnas sastāvdaļu"
drag, startPoint x: 627, startPoint y: 84, endPoint x: 486, endPoint y: 71, distance: 141.4
click at [486, 71] on div "Reakciju vienādojumos attēlota organisko vielu sintēze un organisko vielu noārd…" at bounding box center [834, 280] width 734 height 474
copy p "6CO 2 2 + 6H 2 2 O → C 6 6 H 12 12 O 6 6 + 6O 2"
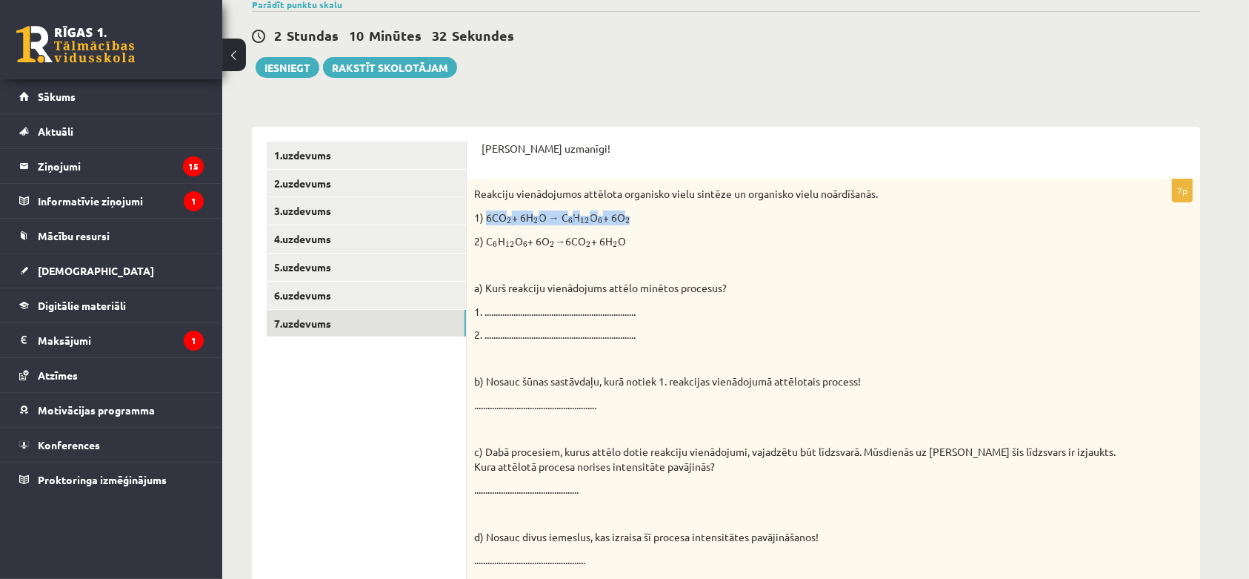
scroll to position [0, 0]
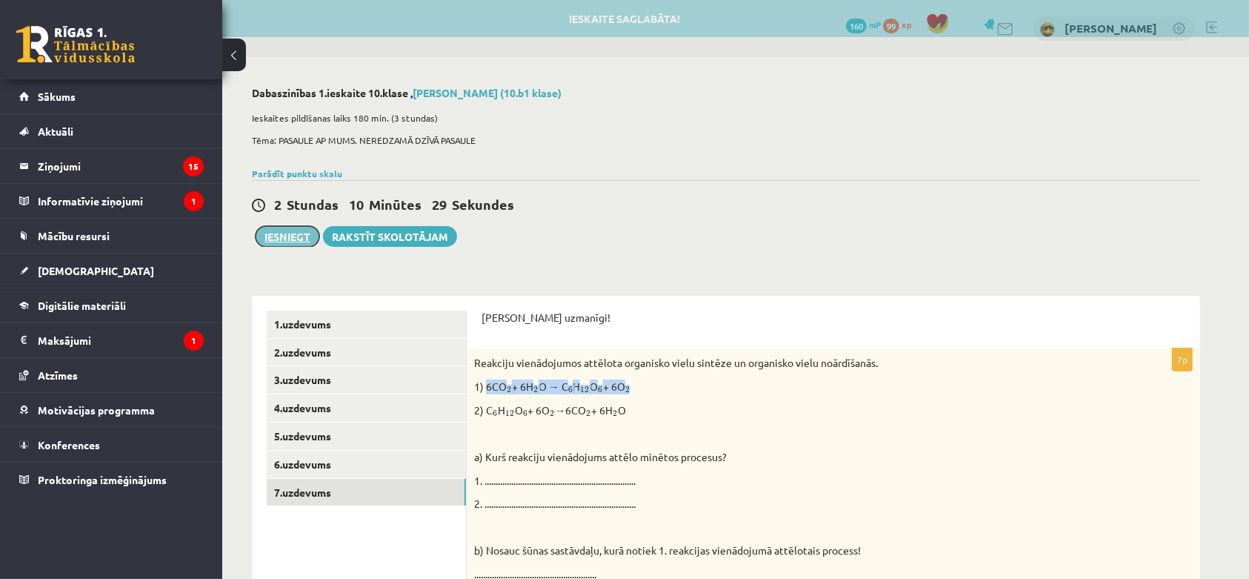
click at [282, 231] on button "Iesniegt" at bounding box center [288, 236] width 64 height 21
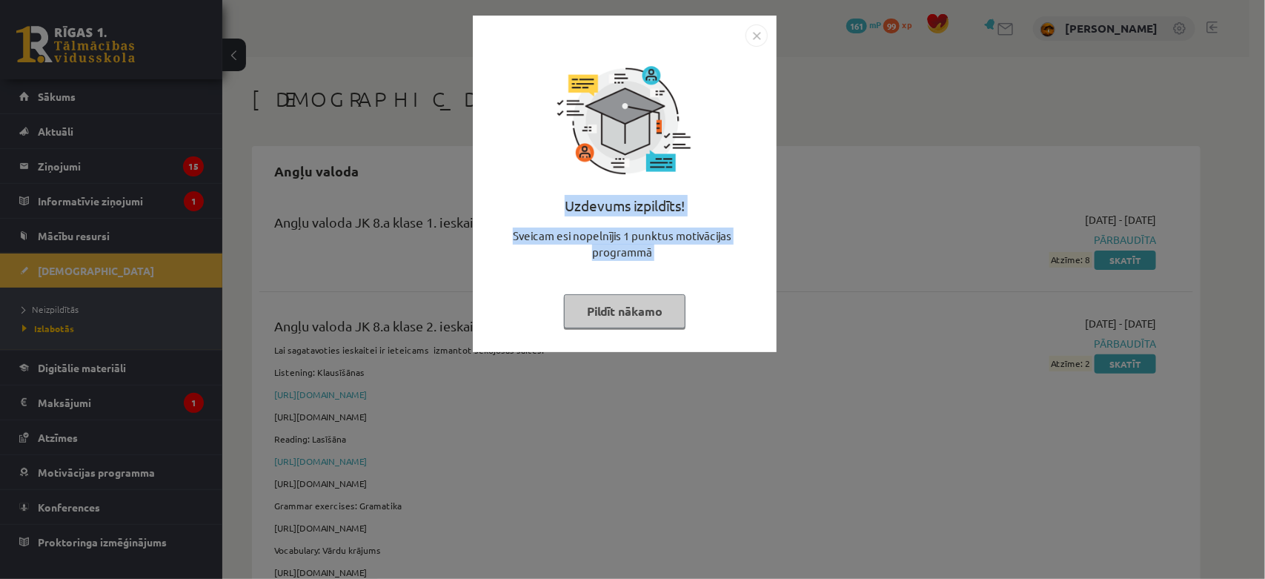
drag, startPoint x: 0, startPoint y: 0, endPoint x: 613, endPoint y: 306, distance: 685.0
click at [613, 306] on div "Uzdevums izpildīts! Sveicam esi nopelnījis 1 punktus motivācijas programmā Pild…" at bounding box center [625, 195] width 286 height 296
click at [613, 306] on button "Pildīt nākamo" at bounding box center [625, 311] width 122 height 34
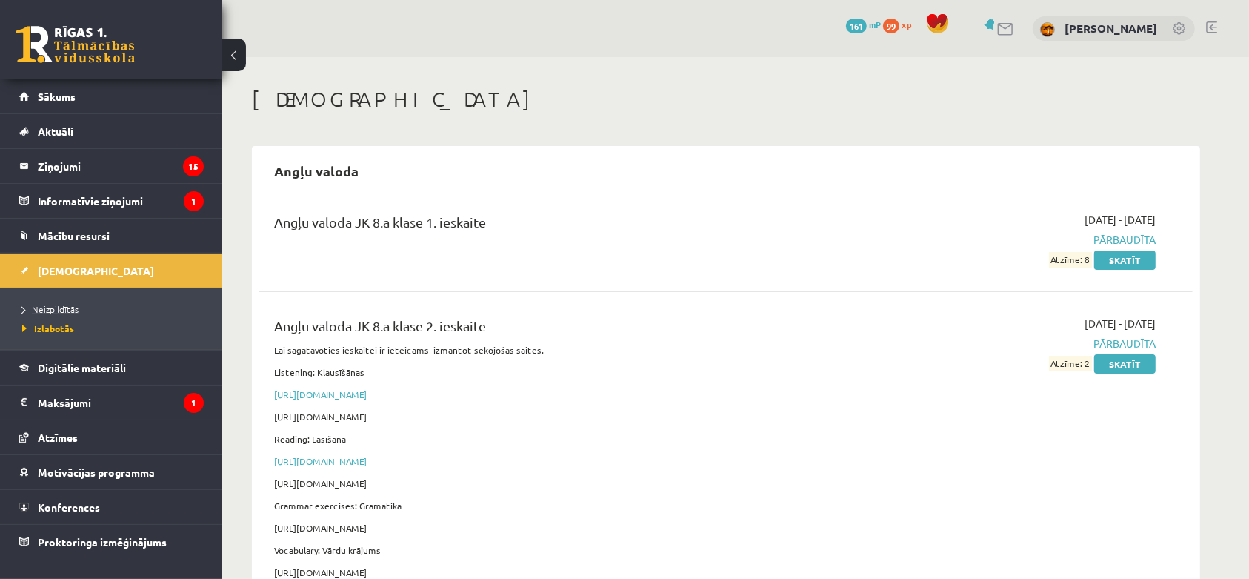
click at [57, 308] on span "Neizpildītās" at bounding box center [50, 309] width 56 height 12
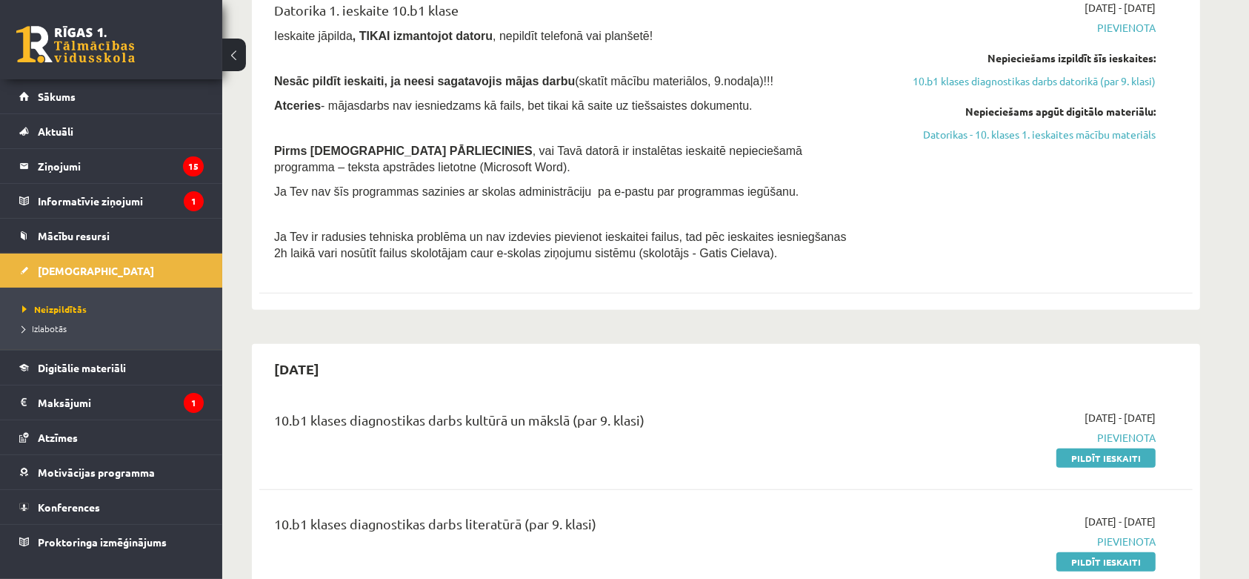
scroll to position [598, 0]
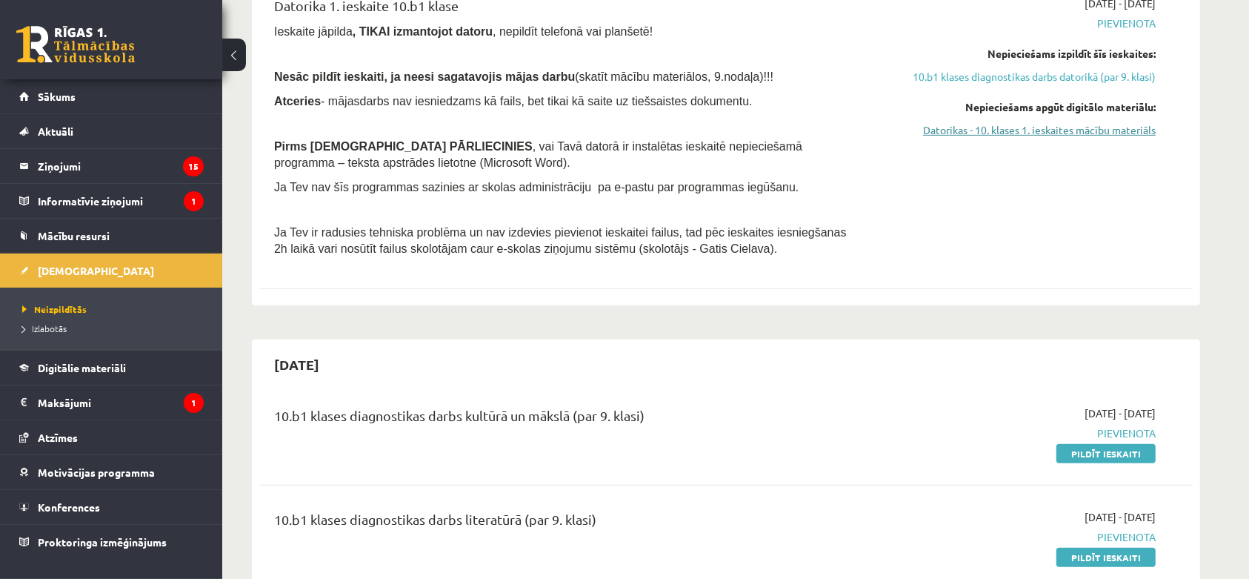
click at [1095, 127] on link "Datorikas - 10. klases 1. ieskaites mācību materiāls" at bounding box center [1016, 130] width 279 height 16
click at [145, 162] on legend "Ziņojumi 15" at bounding box center [121, 166] width 166 height 34
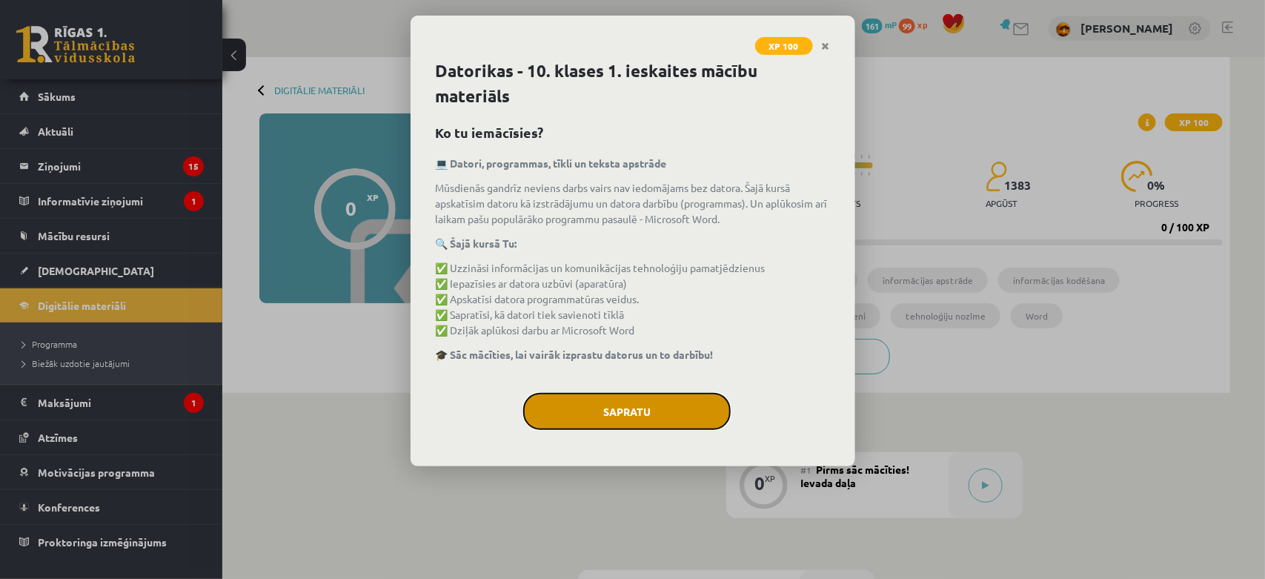
click at [647, 406] on button "Sapratu" at bounding box center [626, 411] width 207 height 37
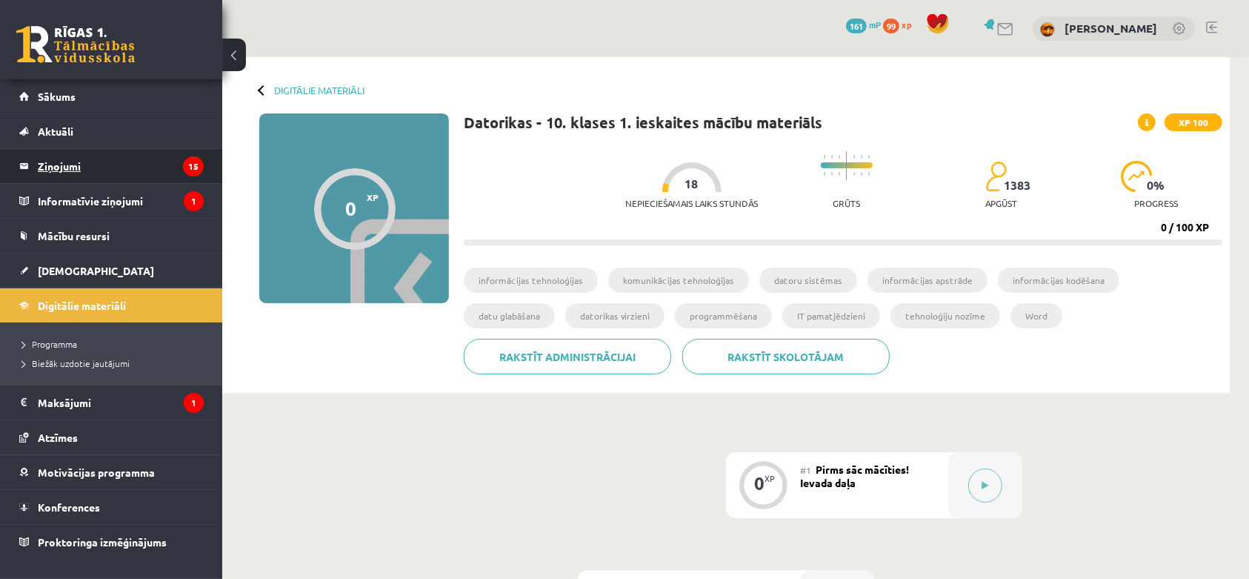
click at [162, 170] on legend "Ziņojumi 15" at bounding box center [121, 166] width 166 height 34
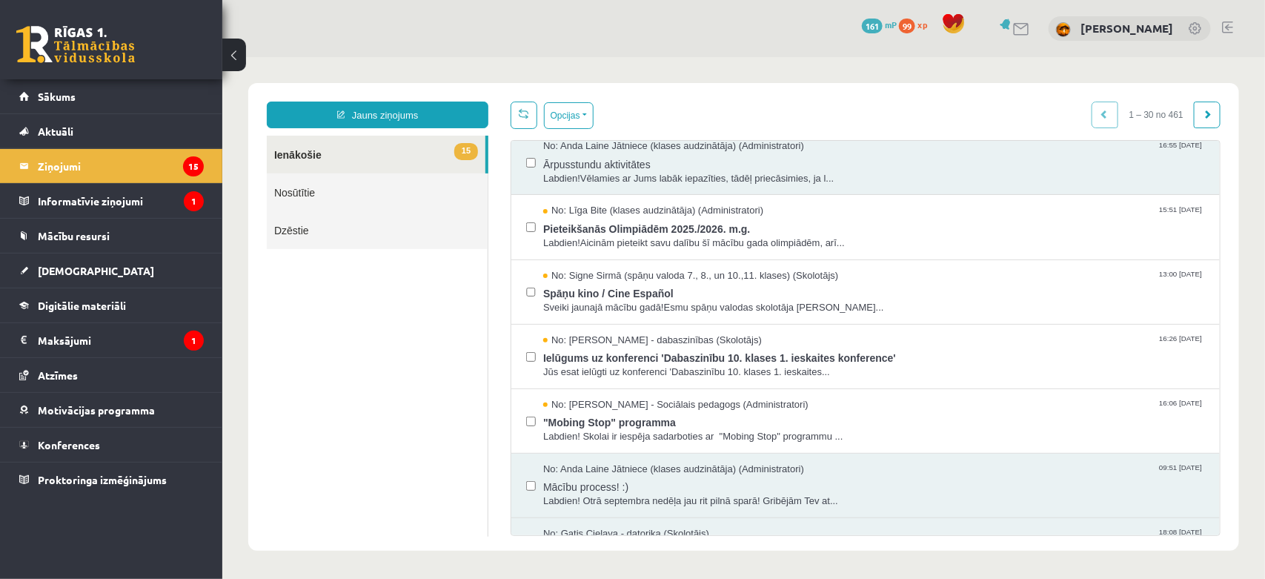
scroll to position [667, 0]
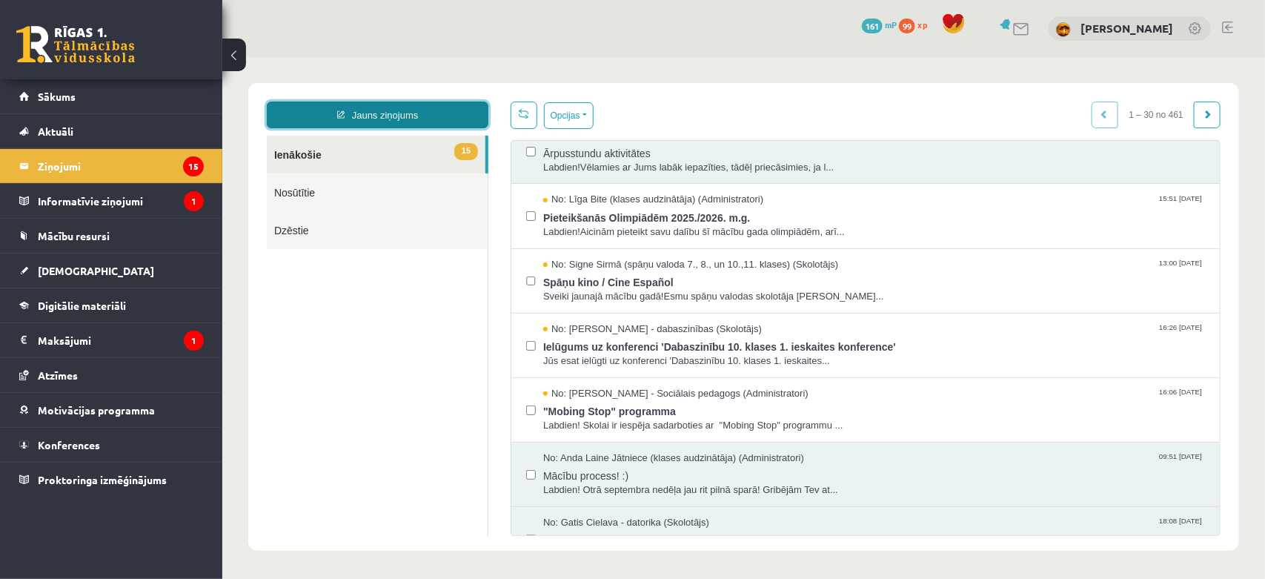
click at [398, 112] on link "Jauns ziņojums" at bounding box center [377, 114] width 222 height 27
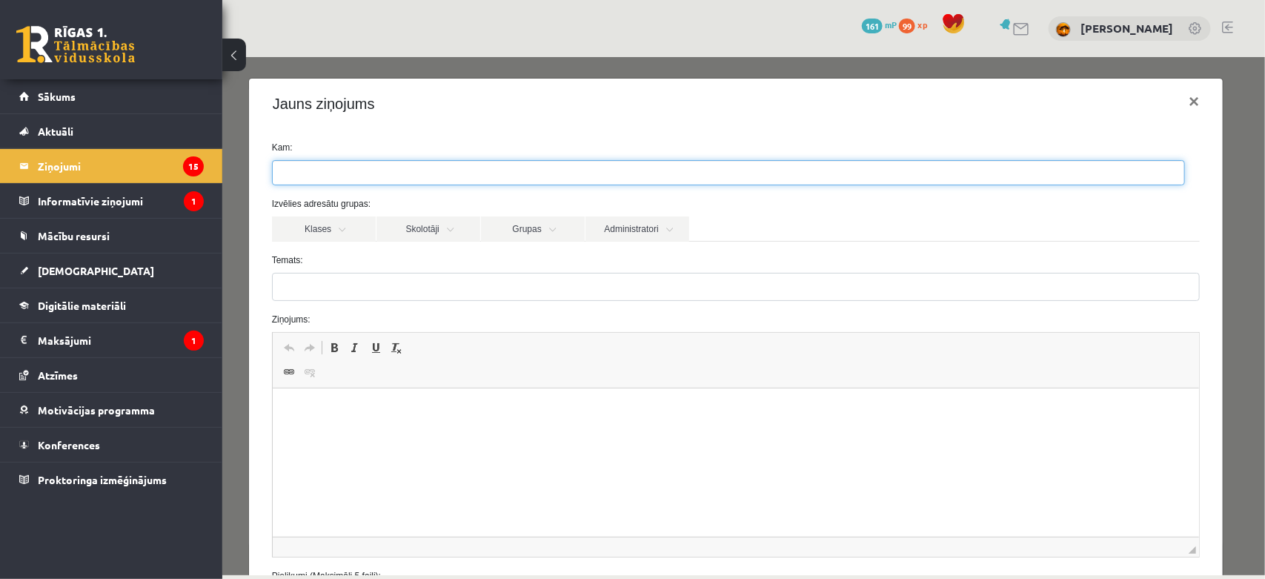
click at [402, 173] on ul at bounding box center [727, 172] width 911 height 24
click at [429, 235] on link "Skolotāji" at bounding box center [428, 228] width 104 height 25
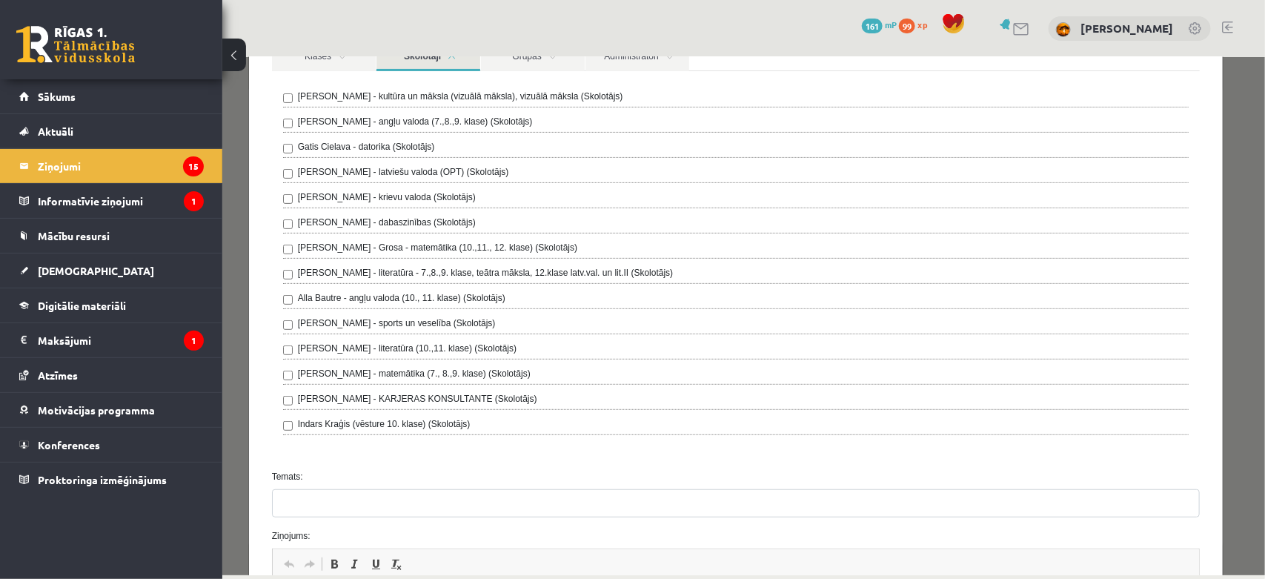
scroll to position [185, 0]
